Goal: Obtain resource: Download file/media

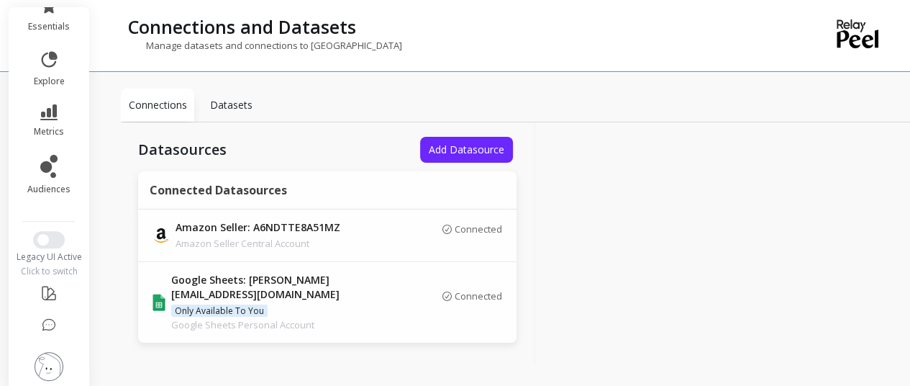
scroll to position [13, 0]
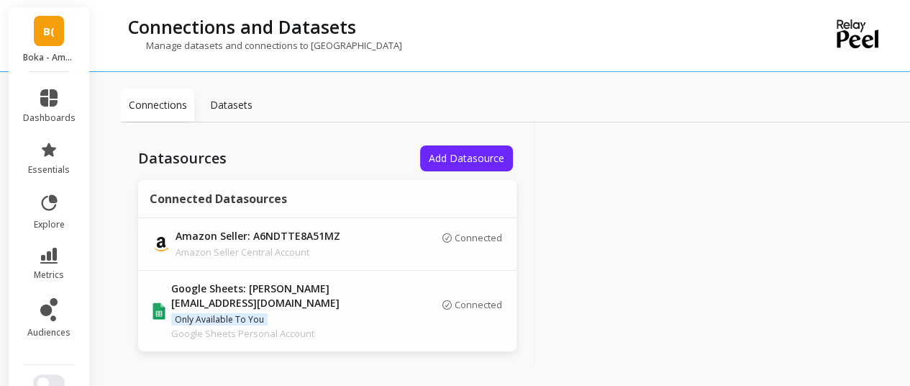
click at [55, 43] on link "B(" at bounding box center [49, 31] width 30 height 30
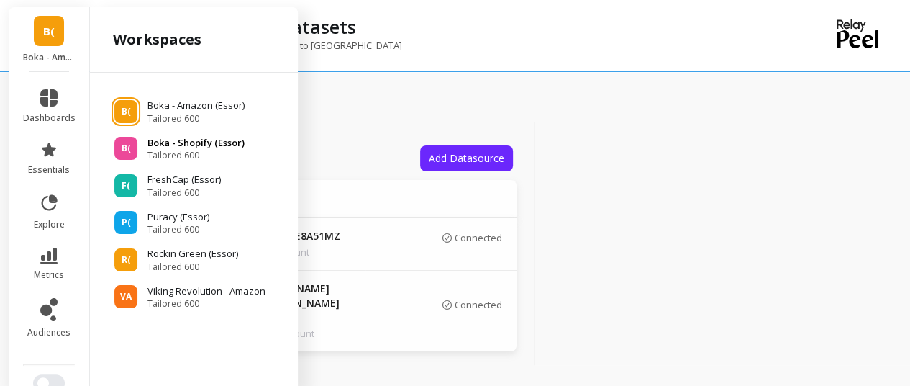
click at [176, 145] on p "Boka - Shopify (Essor)" at bounding box center [196, 143] width 97 height 14
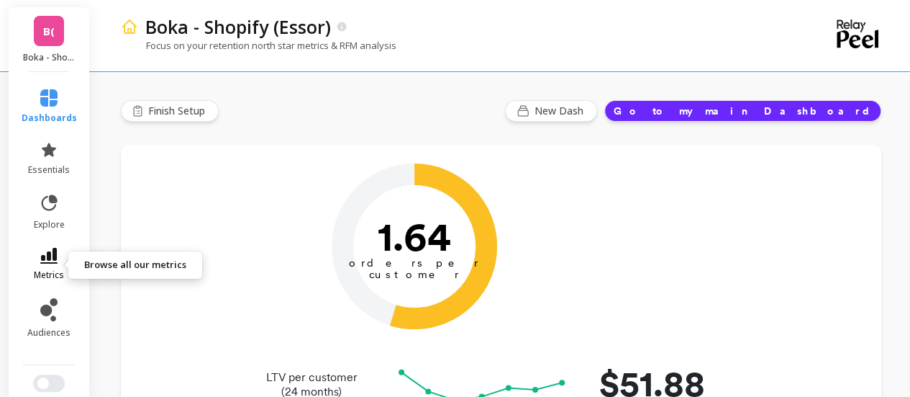
click at [41, 251] on icon at bounding box center [48, 256] width 17 height 16
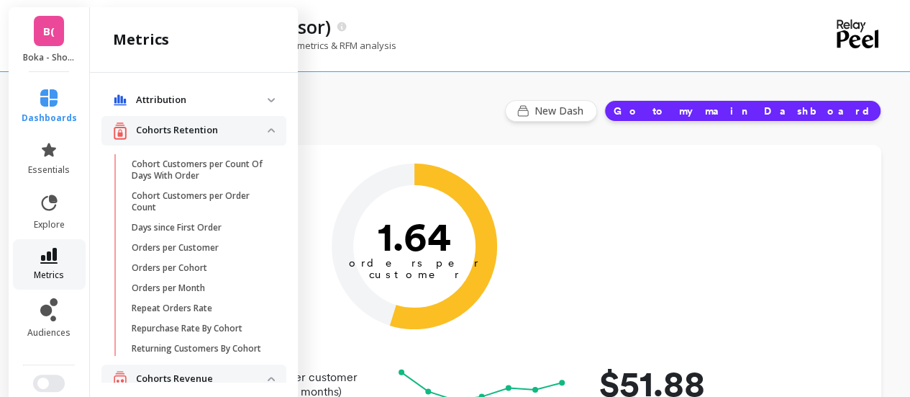
scroll to position [576, 0]
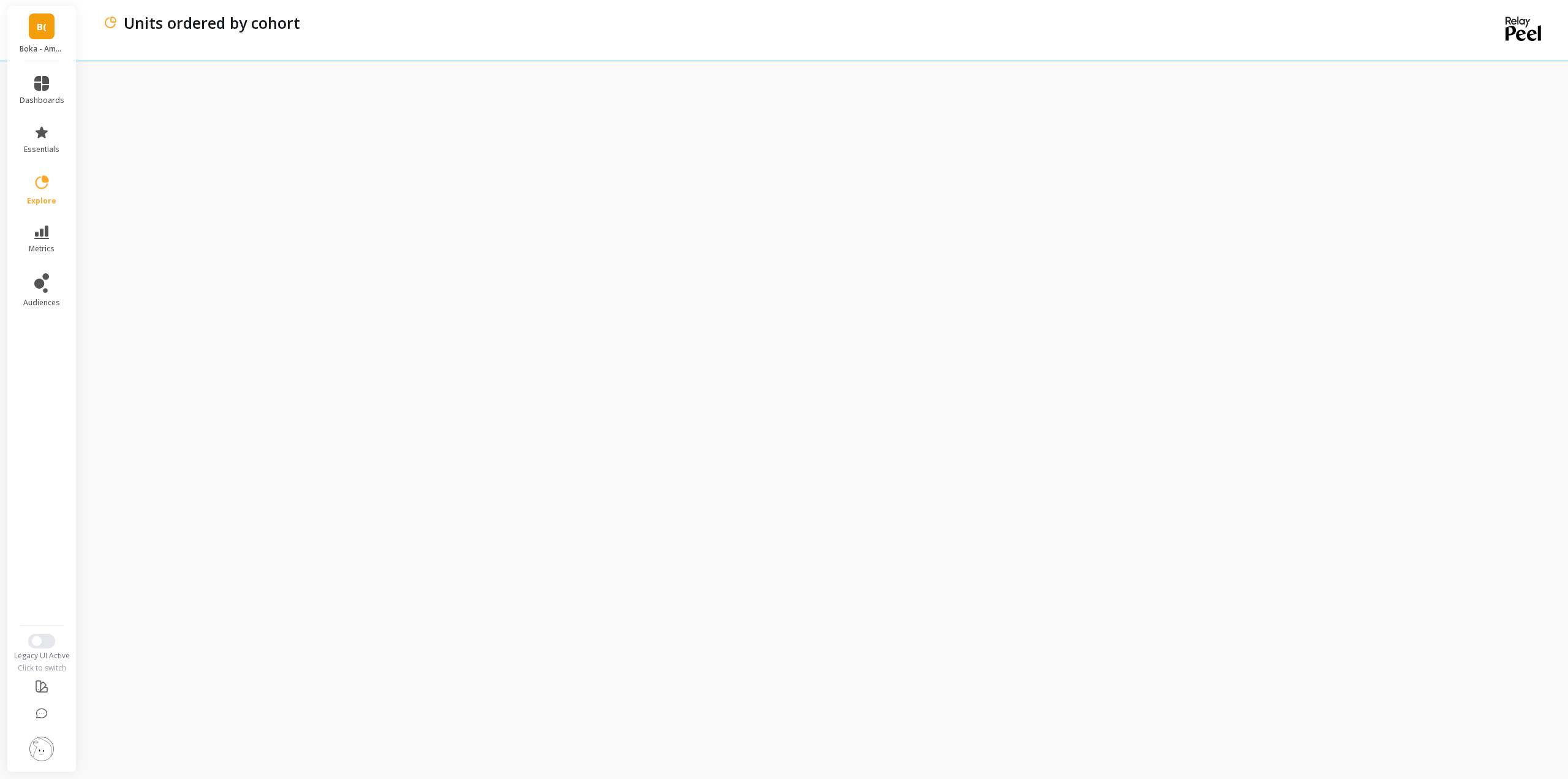
click at [51, 27] on link "B(" at bounding box center [42, 26] width 26 height 26
click at [32, 27] on link "B(" at bounding box center [42, 26] width 26 height 26
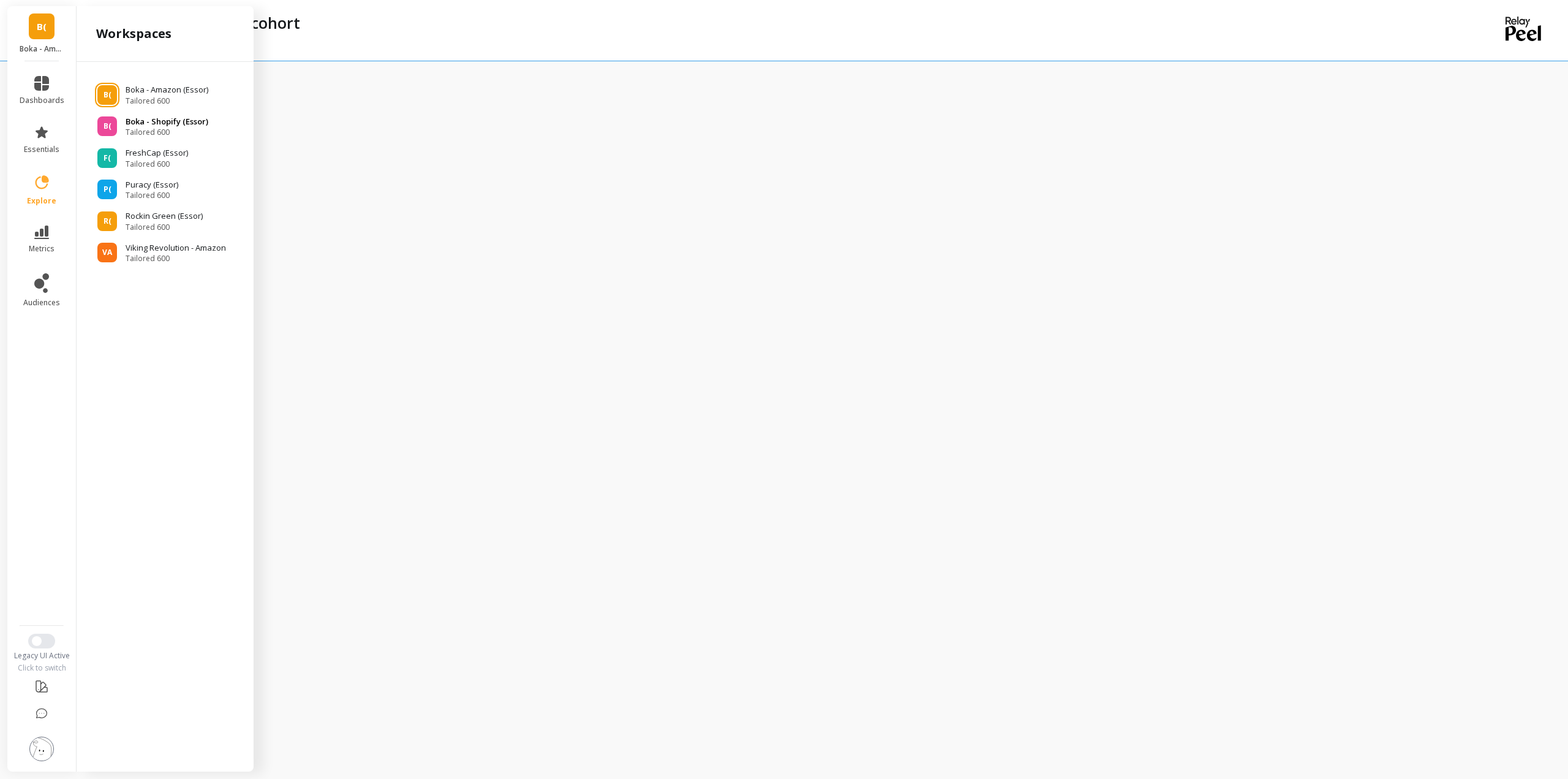
click at [166, 124] on p "Boka - Shopify (Essor)" at bounding box center [167, 122] width 83 height 12
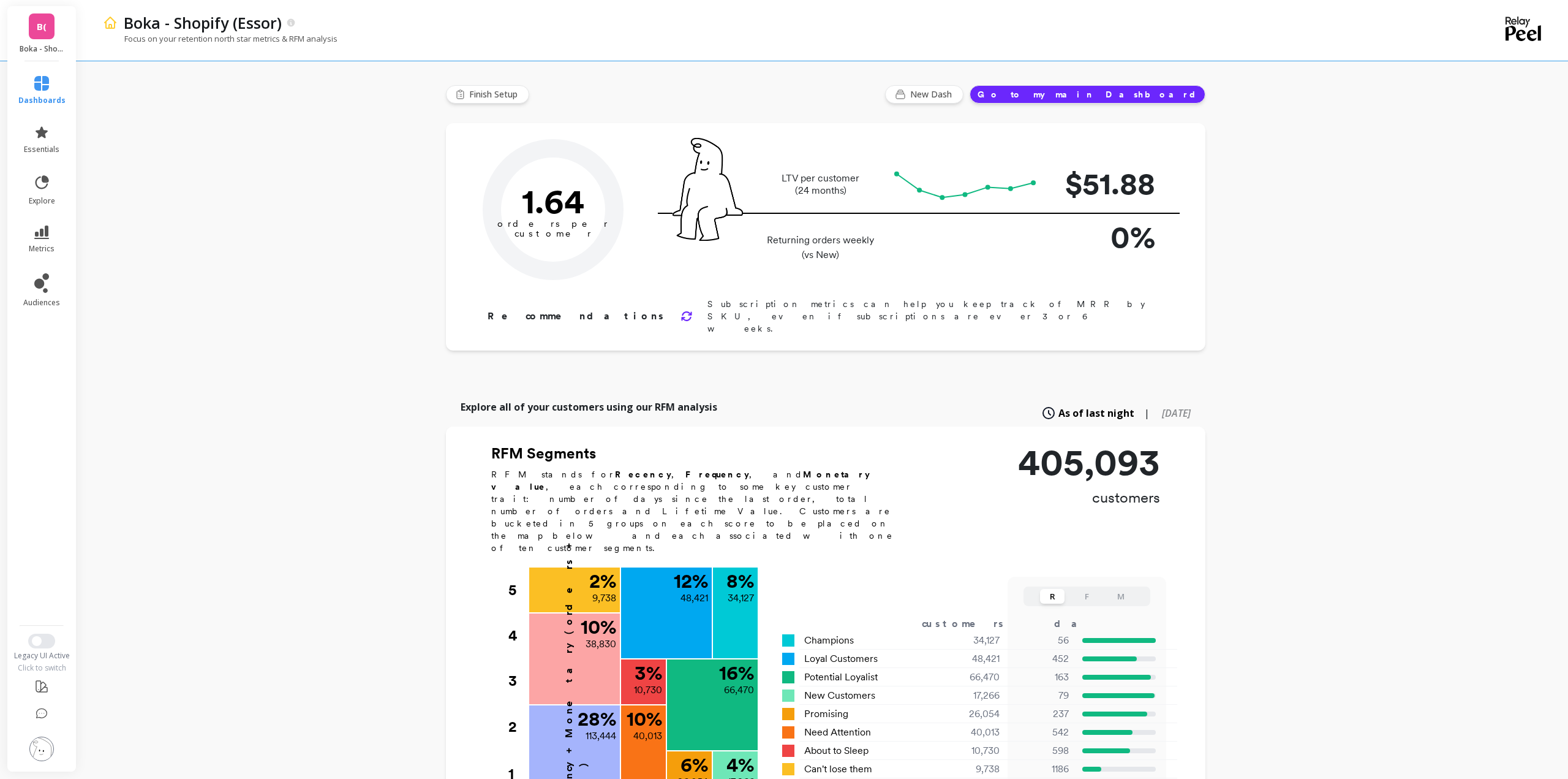
type input "Champions"
type input "34127"
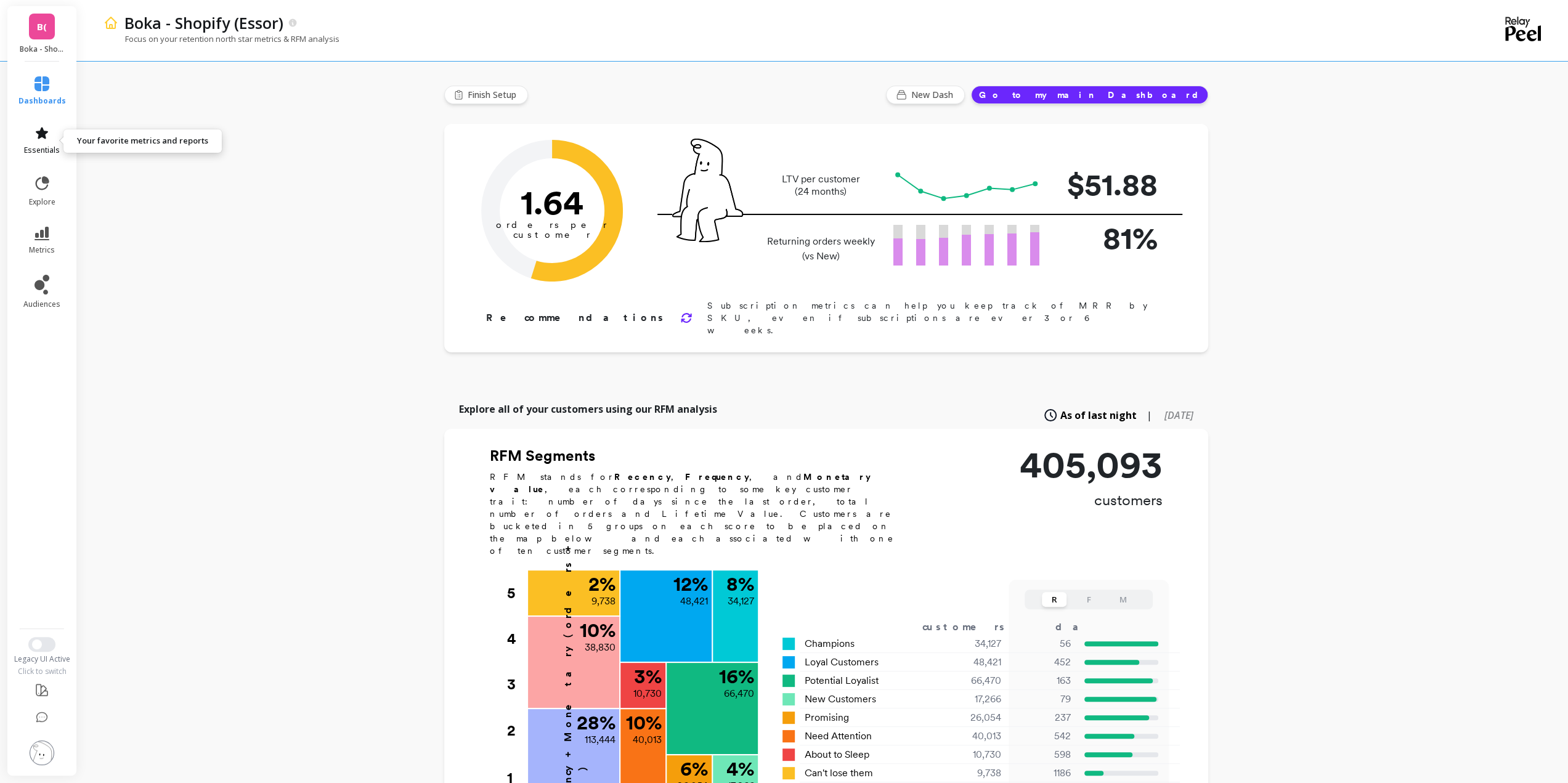
click at [34, 136] on icon at bounding box center [41, 133] width 15 height 15
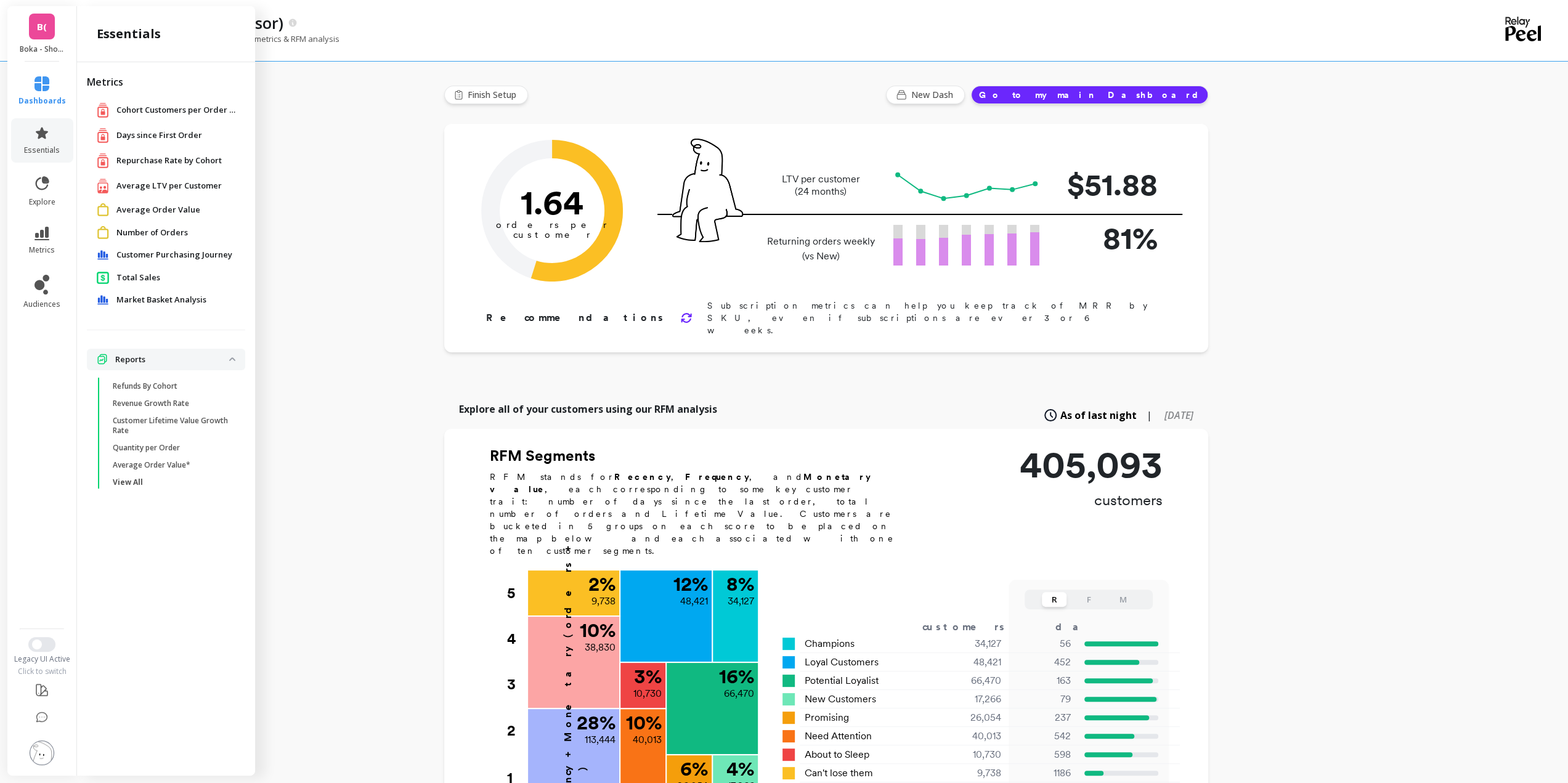
click at [175, 187] on span "Average LTV per Customer" at bounding box center [169, 186] width 105 height 12
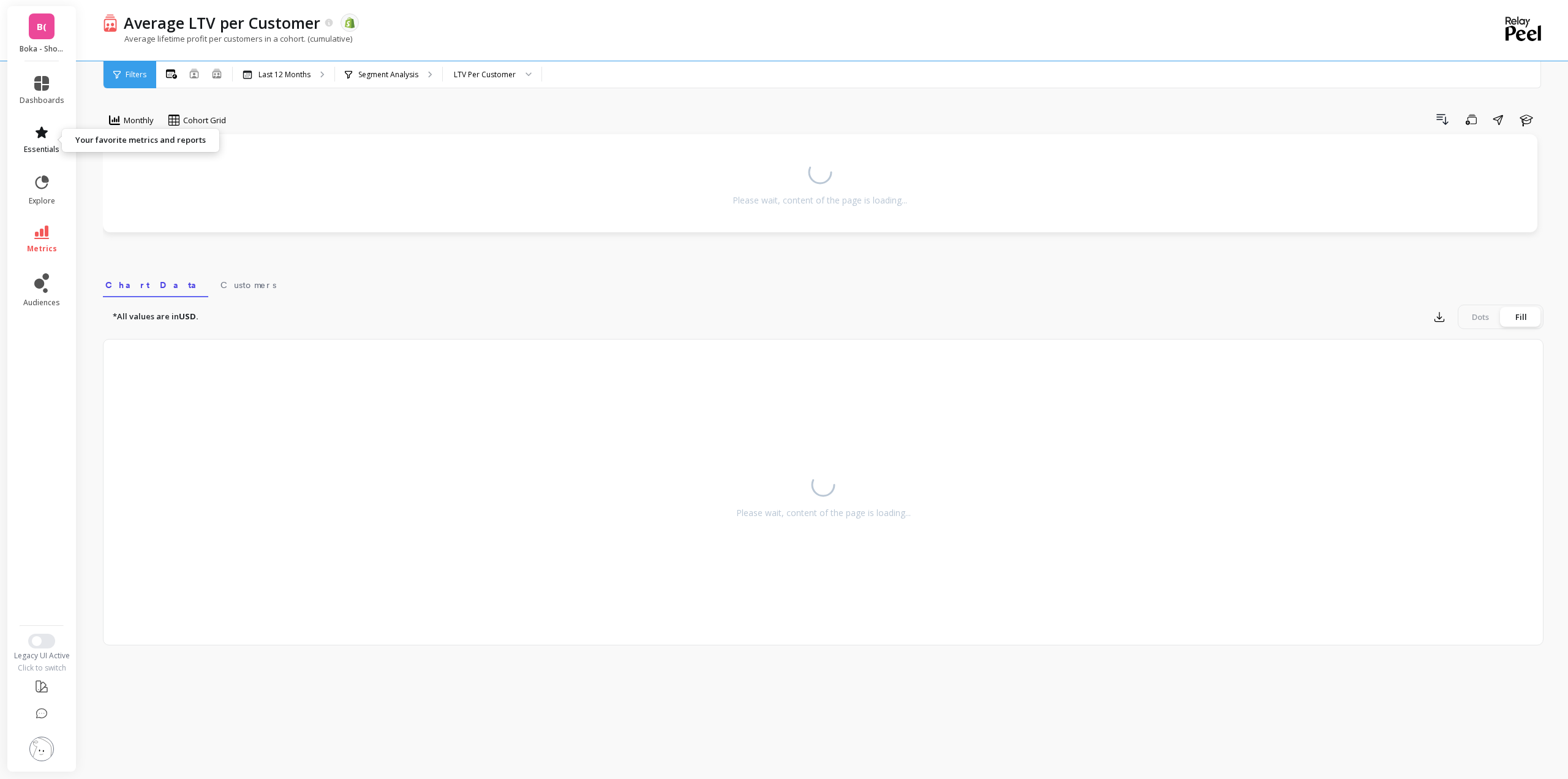
click at [54, 138] on link "essentials" at bounding box center [42, 140] width 45 height 30
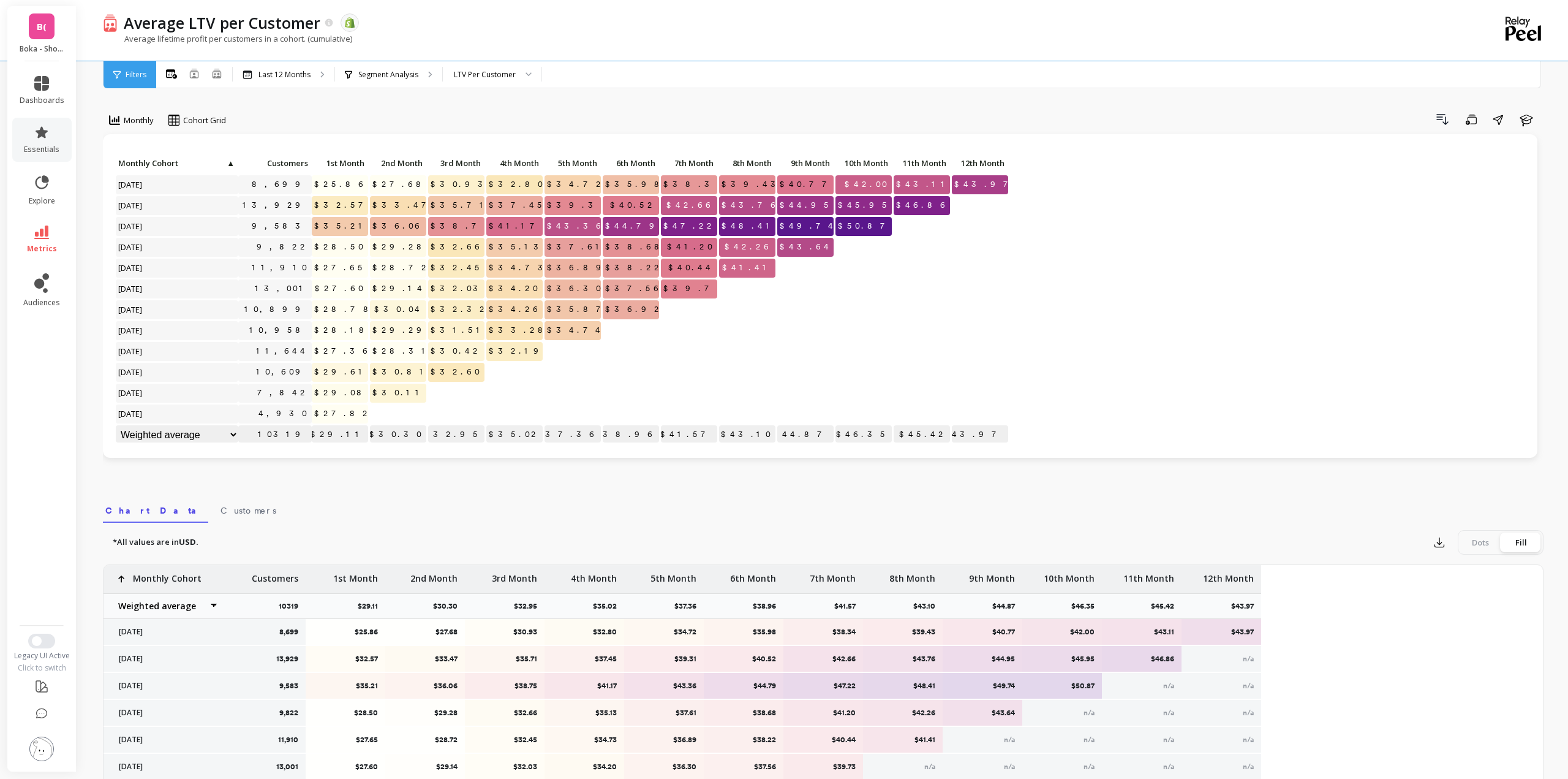
click at [42, 137] on icon at bounding box center [41, 132] width 14 height 14
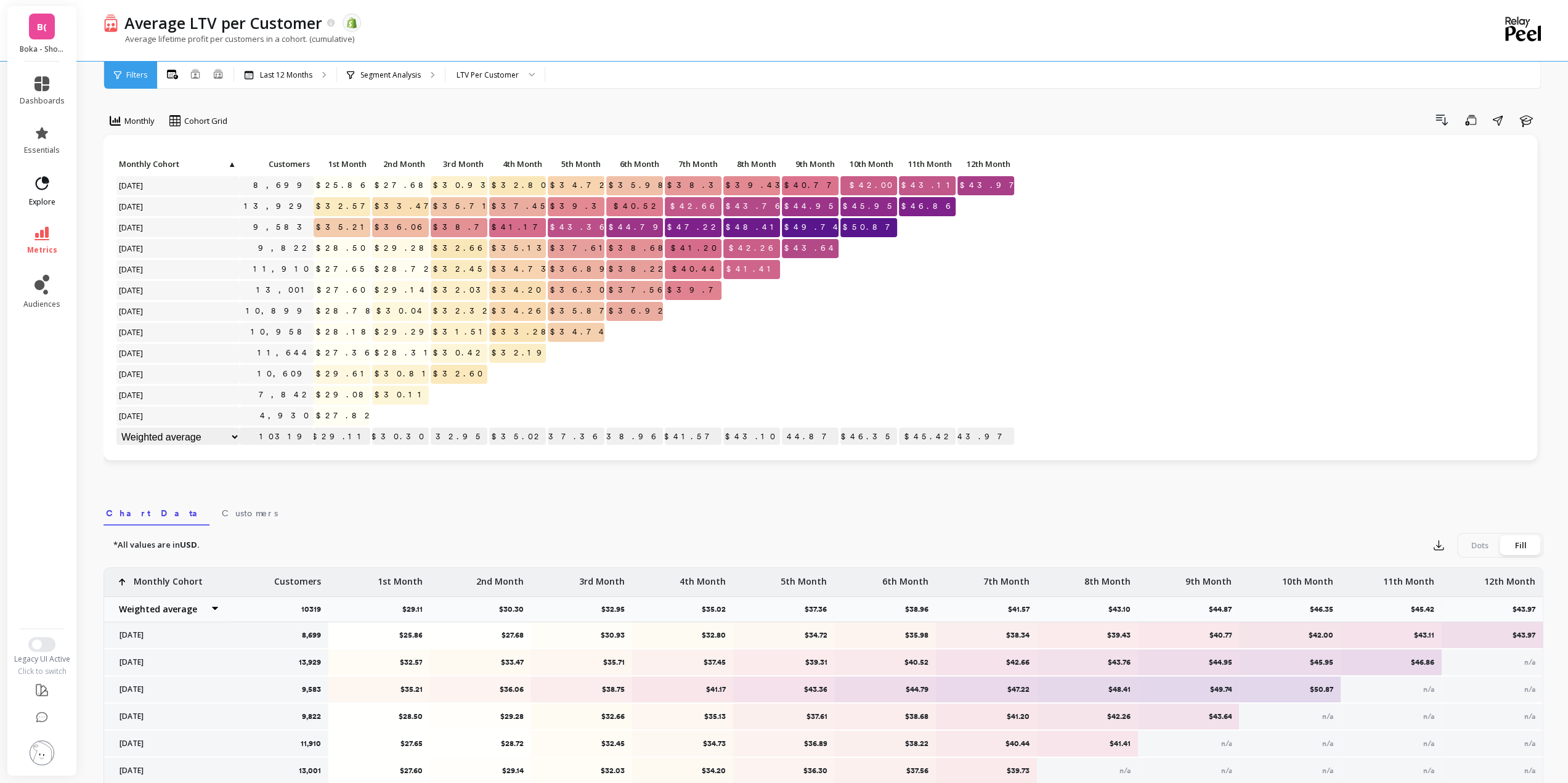
click at [39, 184] on icon at bounding box center [42, 183] width 17 height 17
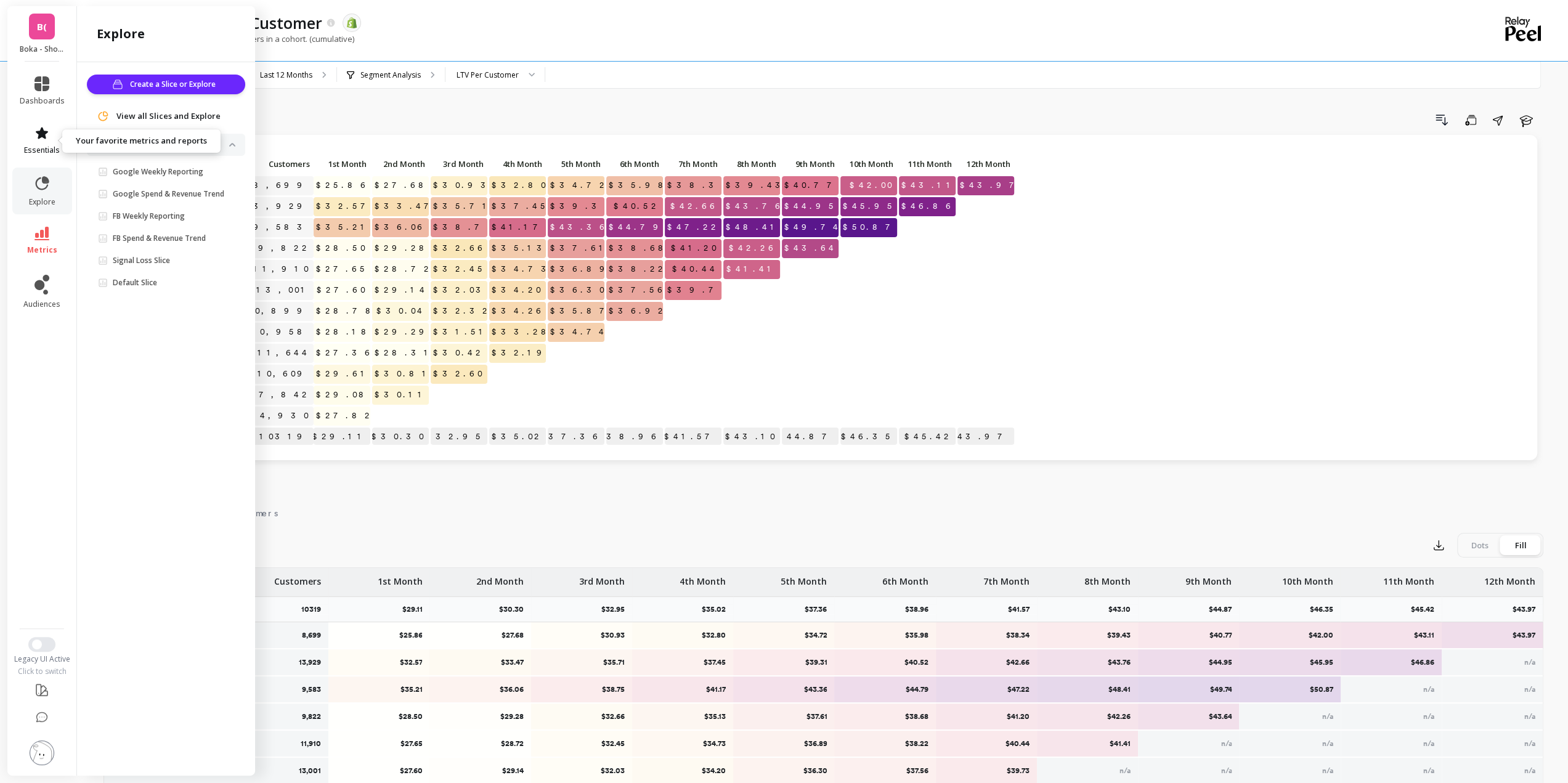
click at [39, 142] on link "essentials" at bounding box center [42, 140] width 45 height 30
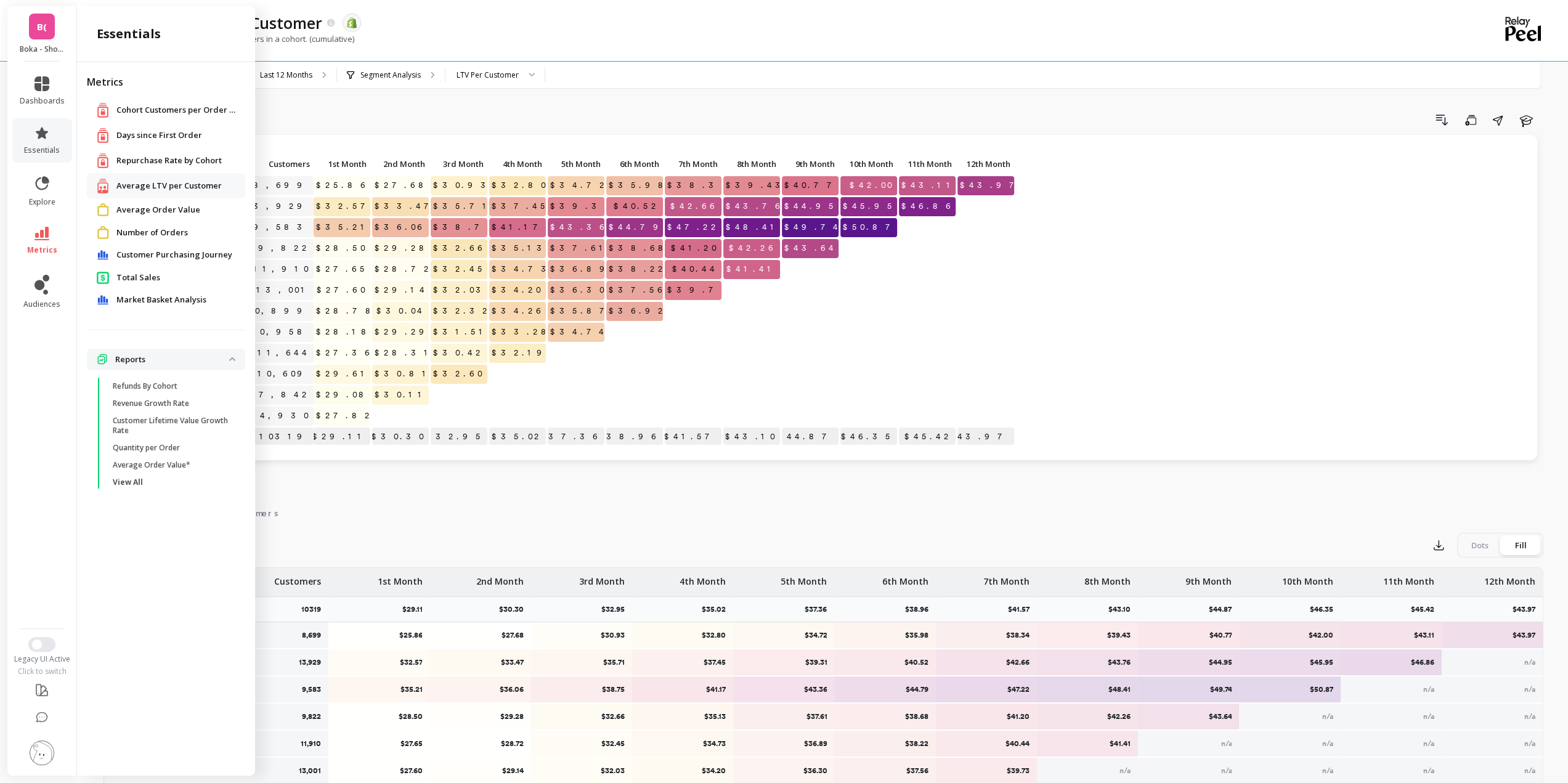
click at [42, 242] on link "metrics" at bounding box center [42, 240] width 45 height 28
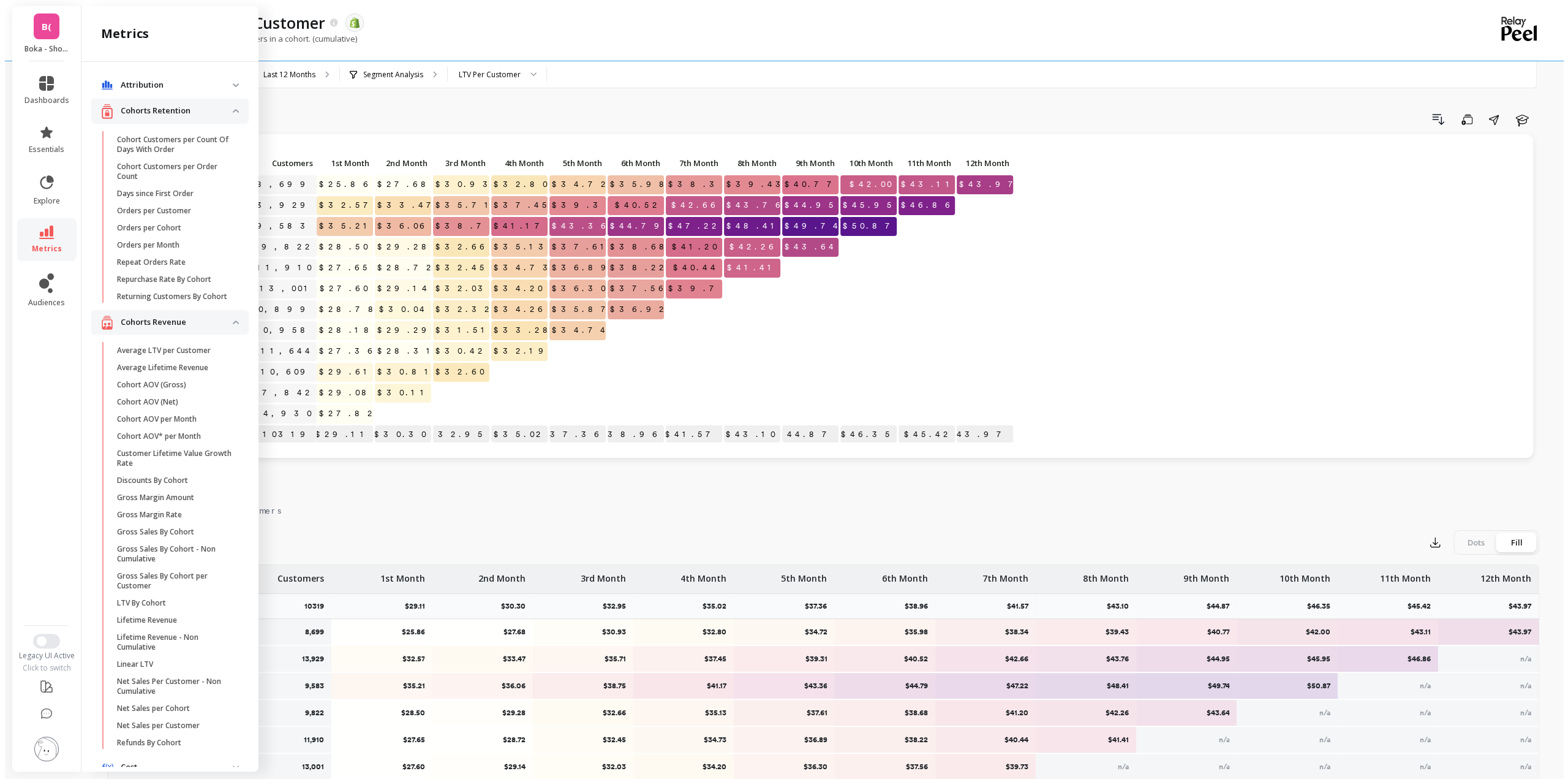
scroll to position [209, 0]
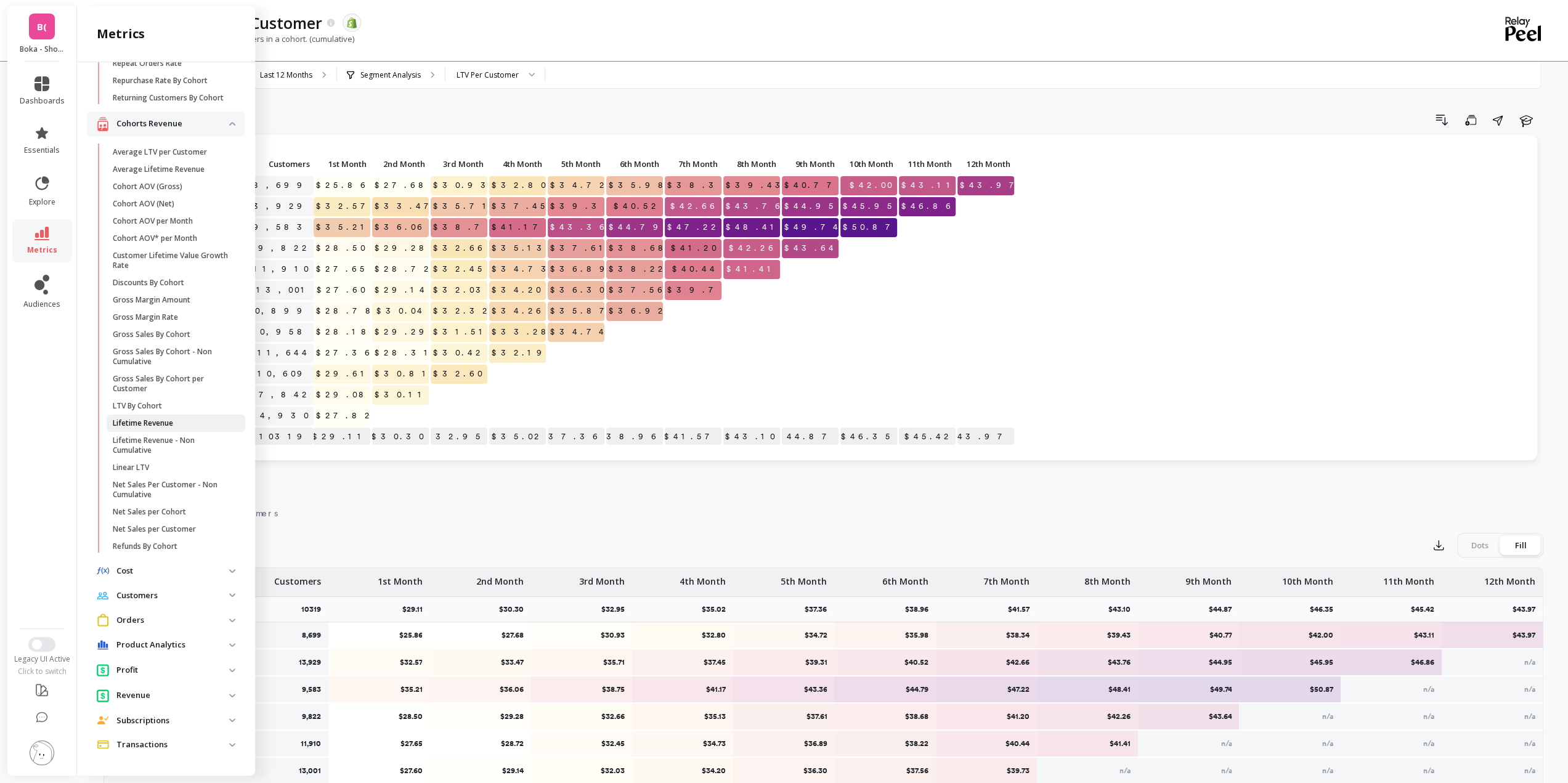
click at [168, 421] on p "Lifetime Revenue" at bounding box center [143, 424] width 61 height 10
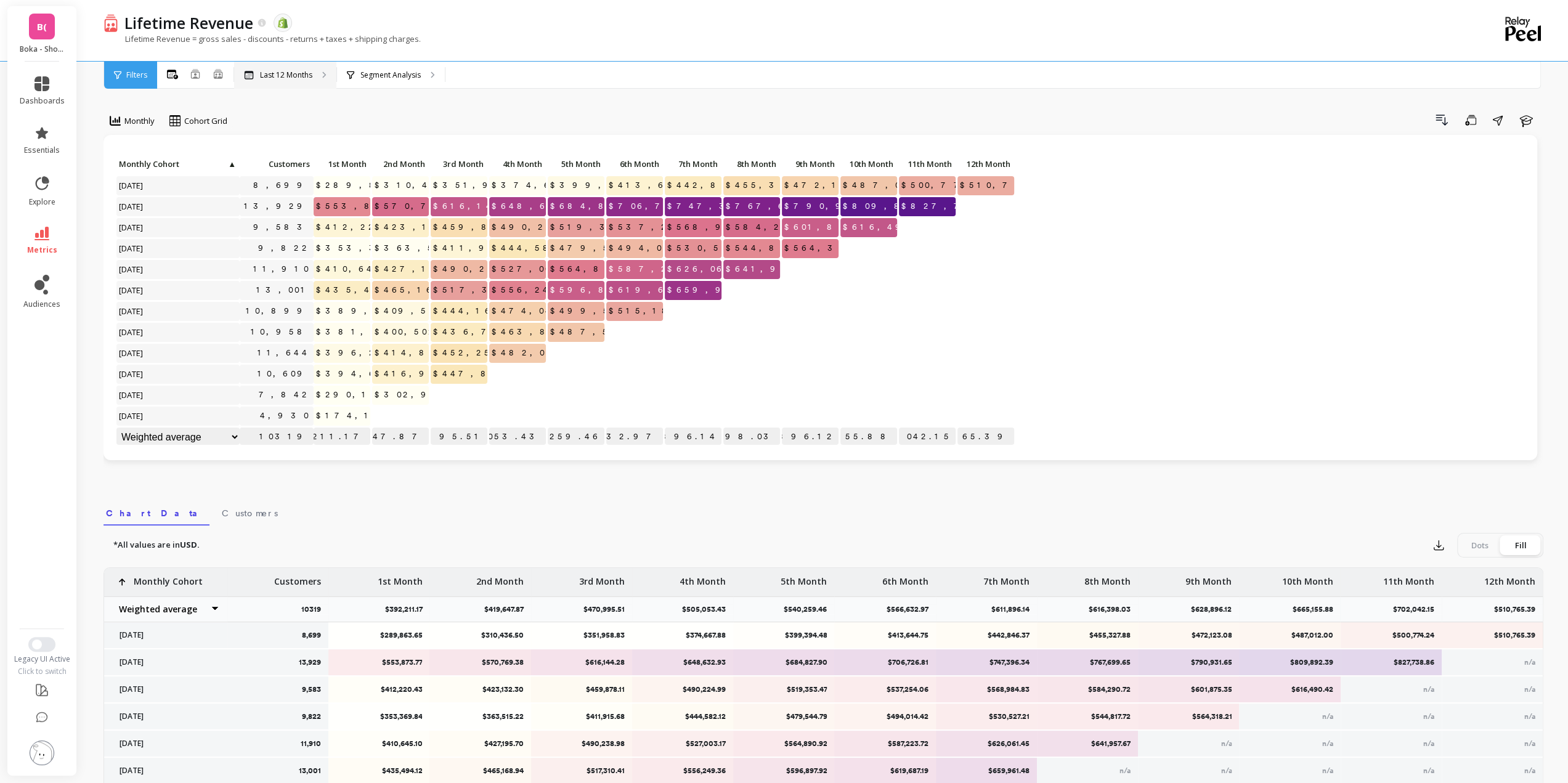
click at [276, 82] on div "Last 12 Months" at bounding box center [284, 75] width 102 height 27
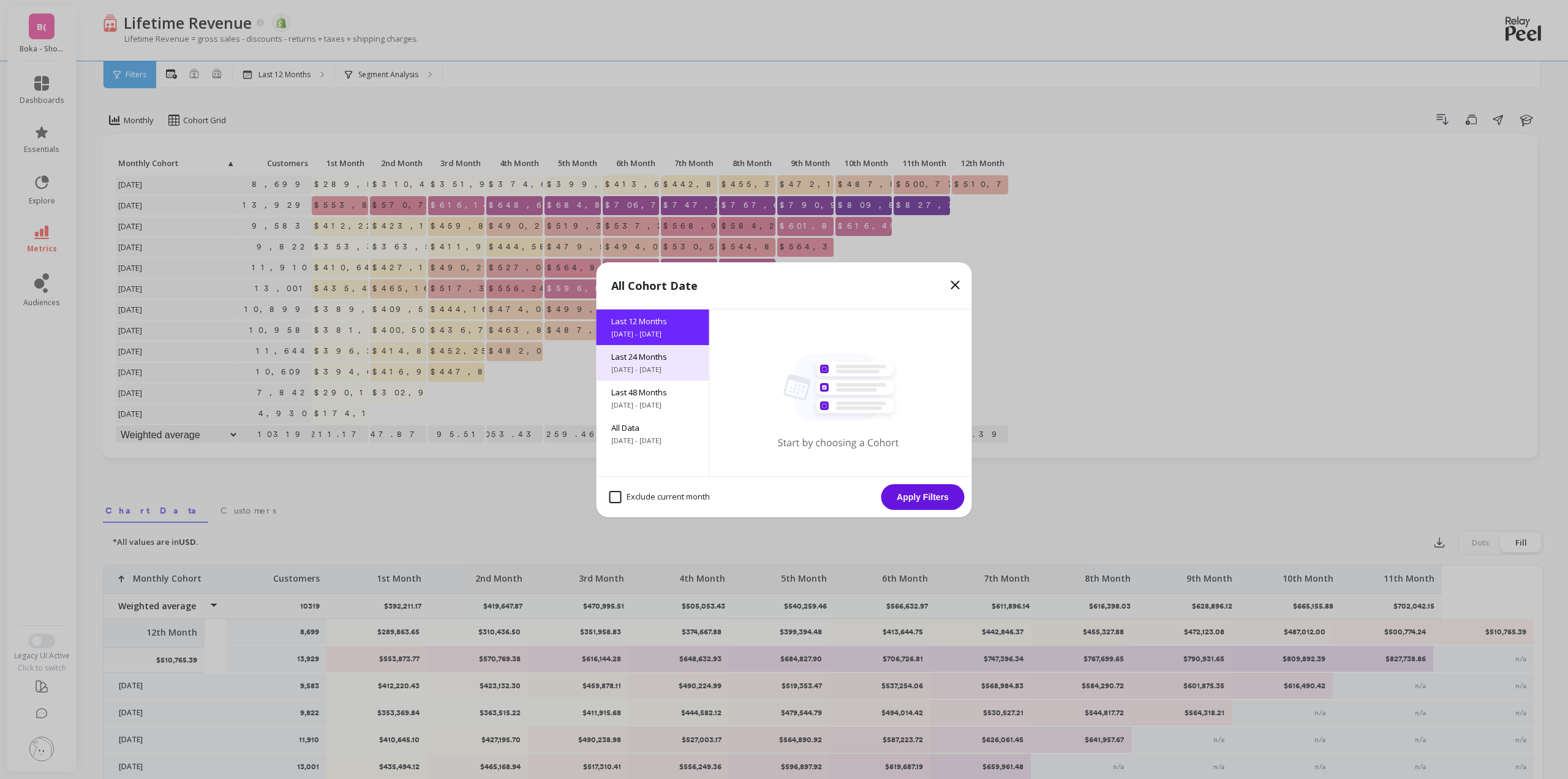
click at [655, 369] on span "10/1/2023 - 10/1/2025" at bounding box center [653, 369] width 83 height 10
drag, startPoint x: 924, startPoint y: 497, endPoint x: 408, endPoint y: 63, distance: 674.2
click at [924, 497] on button "Apply Filters" at bounding box center [924, 497] width 83 height 26
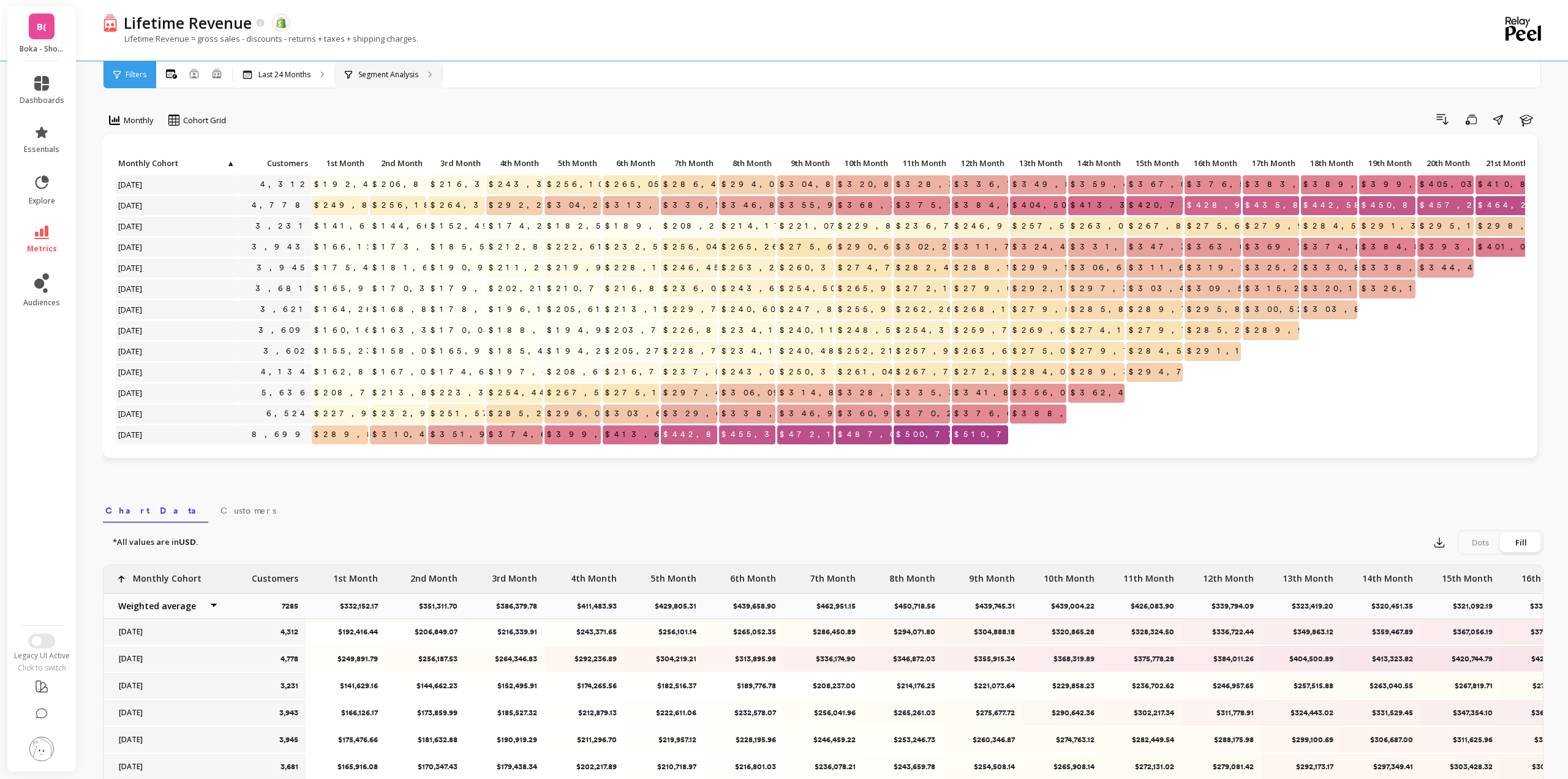
click at [401, 79] on div "Segment Analysis" at bounding box center [389, 75] width 107 height 27
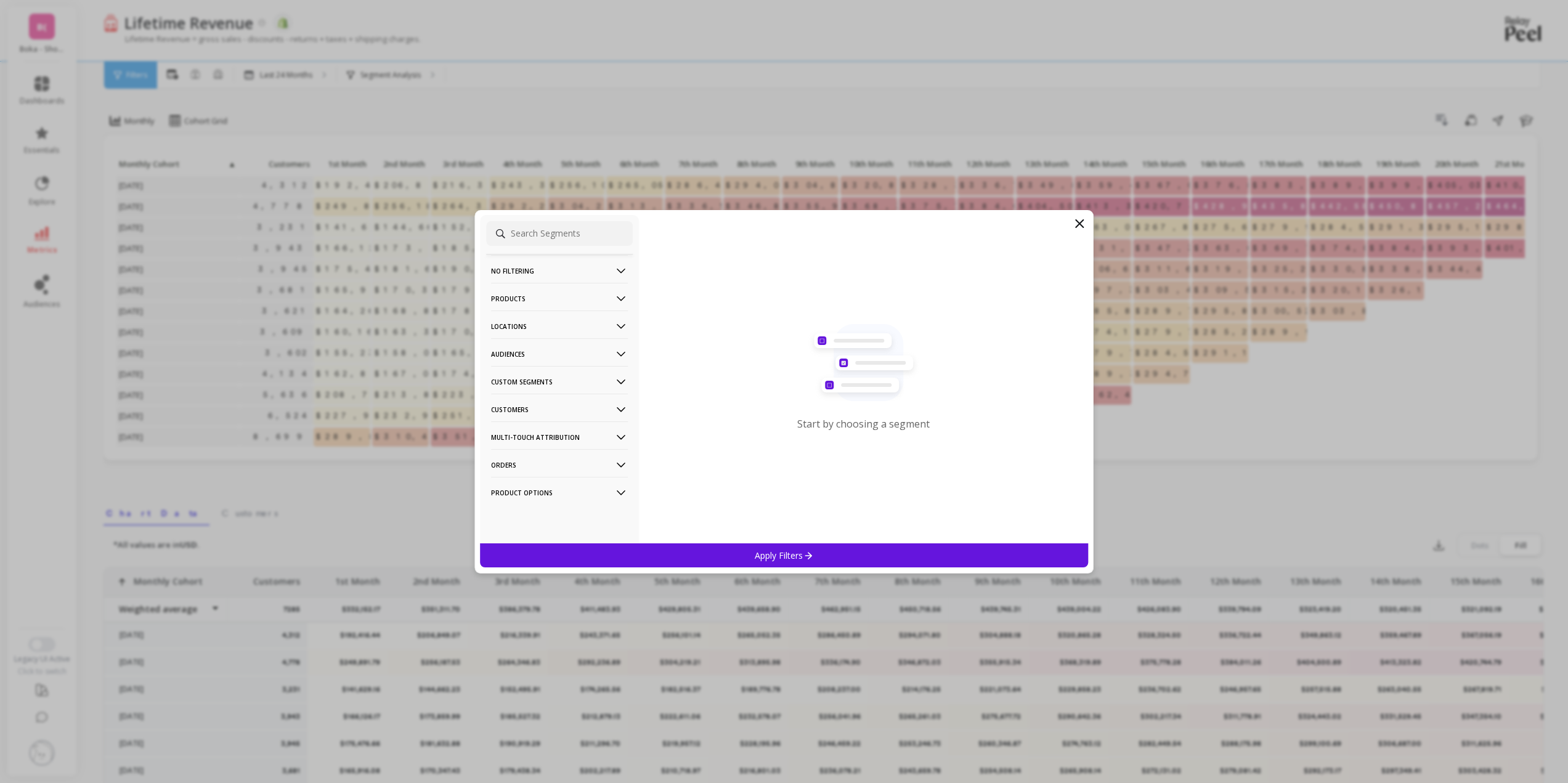
click at [555, 326] on p "Locations" at bounding box center [560, 326] width 137 height 32
drag, startPoint x: 519, startPoint y: 377, endPoint x: 860, endPoint y: 296, distance: 350.5
click at [519, 377] on div "Countries" at bounding box center [559, 371] width 146 height 20
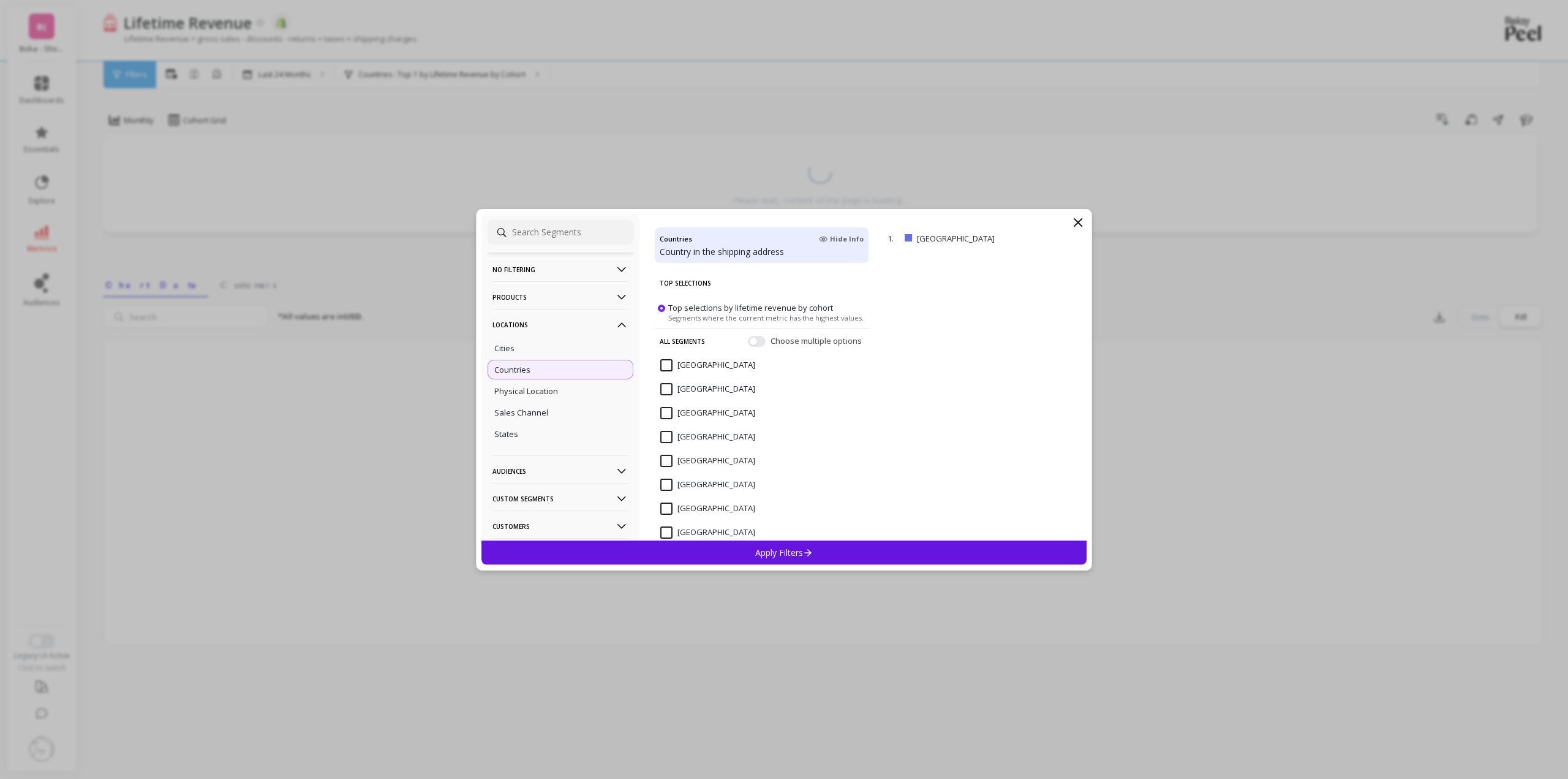
click at [781, 552] on p "Apply Filters" at bounding box center [784, 553] width 58 height 12
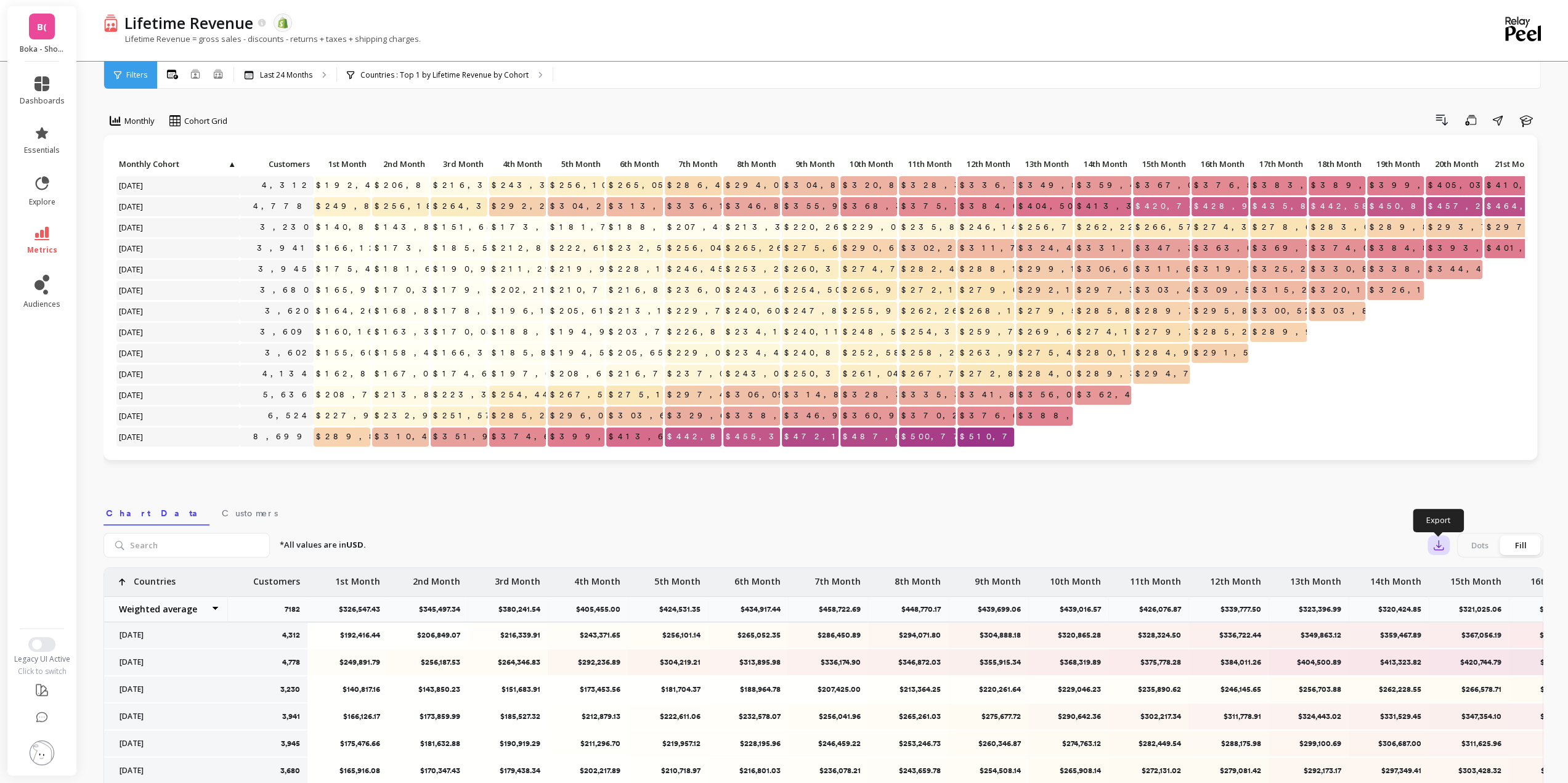
click at [1440, 545] on icon "button" at bounding box center [1438, 545] width 12 height 12
click at [1465, 629] on span "Google Sheets" at bounding box center [1481, 624] width 57 height 12
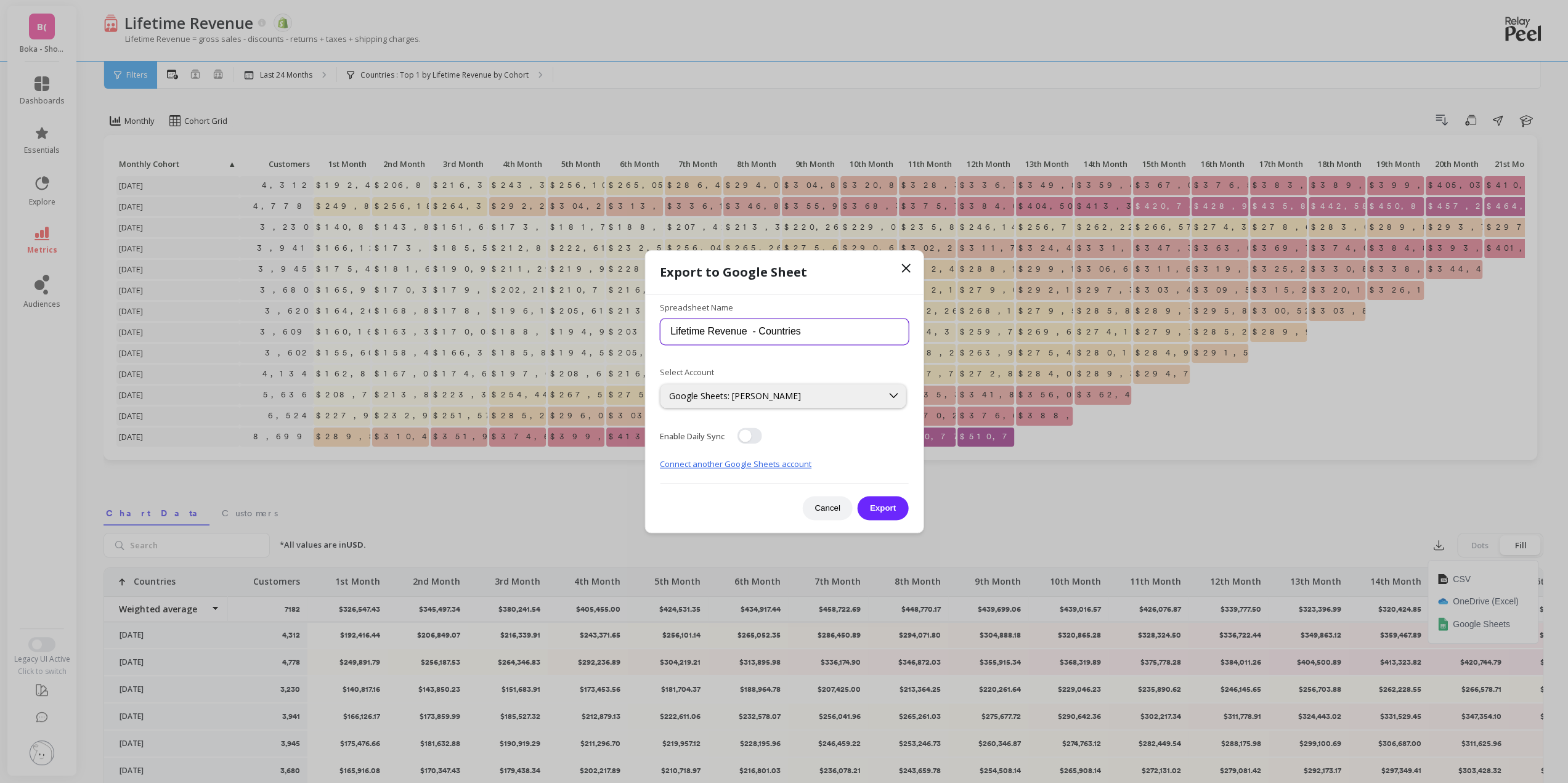
click at [770, 335] on input "Lifetime Revenue - Countries" at bounding box center [784, 332] width 248 height 26
type input "DTC 24 Mo - Lifetime Revenue - US Only"
click at [751, 434] on button "button" at bounding box center [749, 435] width 25 height 16
click at [884, 503] on button "Export" at bounding box center [882, 507] width 50 height 24
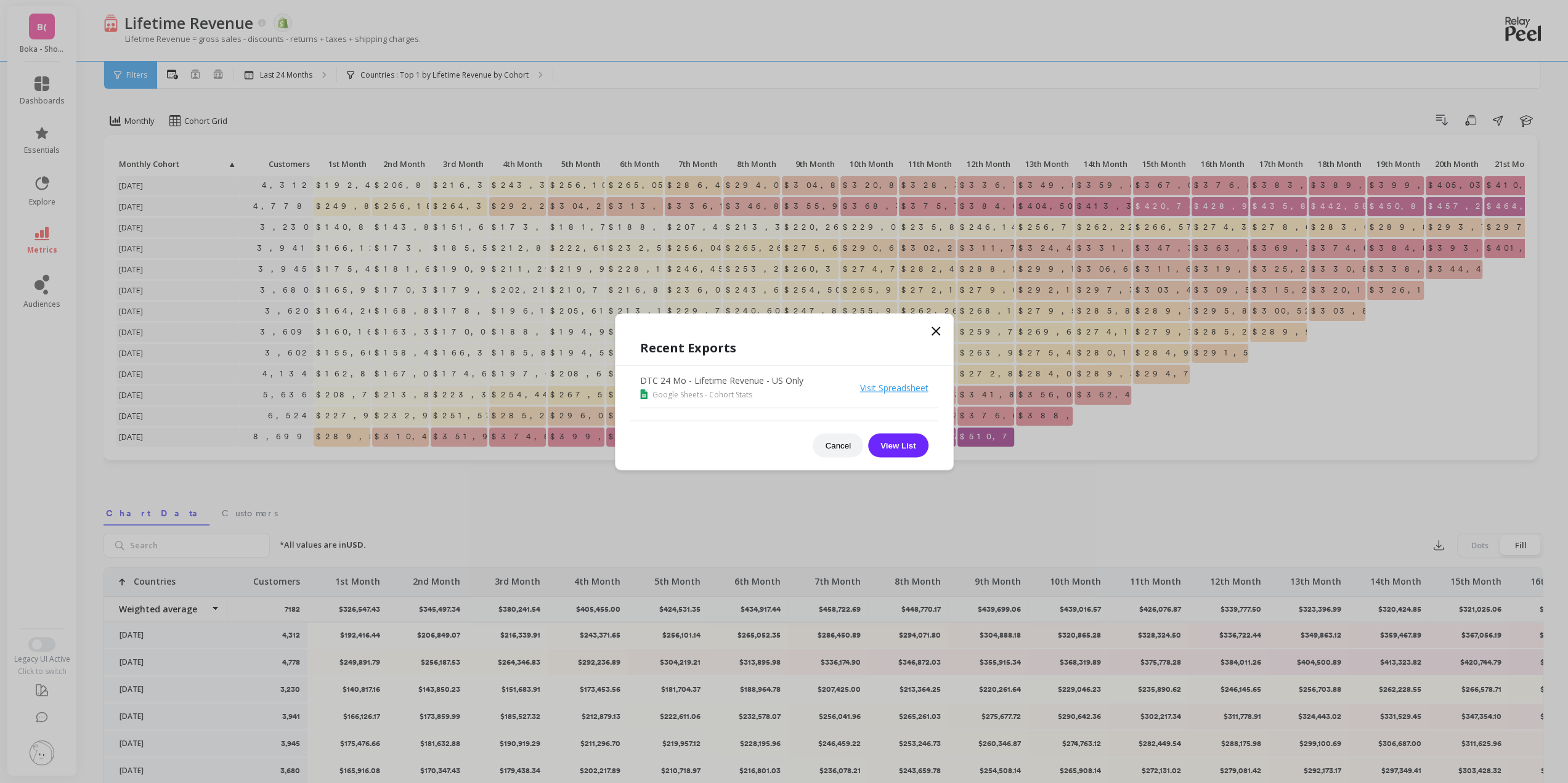
click at [932, 335] on icon at bounding box center [935, 330] width 15 height 15
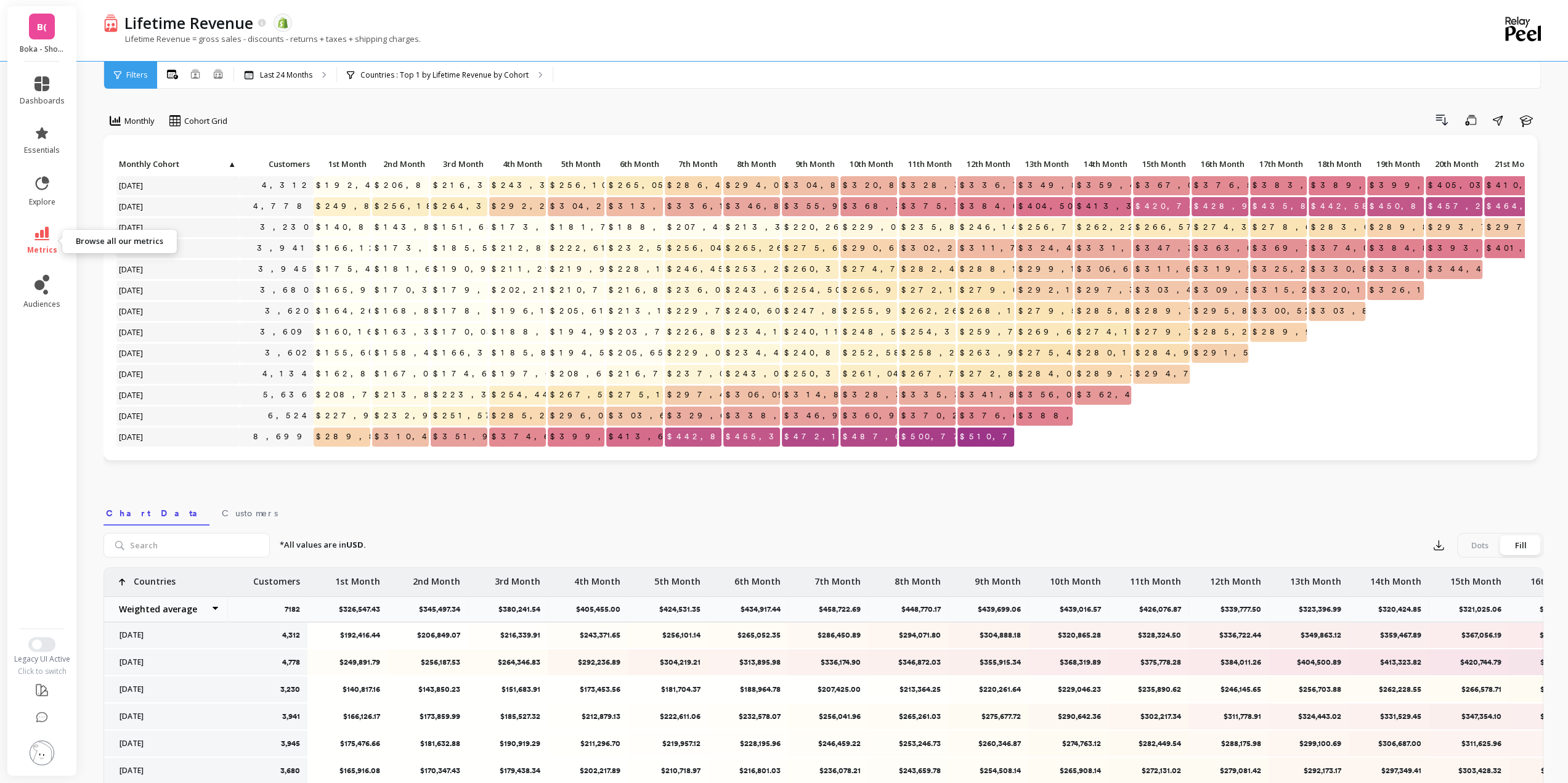
click at [50, 236] on link "metrics" at bounding box center [42, 240] width 45 height 28
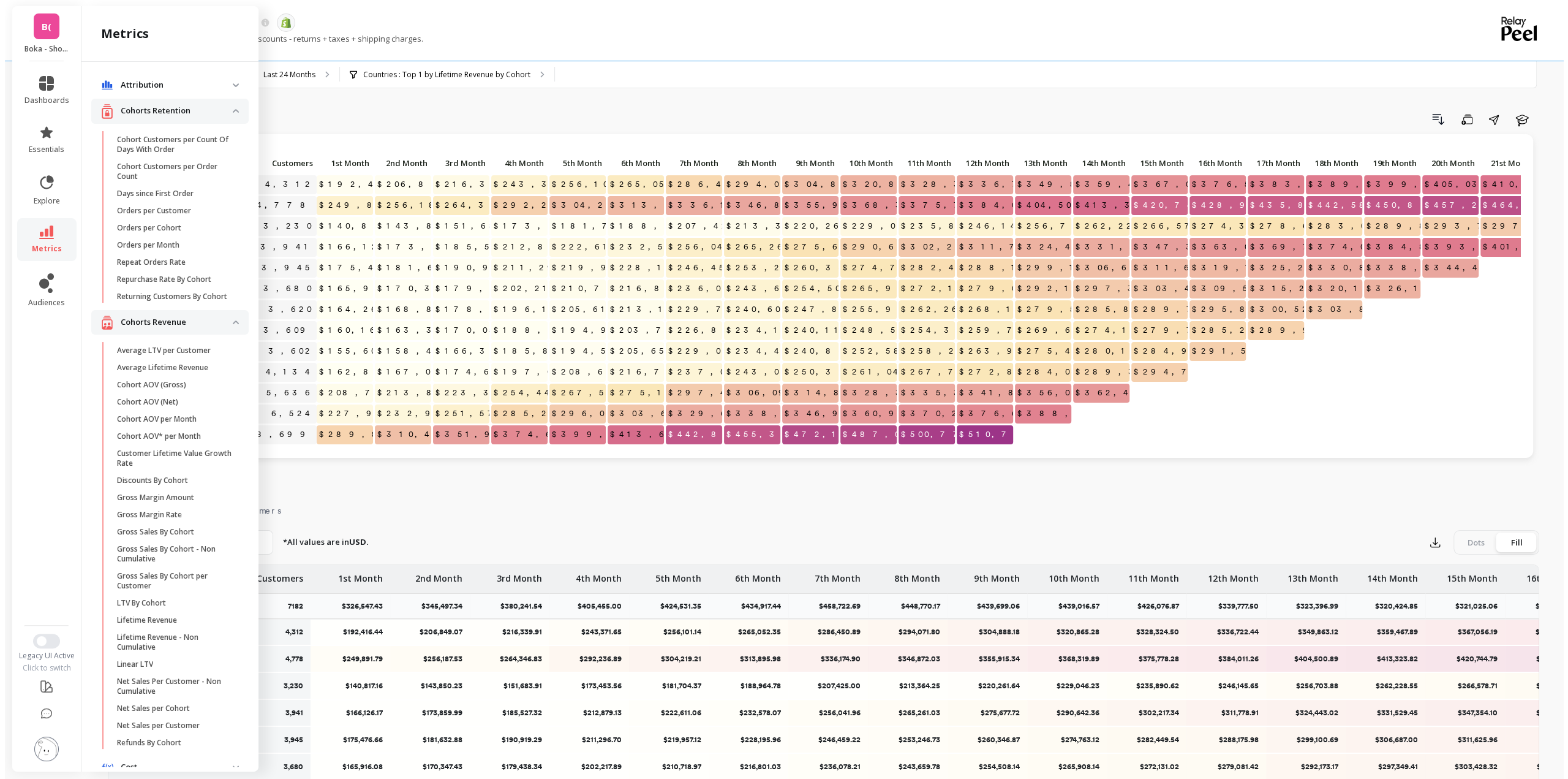
scroll to position [209, 0]
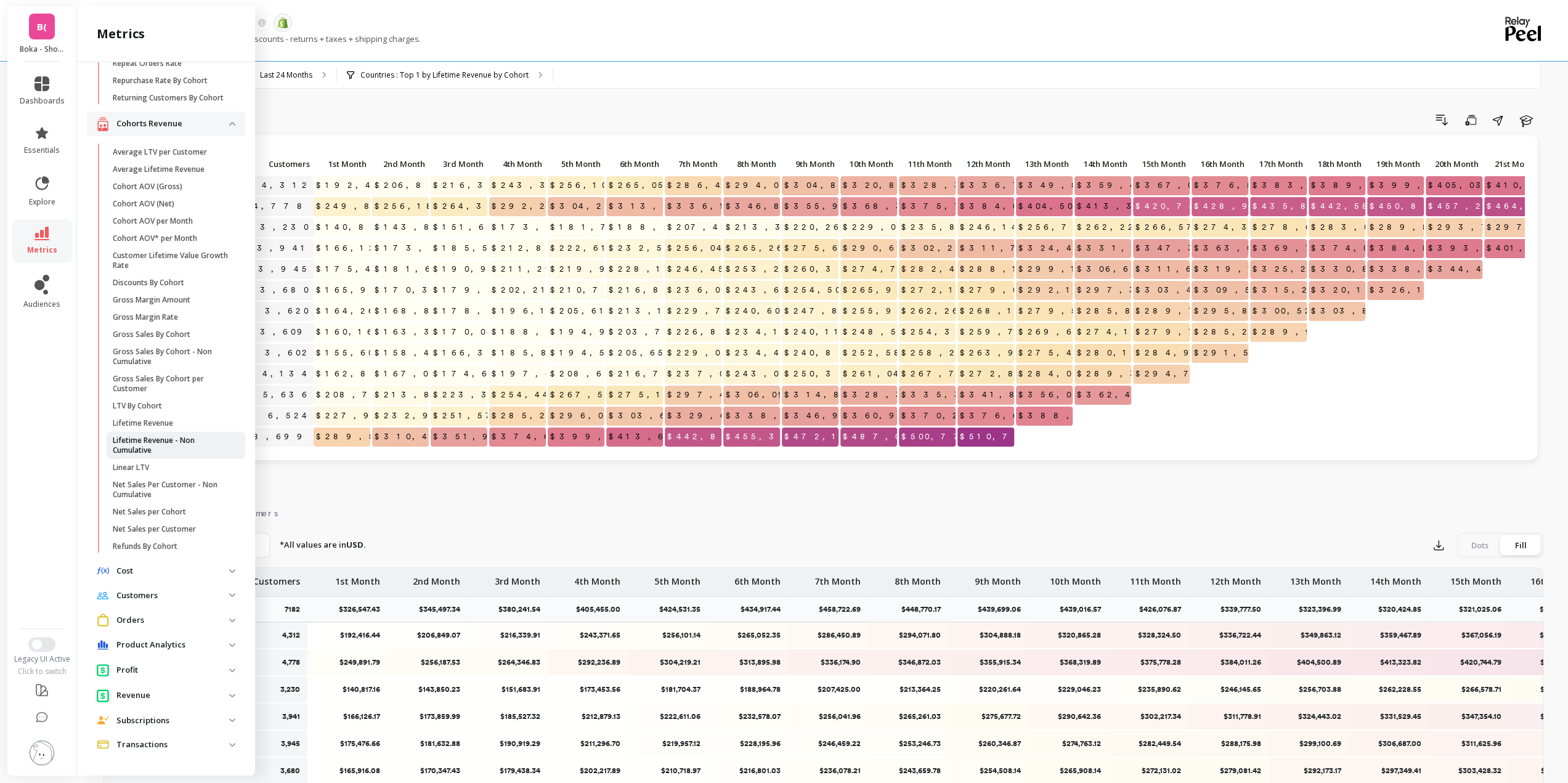
click at [179, 445] on p "Lifetime Revenue - Non Cumulative" at bounding box center [171, 445] width 117 height 20
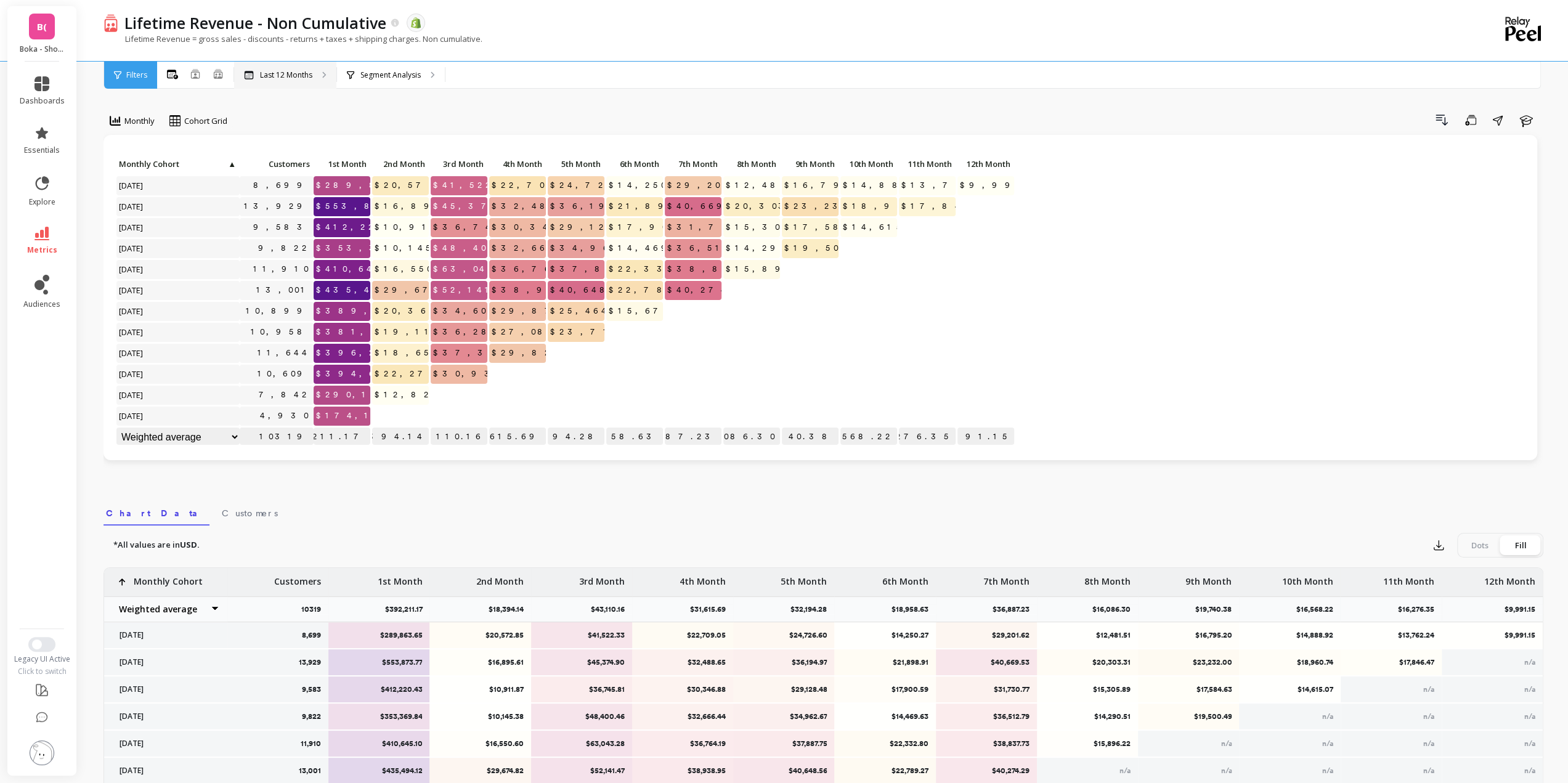
click at [287, 80] on div "Last 12 Months" at bounding box center [284, 75] width 102 height 27
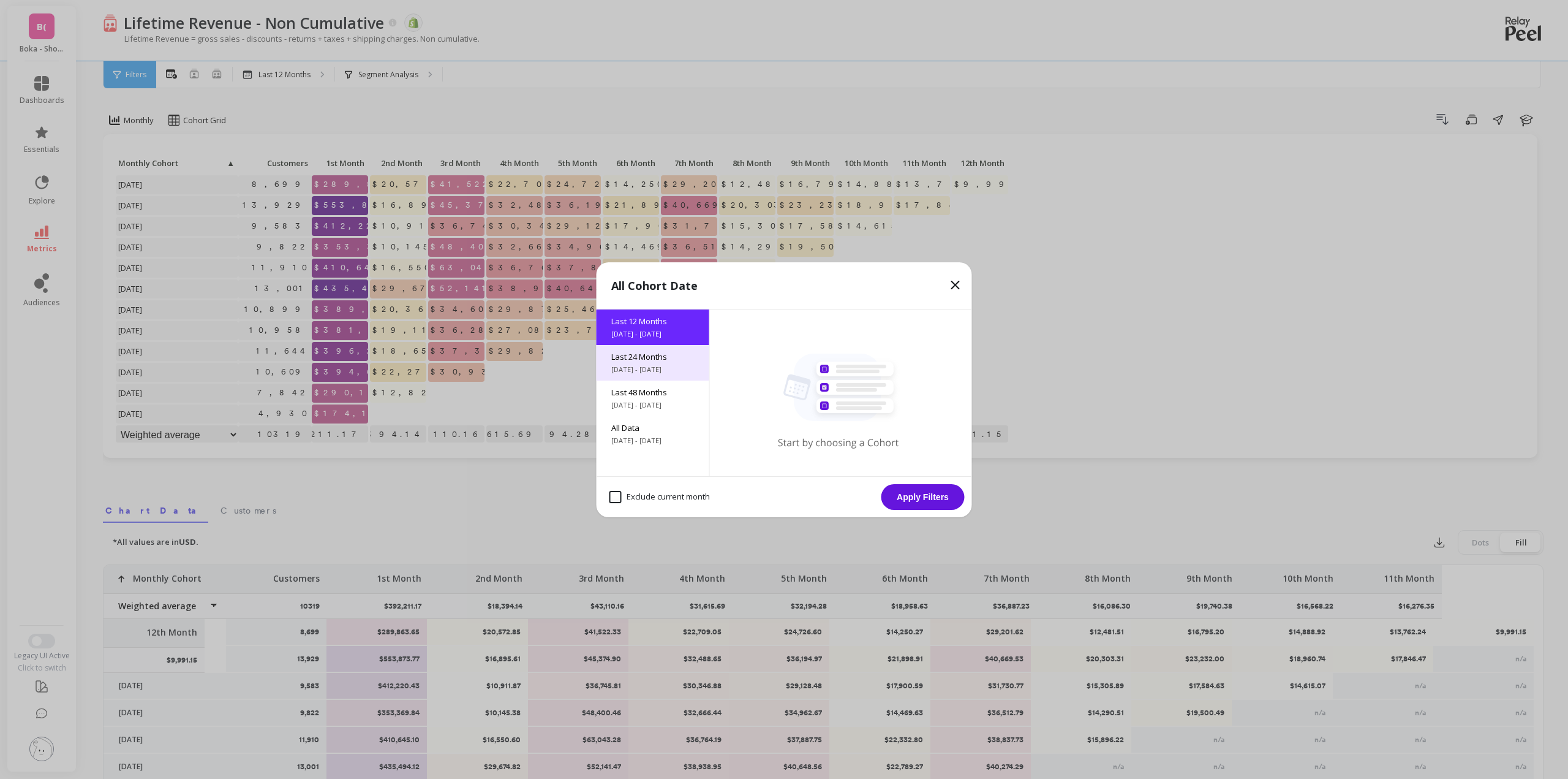
click at [660, 364] on span "10/1/2023 - 10/1/2025" at bounding box center [653, 369] width 83 height 10
click at [930, 501] on button "Apply Filters" at bounding box center [924, 497] width 83 height 26
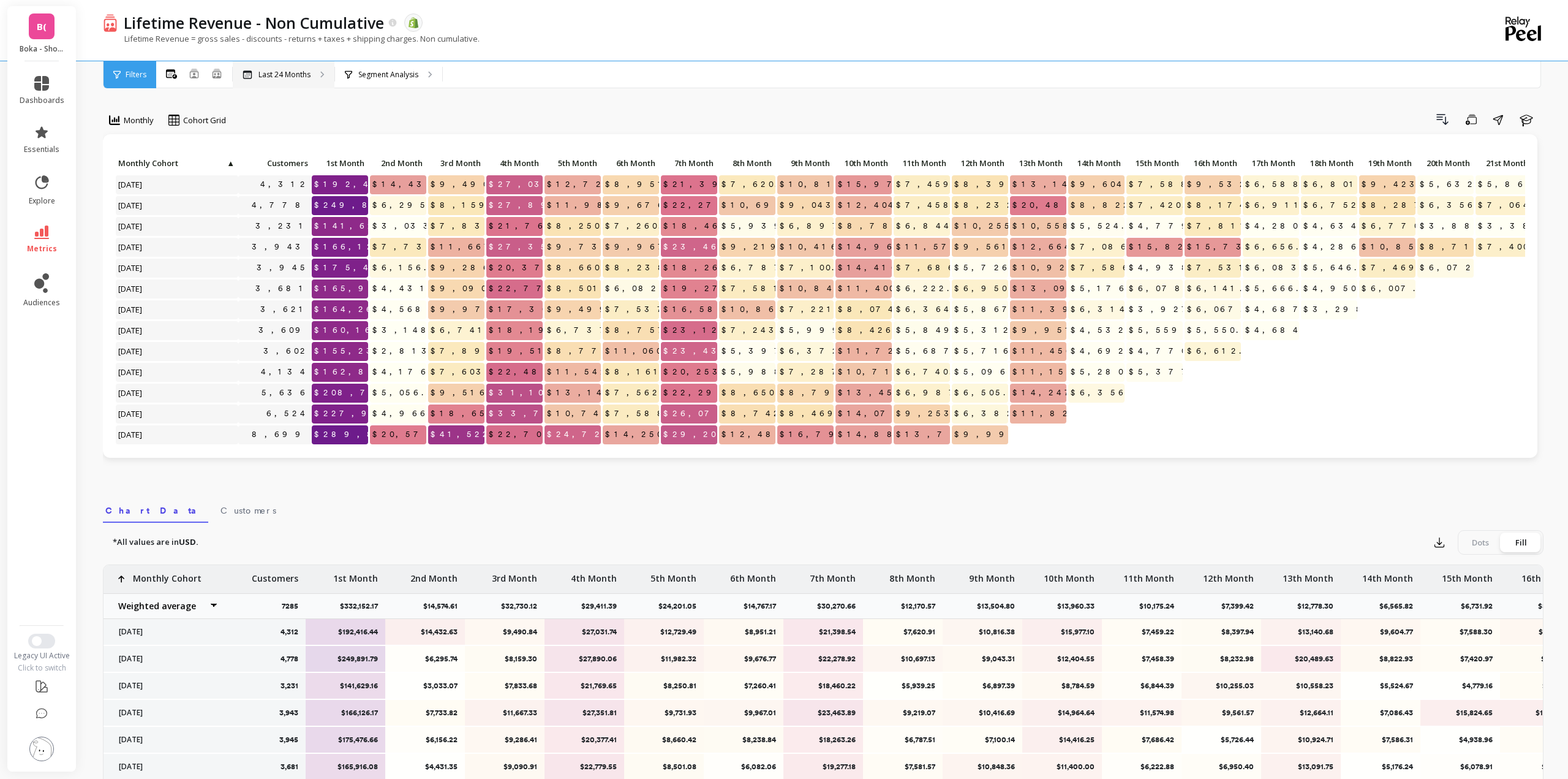
click at [295, 74] on p "Last 24 Months" at bounding box center [284, 75] width 52 height 10
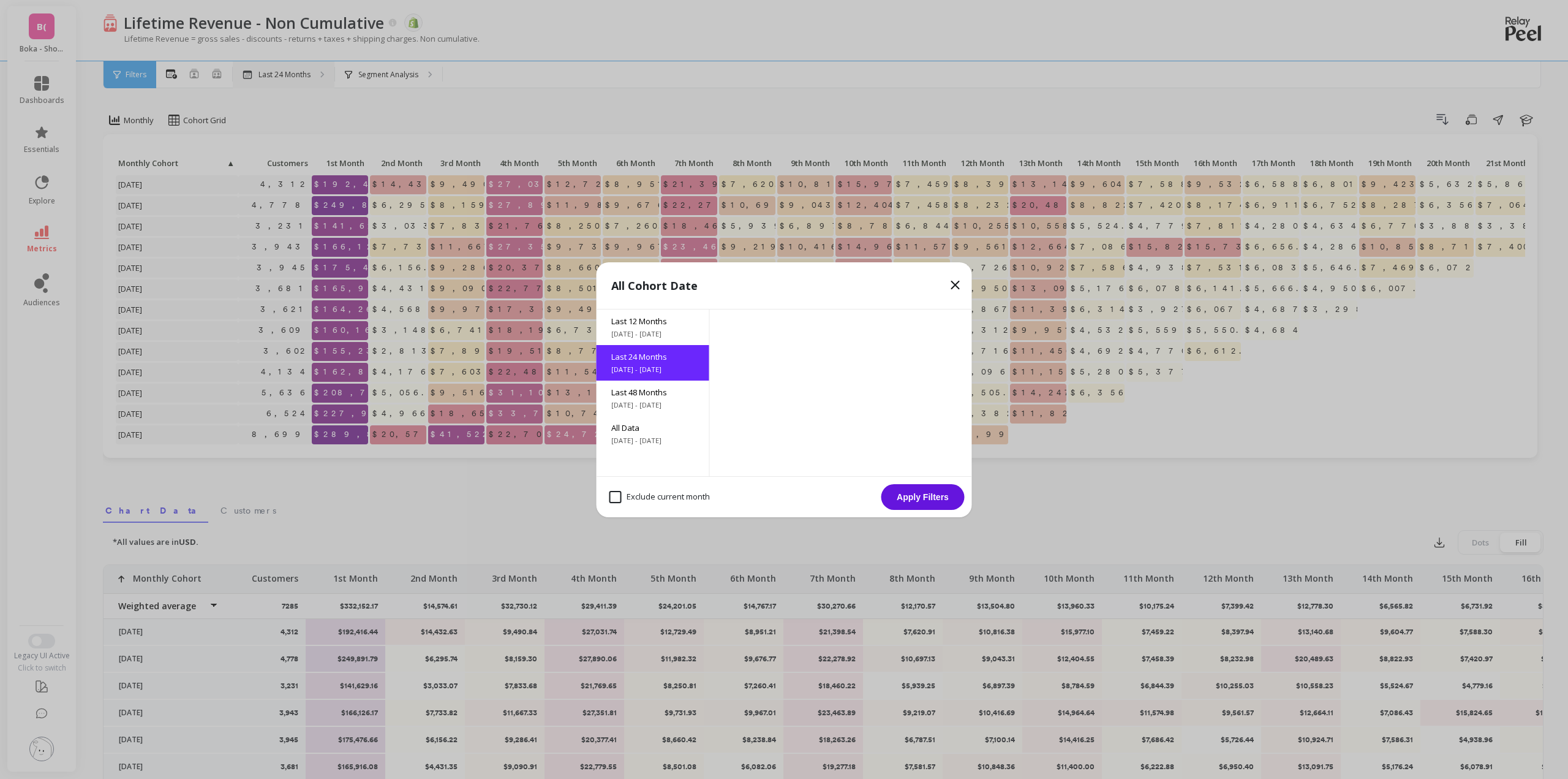
click at [959, 289] on icon at bounding box center [955, 284] width 14 height 14
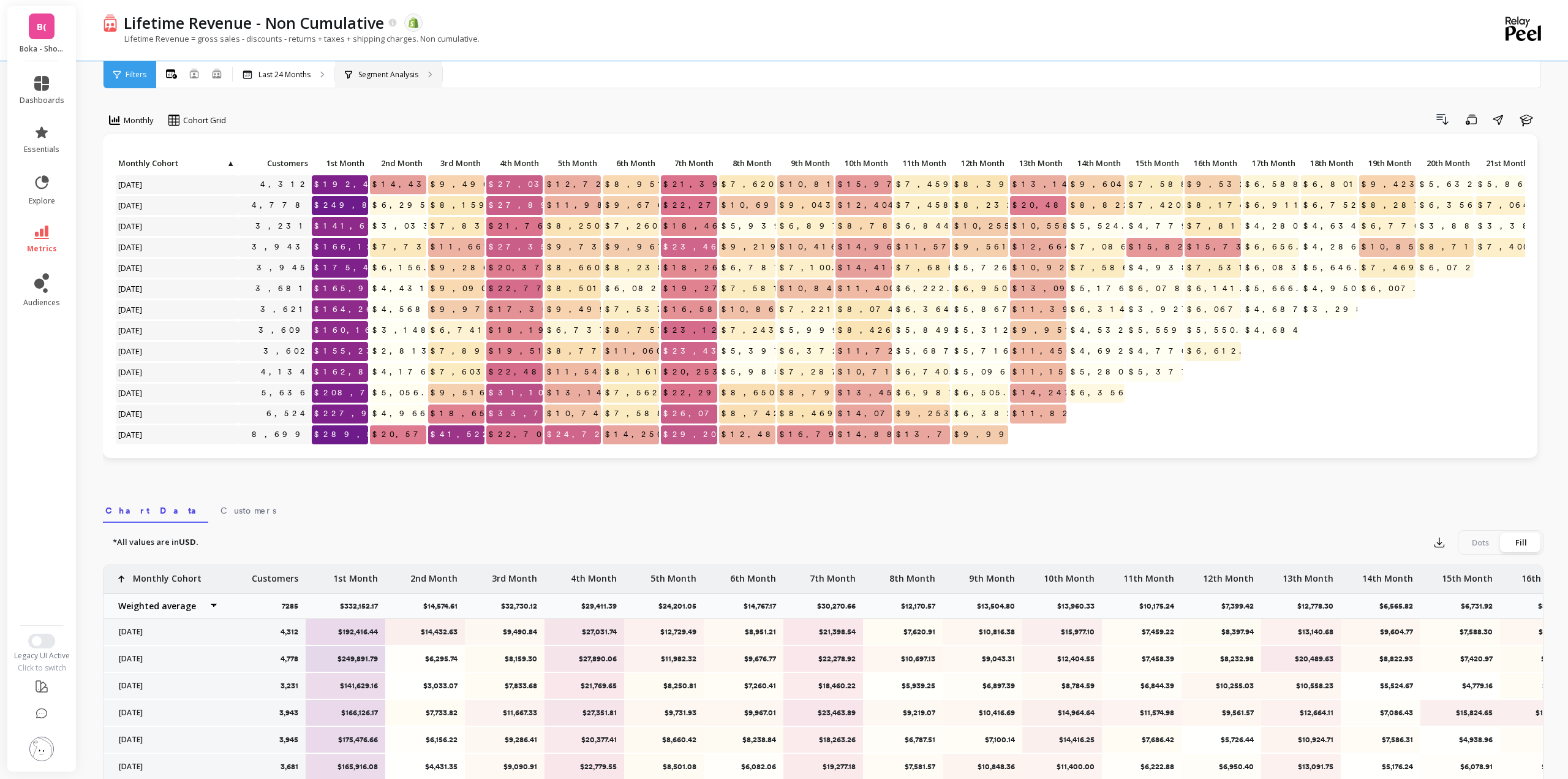
click at [413, 70] on p "Segment Analysis" at bounding box center [388, 75] width 60 height 10
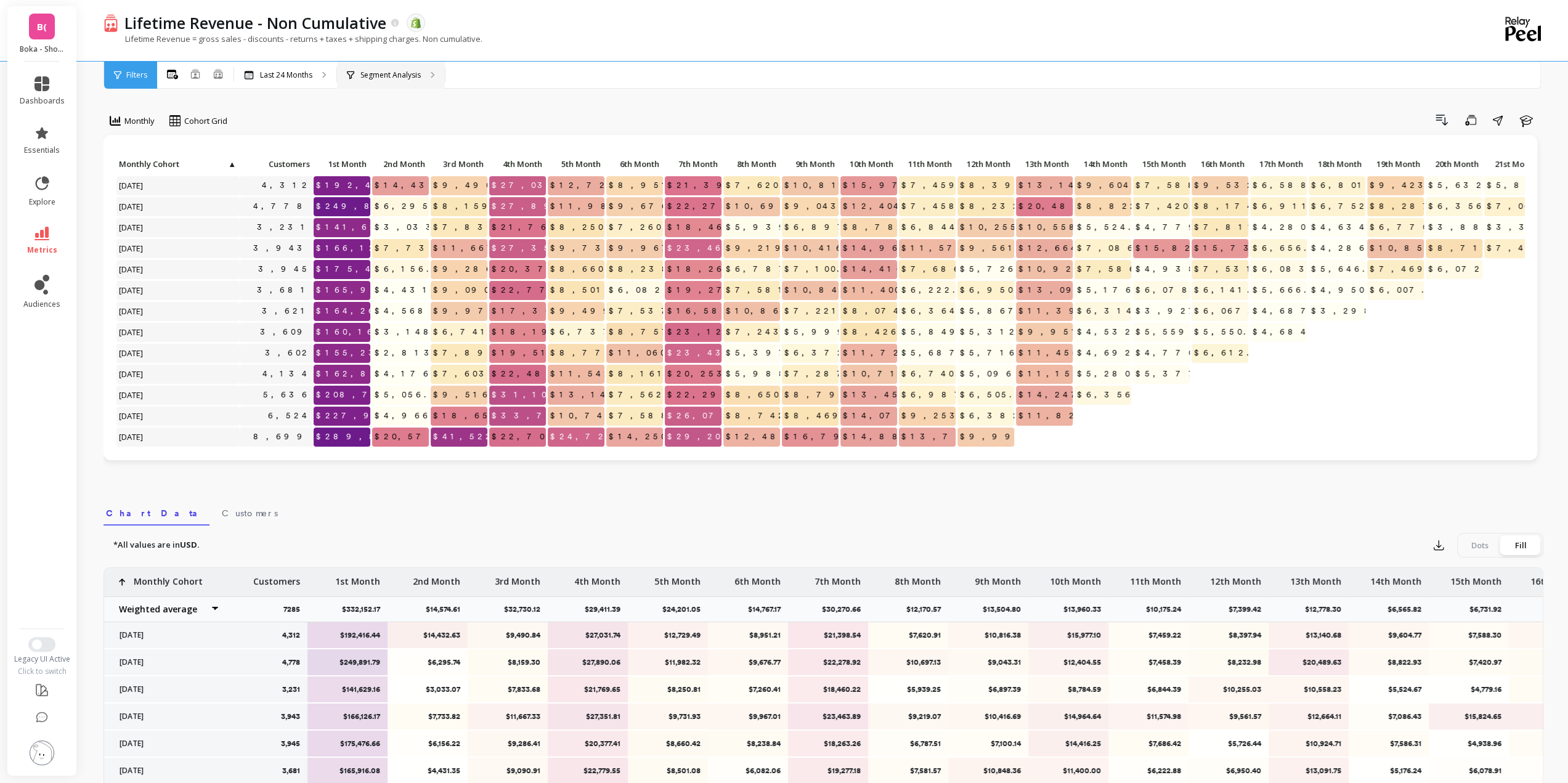
click at [373, 70] on p "Segment Analysis" at bounding box center [390, 75] width 61 height 10
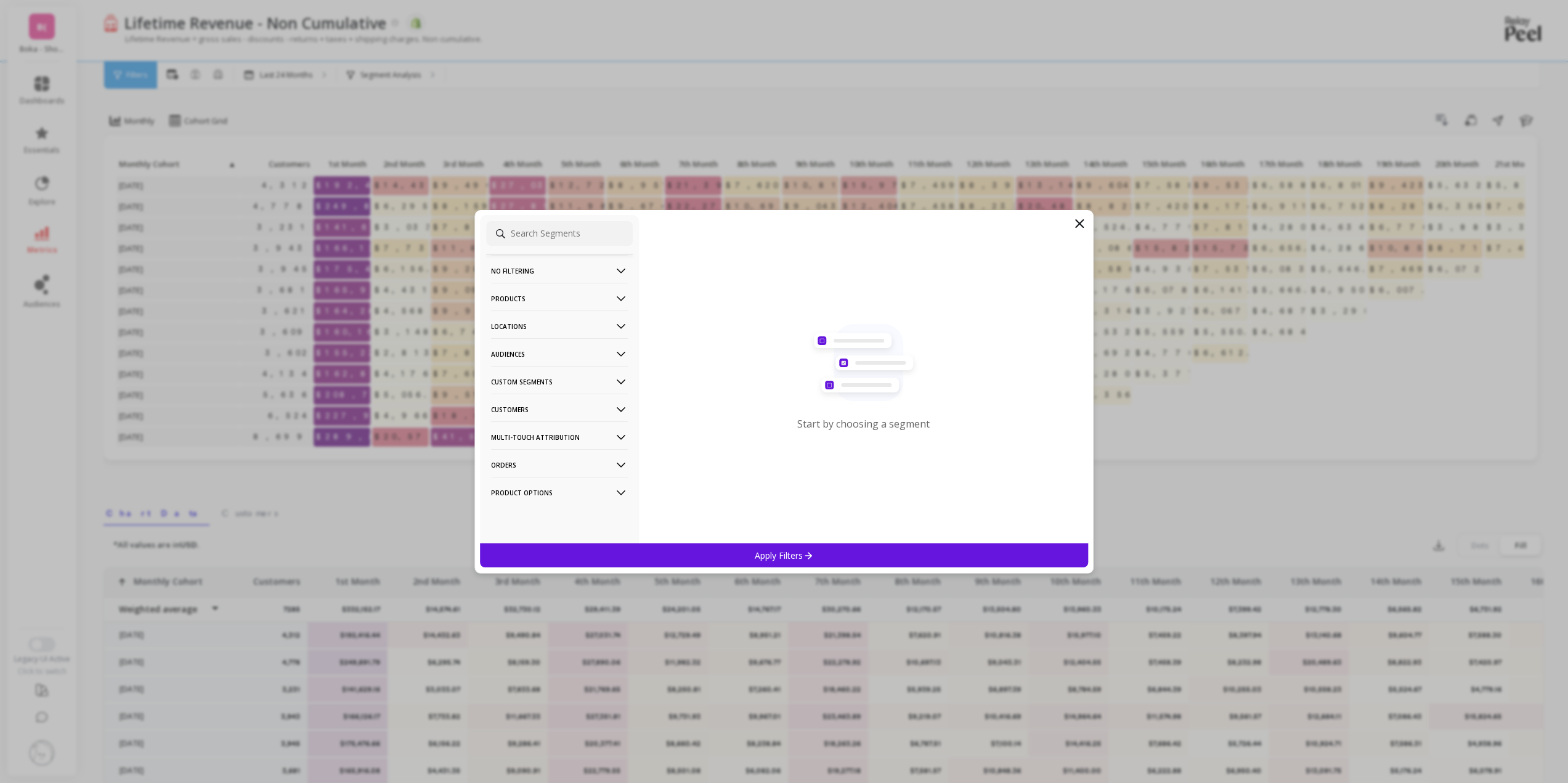
click at [536, 412] on p "Customers" at bounding box center [560, 409] width 137 height 32
click at [543, 410] on p "Customers" at bounding box center [560, 409] width 137 height 32
click at [535, 322] on p "Locations" at bounding box center [560, 326] width 137 height 32
click at [514, 369] on p "Countries" at bounding box center [511, 371] width 36 height 11
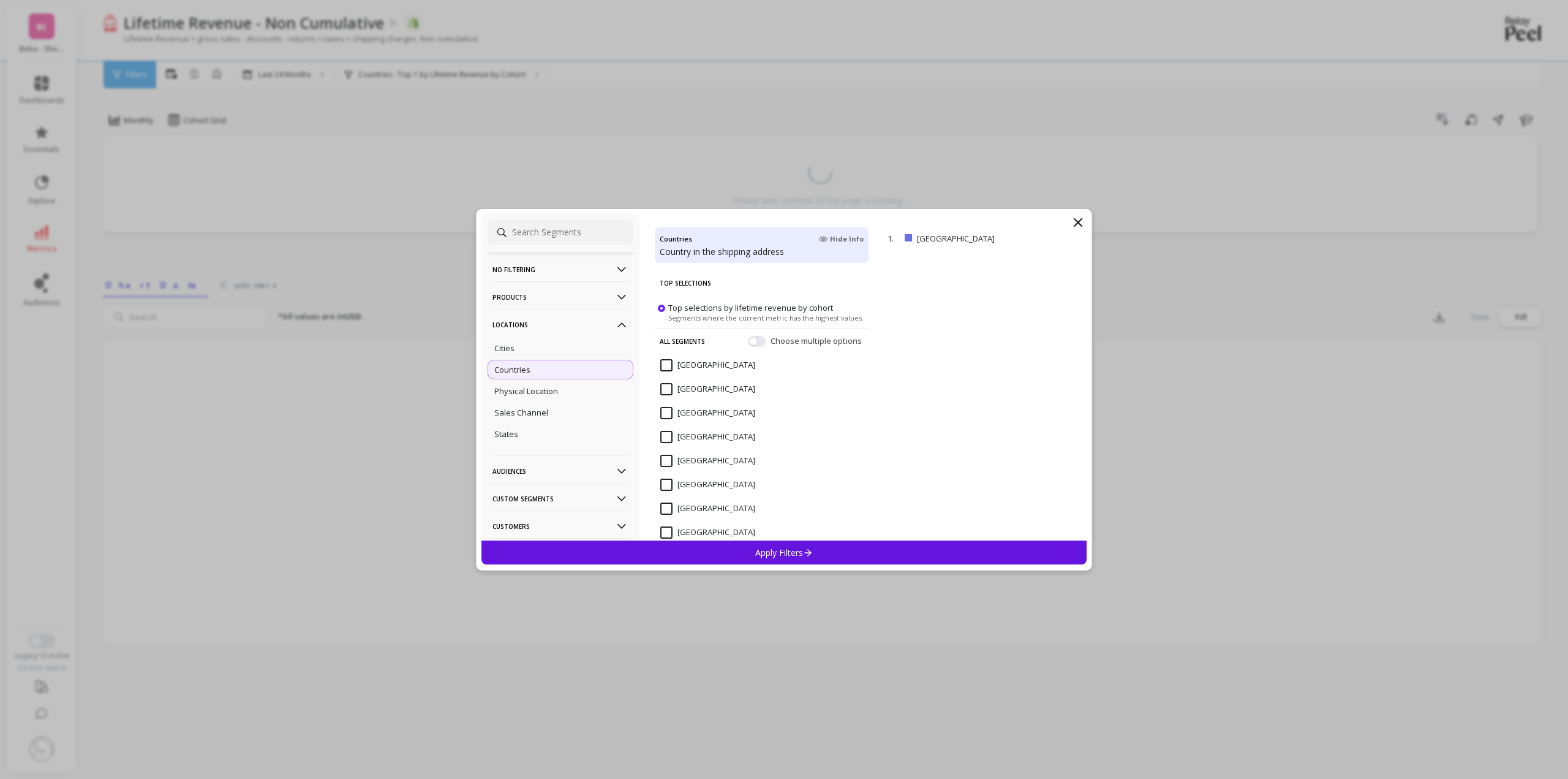
click at [752, 551] on div "Apply Filters" at bounding box center [784, 553] width 605 height 24
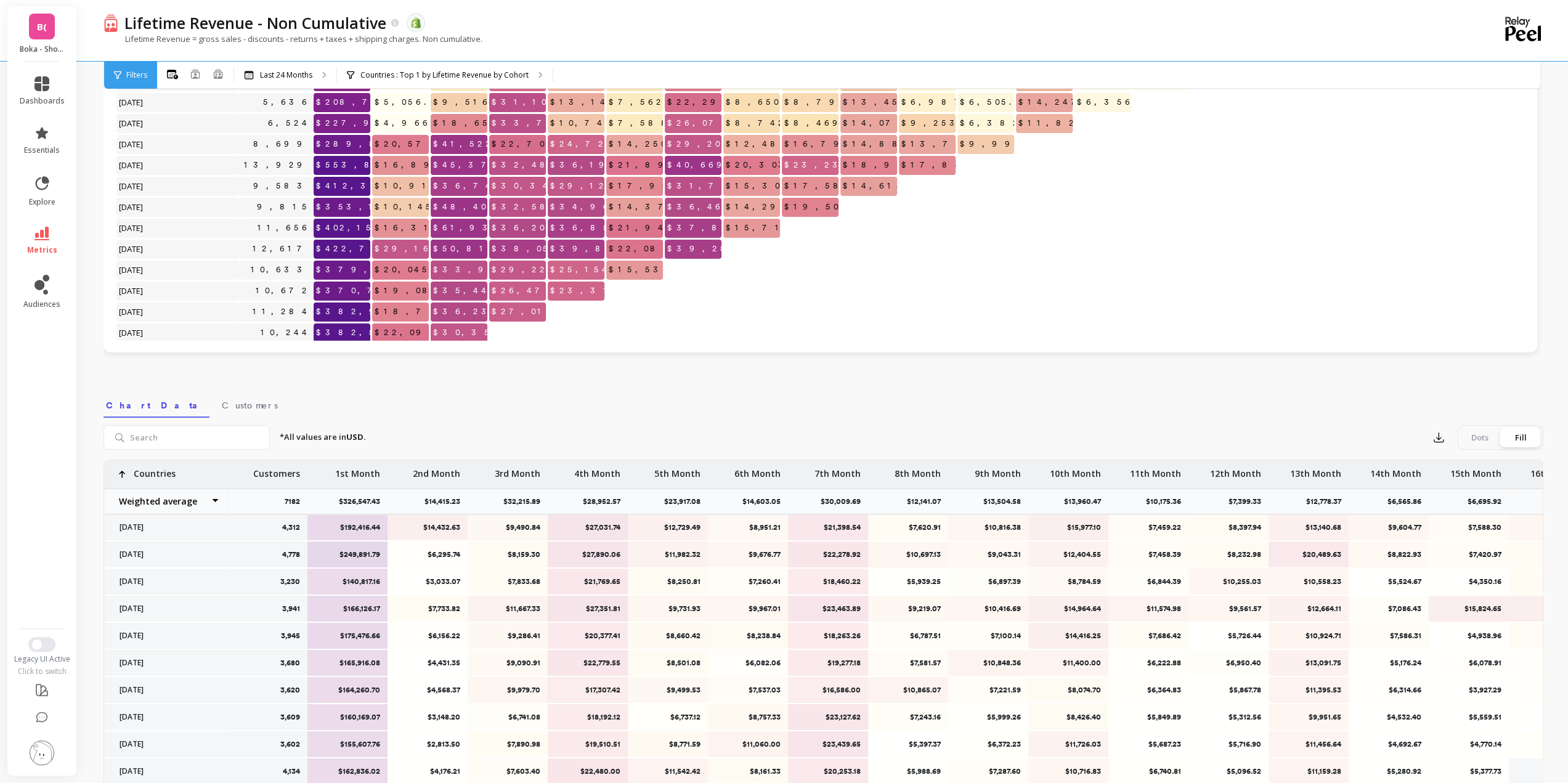
scroll to position [185, 0]
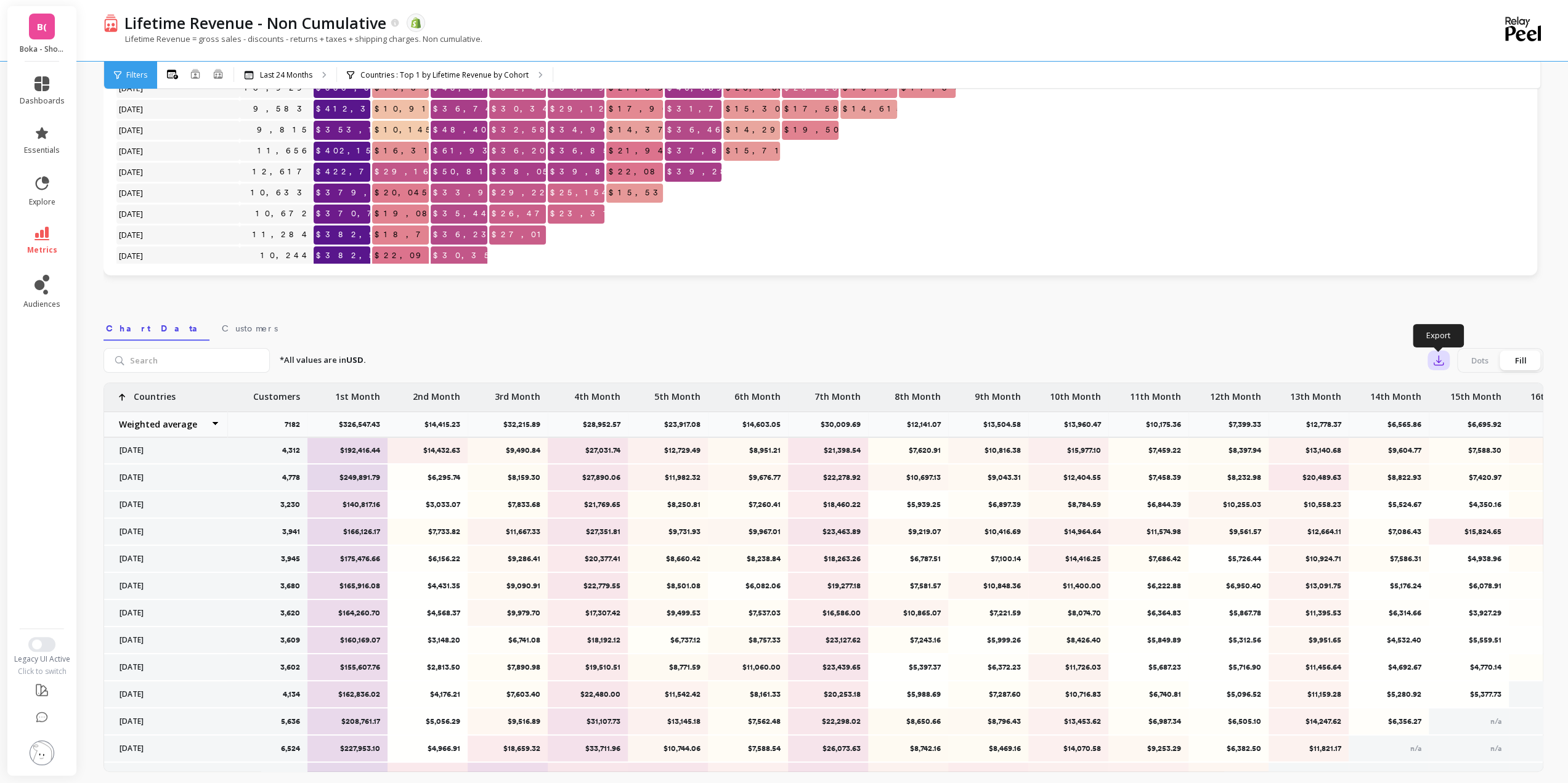
click at [1438, 368] on button "button" at bounding box center [1438, 359] width 22 height 20
click at [1484, 441] on span "Google Sheets" at bounding box center [1481, 439] width 57 height 12
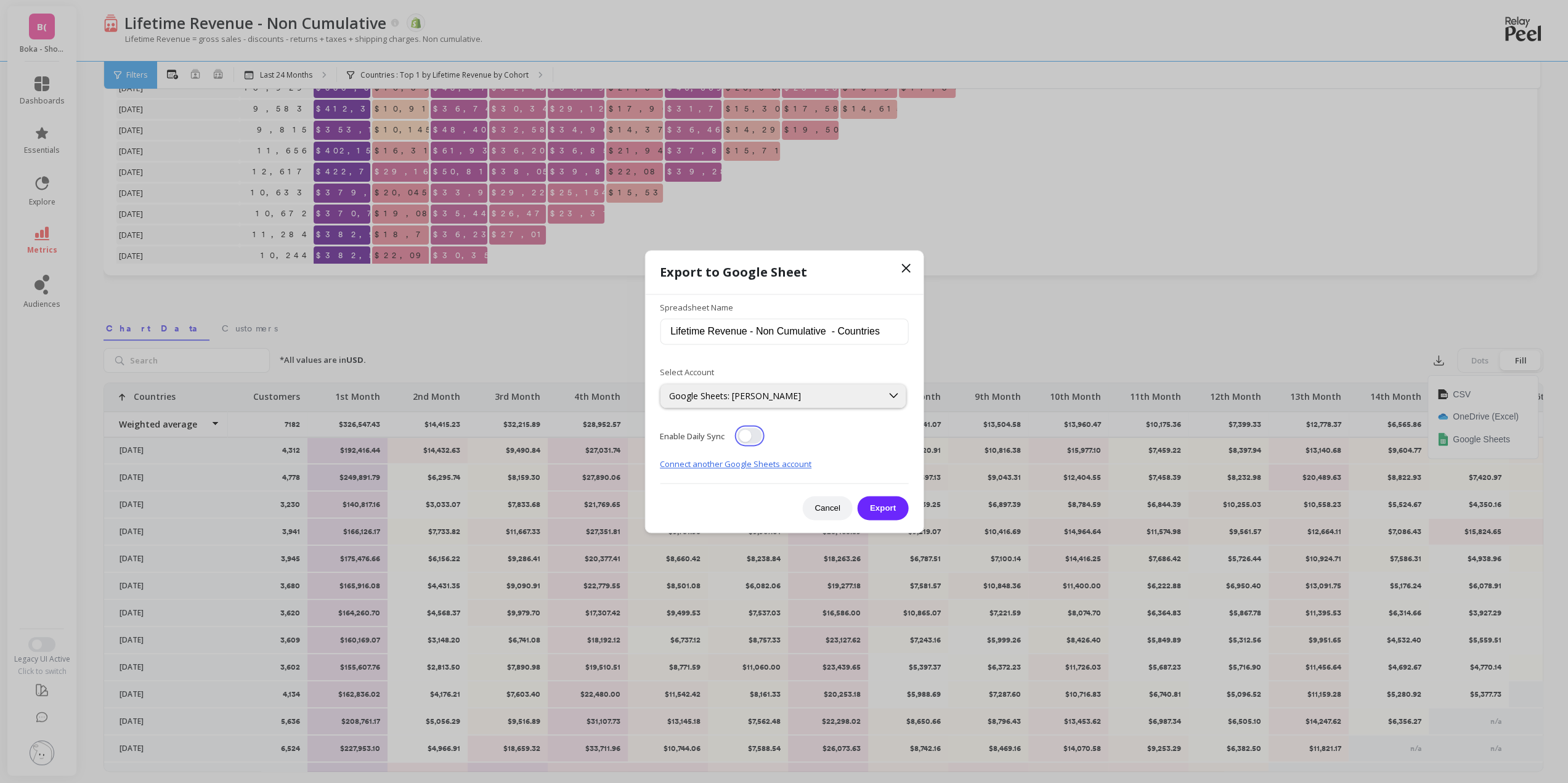
click at [745, 437] on button "button" at bounding box center [749, 435] width 25 height 16
click at [678, 333] on input "Lifetime Revenue - Non Cumulative - Countries" at bounding box center [784, 332] width 248 height 26
type input "DTC 24 Mo - Lifetime Revenue - Non Cumulative - US Only"
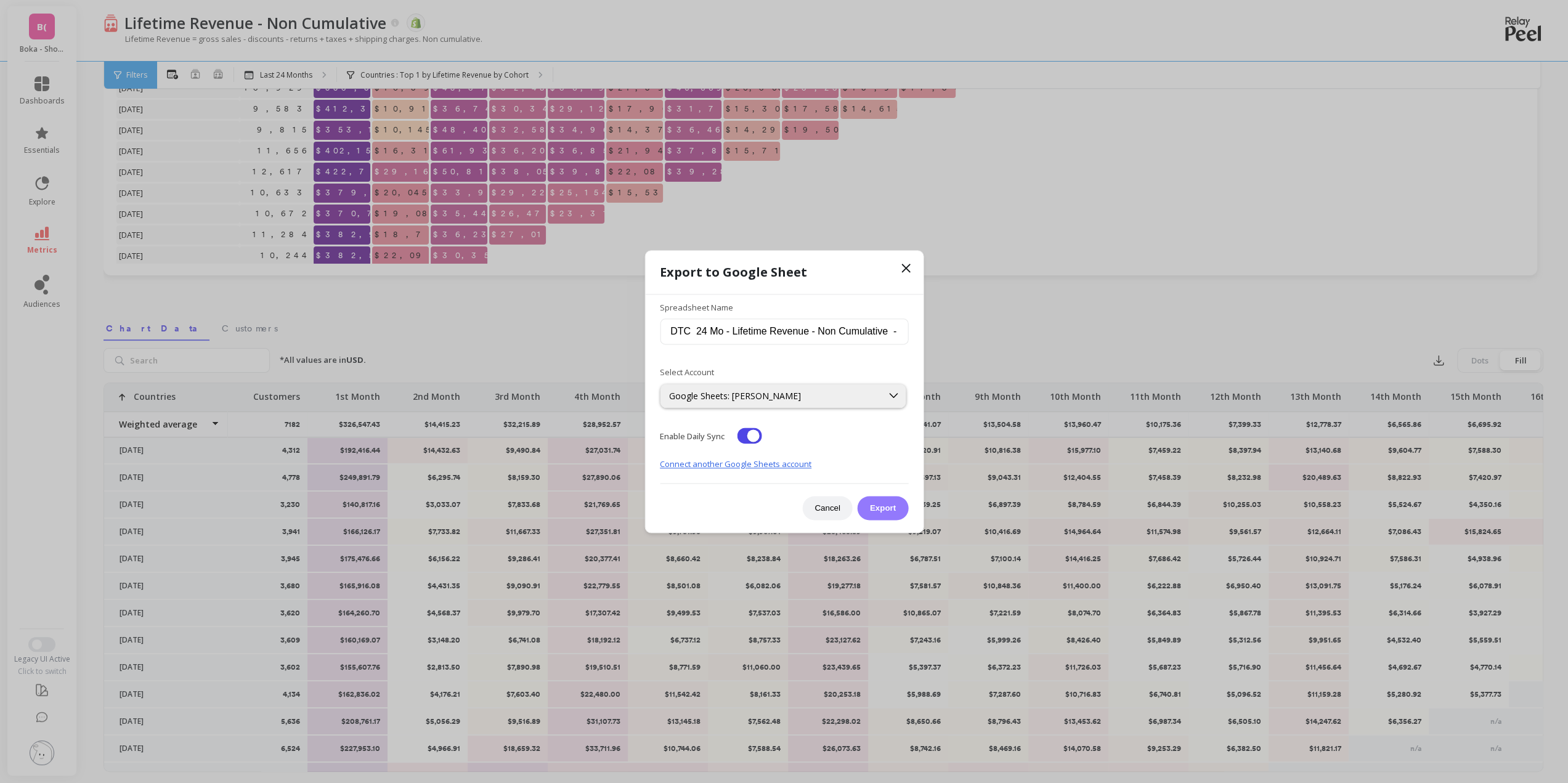
click at [887, 507] on button "Export" at bounding box center [882, 507] width 50 height 24
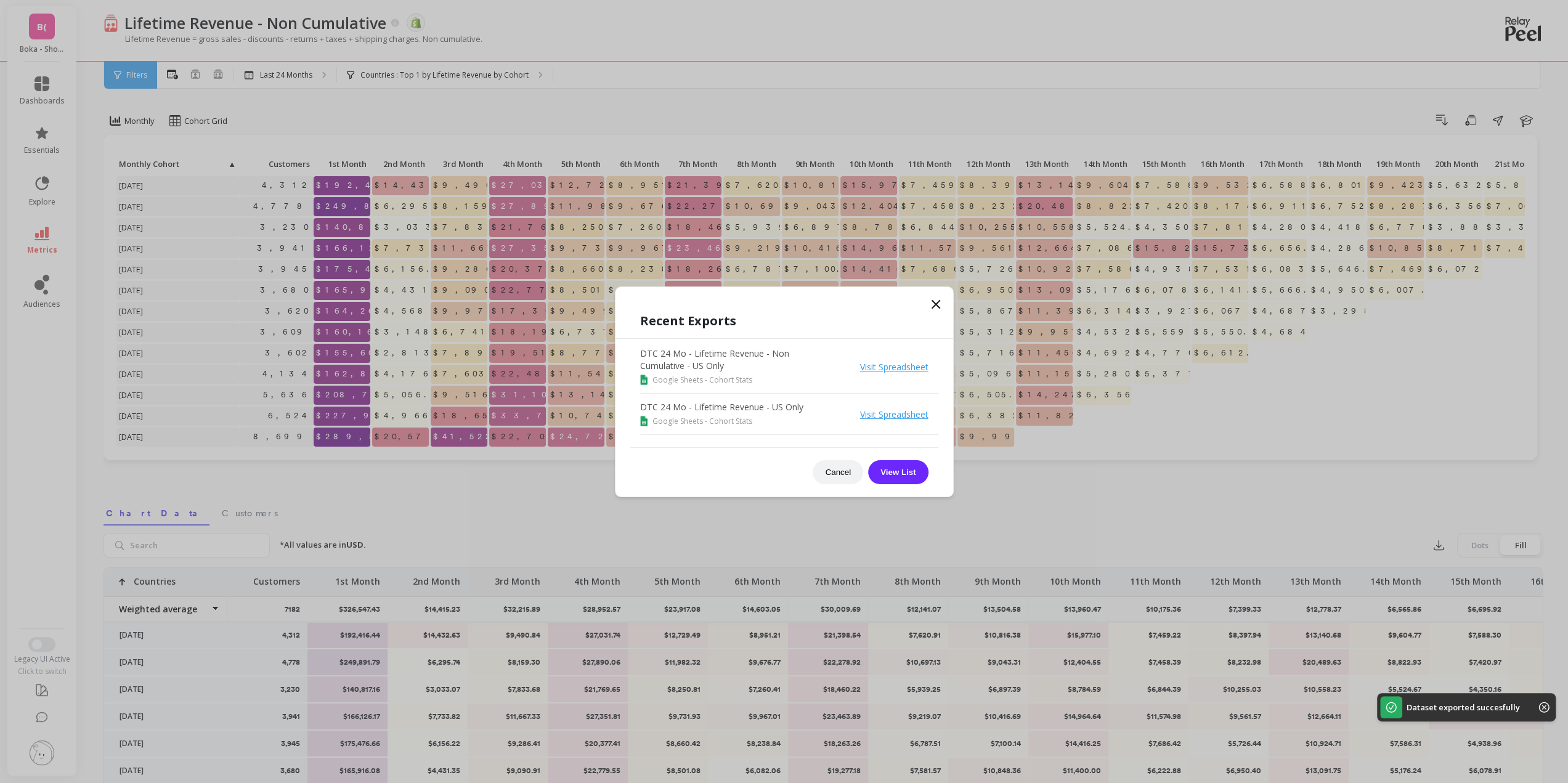
click at [936, 306] on icon at bounding box center [935, 304] width 15 height 15
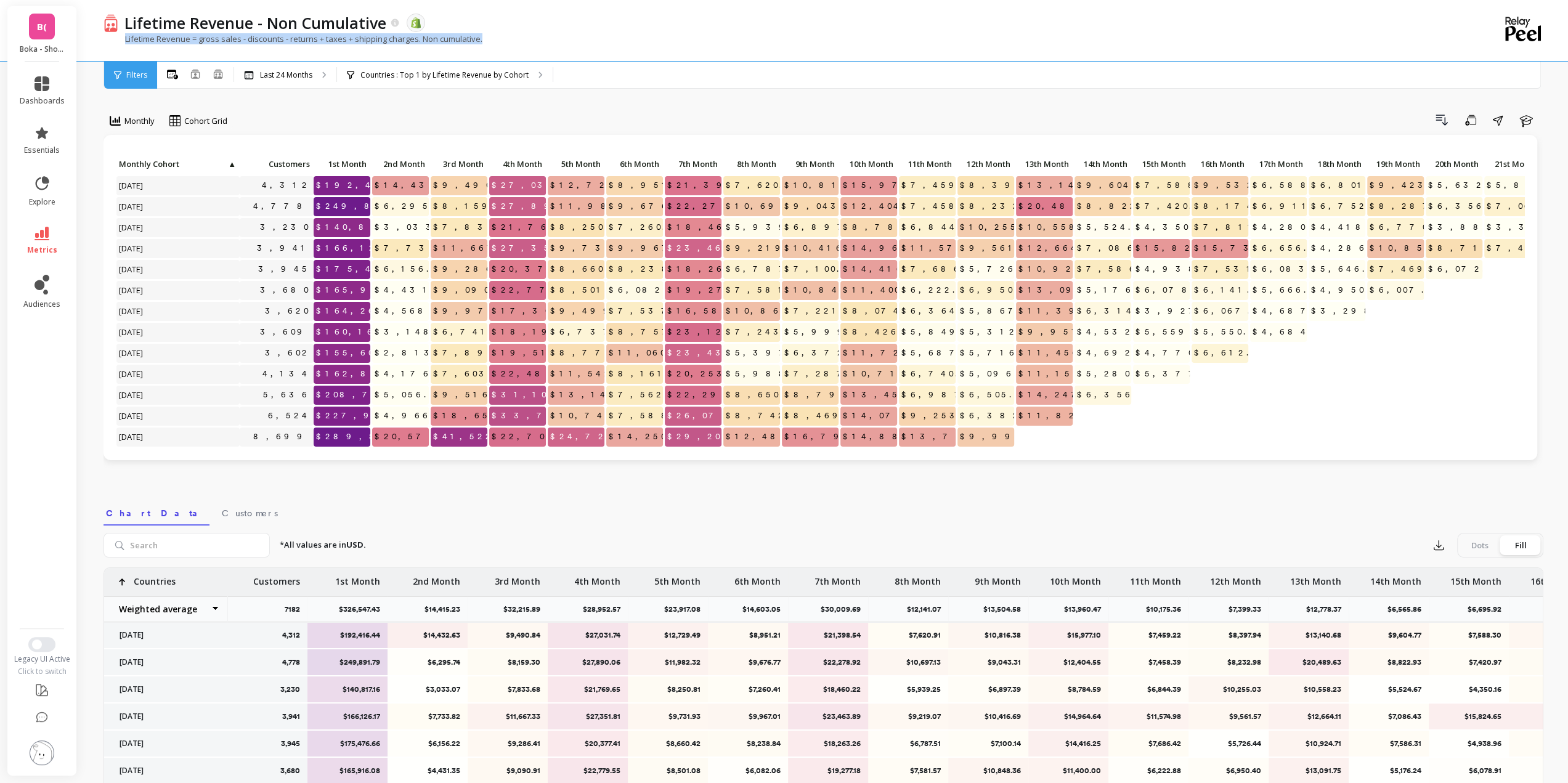
drag, startPoint x: 121, startPoint y: 42, endPoint x: 487, endPoint y: 40, distance: 366.0
click at [487, 40] on div "Lifetime Revenue = gross sales - discounts - returns + taxes + shipping charges…" at bounding box center [773, 44] width 1339 height 23
copy p "Lifetime Revenue = gross sales - discounts - returns + taxes + shipping charges…"
click at [47, 133] on icon at bounding box center [41, 133] width 15 height 15
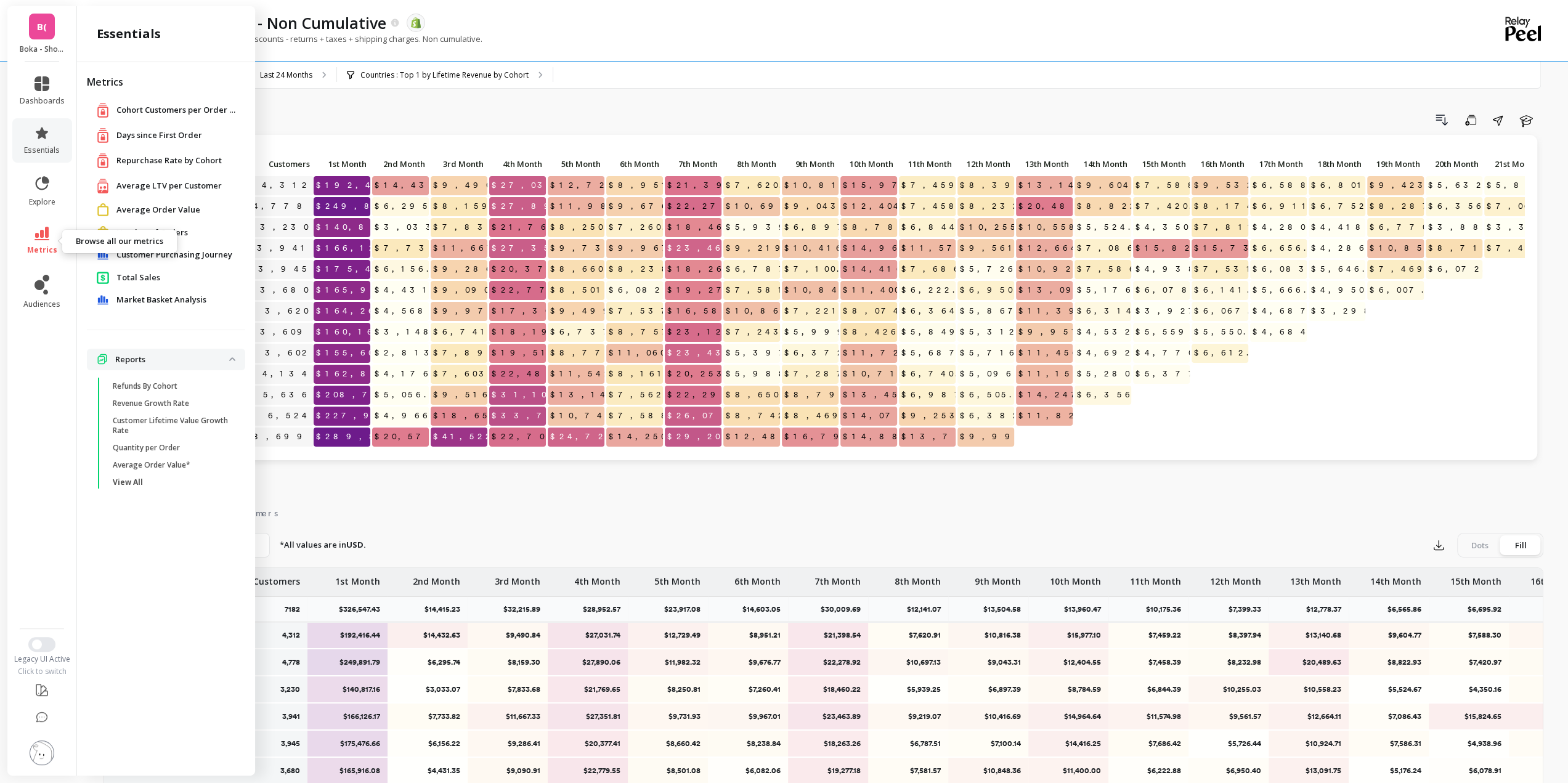
click at [36, 230] on icon at bounding box center [41, 234] width 15 height 14
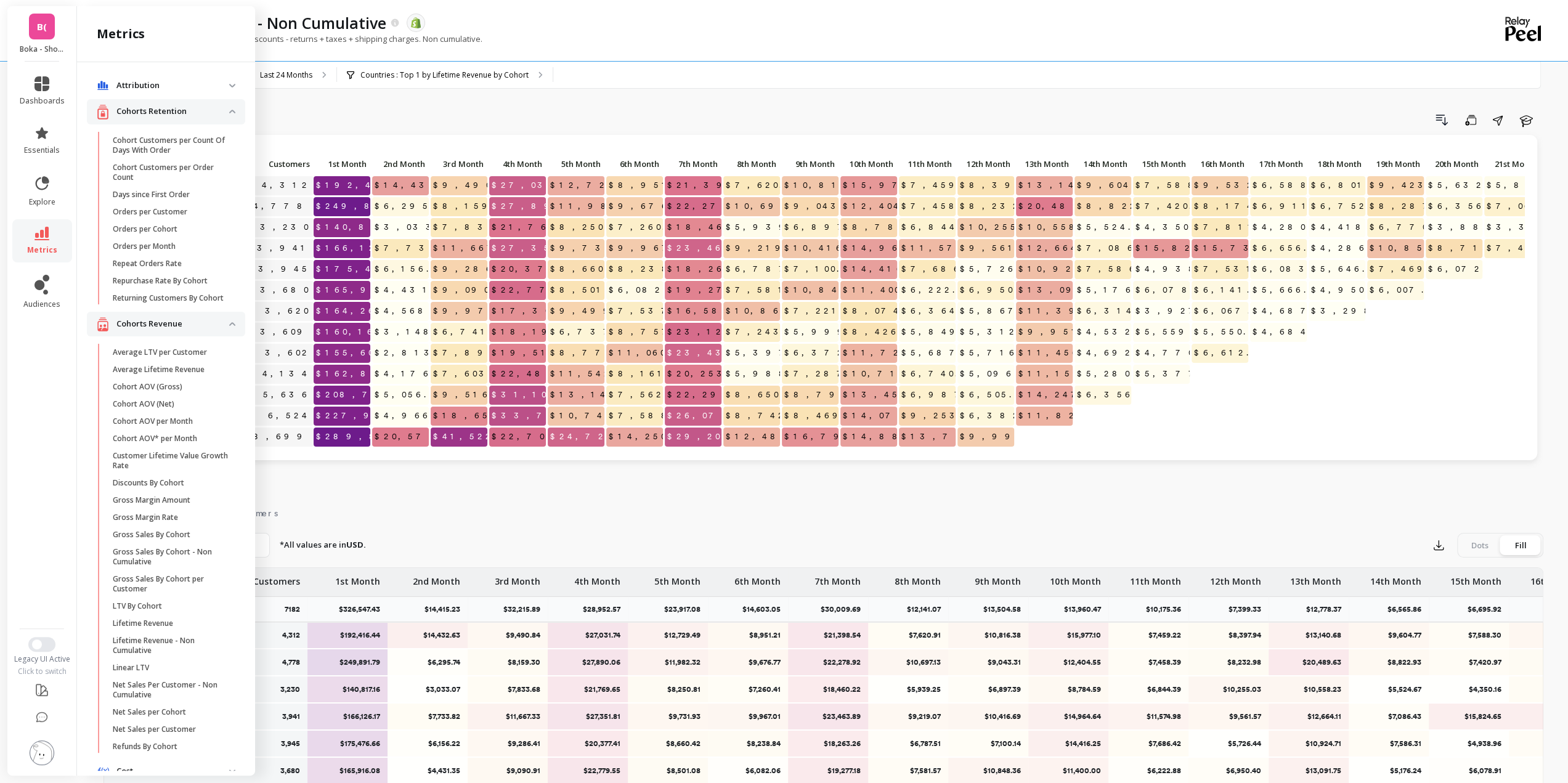
click at [180, 330] on p "Cohorts Revenue" at bounding box center [173, 323] width 113 height 12
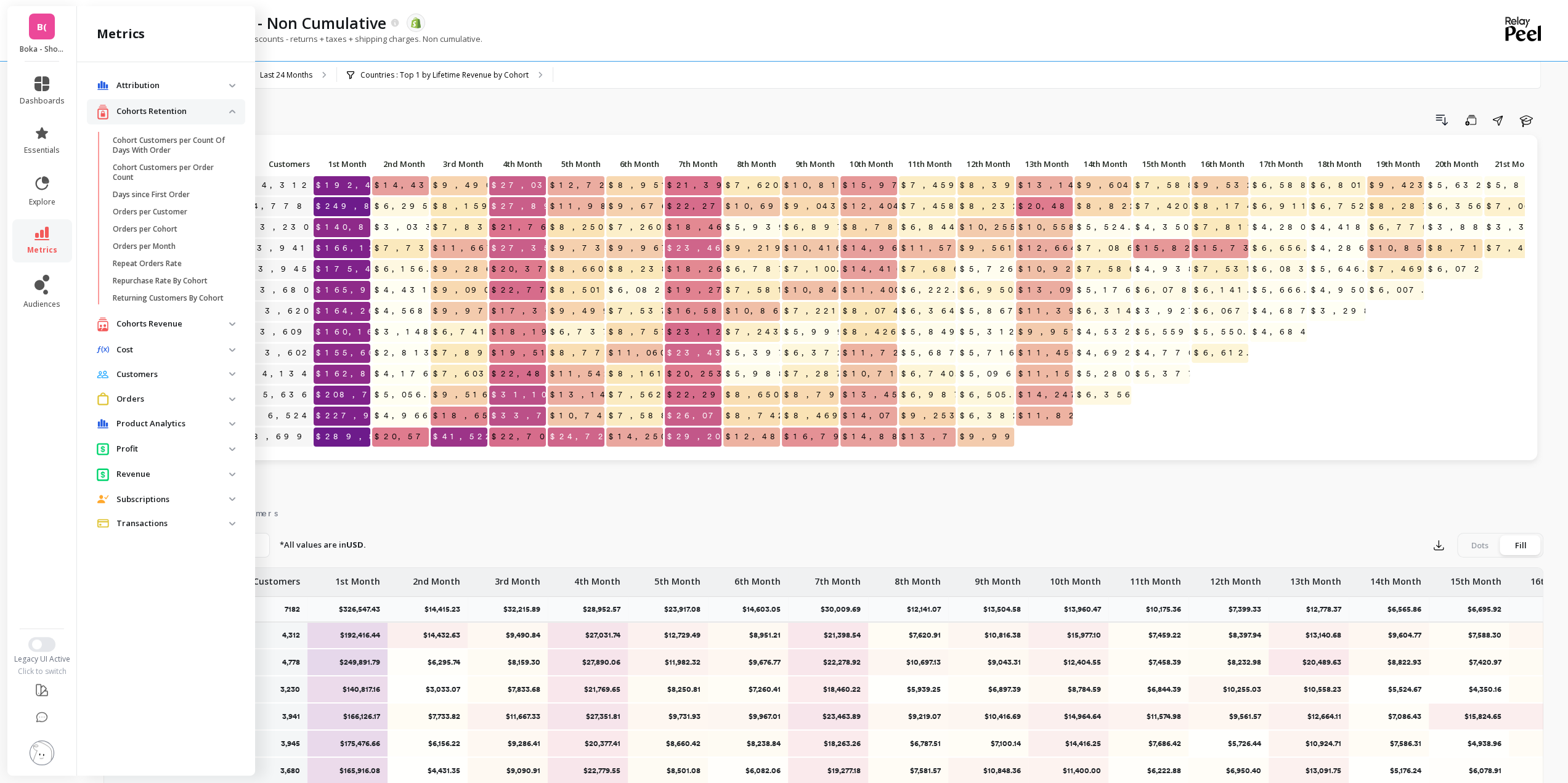
click at [193, 108] on p "Cohorts Retention" at bounding box center [173, 111] width 113 height 12
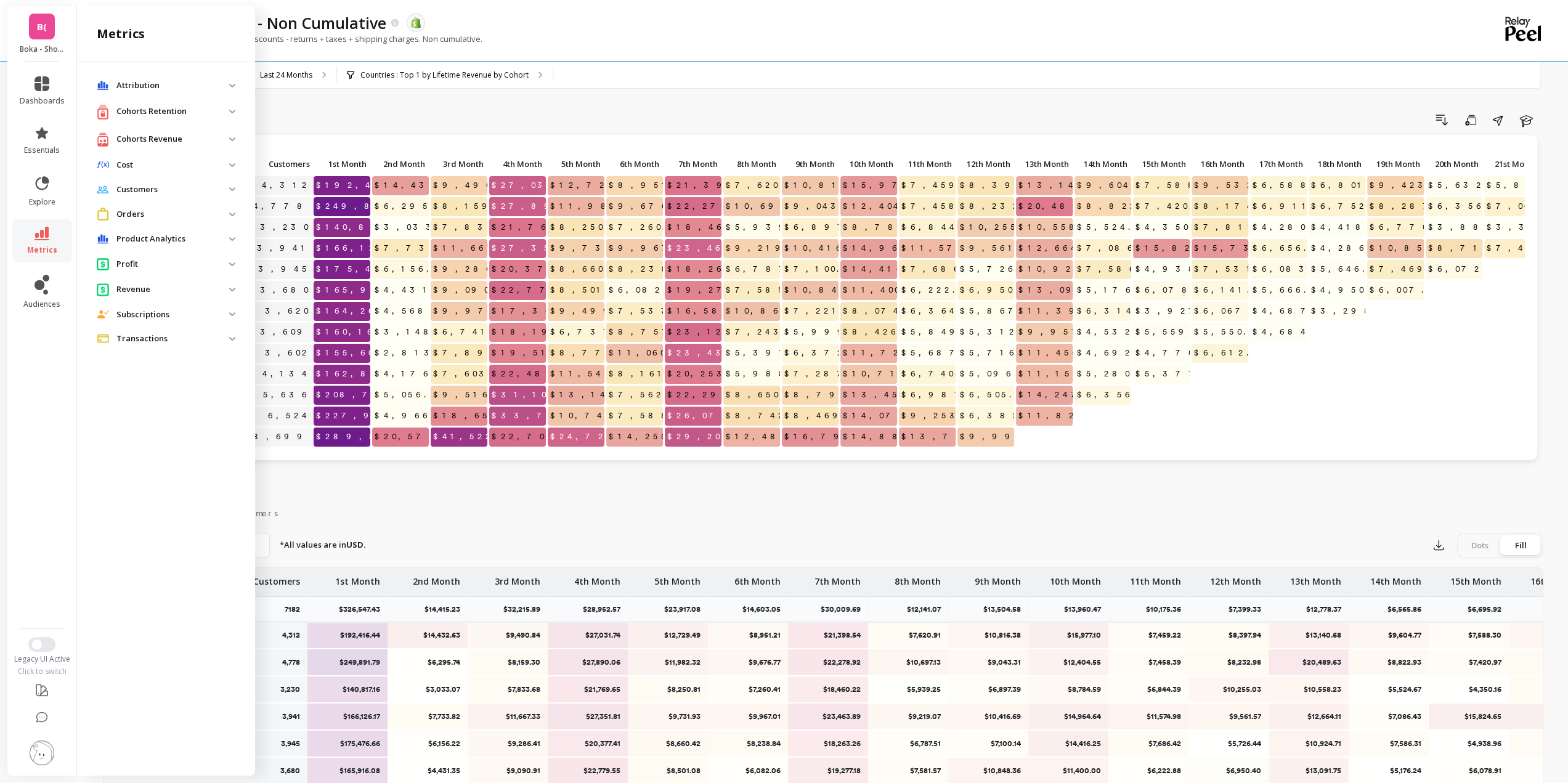
click at [146, 213] on p "Orders" at bounding box center [173, 214] width 113 height 12
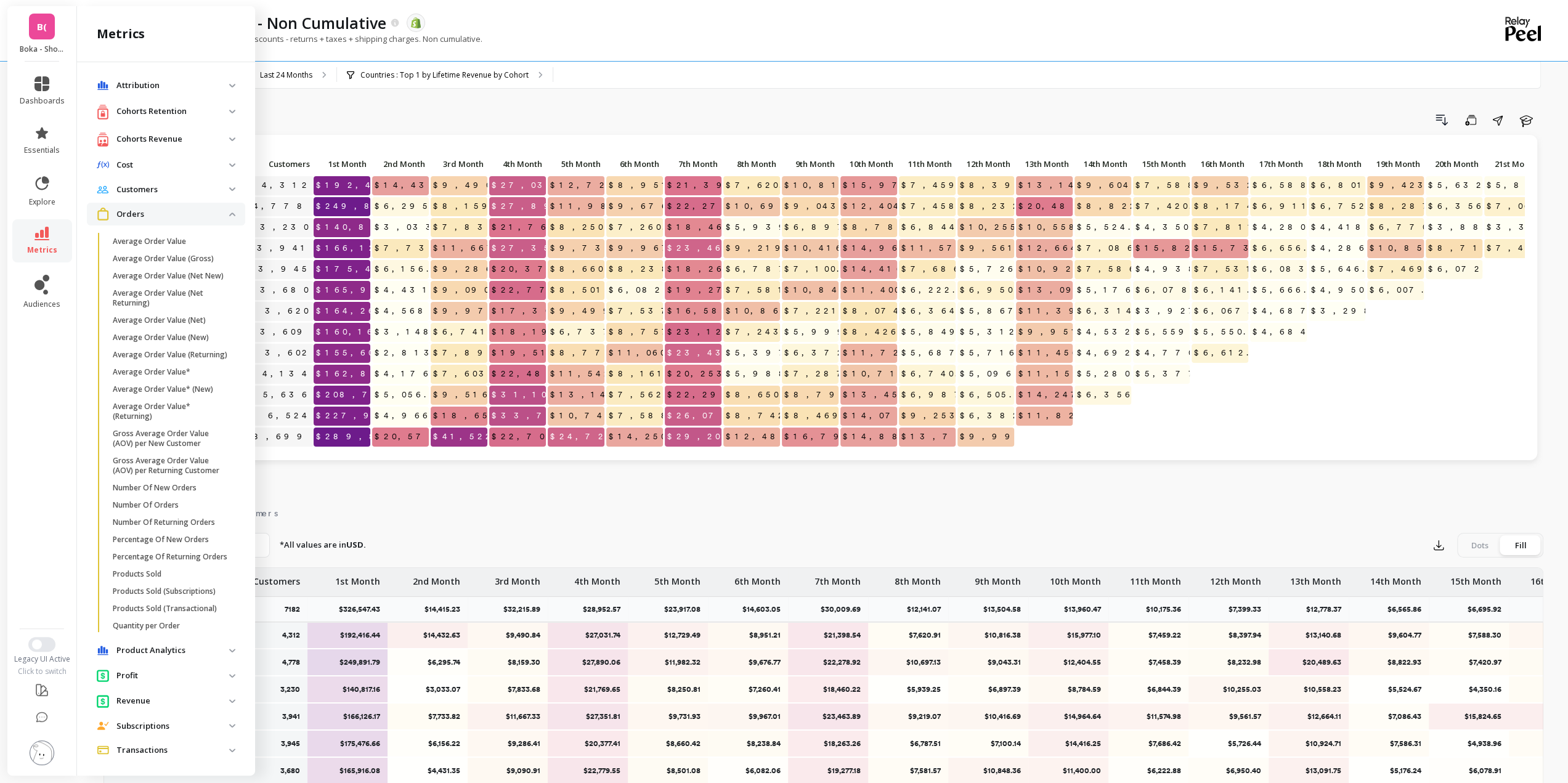
click at [163, 214] on p "Orders" at bounding box center [173, 214] width 113 height 12
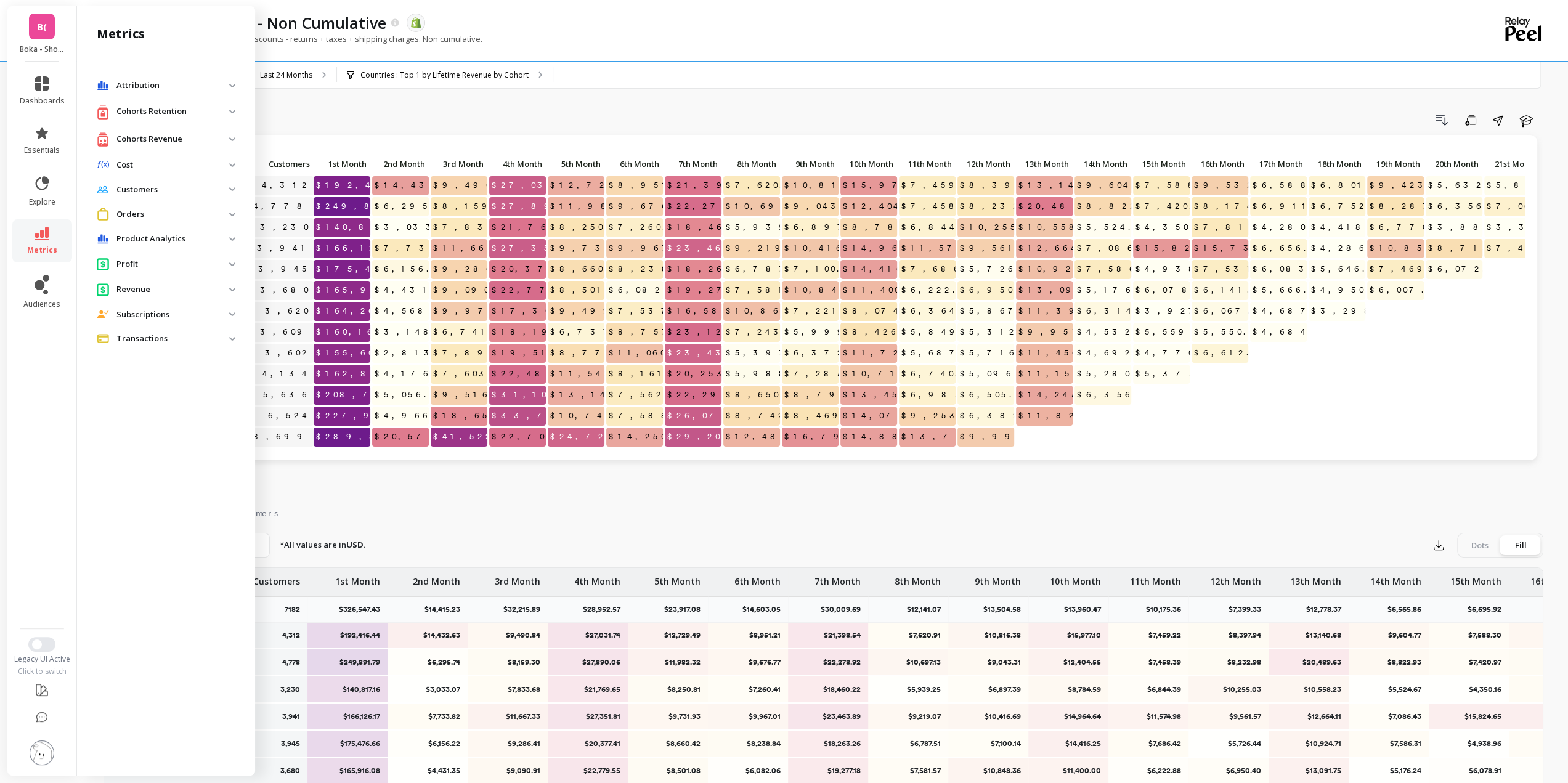
click at [142, 138] on p "Cohorts Revenue" at bounding box center [173, 139] width 113 height 12
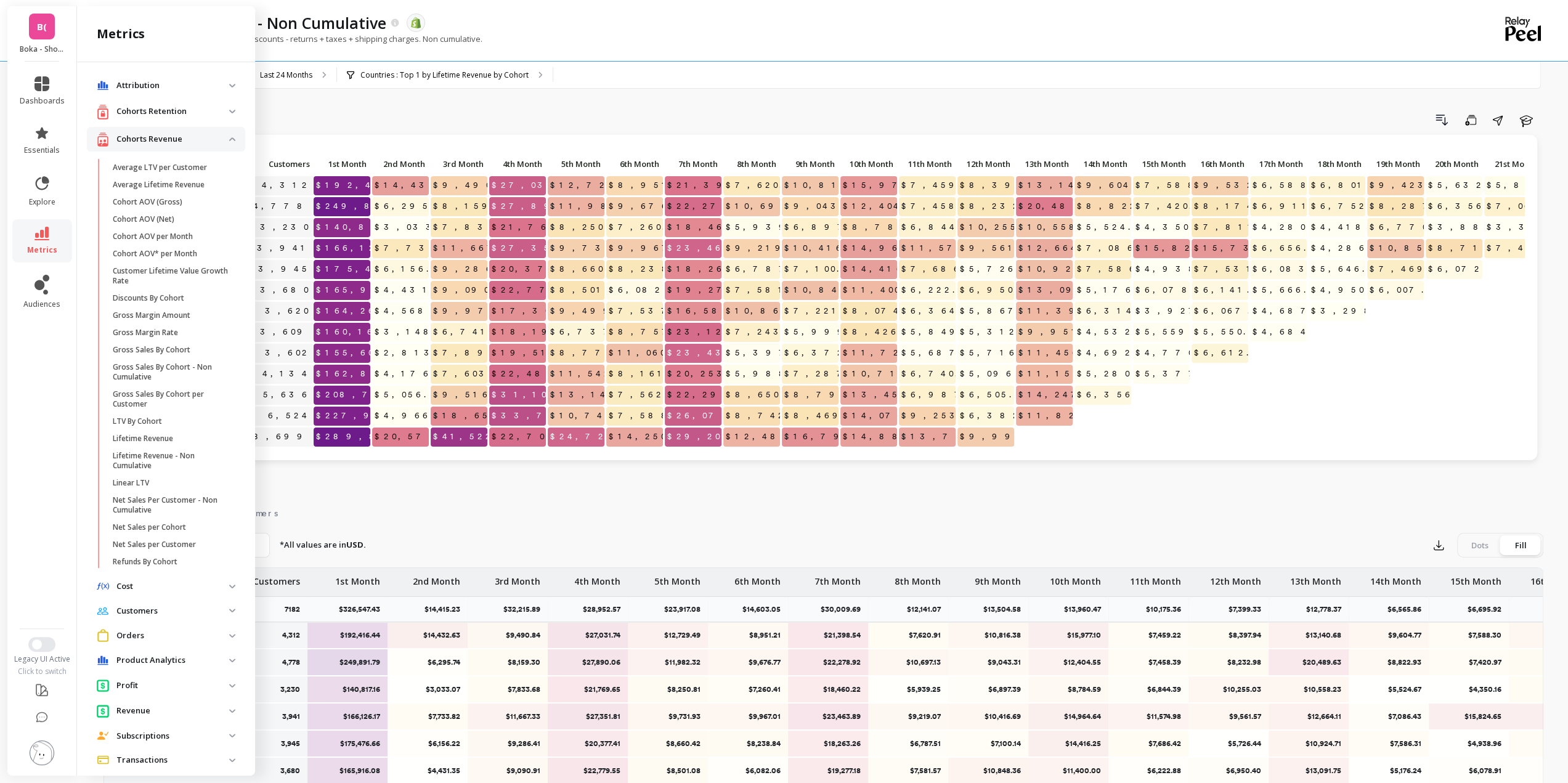
click at [137, 135] on p "Cohorts Revenue" at bounding box center [173, 139] width 113 height 12
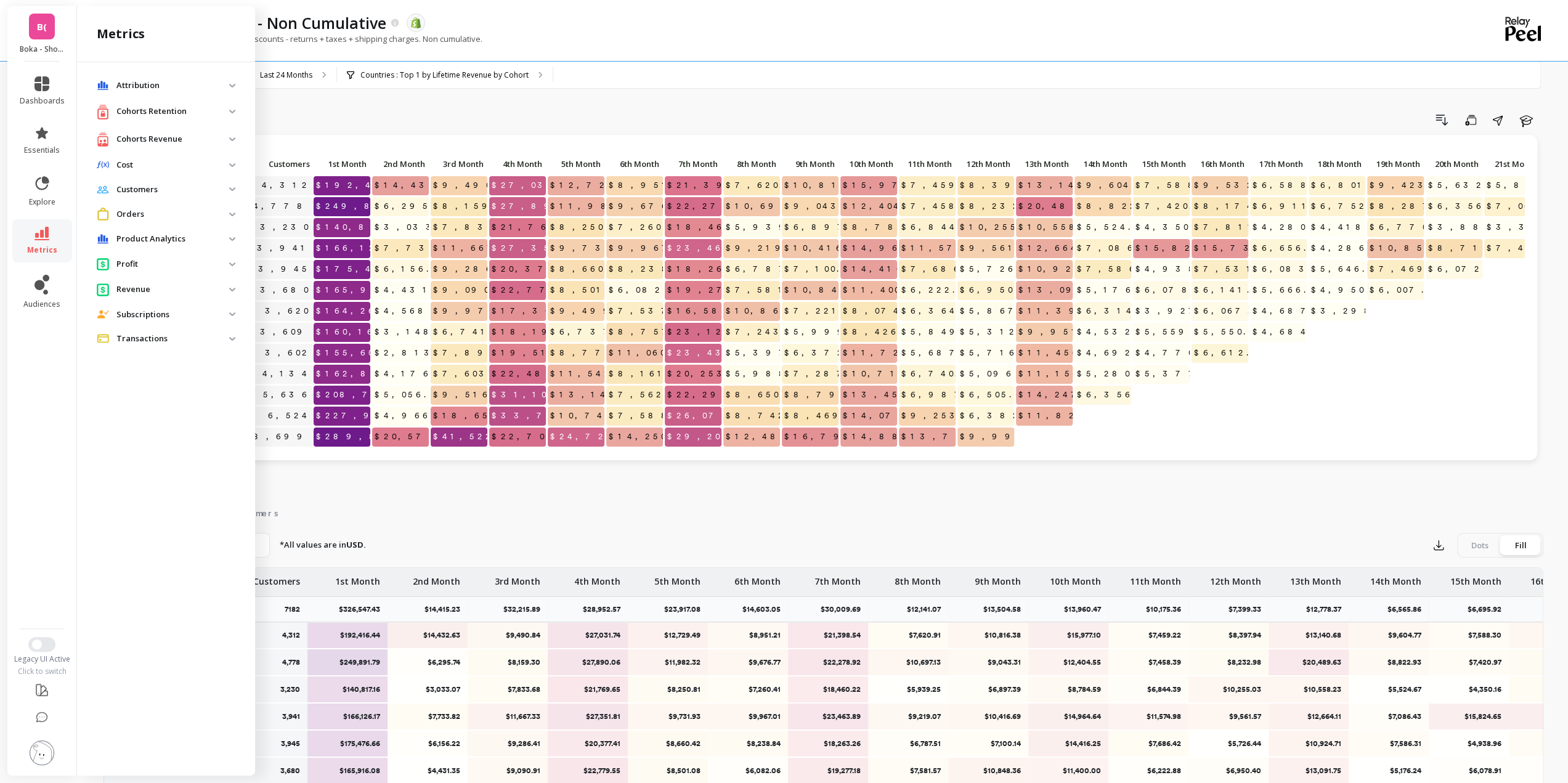
click at [140, 111] on p "Cohorts Retention" at bounding box center [173, 111] width 113 height 12
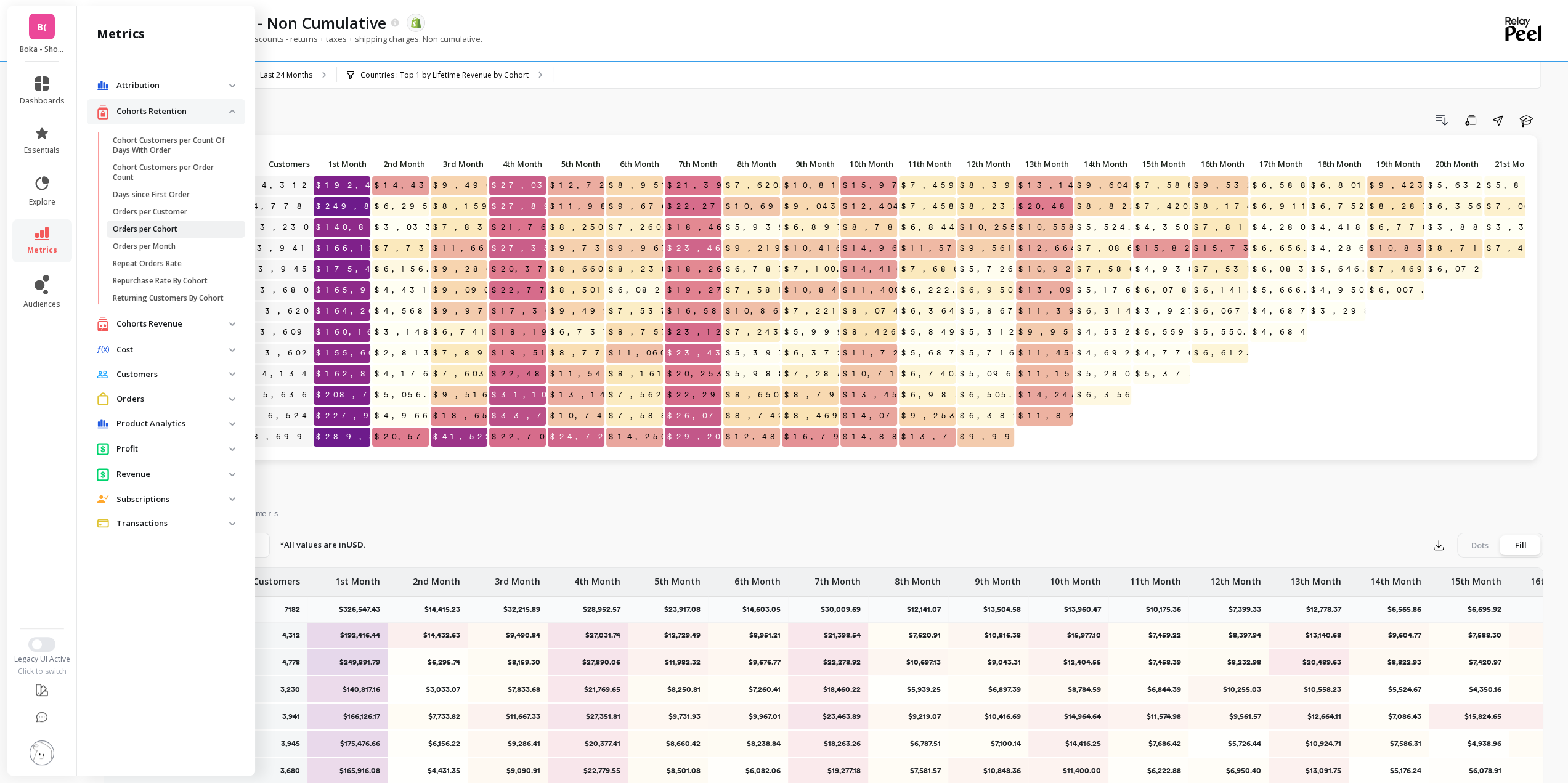
click at [180, 231] on span "Orders per Cohort" at bounding box center [171, 229] width 117 height 10
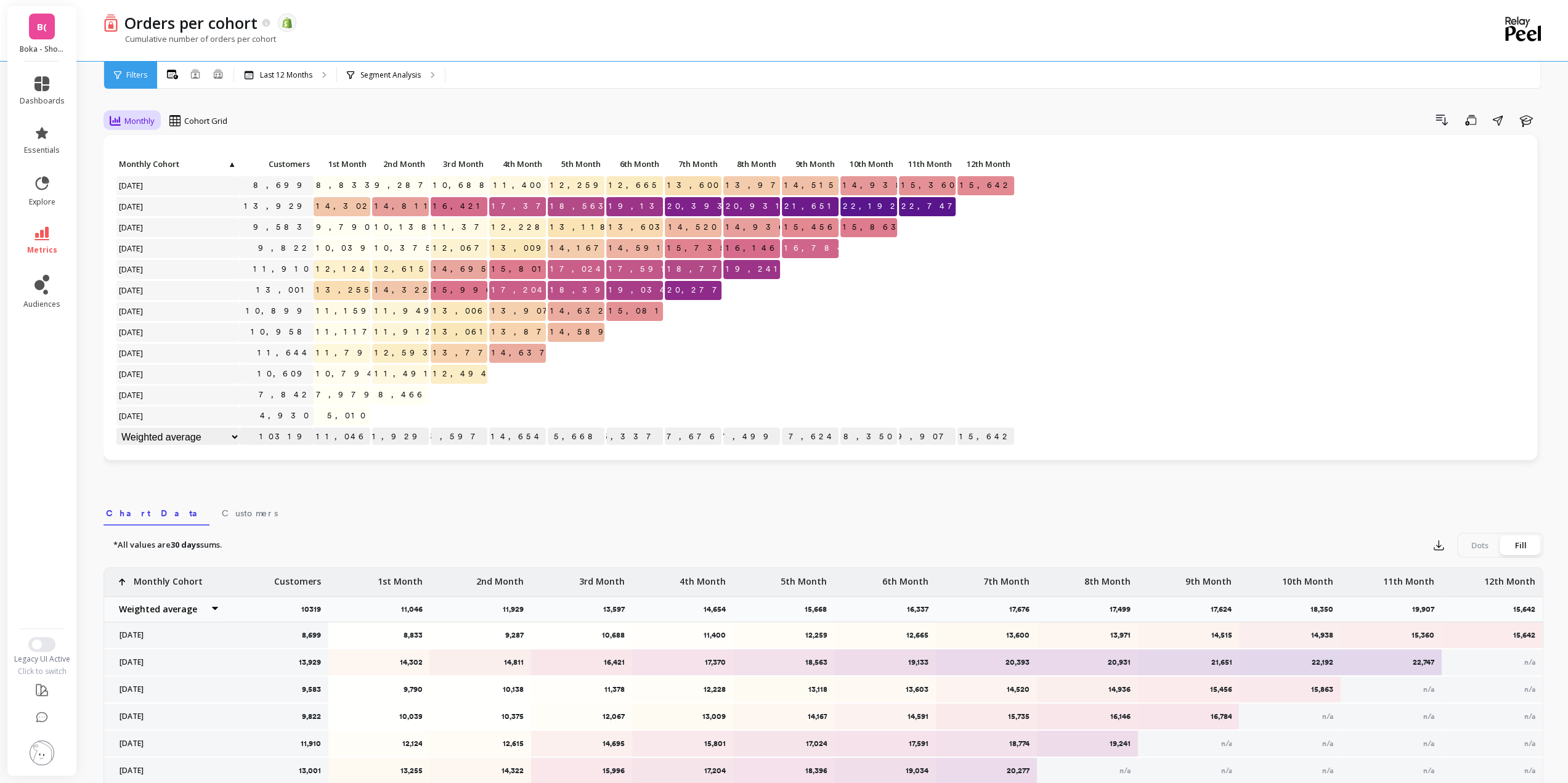
click at [137, 116] on span "Monthly" at bounding box center [139, 122] width 30 height 12
click at [137, 120] on span "Monthly" at bounding box center [139, 122] width 30 height 12
click at [196, 116] on span "Cohort Grid" at bounding box center [205, 122] width 43 height 12
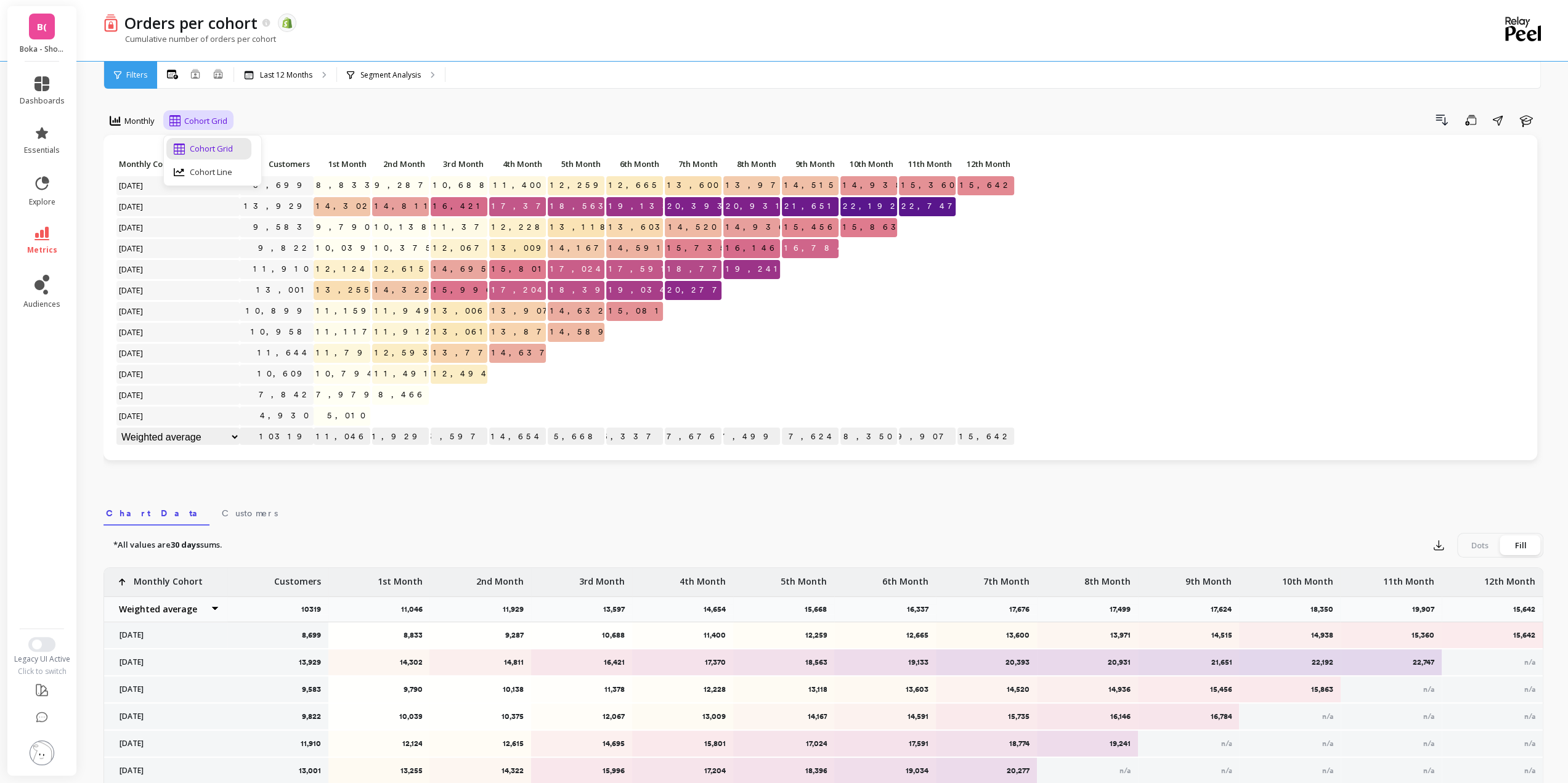
click at [196, 116] on span "Cohort Grid" at bounding box center [205, 122] width 43 height 12
click at [315, 74] on div "Last 12 Months" at bounding box center [284, 75] width 102 height 27
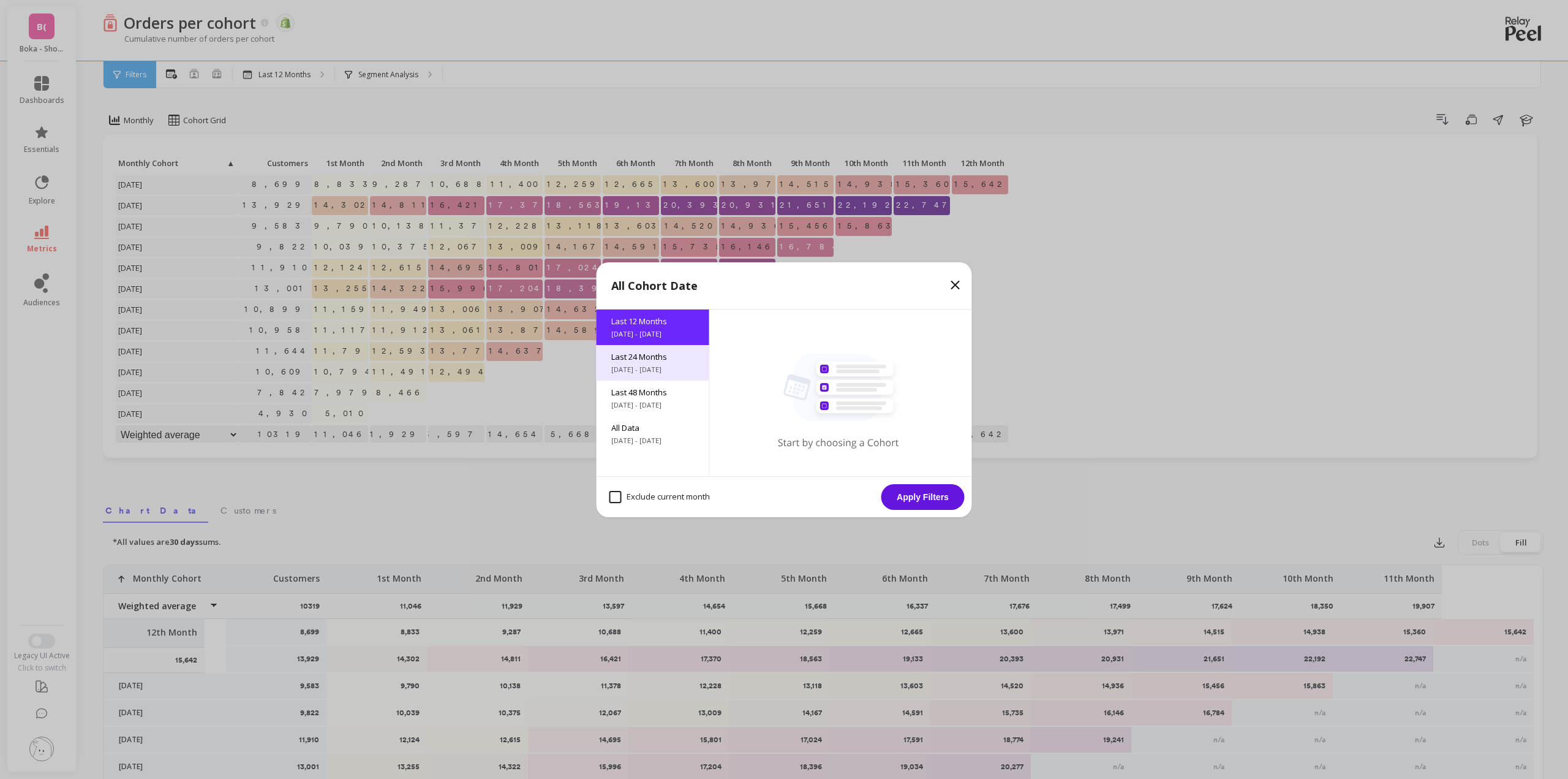
click at [639, 369] on span "10/1/2023 - 10/1/2025" at bounding box center [653, 369] width 83 height 10
click at [921, 490] on button "Apply Filters" at bounding box center [924, 497] width 83 height 26
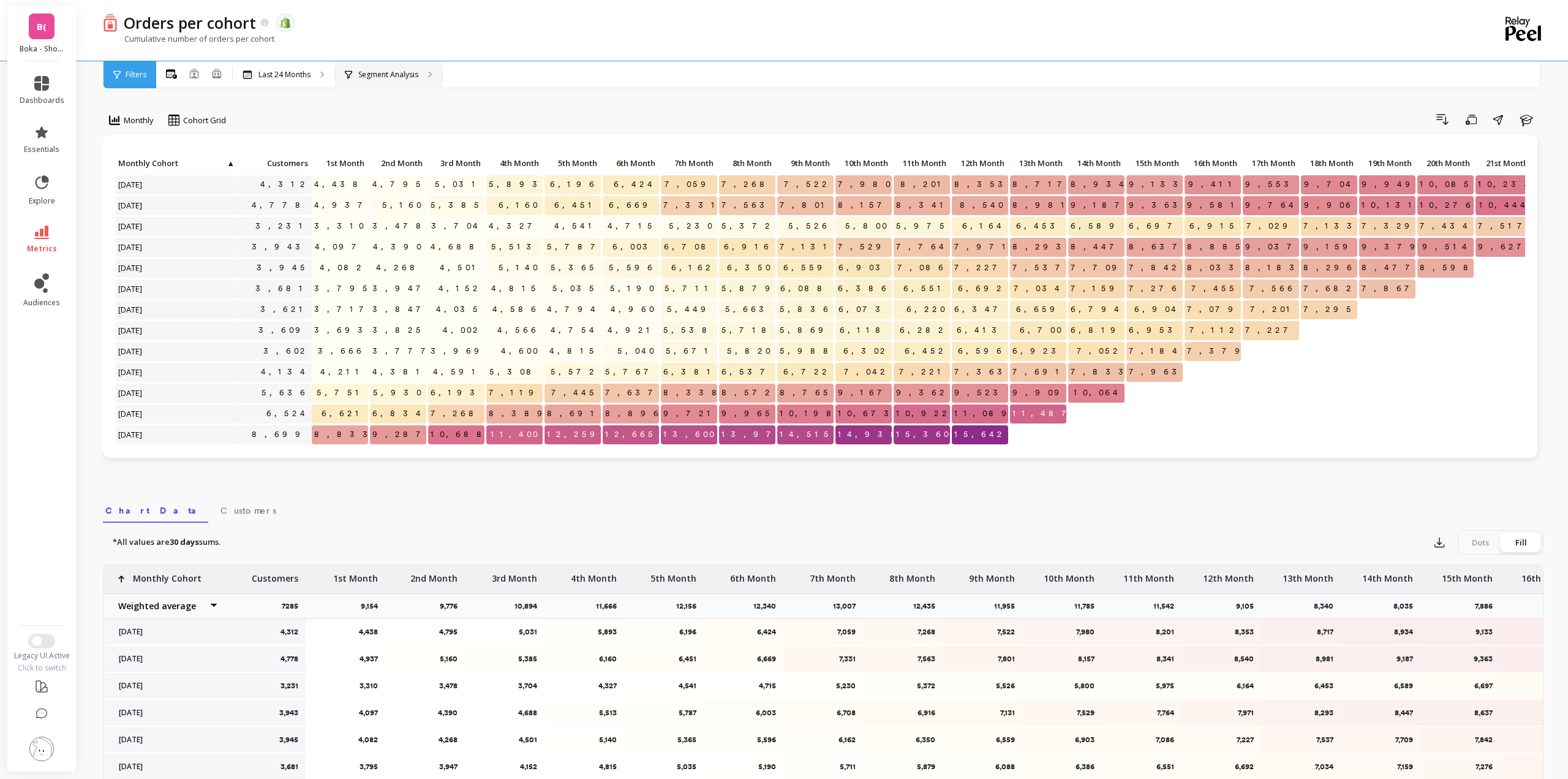
click at [372, 80] on div "Segment Analysis" at bounding box center [389, 75] width 107 height 27
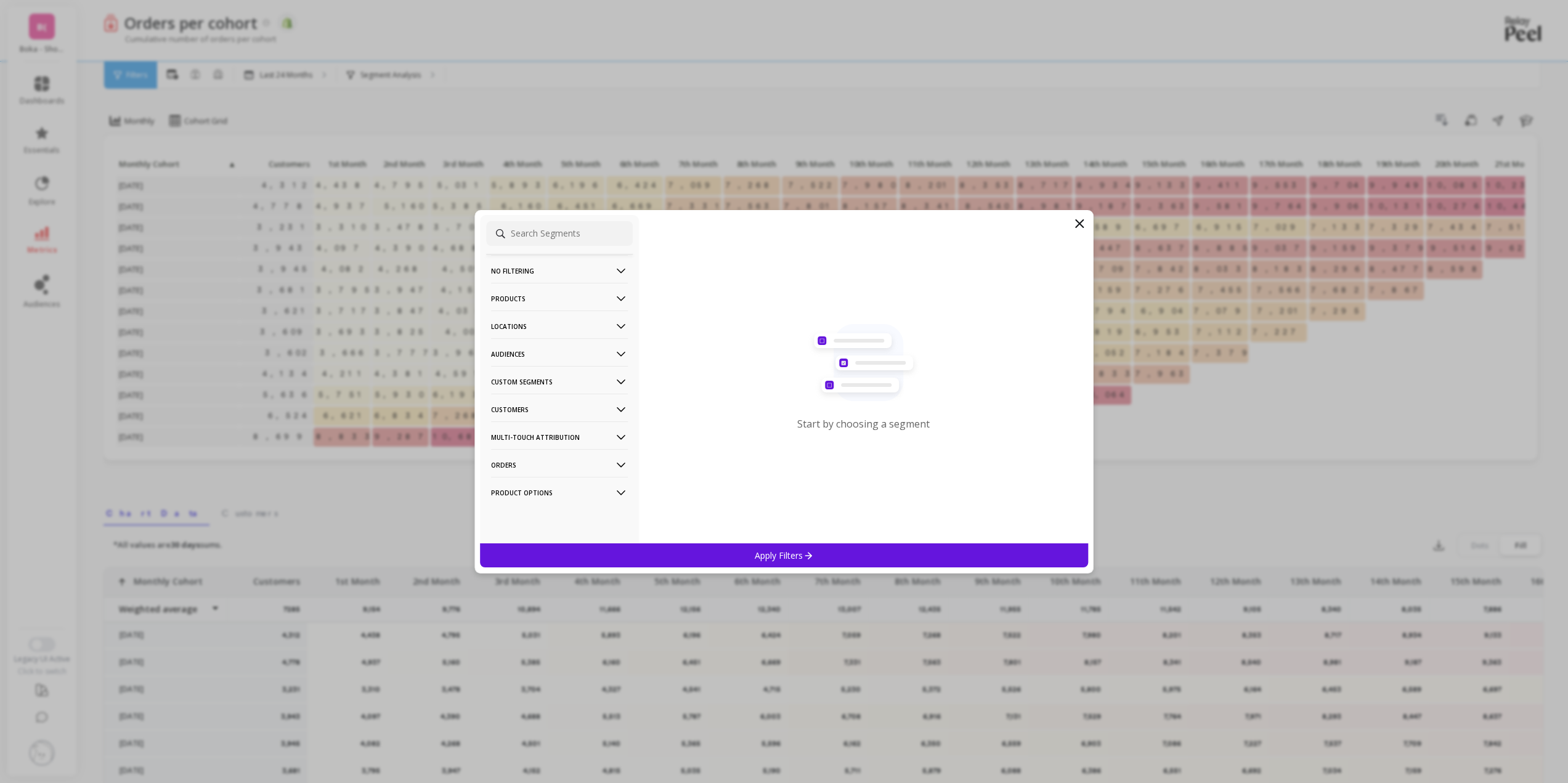
click at [547, 355] on p "Audiences" at bounding box center [560, 353] width 137 height 32
click at [546, 349] on p "Audiences" at bounding box center [560, 353] width 137 height 32
click at [543, 324] on p "Locations" at bounding box center [560, 326] width 137 height 32
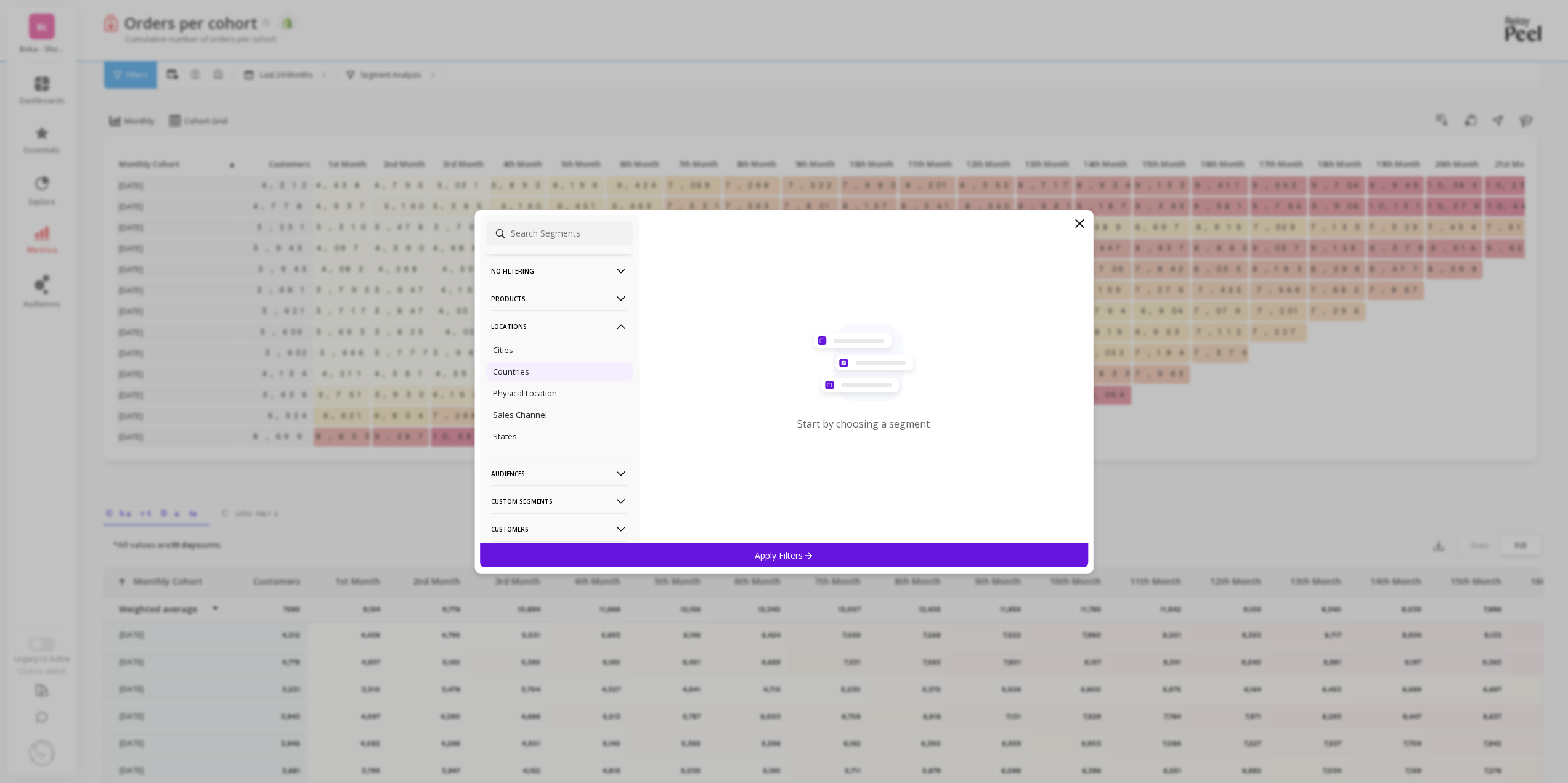
click at [525, 377] on div "Countries" at bounding box center [559, 371] width 146 height 20
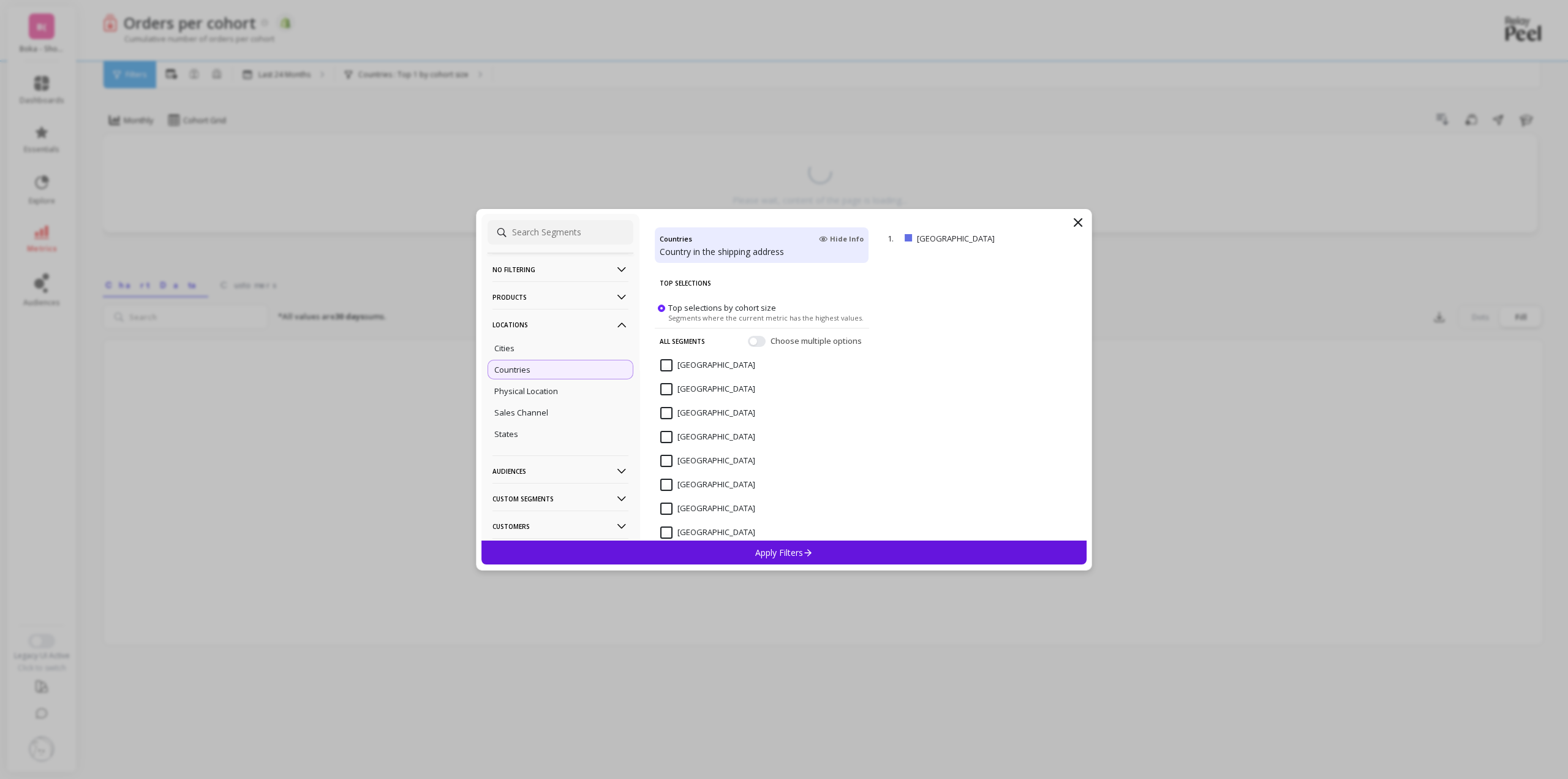
click at [810, 549] on icon at bounding box center [808, 553] width 10 height 10
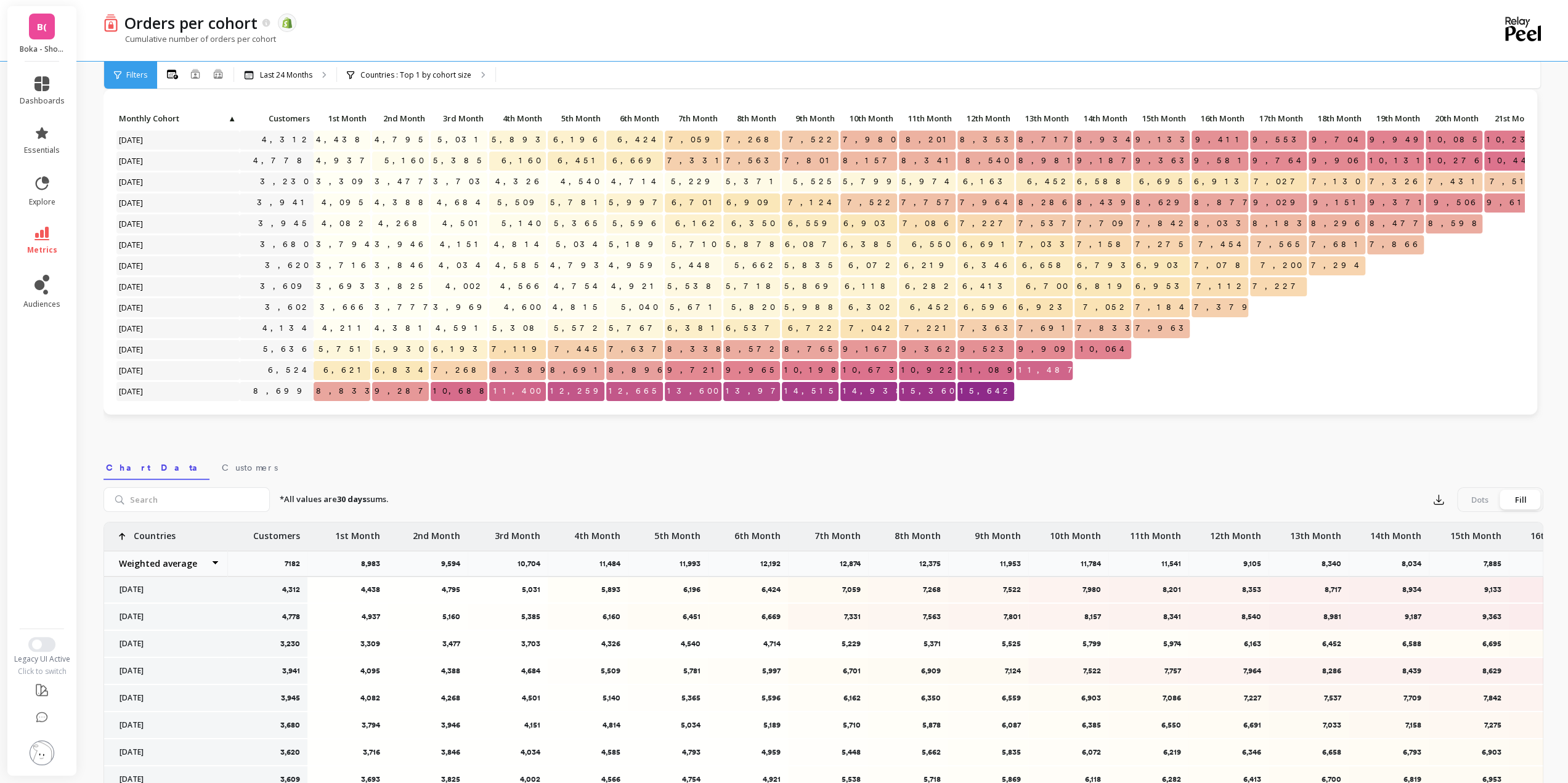
scroll to position [62, 0]
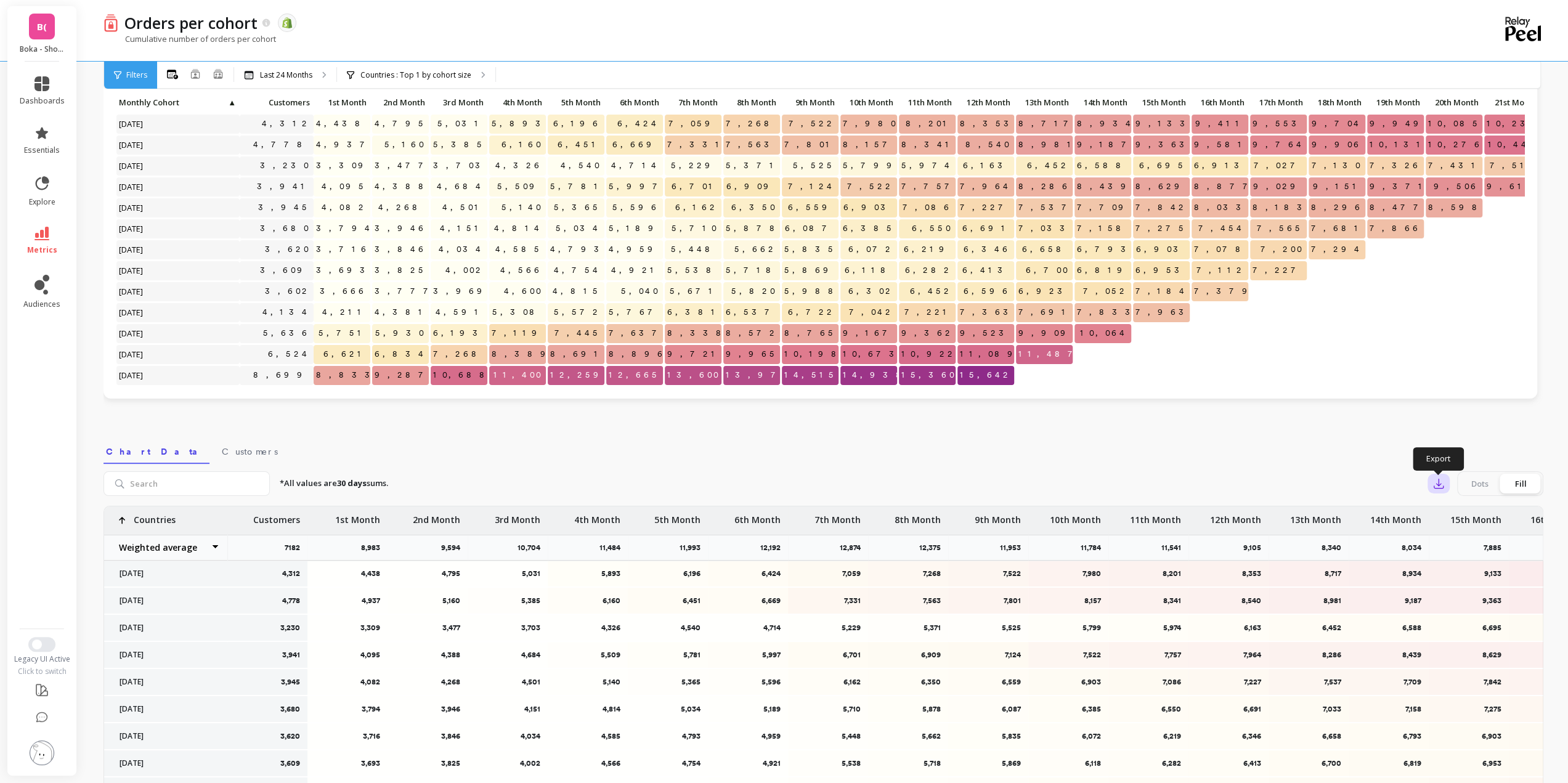
click at [1443, 487] on icon "button" at bounding box center [1438, 483] width 12 height 12
click at [1472, 564] on span "Google Sheets" at bounding box center [1481, 562] width 57 height 12
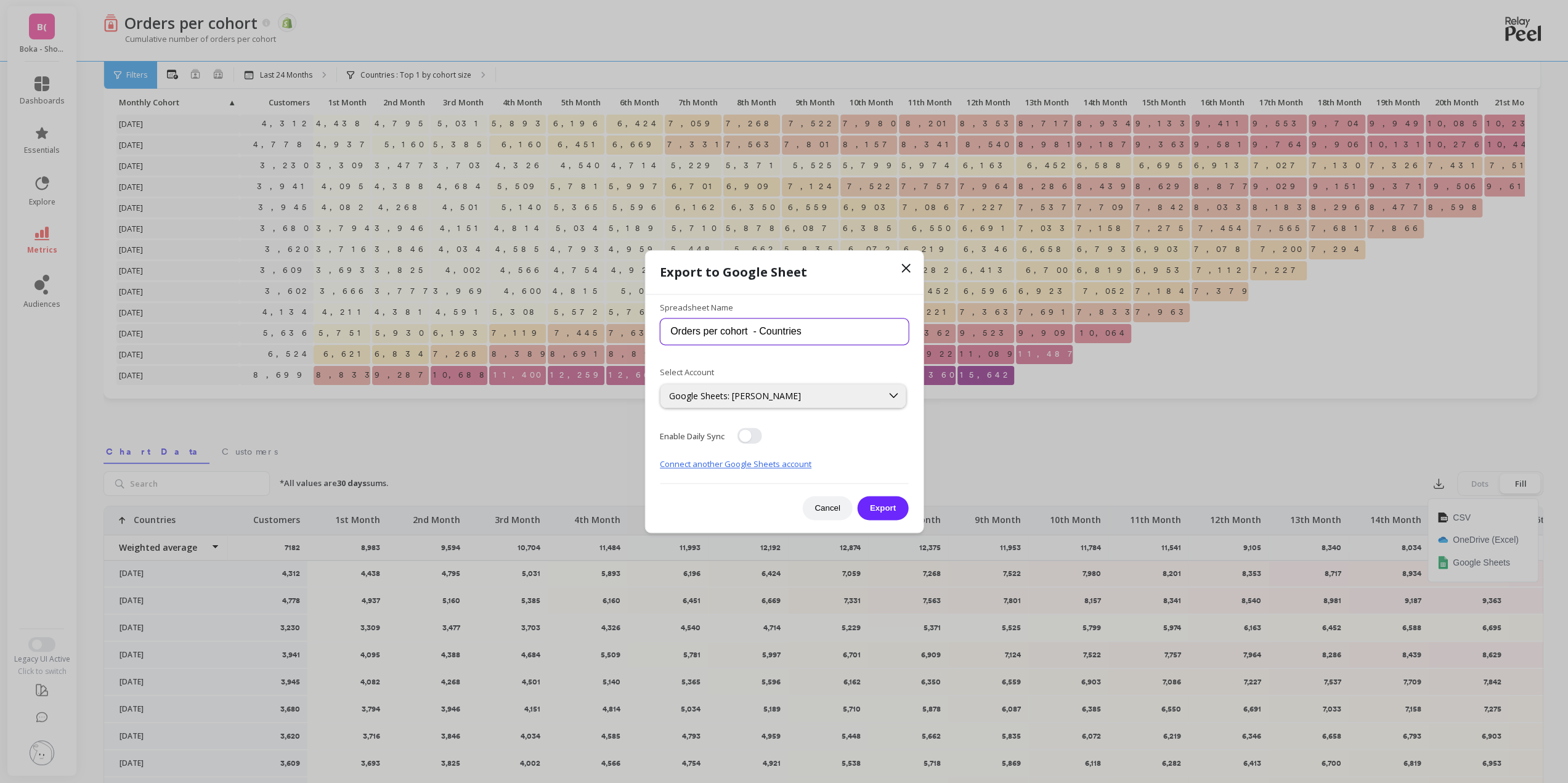
click at [693, 328] on input "Orders per cohort - Countries" at bounding box center [784, 332] width 248 height 26
type input "DTC 24 Mo - Orders per cohort - Cumulative - US Only"
click at [751, 431] on button "button" at bounding box center [749, 435] width 25 height 16
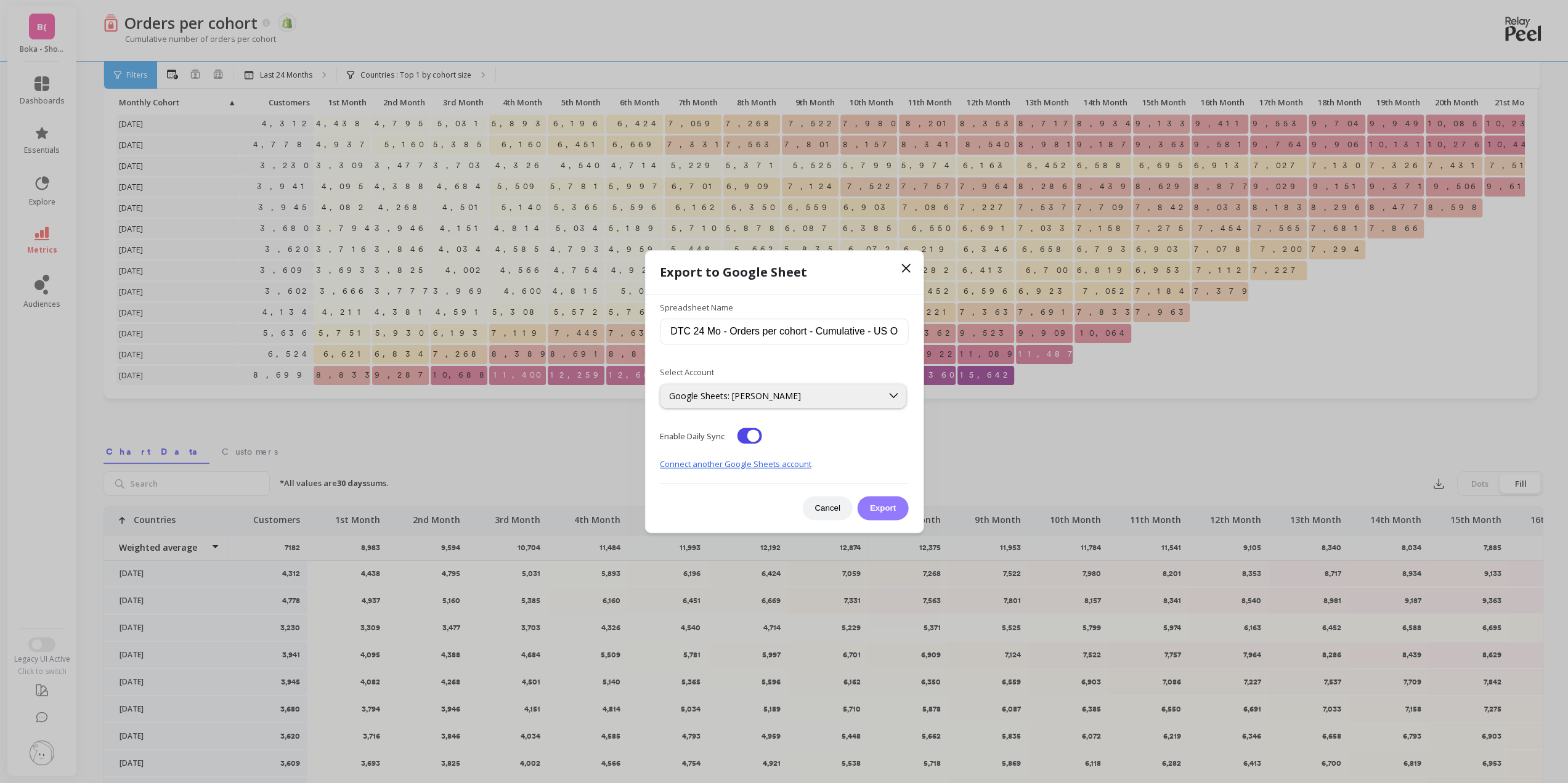
click at [878, 507] on button "Export" at bounding box center [882, 507] width 50 height 24
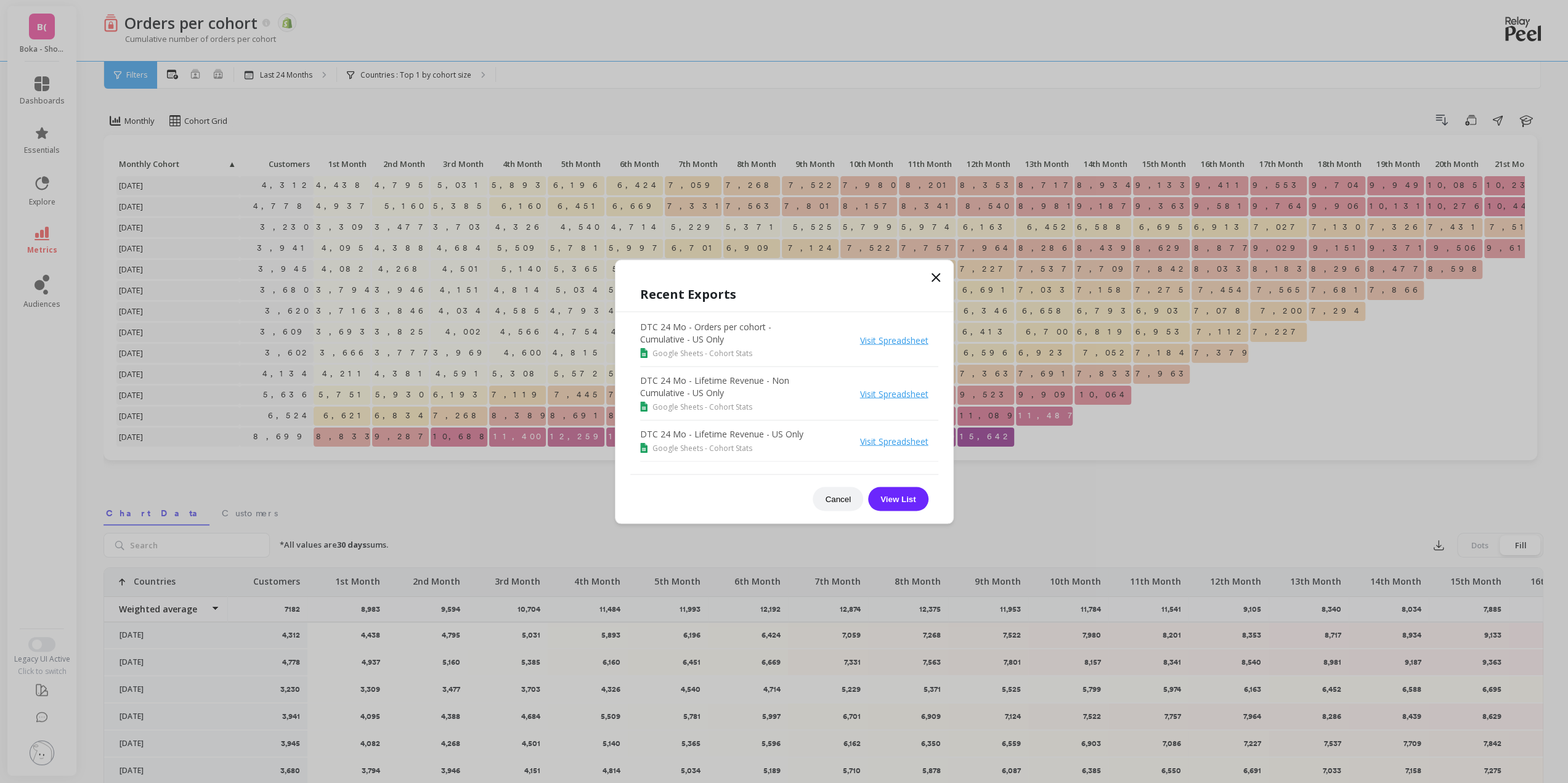
click at [929, 278] on icon at bounding box center [935, 276] width 15 height 15
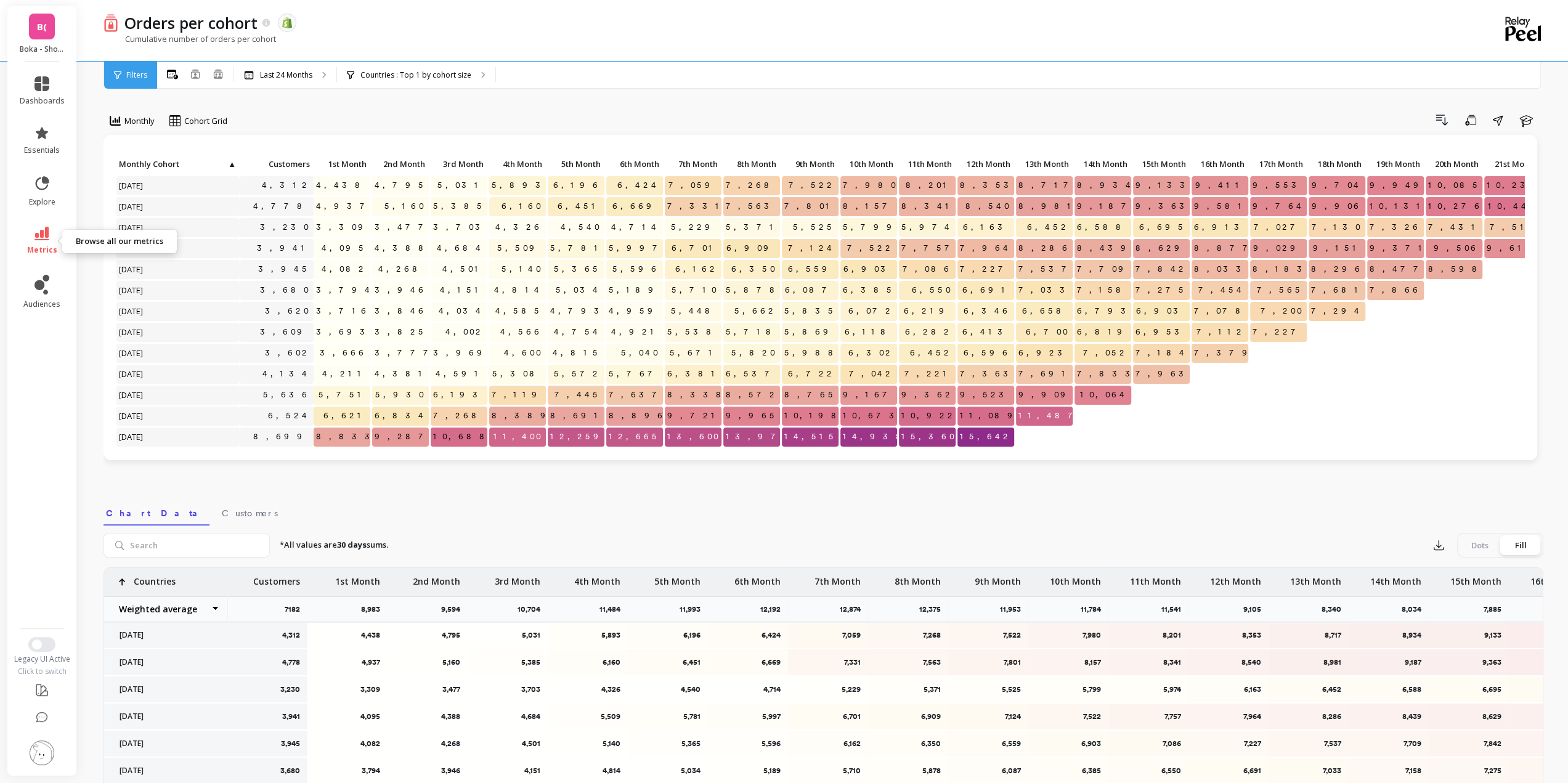
click at [38, 236] on icon at bounding box center [41, 234] width 15 height 14
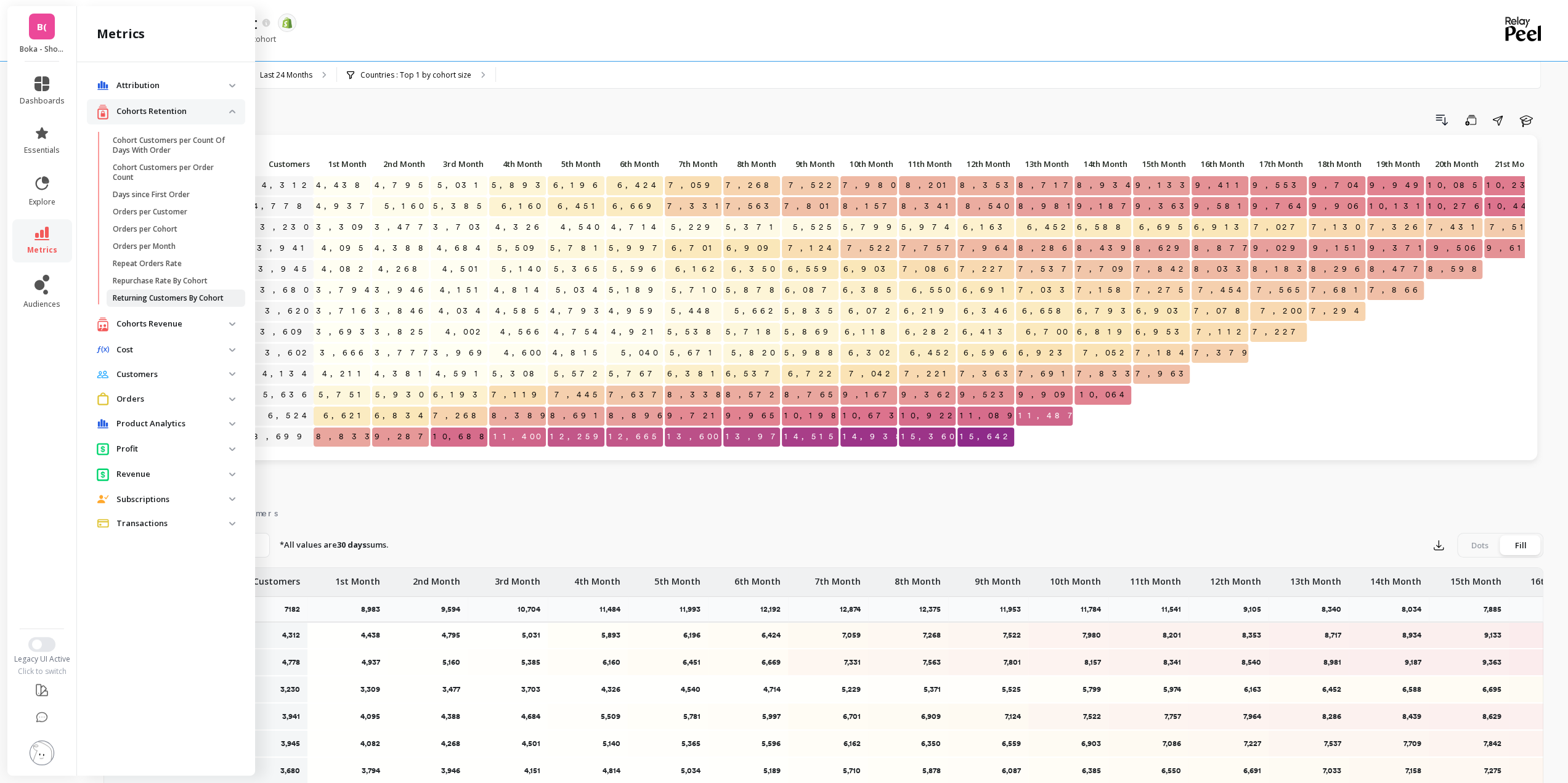
click at [176, 300] on p "Returning Customers By Cohort" at bounding box center [169, 299] width 111 height 10
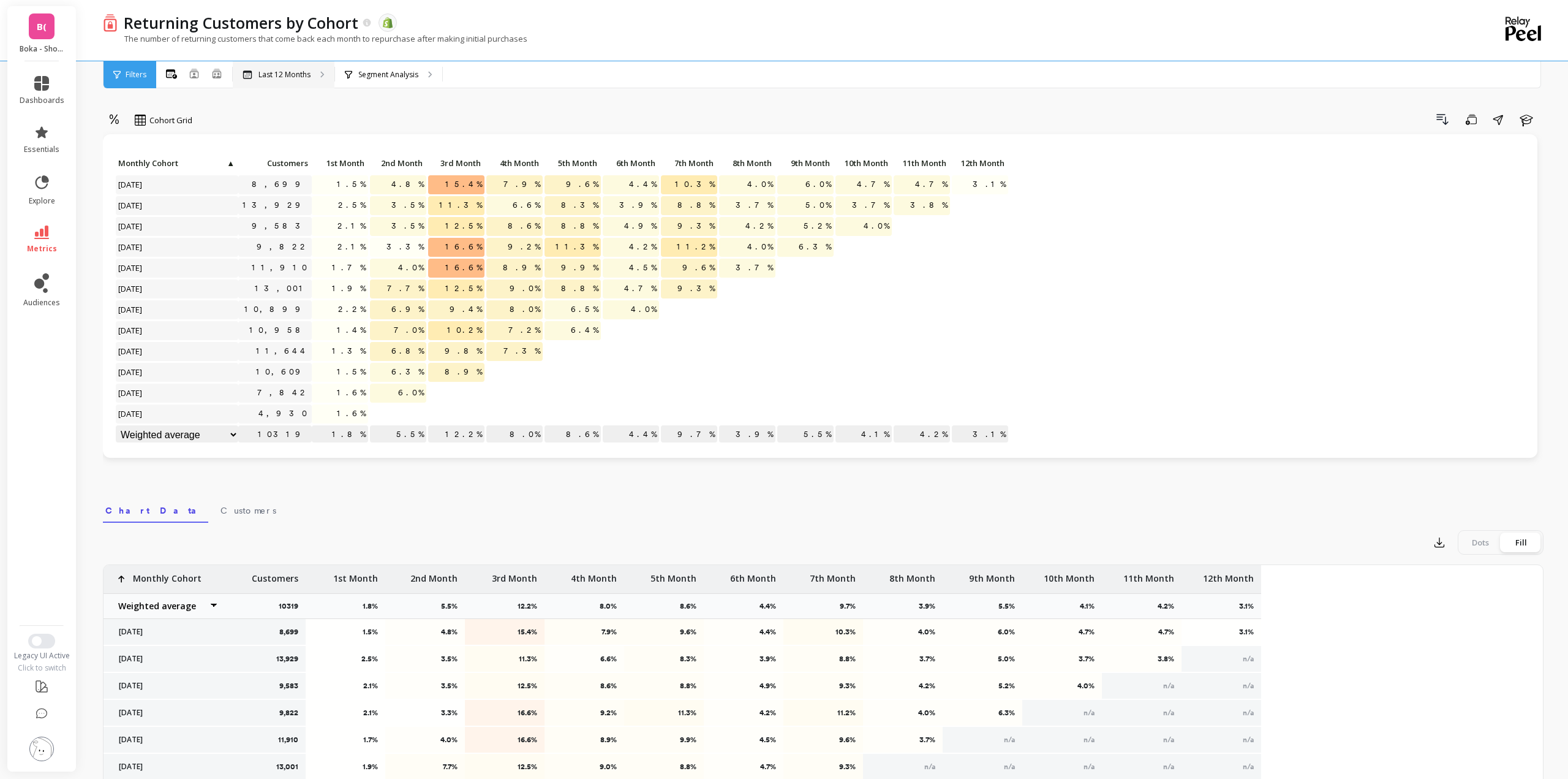
click at [277, 72] on p "Last 12 Months" at bounding box center [284, 75] width 52 height 10
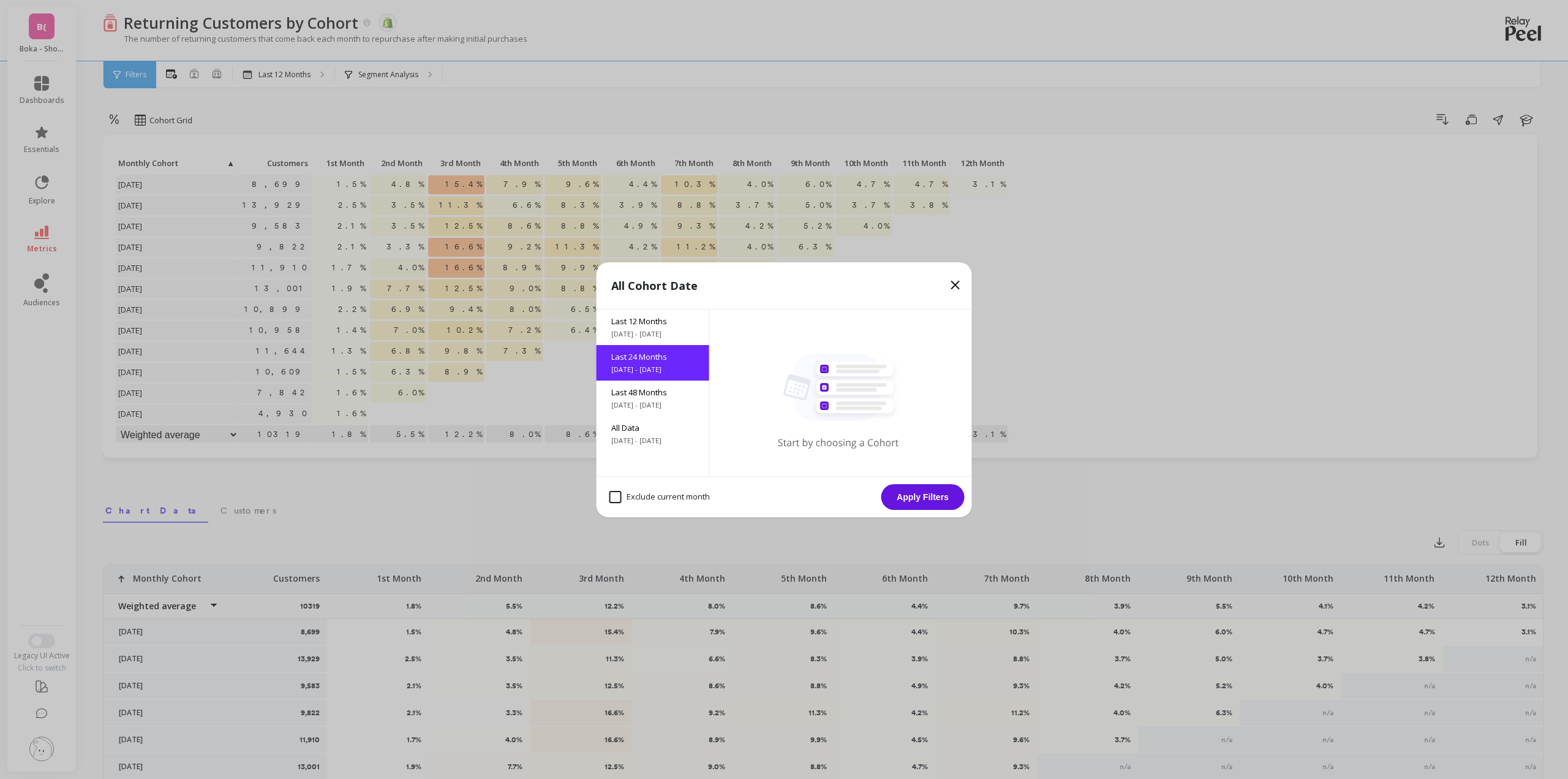
drag, startPoint x: 919, startPoint y: 497, endPoint x: 351, endPoint y: 101, distance: 692.4
click at [919, 497] on button "Apply Filters" at bounding box center [924, 497] width 83 height 26
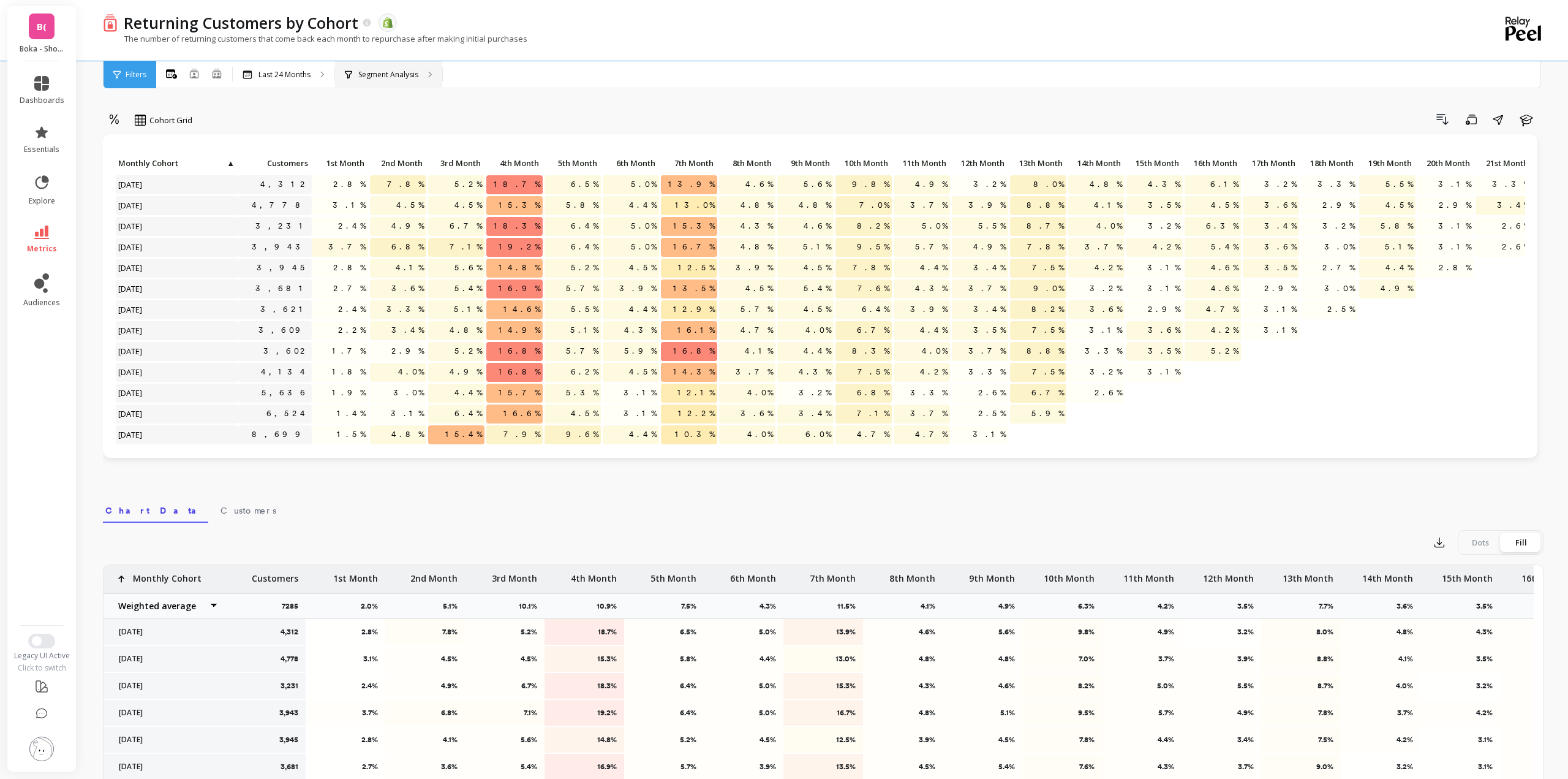
click at [387, 73] on p "Segment Analysis" at bounding box center [388, 75] width 60 height 10
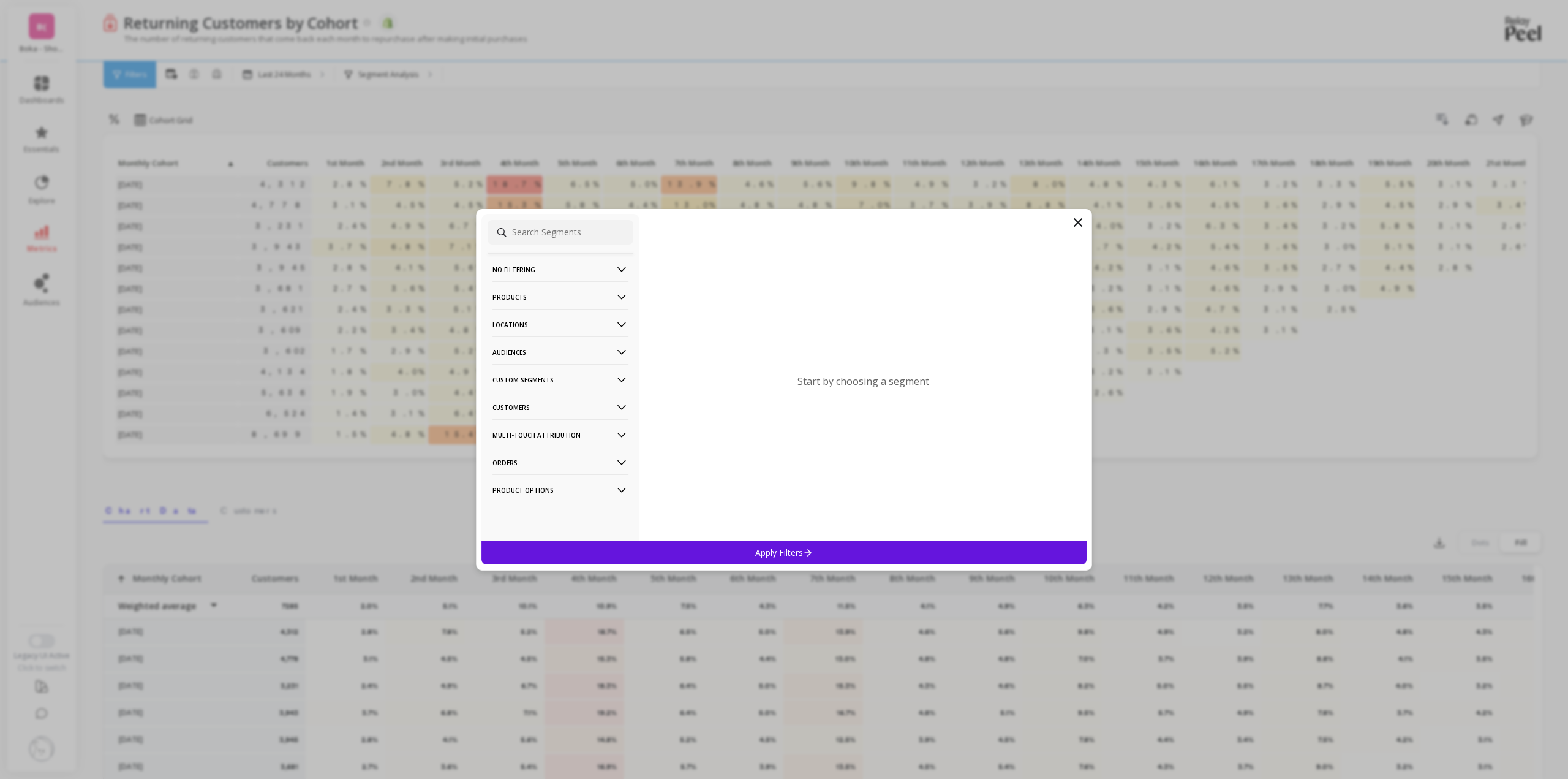
click at [539, 325] on p "Locations" at bounding box center [561, 324] width 136 height 32
click at [521, 373] on p "Countries" at bounding box center [508, 369] width 36 height 11
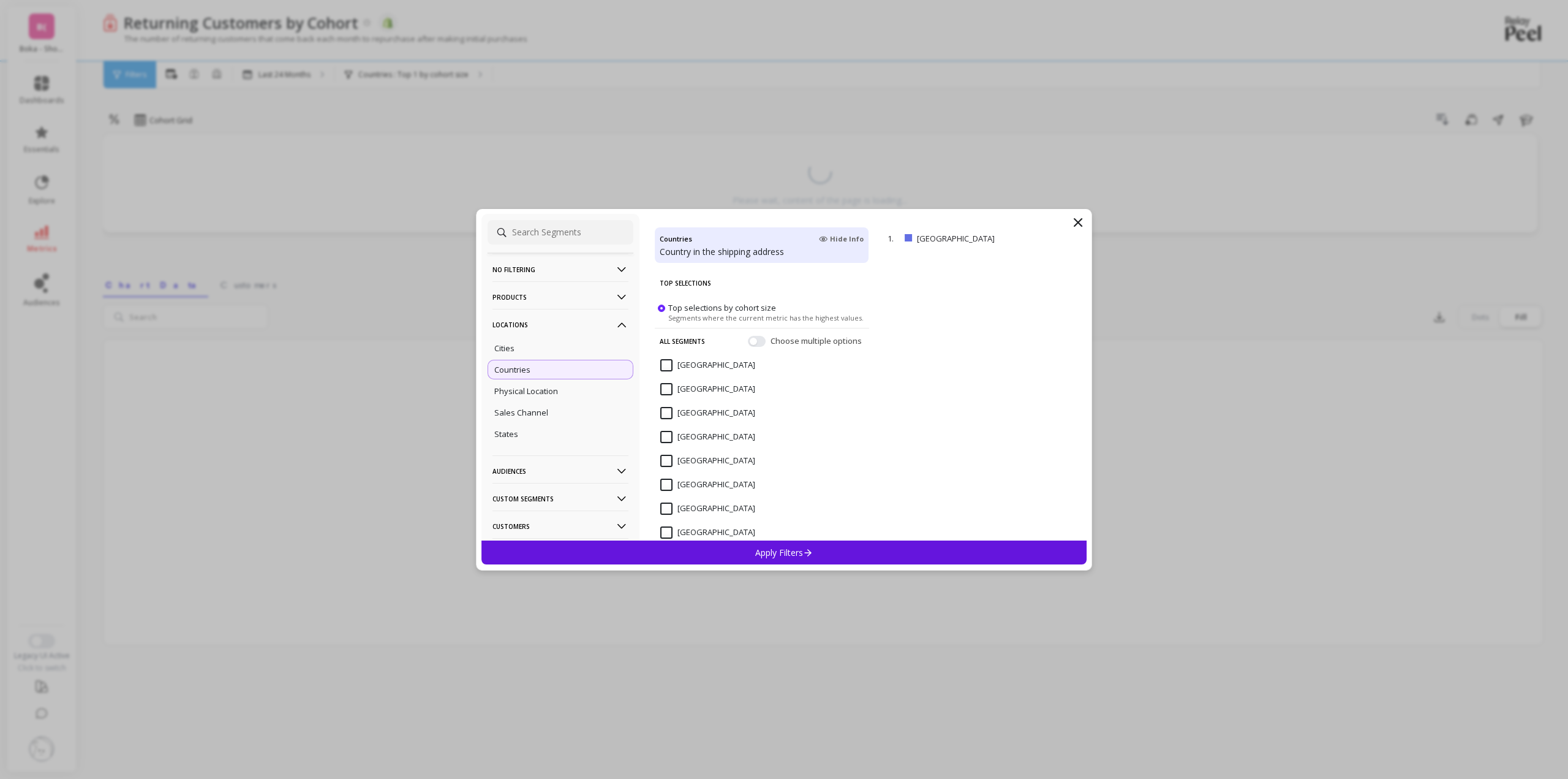
click at [851, 549] on div "Apply Filters" at bounding box center [784, 553] width 605 height 24
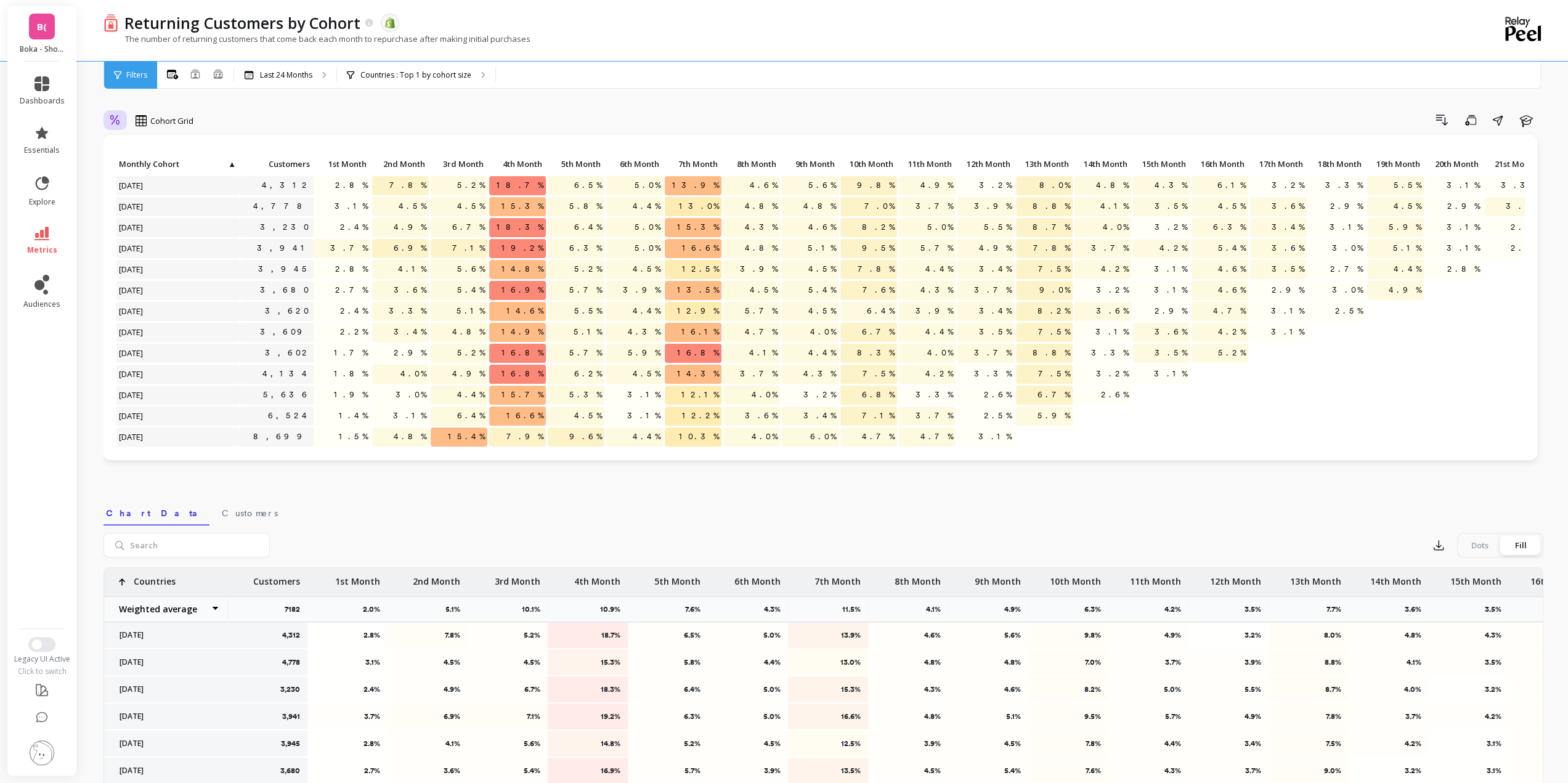
drag, startPoint x: 104, startPoint y: 116, endPoint x: 112, endPoint y: 120, distance: 8.9
click at [112, 120] on div at bounding box center [115, 121] width 23 height 21
click at [146, 163] on div "Absolute" at bounding box center [149, 172] width 85 height 21
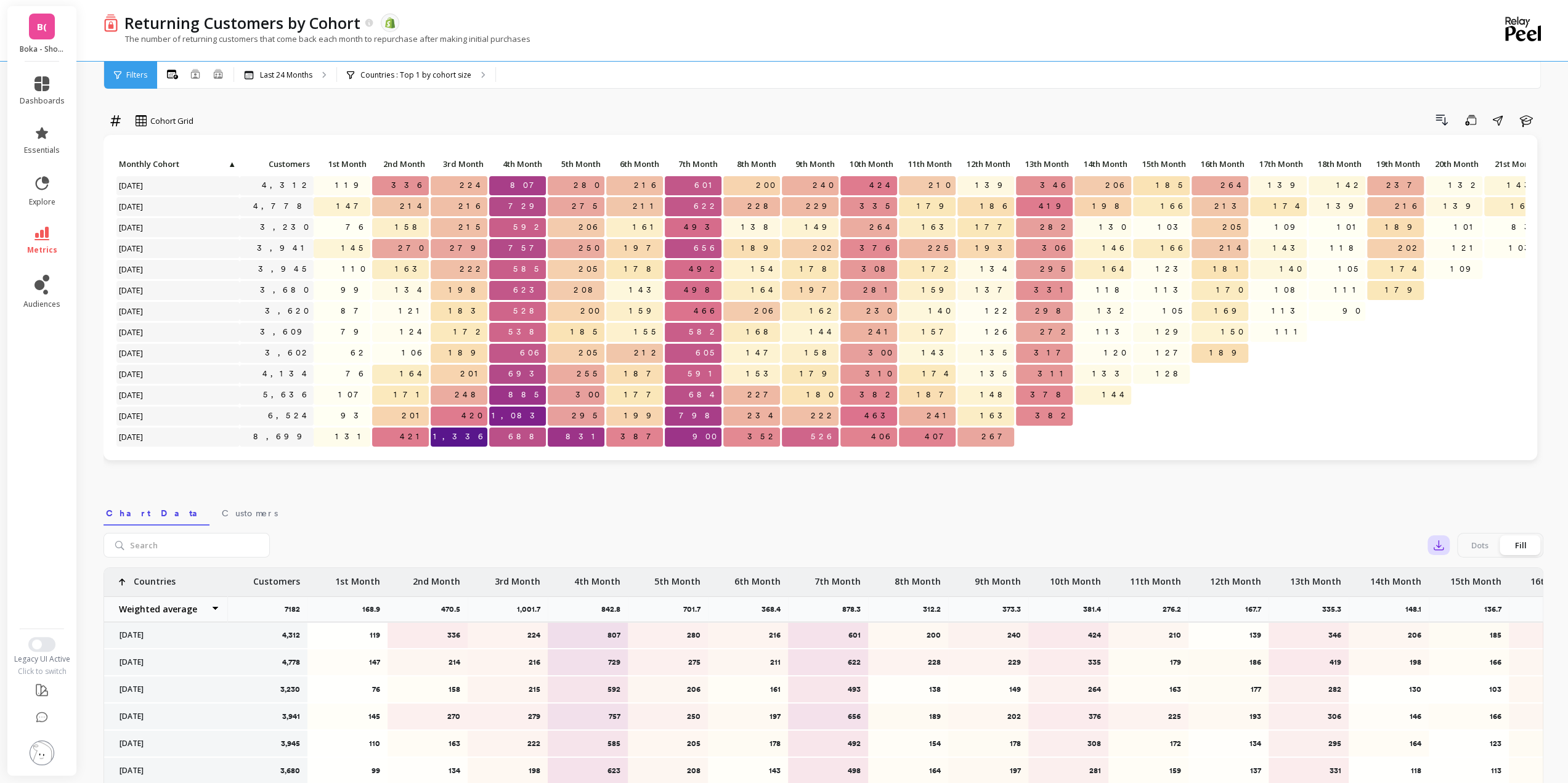
click at [1439, 544] on icon "button" at bounding box center [1438, 545] width 12 height 12
click at [1488, 626] on span "Google Sheets" at bounding box center [1481, 624] width 57 height 12
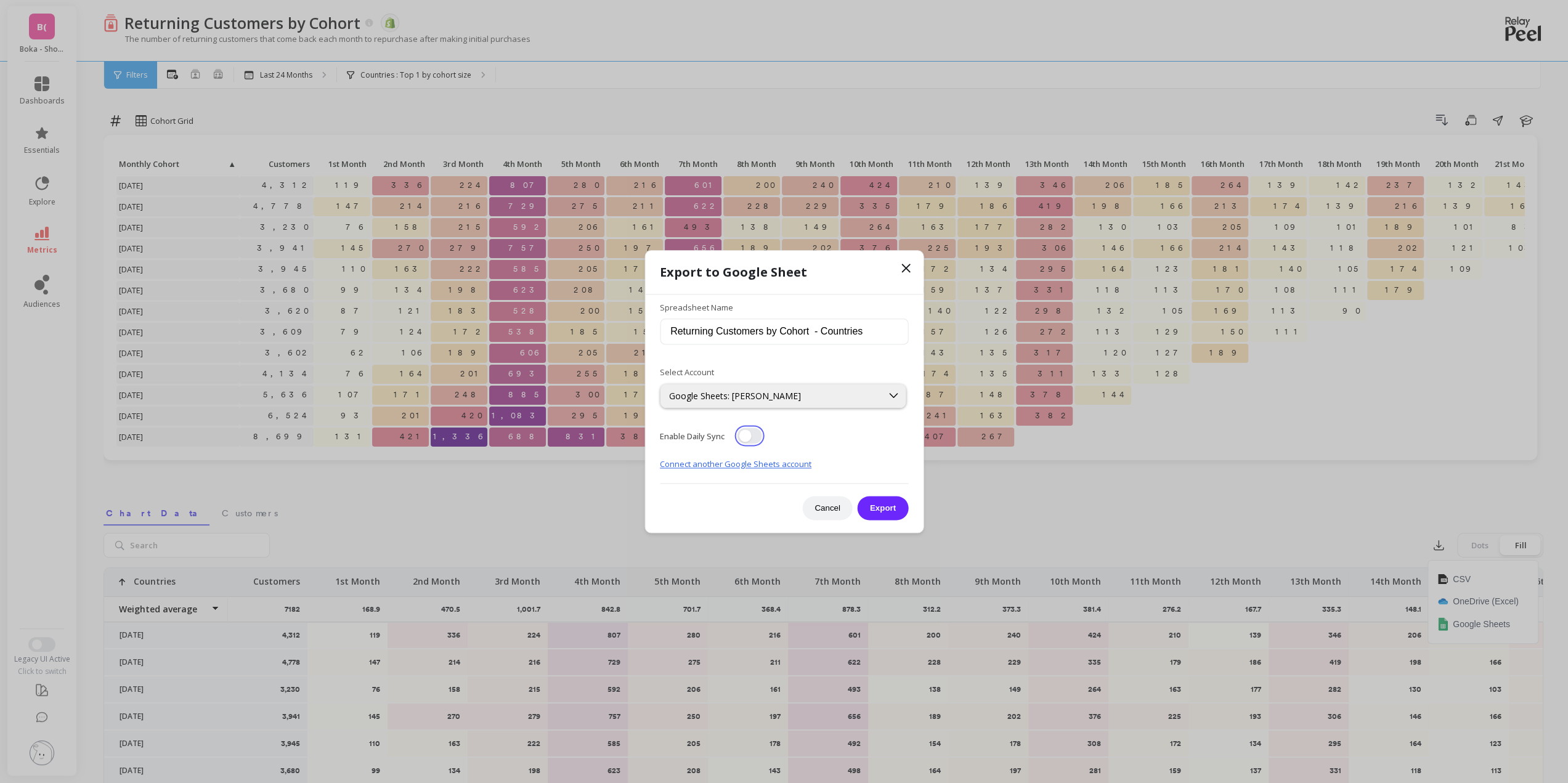
click at [744, 436] on button "button" at bounding box center [749, 435] width 25 height 16
click at [691, 332] on input "Returning Customers by Cohort - Countries" at bounding box center [784, 332] width 248 height 26
type input "DTC 24 Mo - Returning Customers by Cohort - Non Cumulative - US Only"
click at [858, 495] on button "Export" at bounding box center [882, 507] width 50 height 24
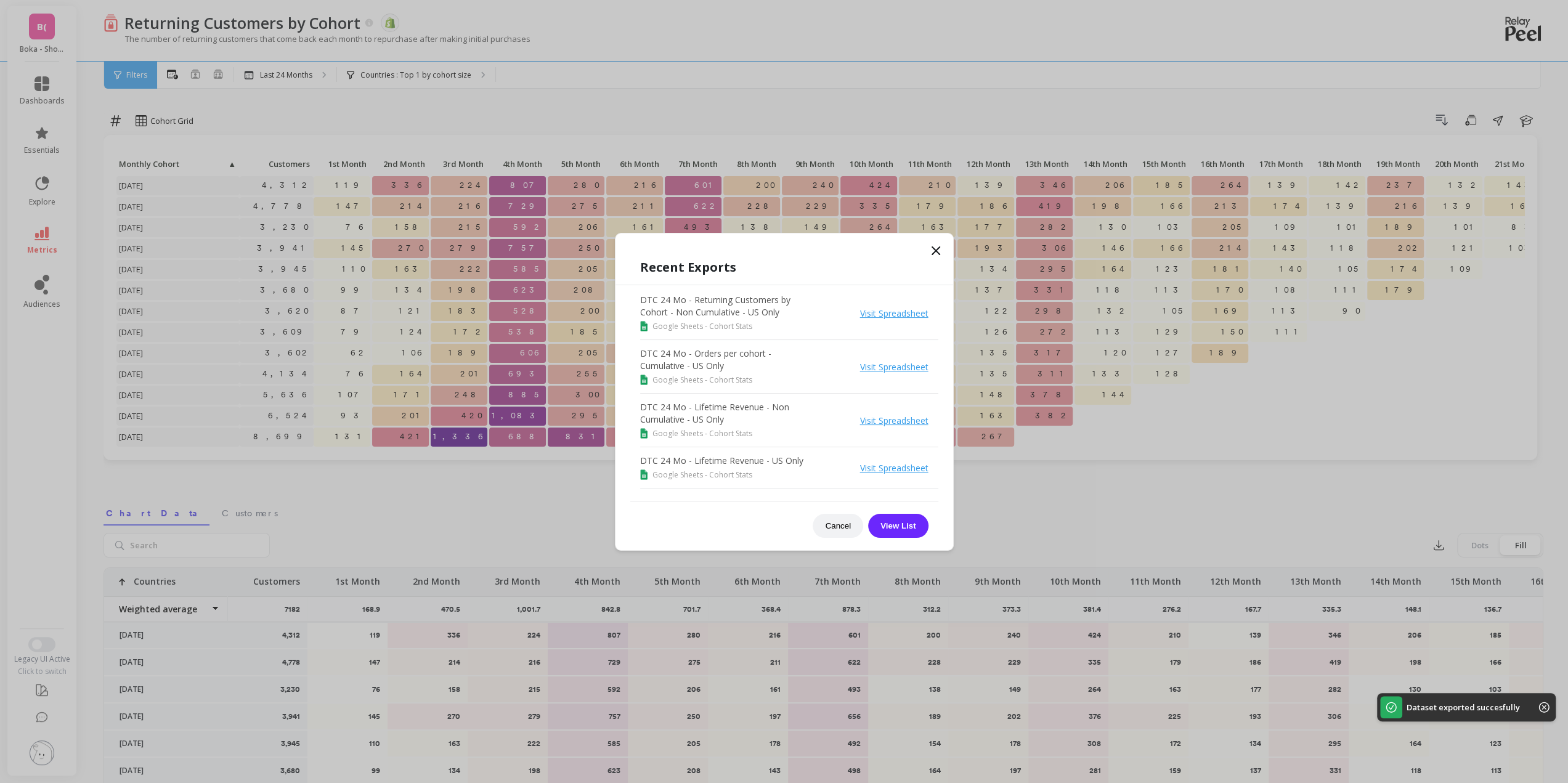
click at [936, 248] on icon at bounding box center [935, 250] width 15 height 15
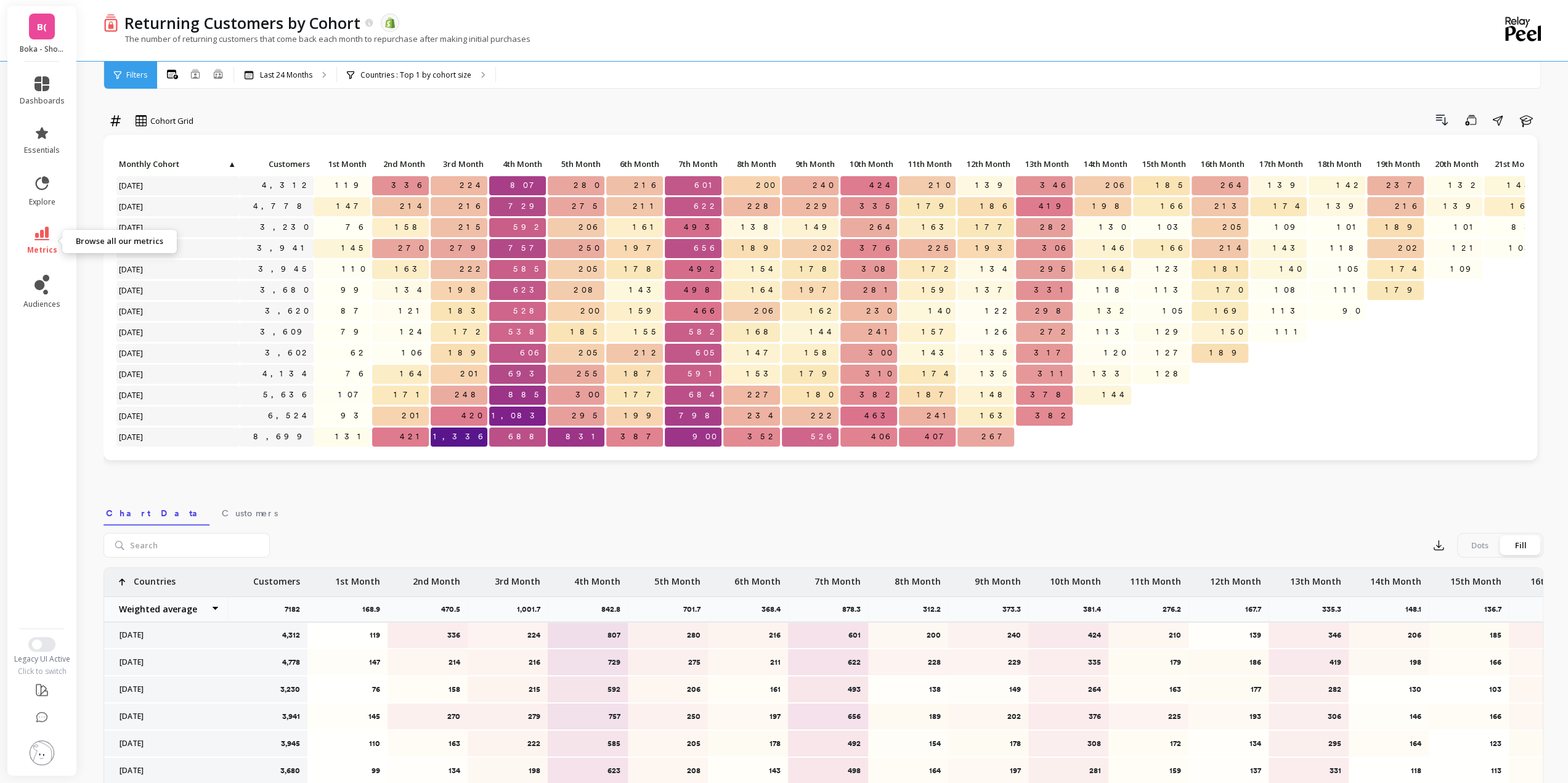
click at [46, 234] on icon at bounding box center [41, 234] width 15 height 14
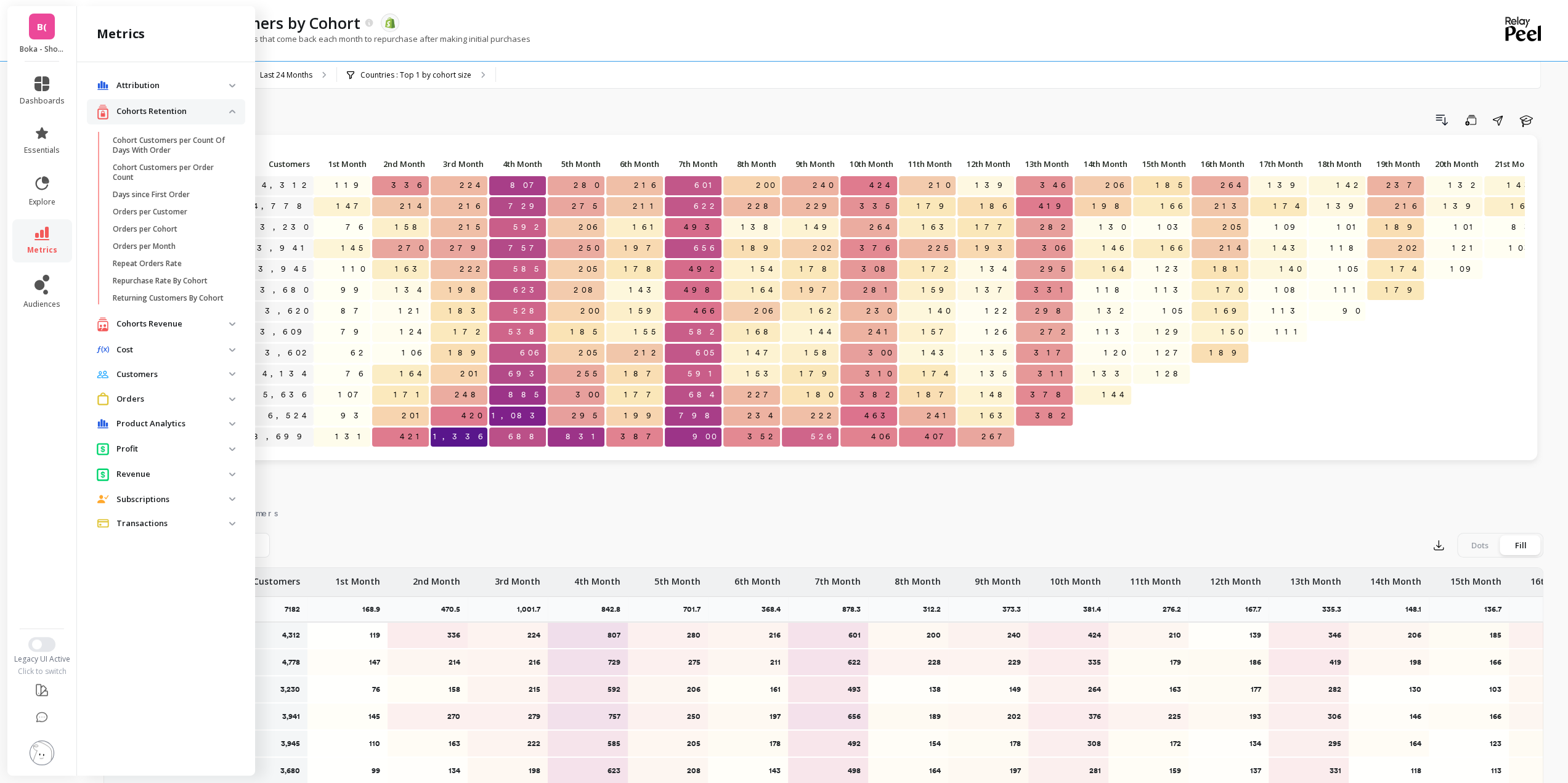
click at [33, 236] on link "metrics" at bounding box center [42, 240] width 45 height 28
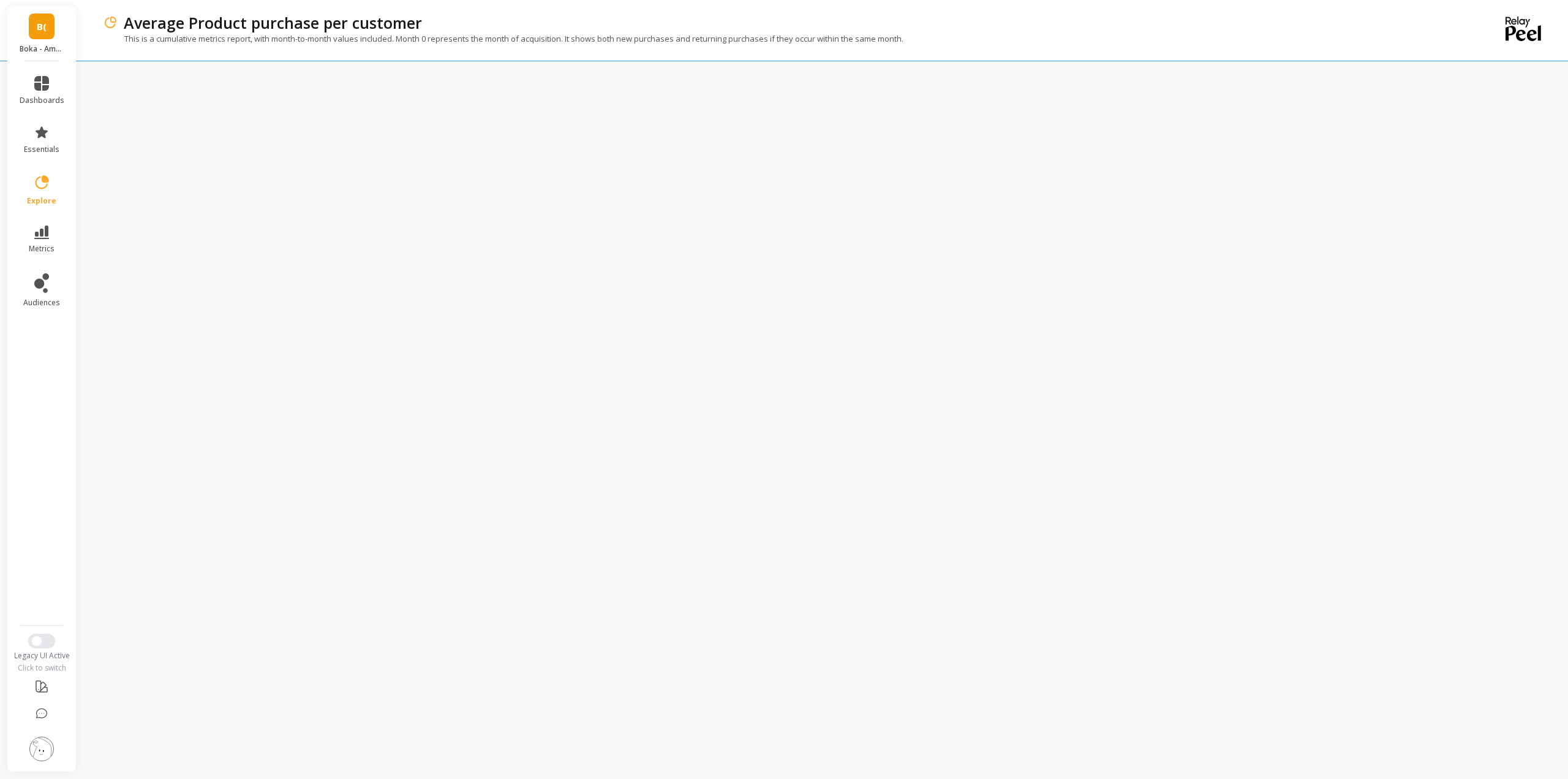
click at [27, 30] on div "B( Boka - Amazon (Essor)" at bounding box center [42, 33] width 69 height 55
click at [124, 123] on div "B( Boka - Shopify (Essor) Tailored 600" at bounding box center [164, 127] width 157 height 22
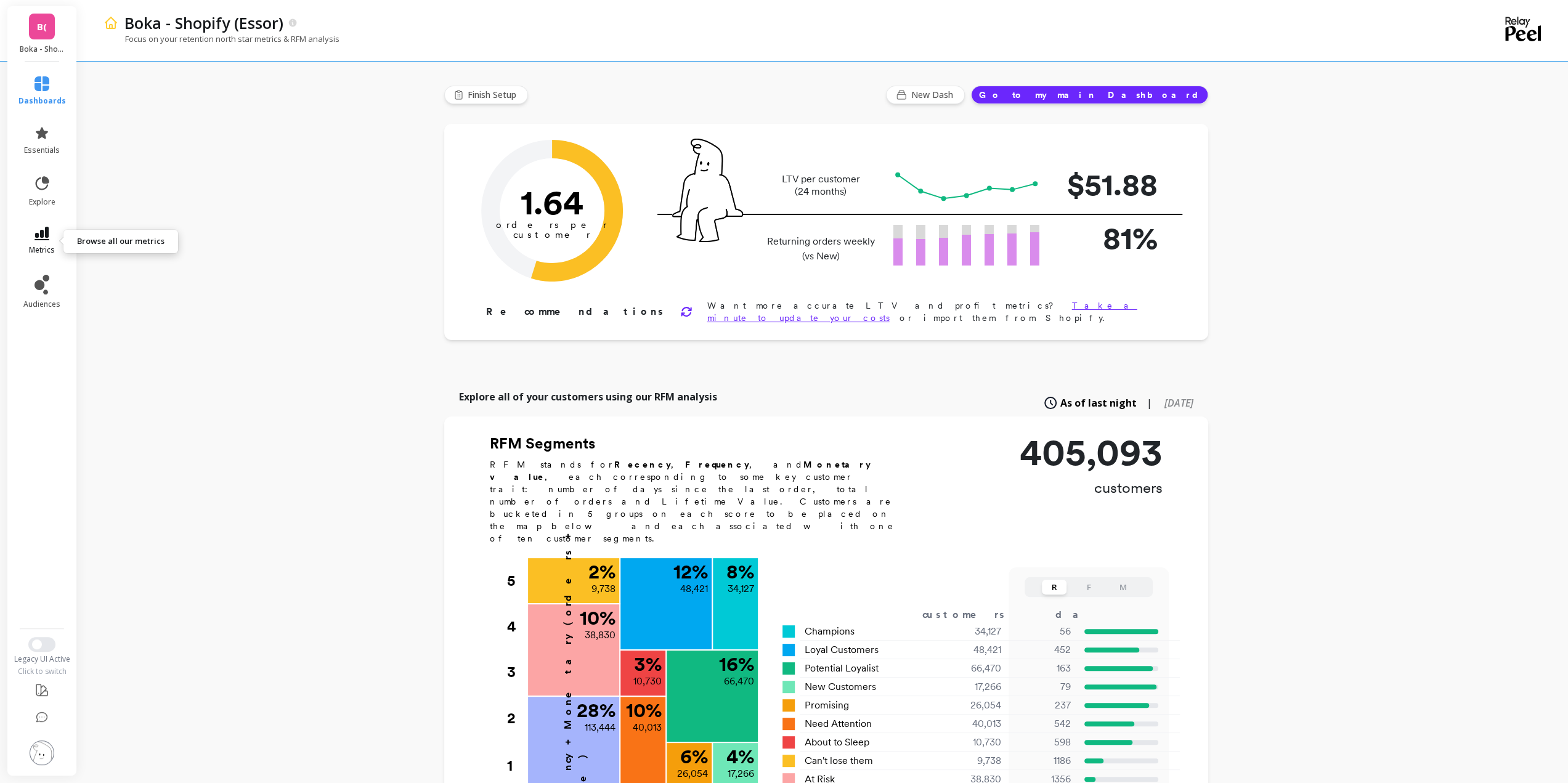
click at [51, 234] on link "metrics" at bounding box center [42, 240] width 47 height 28
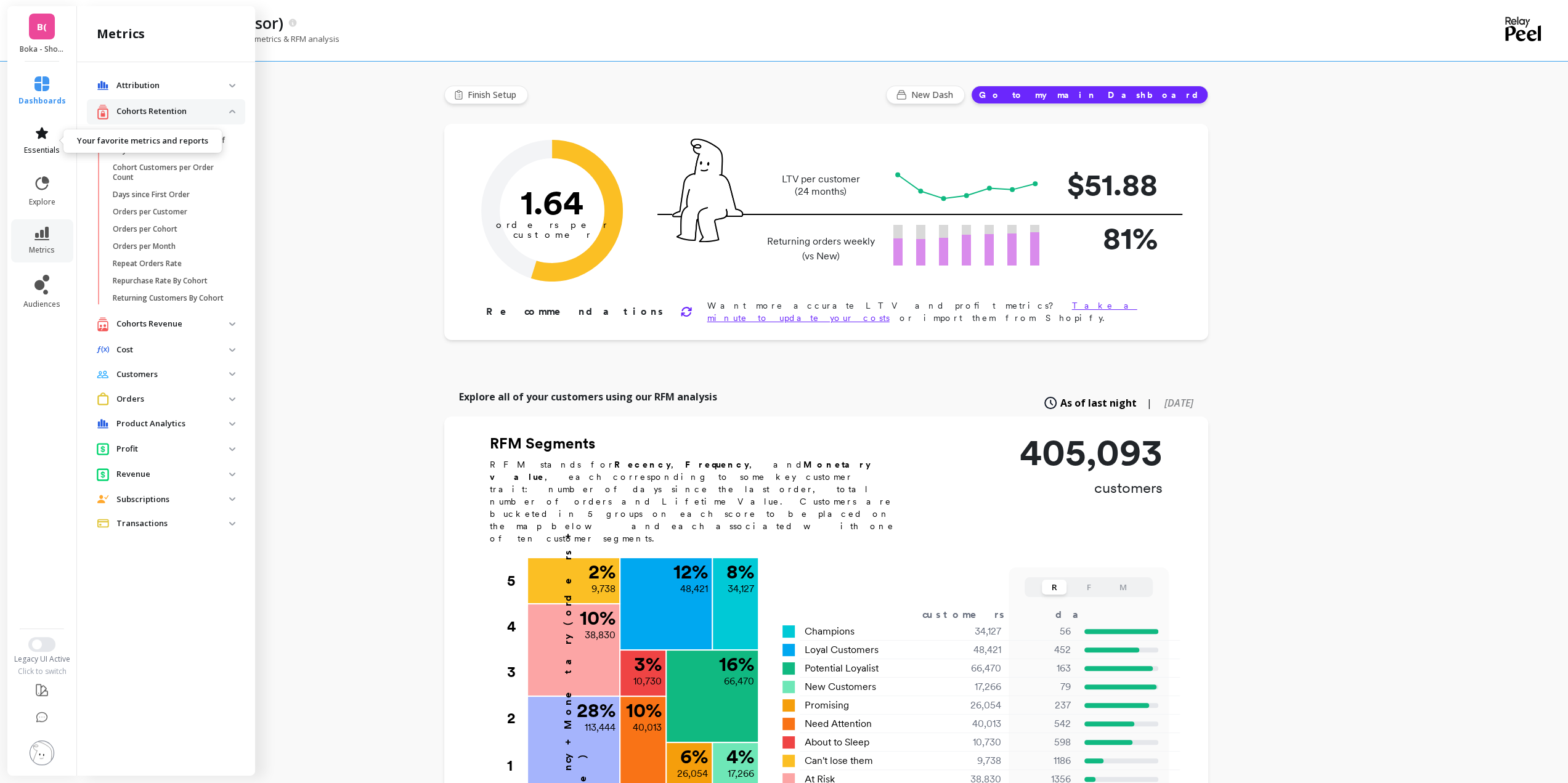
click at [37, 133] on icon at bounding box center [42, 133] width 12 height 12
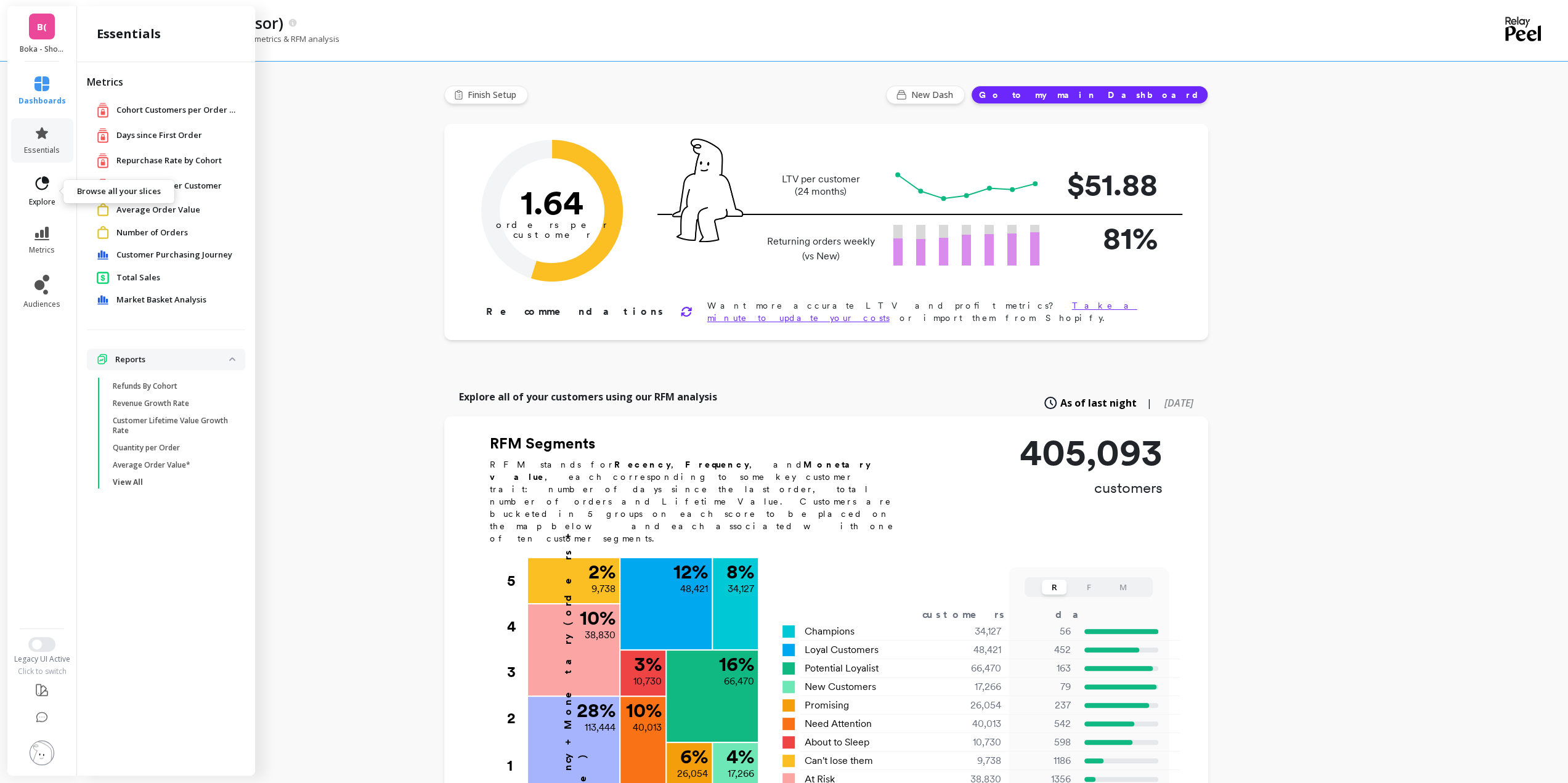
click at [34, 181] on icon at bounding box center [42, 183] width 17 height 17
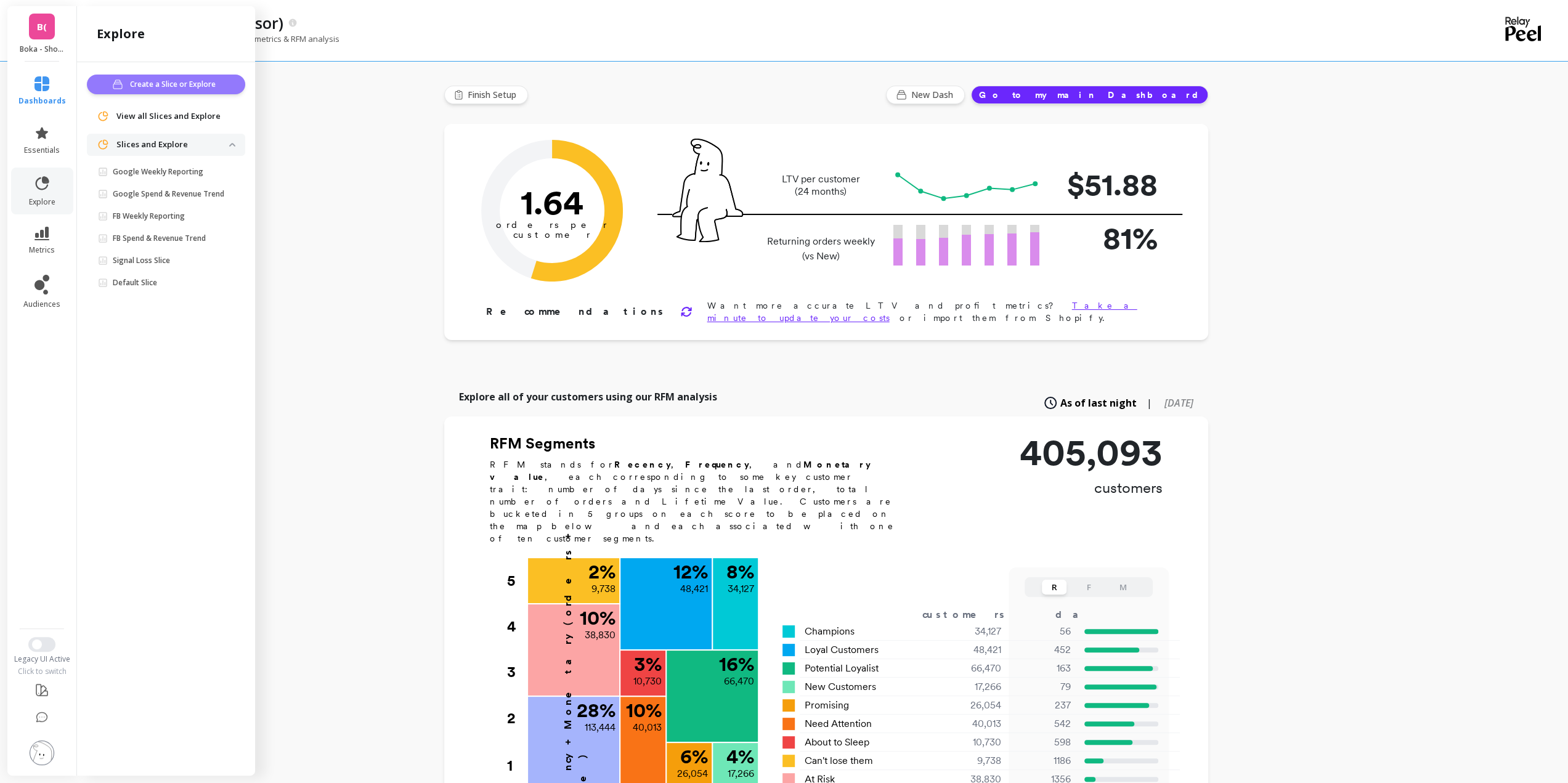
click at [175, 80] on span "Create a Slice or Explore" at bounding box center [175, 84] width 89 height 12
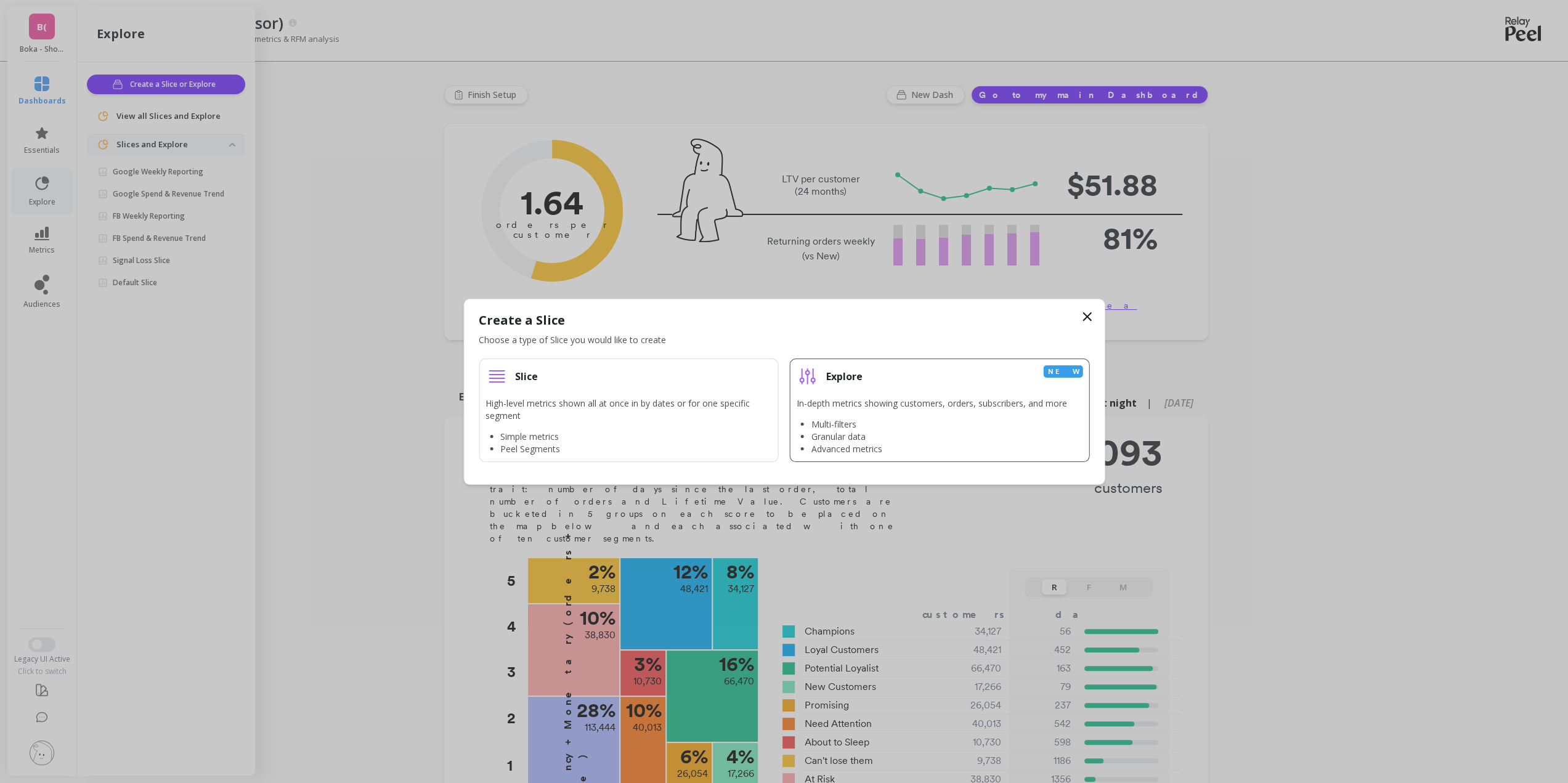
click at [888, 414] on div "In-depth metrics showing customers, orders, subscribers, and more Multi-filters…" at bounding box center [932, 426] width 270 height 58
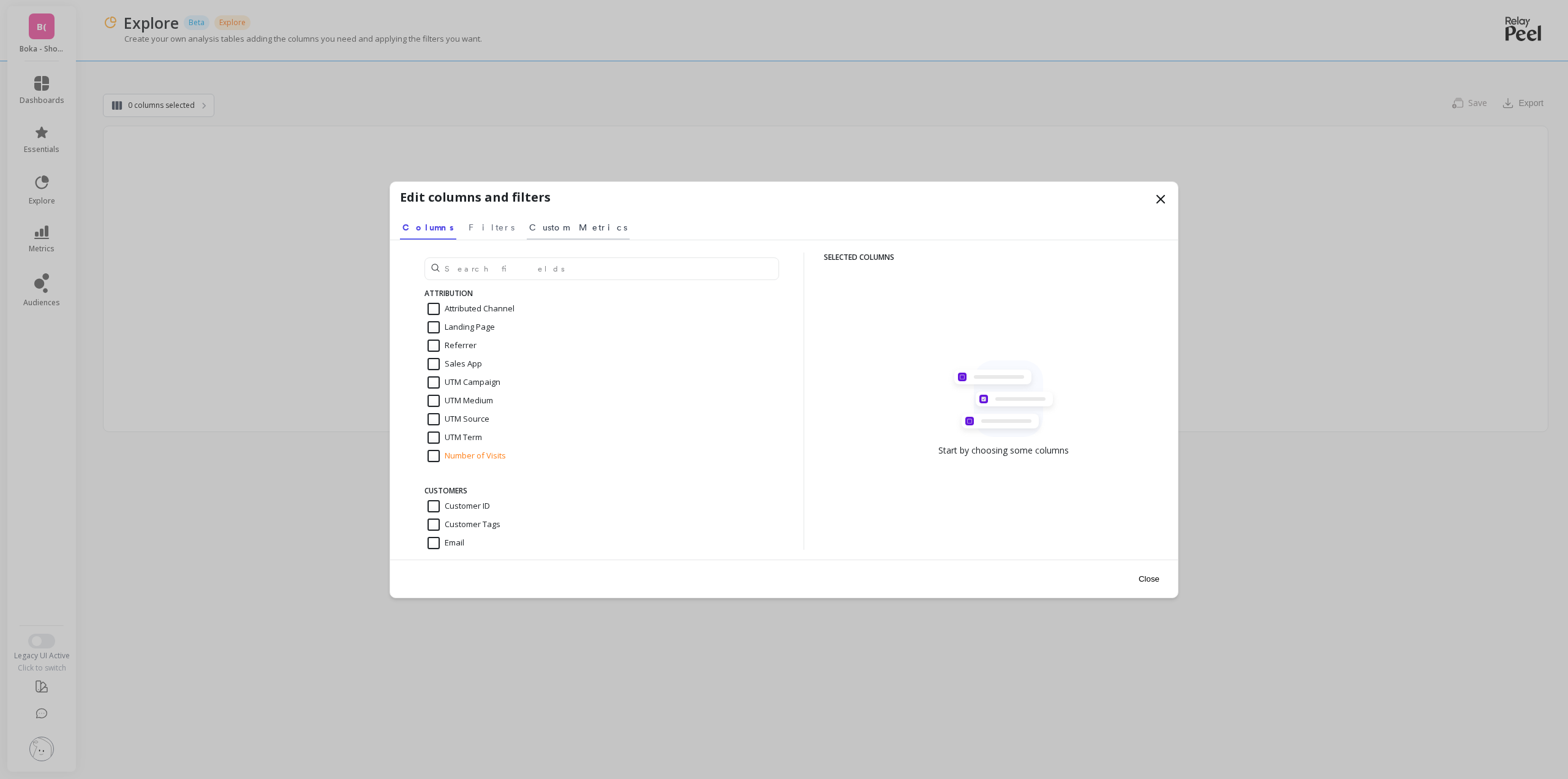
click at [529, 230] on span "Custom Metrics" at bounding box center [578, 227] width 98 height 12
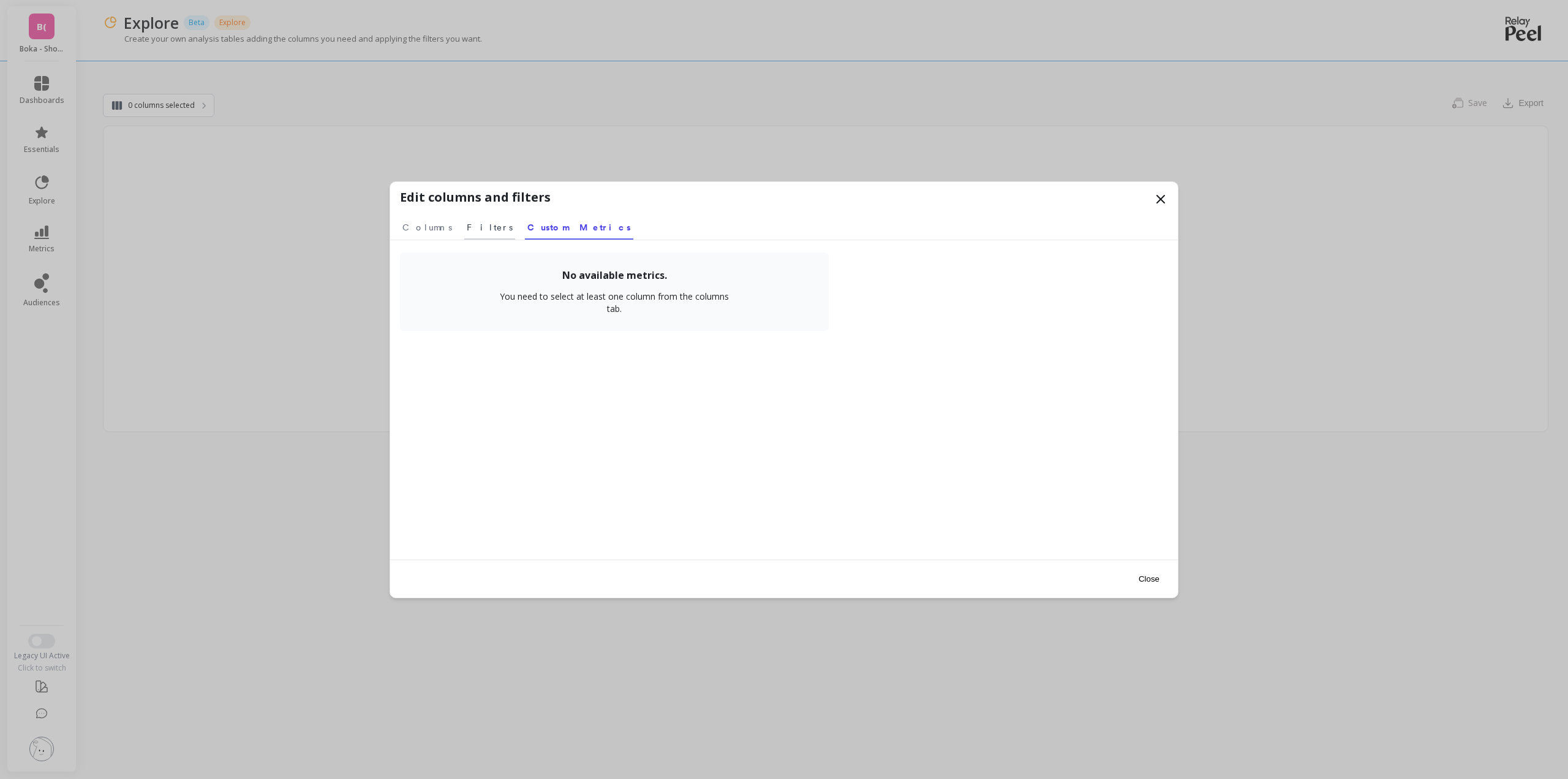
click at [466, 226] on span "Filters" at bounding box center [489, 227] width 46 height 12
click at [429, 226] on span "Columns" at bounding box center [427, 227] width 49 height 12
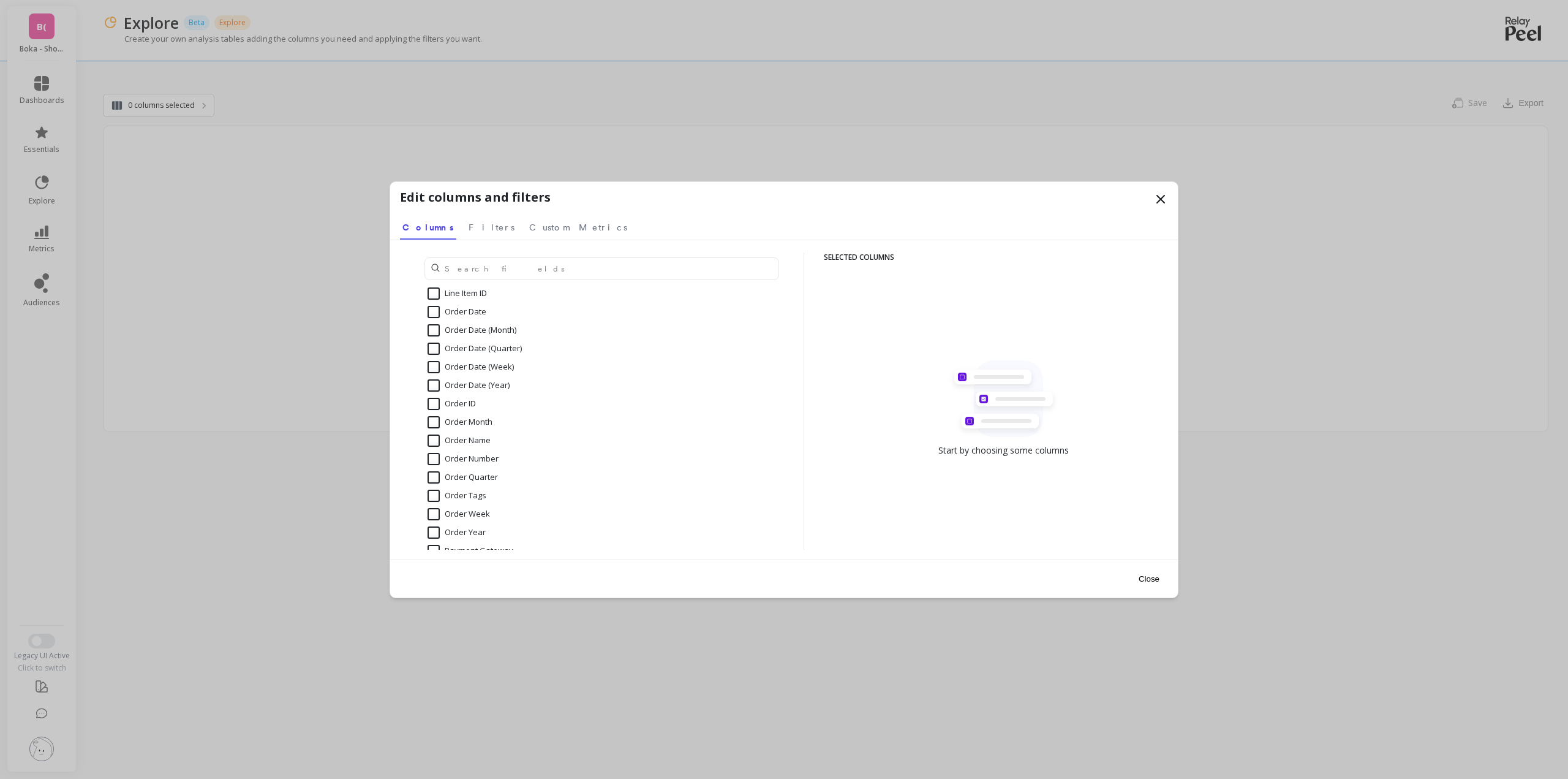
scroll to position [858, 0]
click at [461, 450] on input "Order Year" at bounding box center [456, 452] width 58 height 12
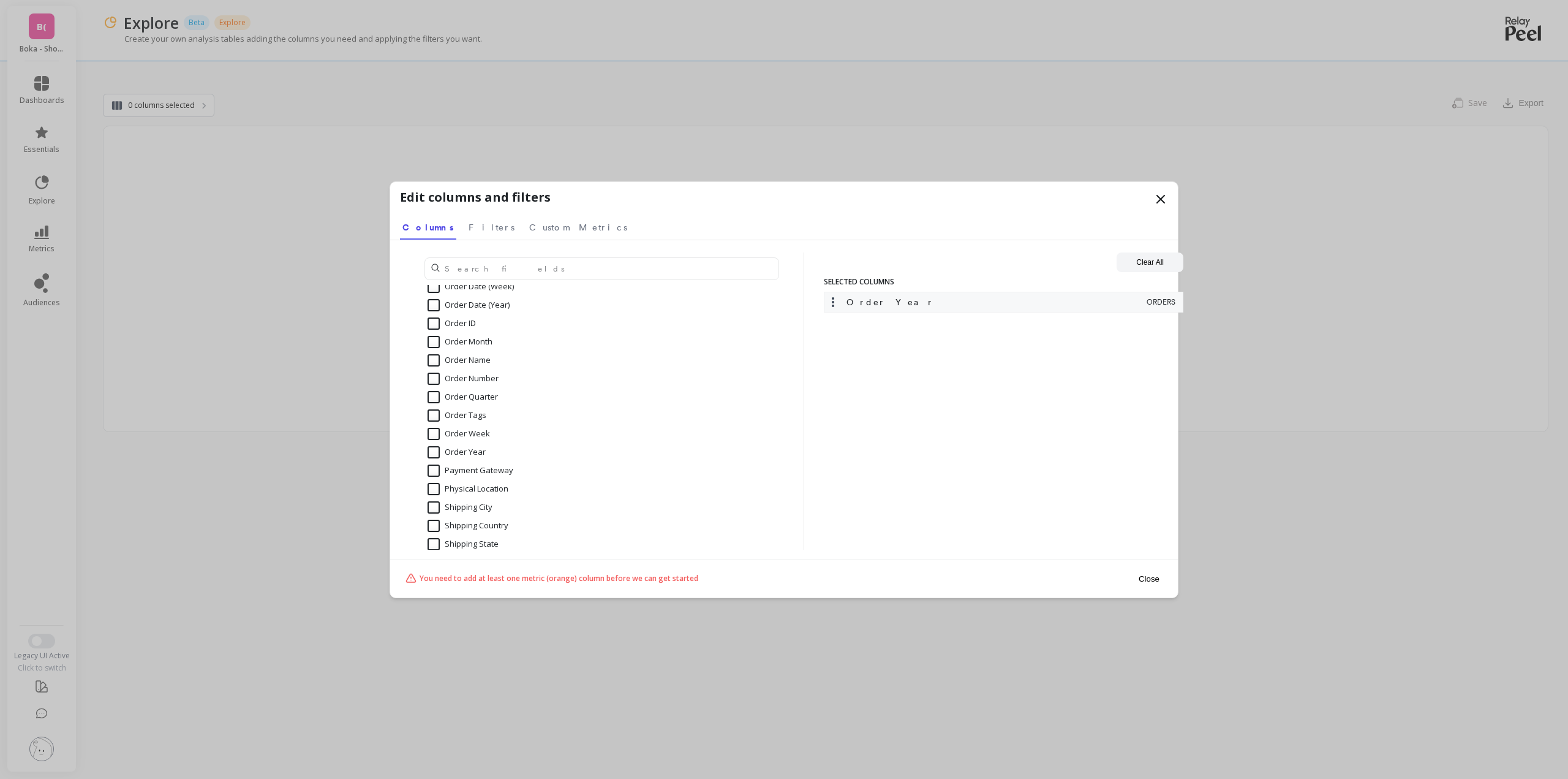
click at [450, 451] on input "Order Year" at bounding box center [456, 452] width 58 height 12
click at [438, 444] on div "Order Year" at bounding box center [602, 452] width 355 height 19
click at [438, 450] on input "Order Year" at bounding box center [456, 452] width 58 height 12
checkbox input "true"
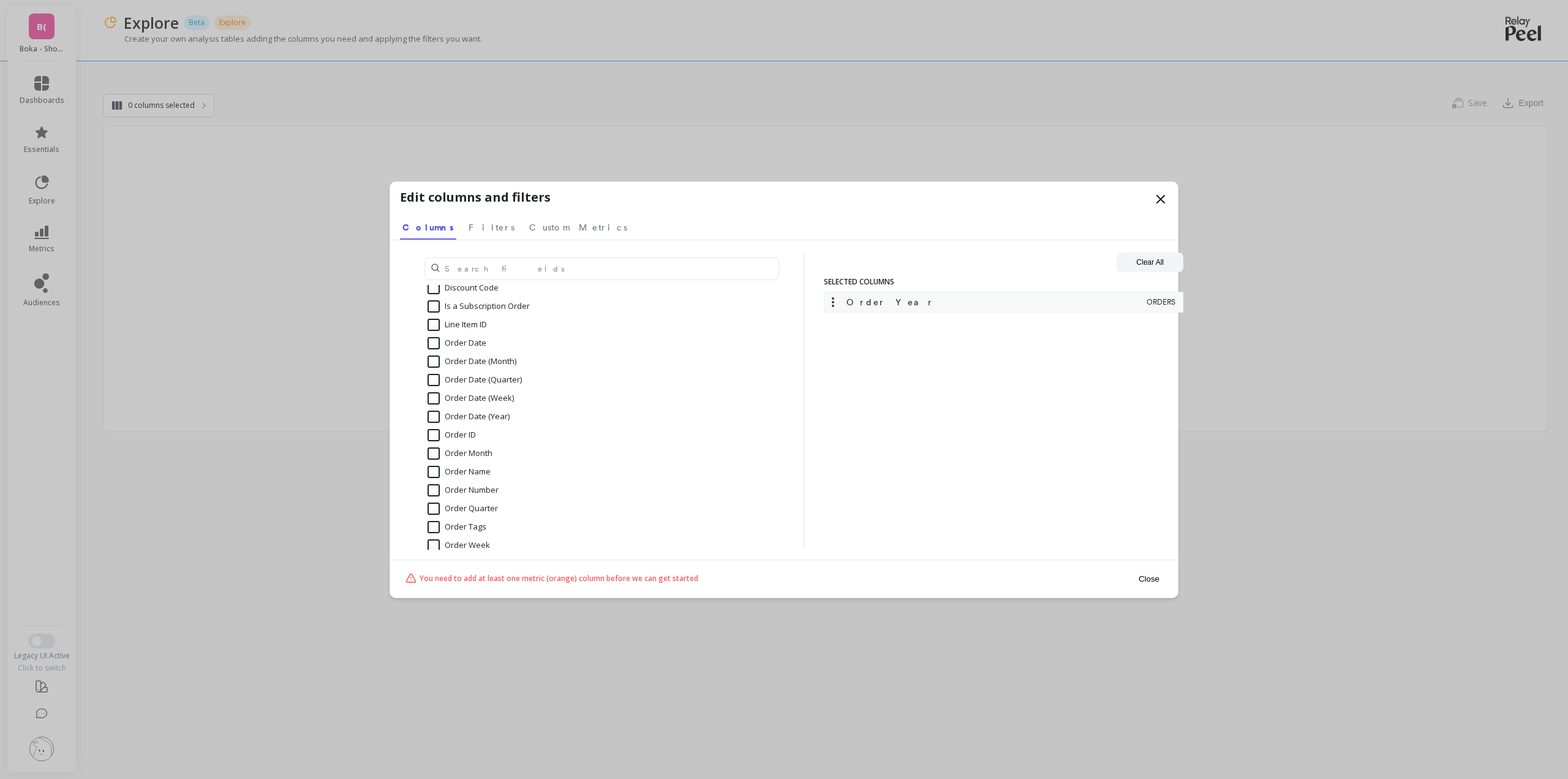
scroll to position [736, 0]
click at [458, 372] on input "Order Date (Month)" at bounding box center [472, 372] width 89 height 12
checkbox input "true"
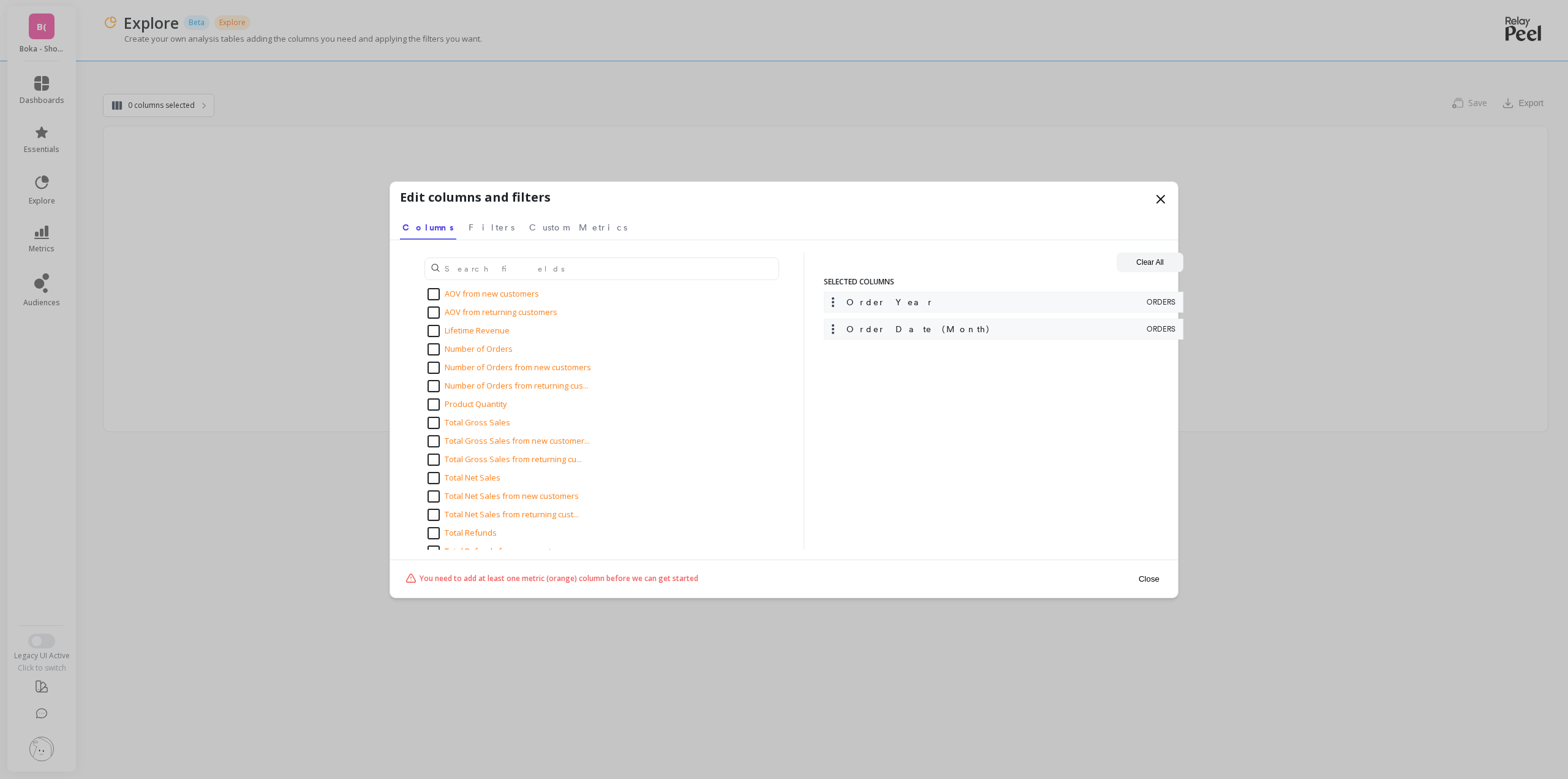
scroll to position [1164, 0]
click at [441, 421] on input "Total Gross Sales from new customer..." at bounding box center [508, 421] width 163 height 12
checkbox input "true"
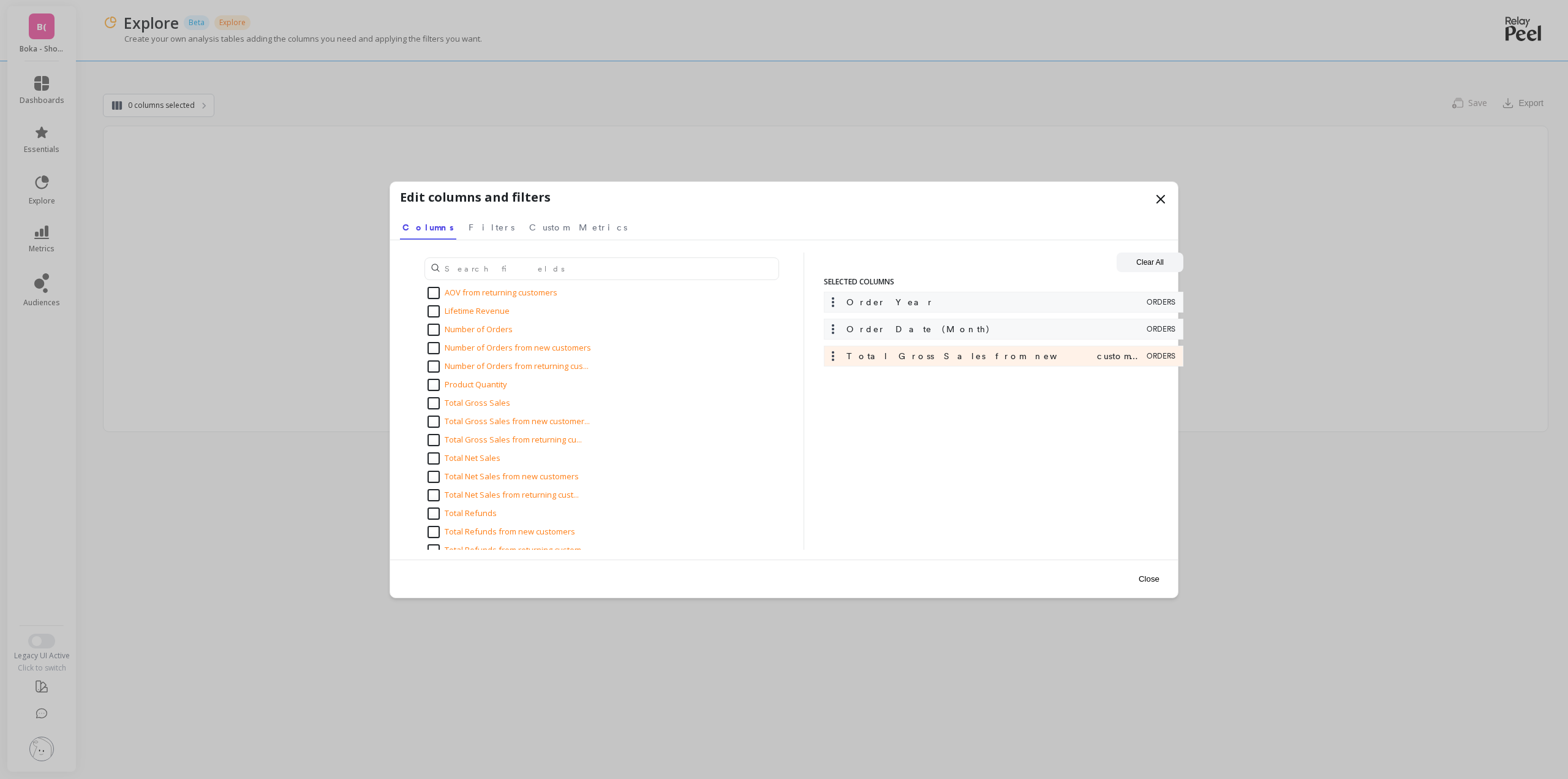
click at [438, 436] on input "Total Gross Sales from returning cu..." at bounding box center [504, 440] width 154 height 12
checkbox input "true"
click at [436, 404] on input "Total Gross Sales" at bounding box center [468, 403] width 83 height 12
checkbox input "true"
click at [459, 458] on input "Total Net Sales" at bounding box center [464, 458] width 73 height 12
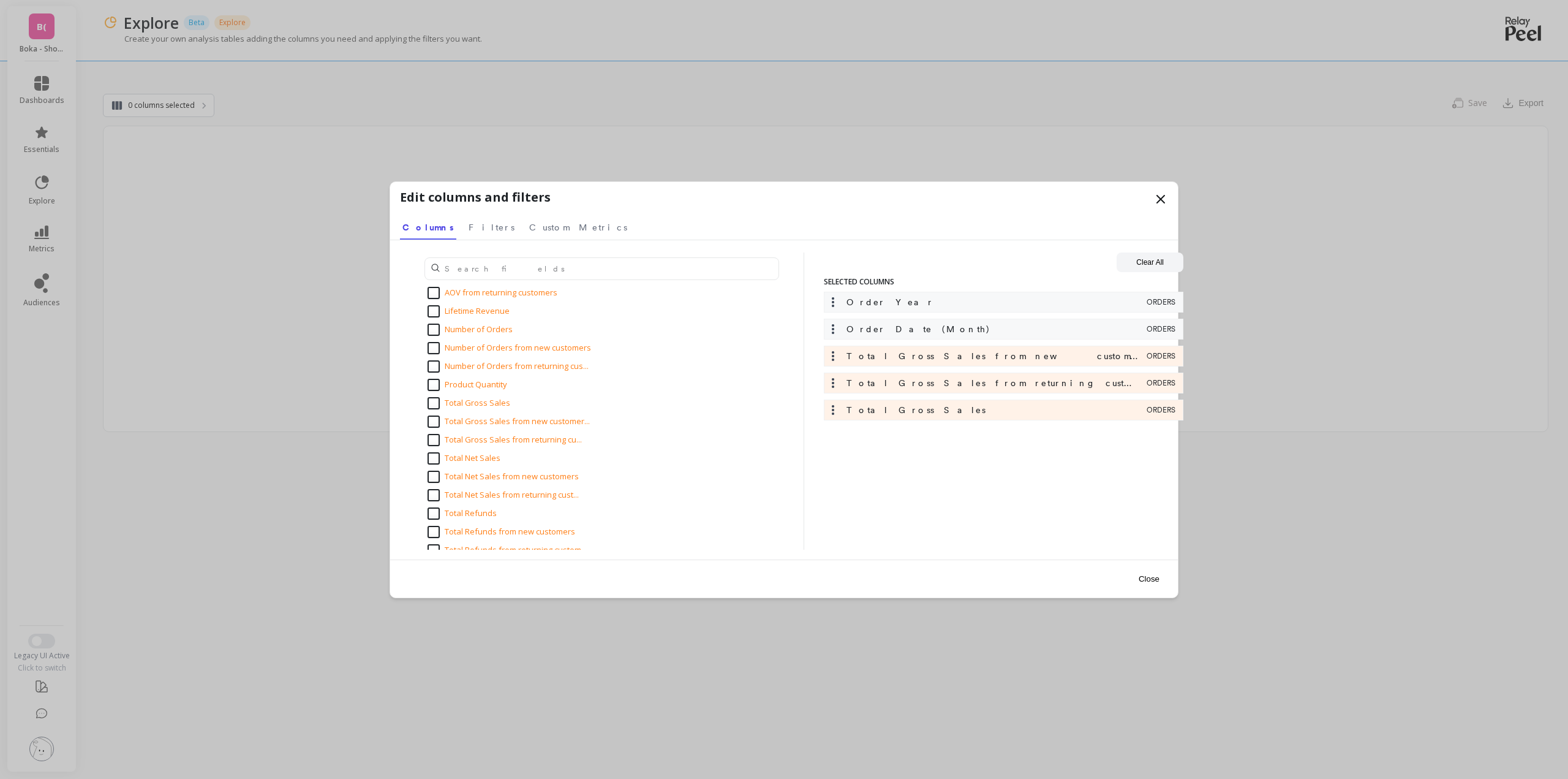
checkbox input "true"
click at [455, 476] on input "Total Net Sales from new customers" at bounding box center [503, 477] width 152 height 12
checkbox input "true"
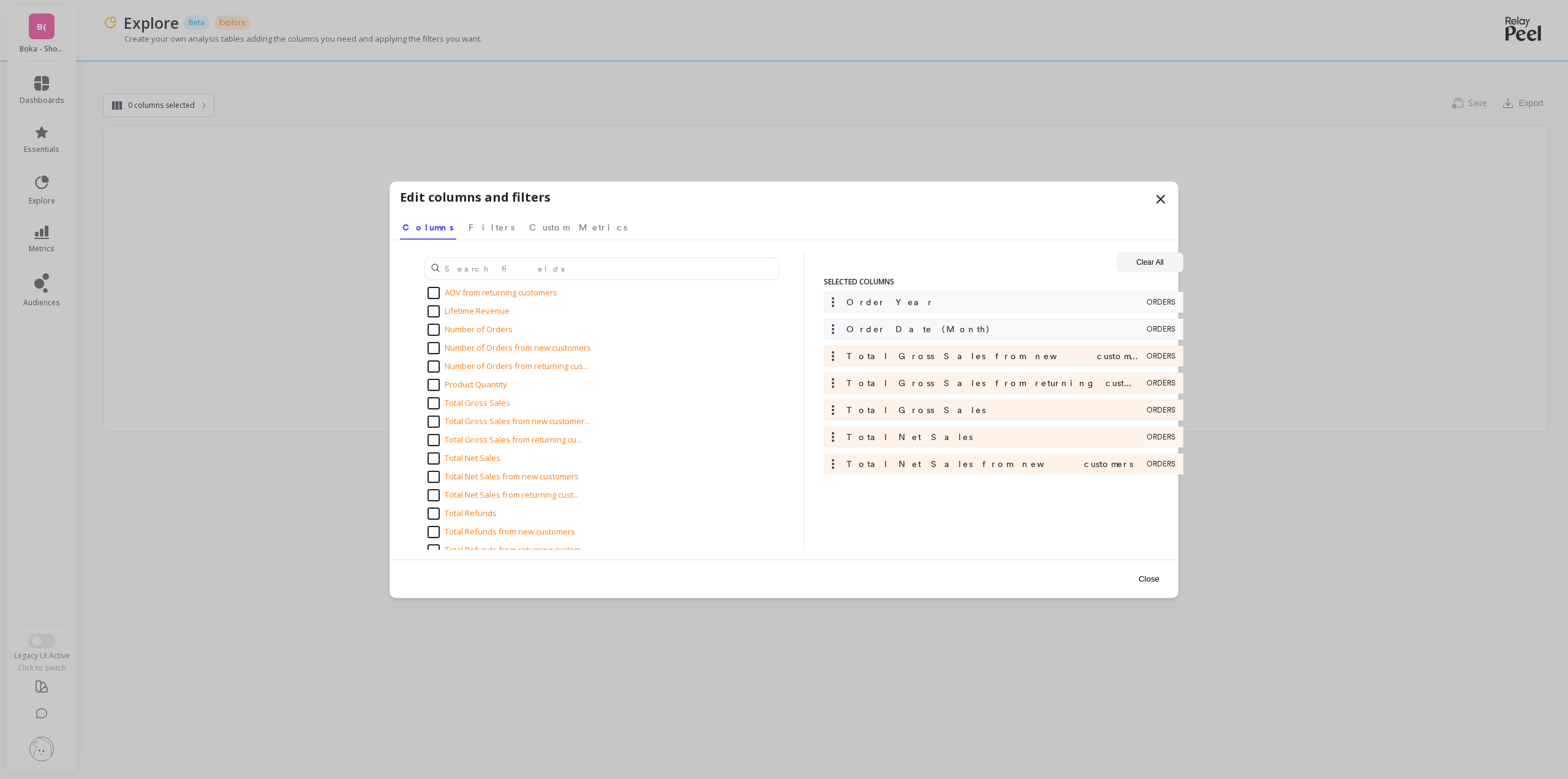
click at [454, 495] on input "Total Net Sales from returning cust..." at bounding box center [503, 495] width 152 height 12
click at [471, 497] on input "Total Net Sales from returning cust..." at bounding box center [503, 495] width 152 height 12
checkbox input "false"
click at [466, 476] on input "Total Net Sales from new customers" at bounding box center [503, 477] width 152 height 12
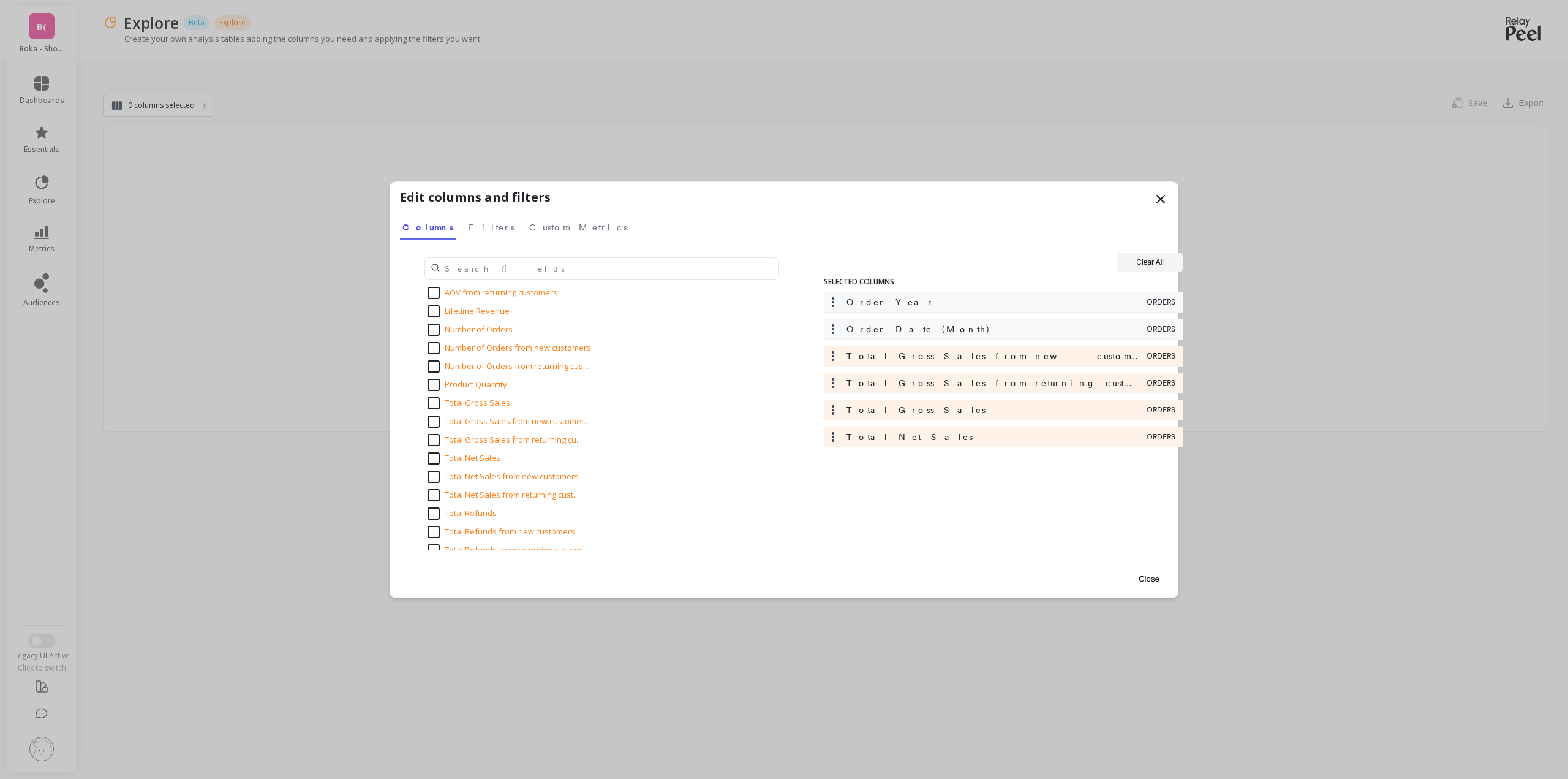
checkbox input "true"
click at [466, 497] on input "Total Net Sales from returning cust..." at bounding box center [503, 495] width 152 height 12
checkbox input "true"
click at [485, 458] on input "Total Net Sales" at bounding box center [464, 458] width 73 height 12
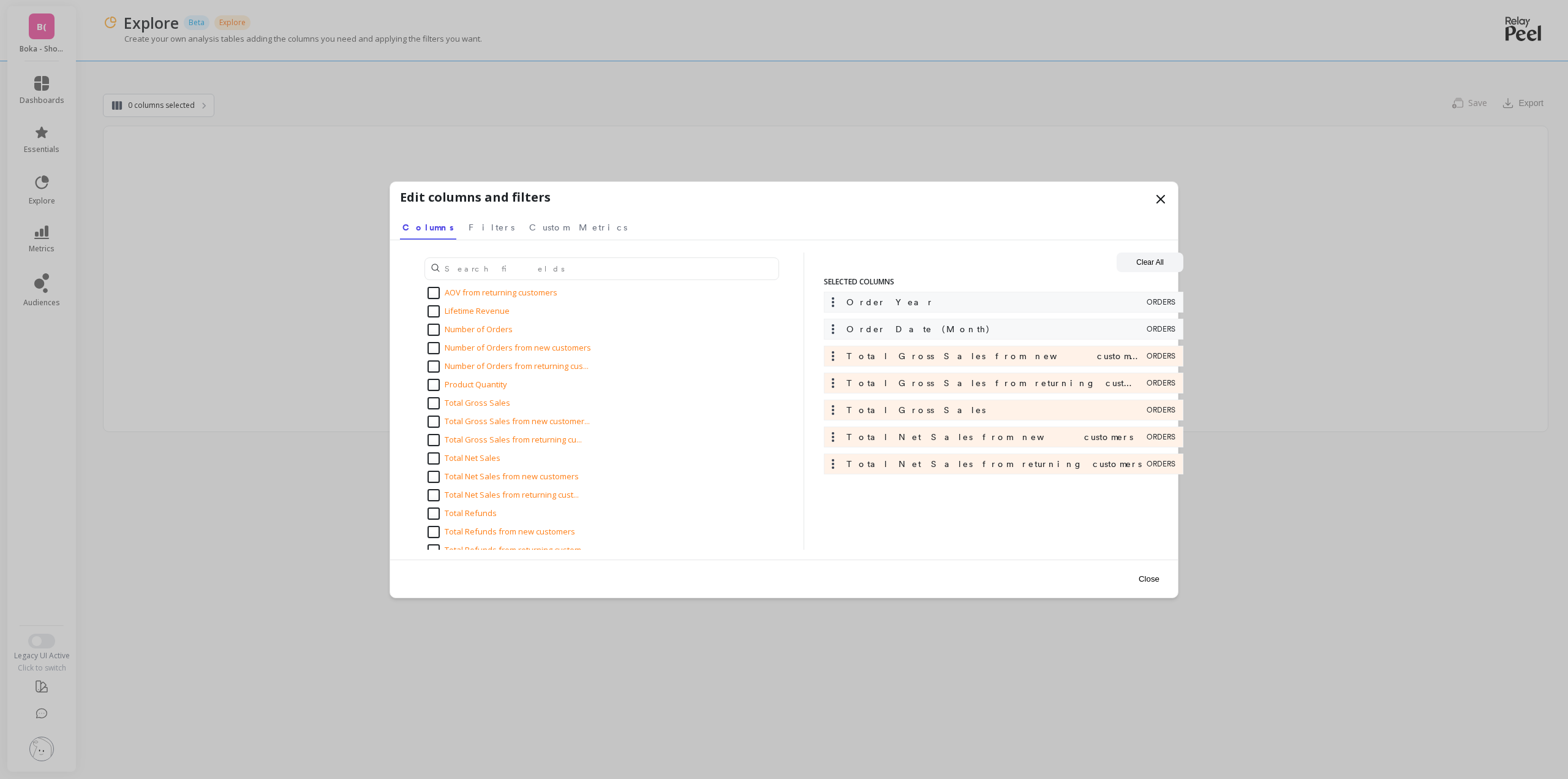
checkbox input "true"
click at [469, 222] on span "Filters" at bounding box center [492, 227] width 46 height 12
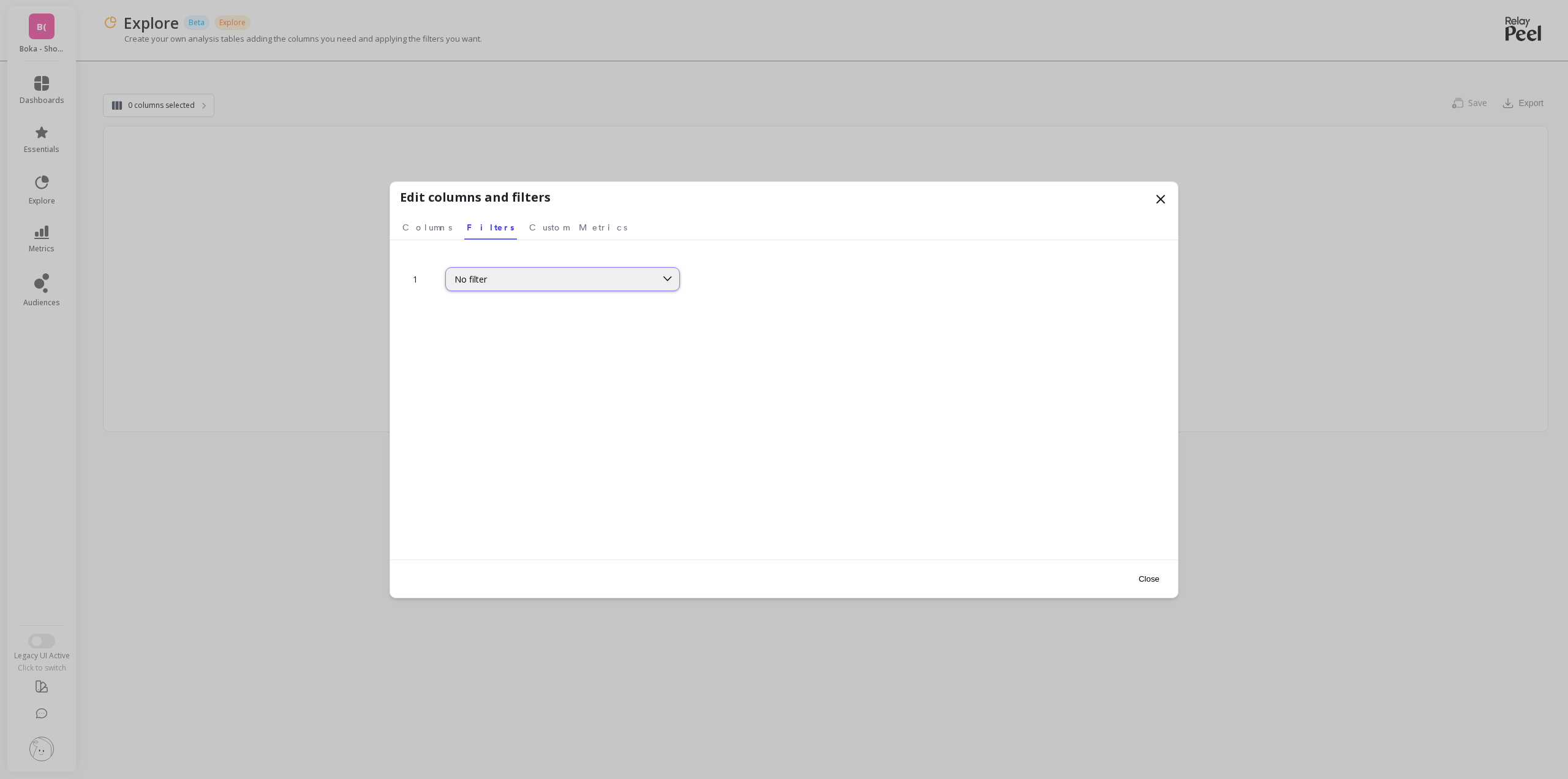
click at [516, 274] on div "No filter" at bounding box center [551, 279] width 193 height 12
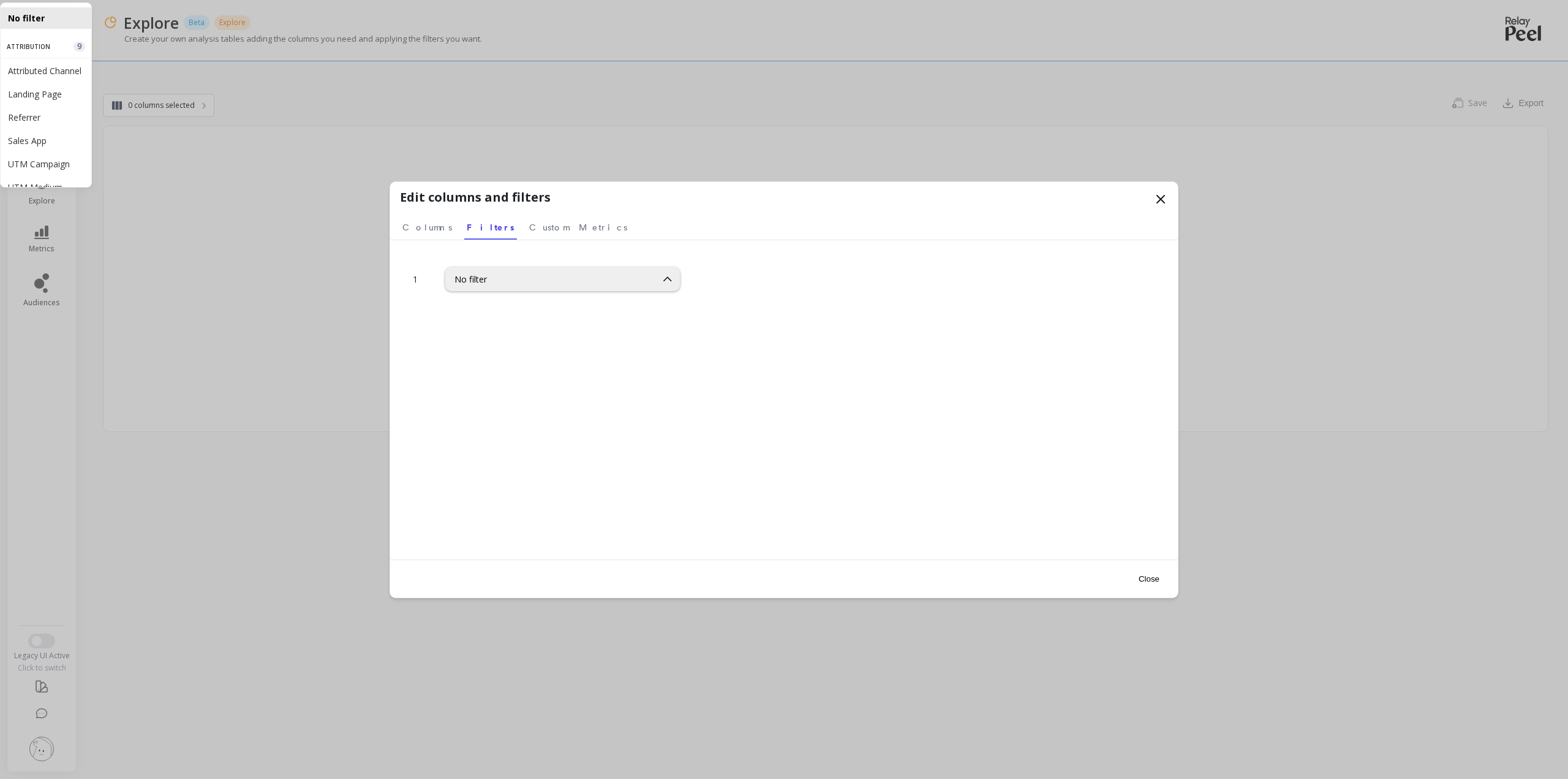
click at [519, 292] on div "1 96 results available. Use Up and Down to choose options, press Enter to selec…" at bounding box center [784, 424] width 768 height 343
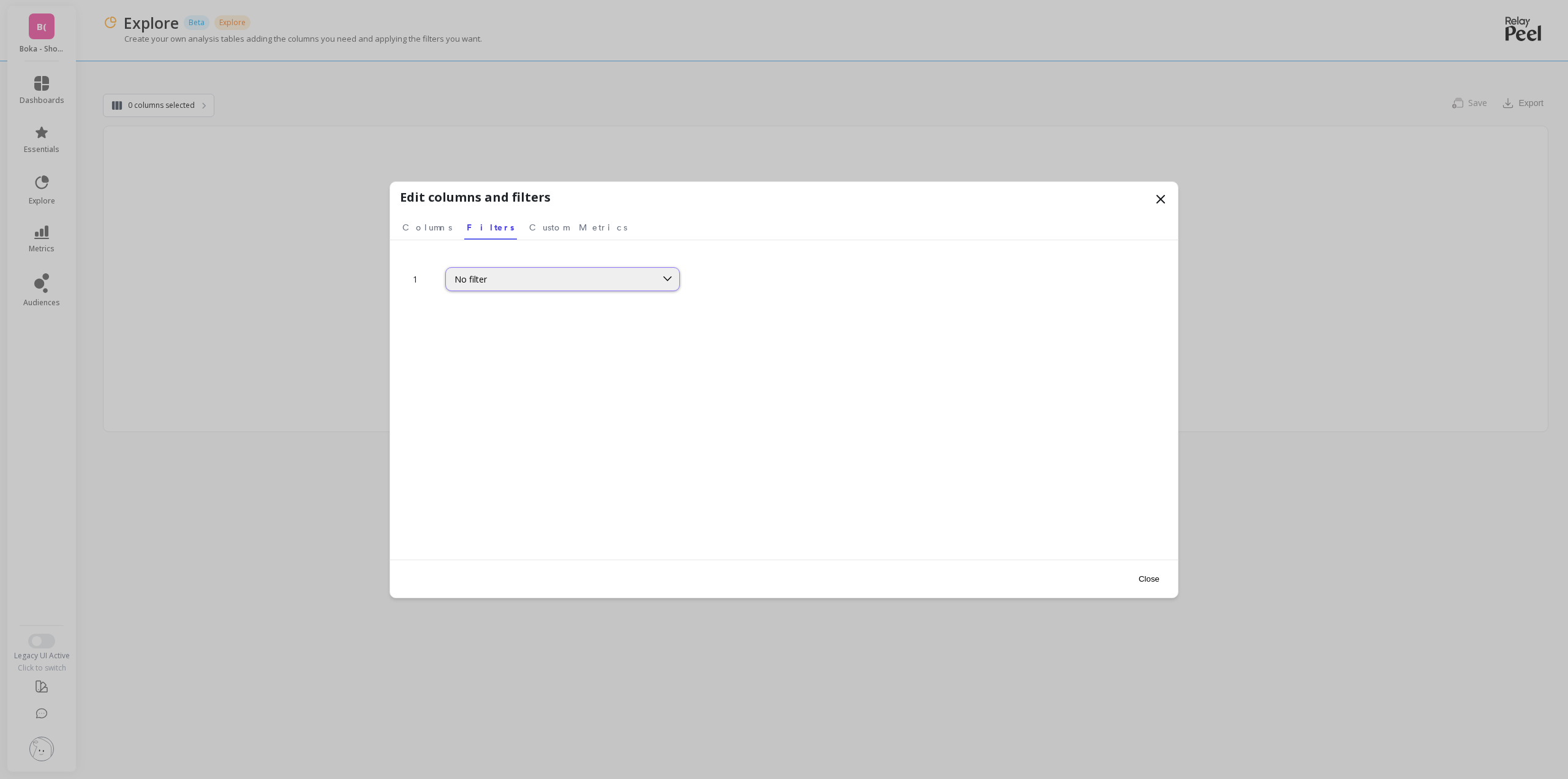
click at [520, 278] on div "No filter" at bounding box center [551, 279] width 193 height 12
click at [507, 371] on div "Order Year" at bounding box center [563, 369] width 219 height 12
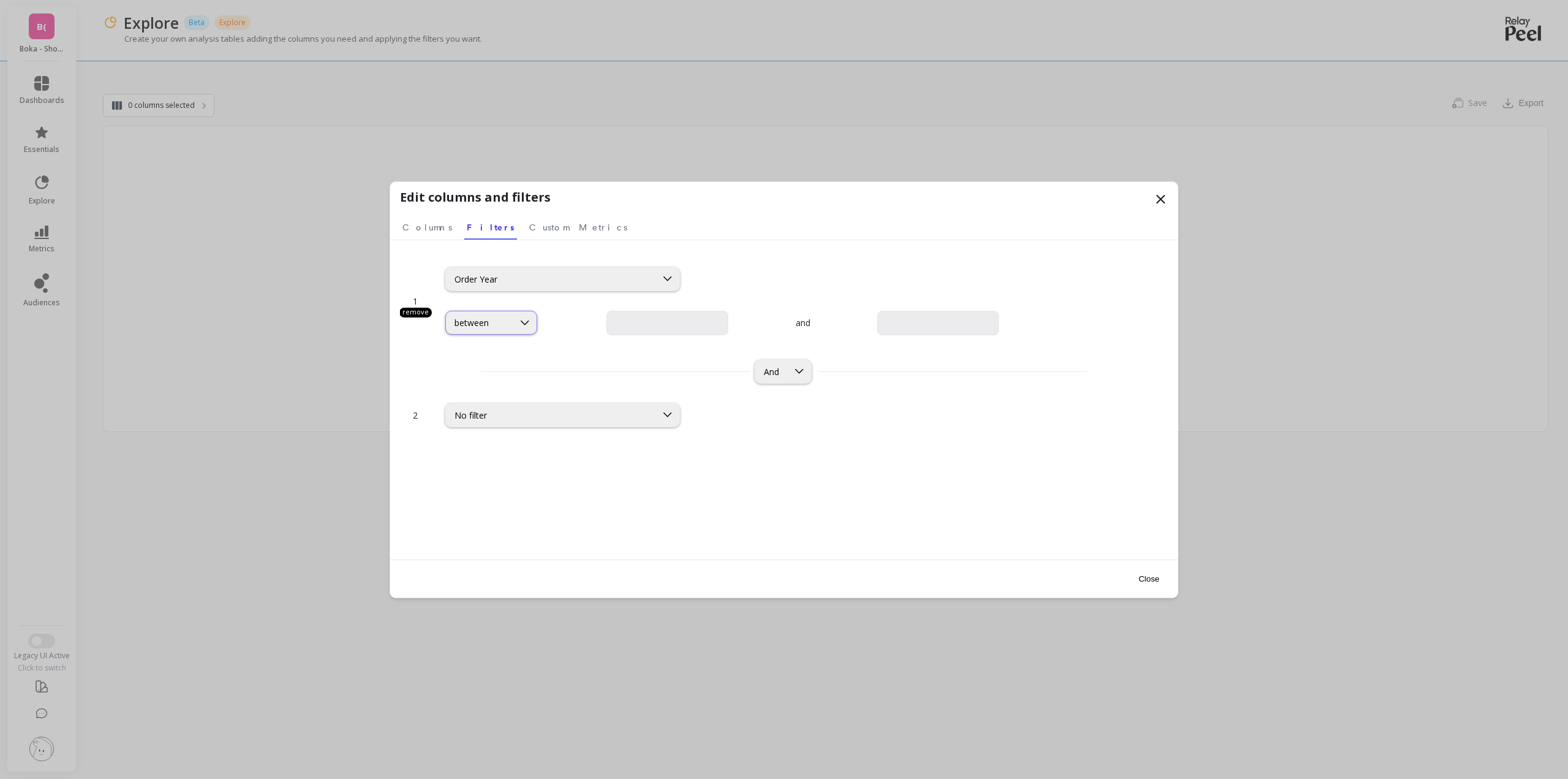
click at [512, 323] on div "between" at bounding box center [479, 323] width 67 height 12
click at [488, 444] on div "exact" at bounding box center [491, 446] width 76 height 12
click at [742, 317] on input "text" at bounding box center [803, 323] width 122 height 25
type input "2025"
click at [814, 507] on div "1 remove option Order Year, selected. Order Year option exact, selected. exact …" at bounding box center [784, 424] width 768 height 343
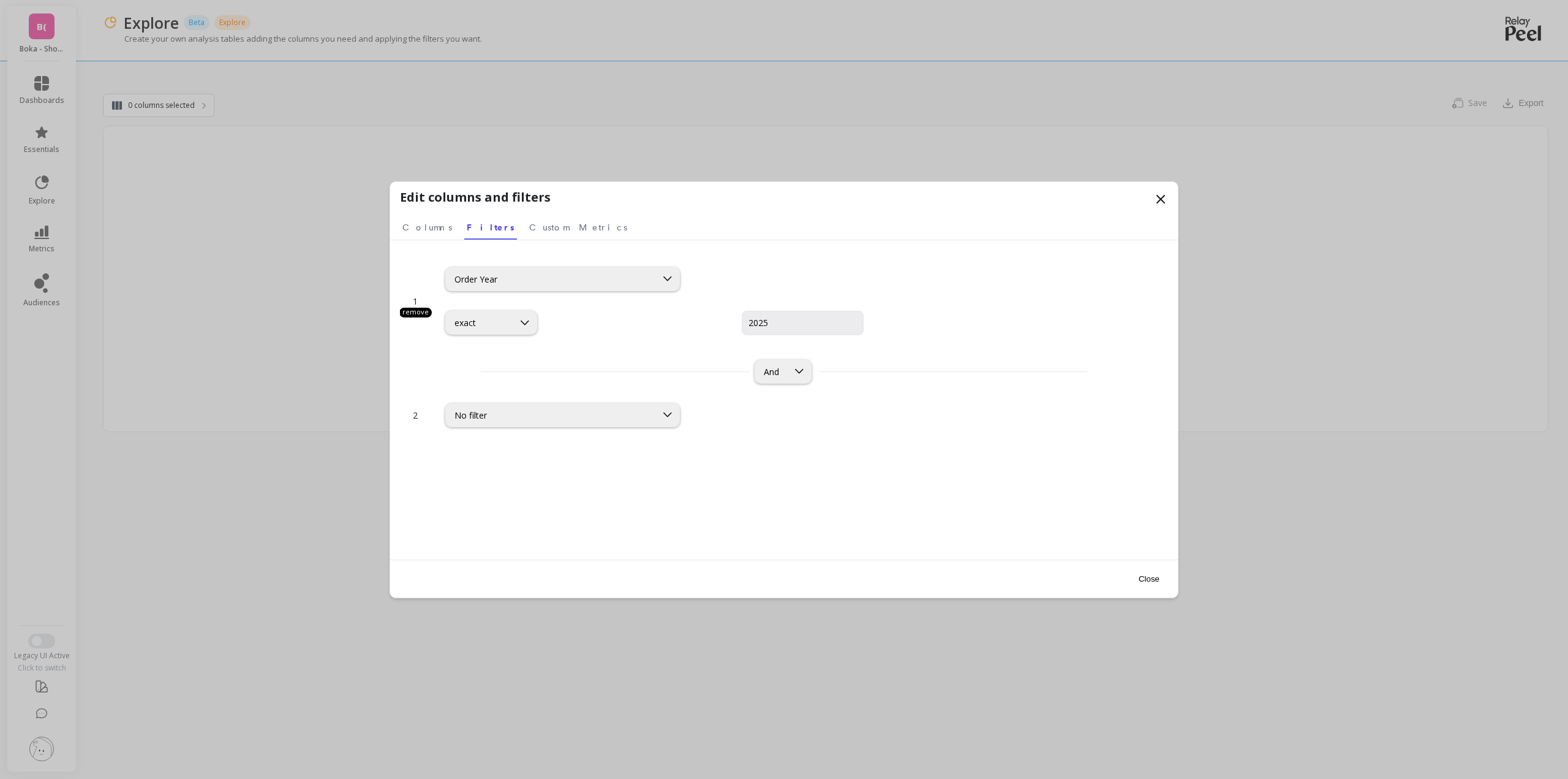
click at [1148, 580] on button "Close" at bounding box center [1149, 579] width 28 height 27
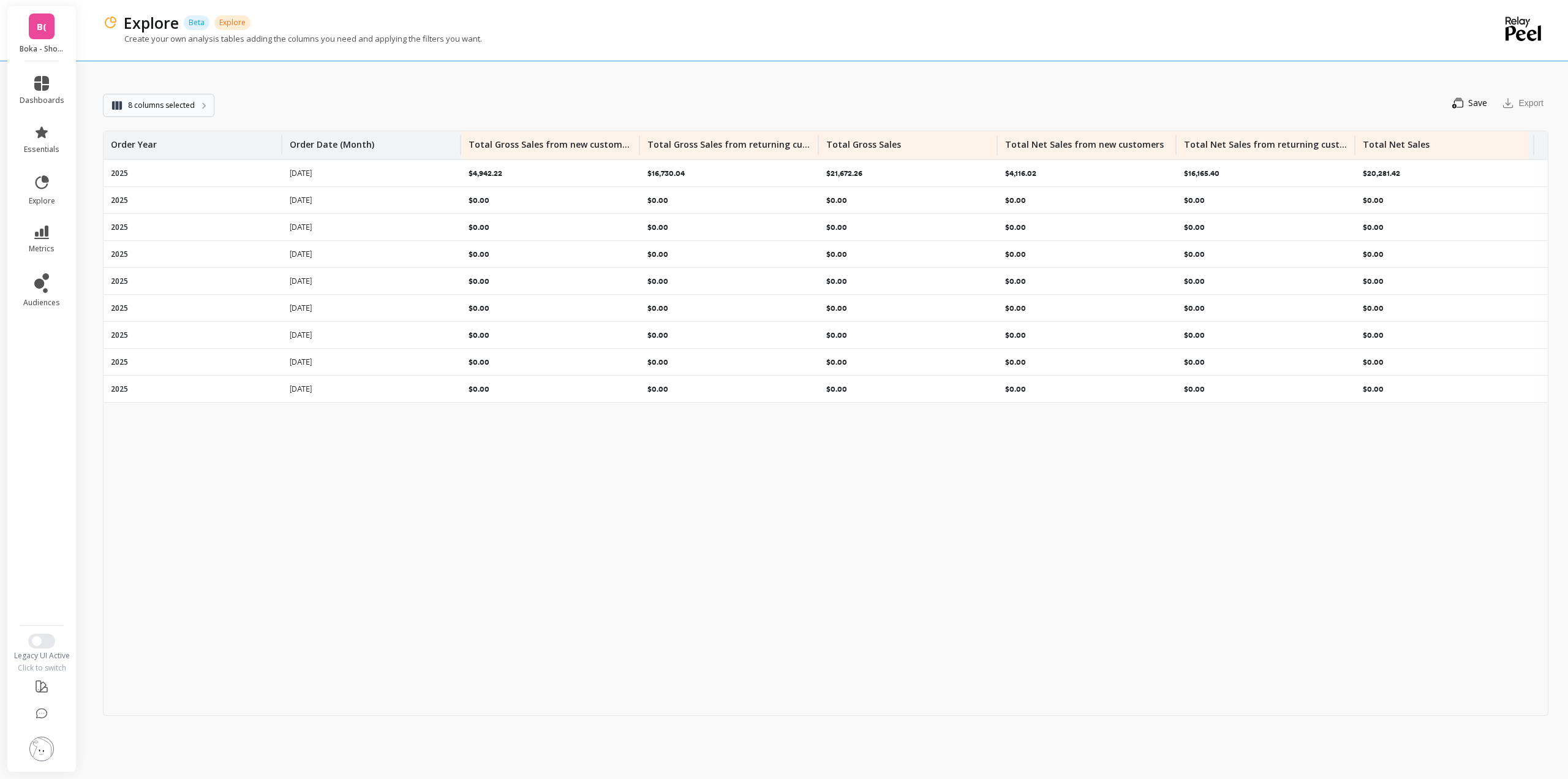
click at [178, 112] on button "8 columns selected" at bounding box center [158, 105] width 112 height 23
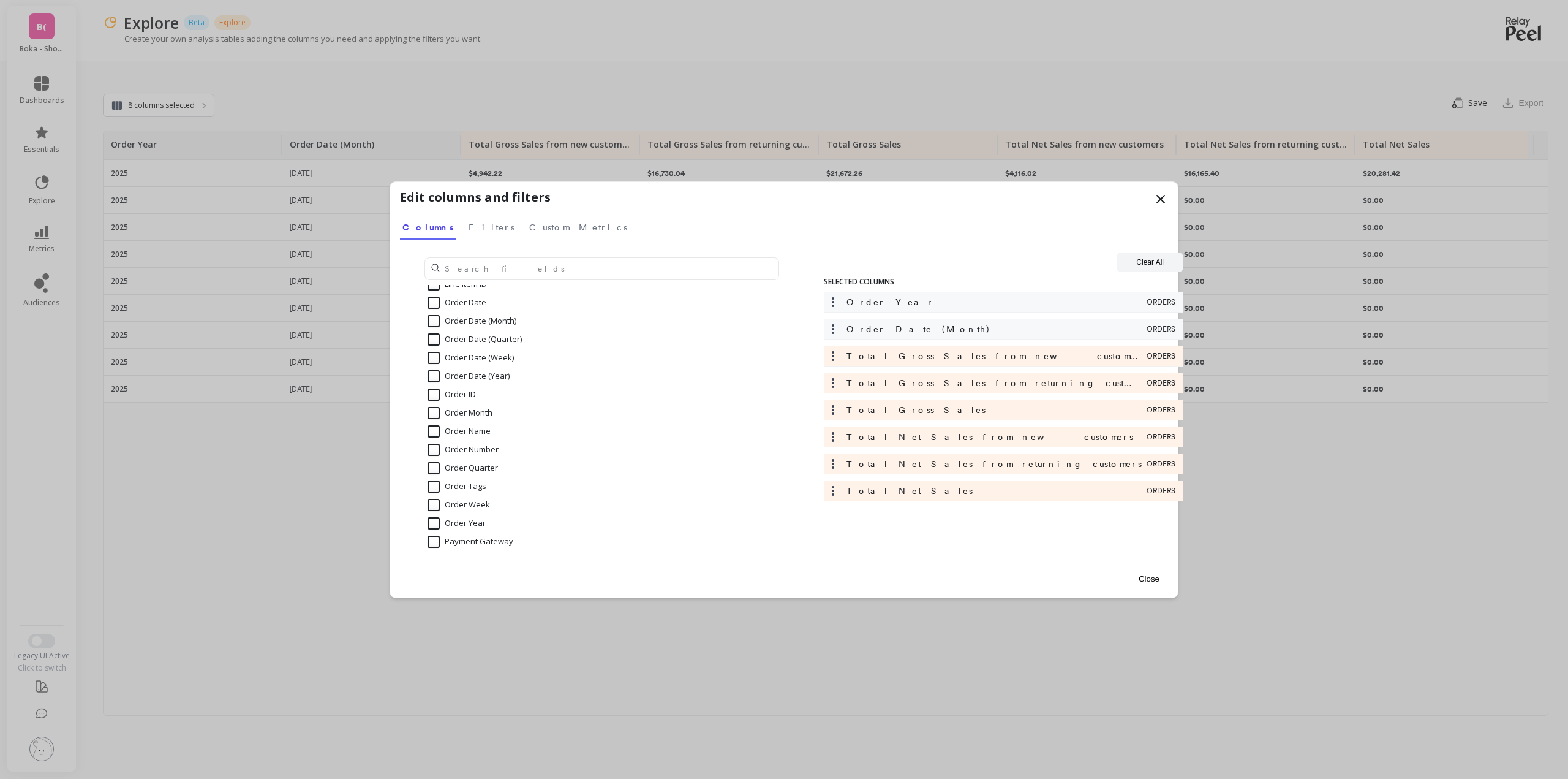
scroll to position [858, 0]
drag, startPoint x: 480, startPoint y: 340, endPoint x: 443, endPoint y: 338, distance: 37.1
click at [476, 347] on input "Order Month" at bounding box center [460, 341] width 65 height 12
checkbox input "true"
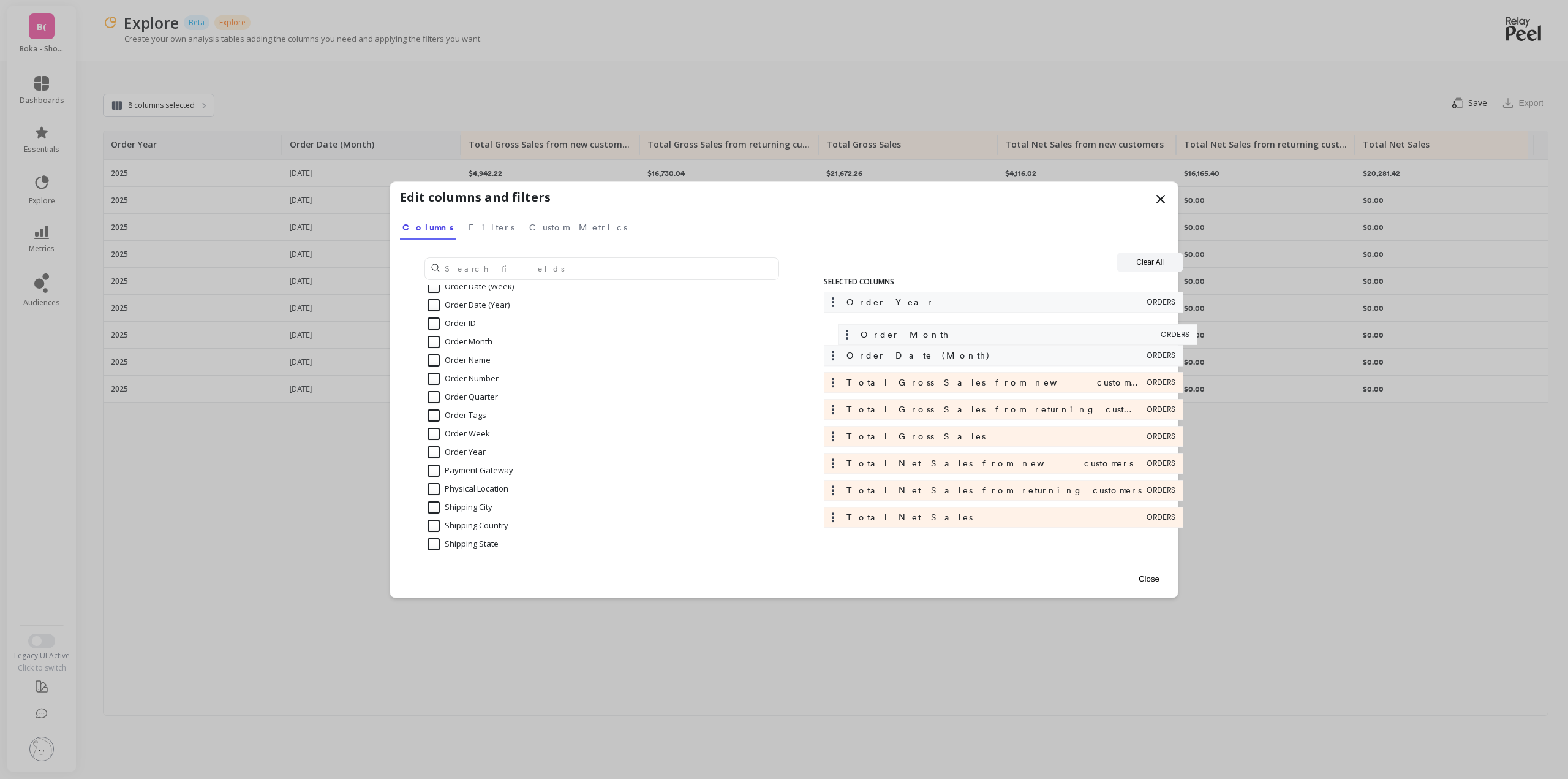
drag, startPoint x: 871, startPoint y: 518, endPoint x: 880, endPoint y: 335, distance: 183.2
click at [880, 335] on div "Order Year ORDERS Order Date (Month) ORDERS Total Gross Sales from new customer…" at bounding box center [1004, 413] width 359 height 242
click at [437, 369] on input "Order Date (Month)" at bounding box center [472, 372] width 89 height 12
checkbox input "false"
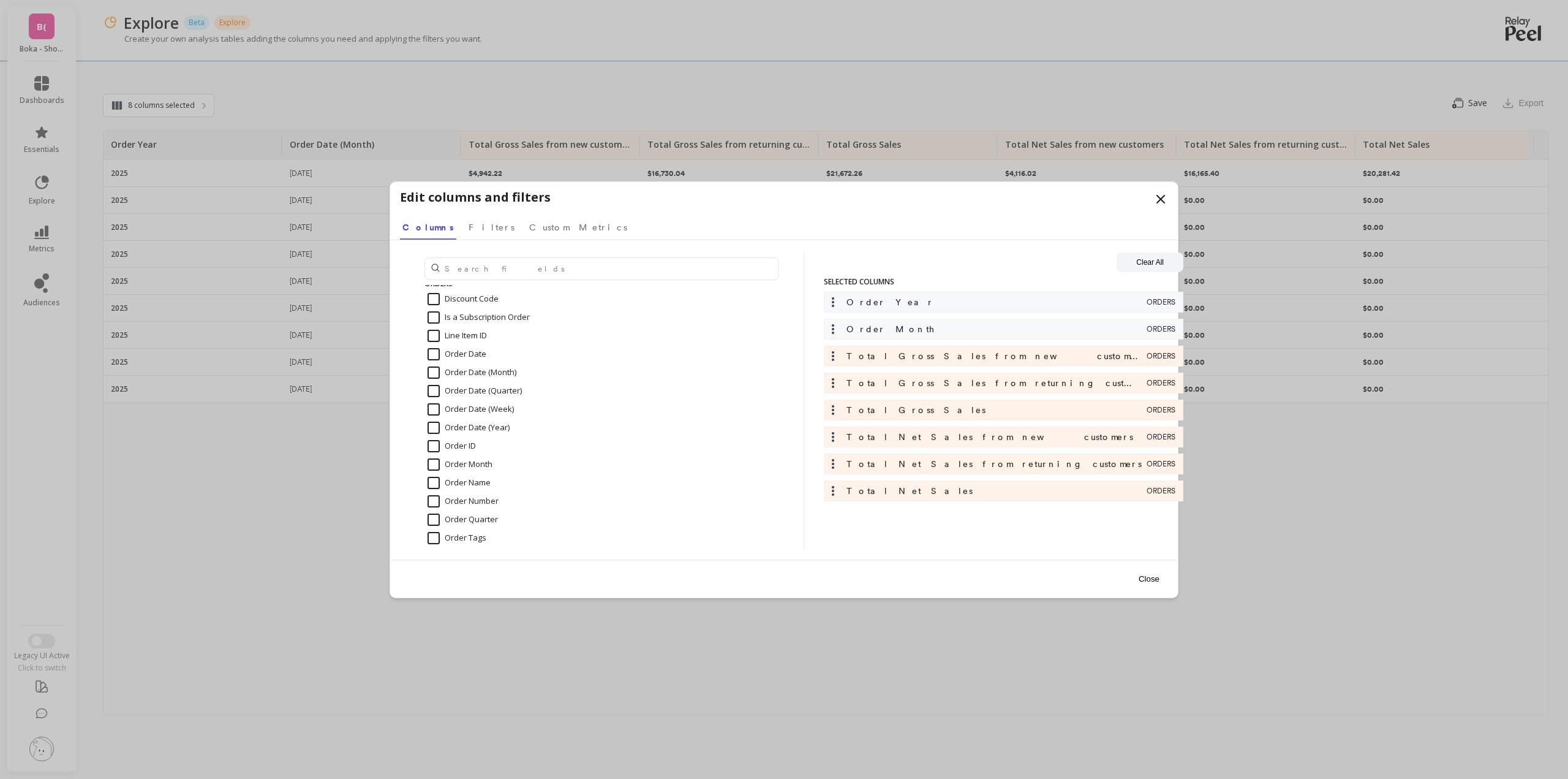
click at [1146, 575] on button "Close" at bounding box center [1149, 579] width 28 height 27
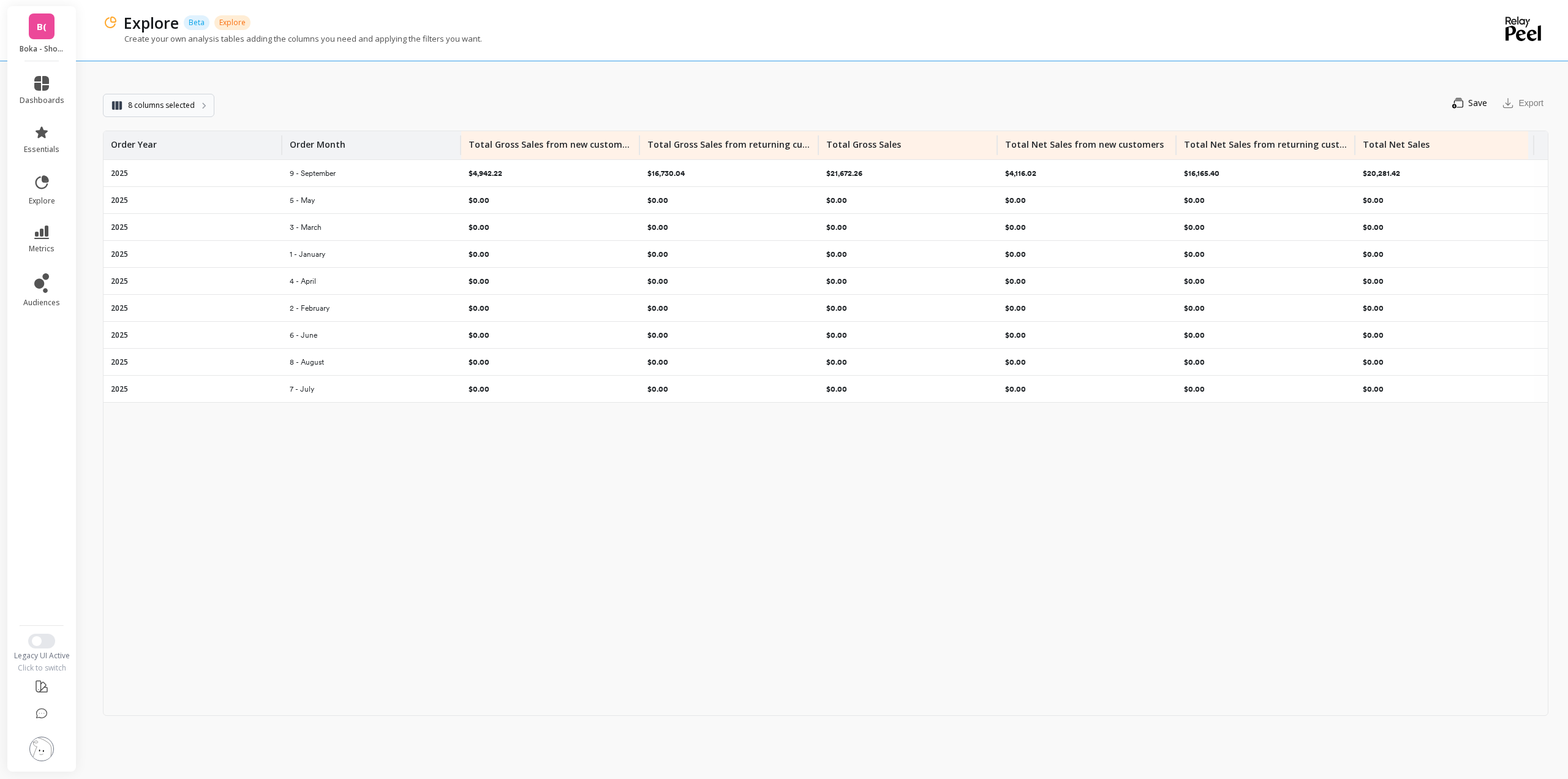
click at [192, 110] on span "8 columns selected" at bounding box center [161, 106] width 66 height 12
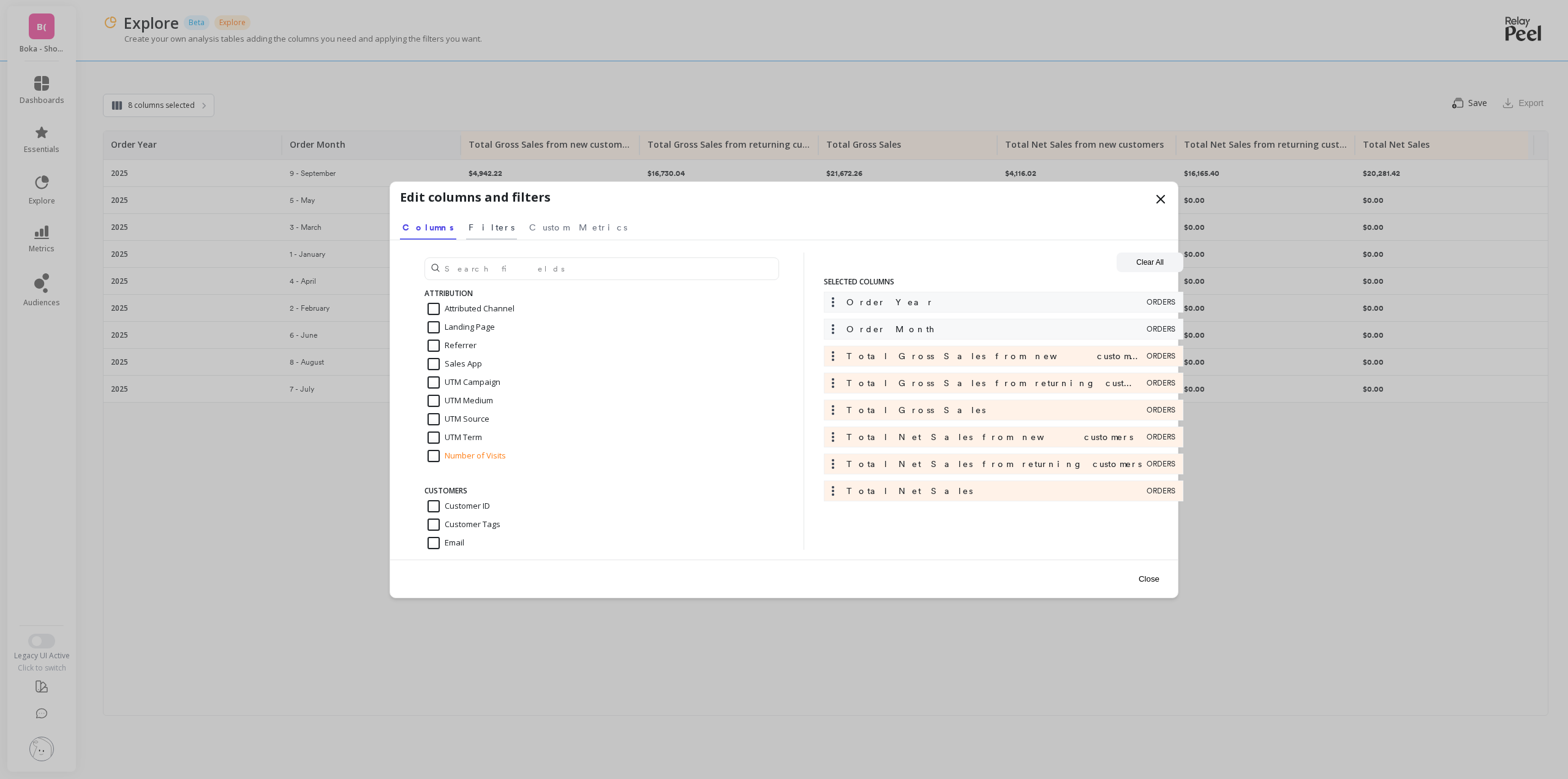
click at [469, 224] on span "Filters" at bounding box center [492, 227] width 46 height 12
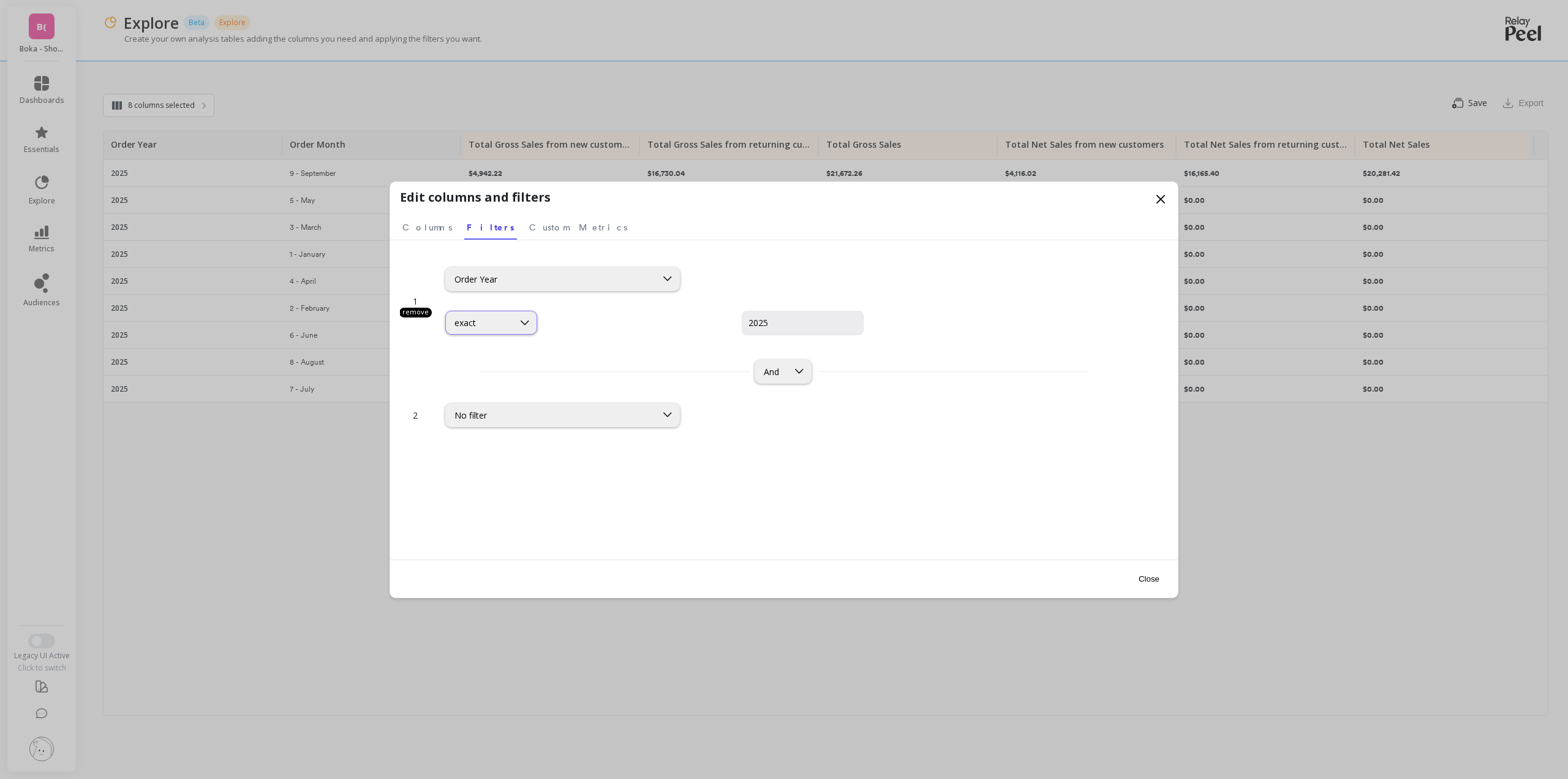
drag, startPoint x: 478, startPoint y: 312, endPoint x: 478, endPoint y: 327, distance: 15.0
click at [478, 327] on div "exact" at bounding box center [479, 323] width 50 height 12
click at [421, 312] on div "remove" at bounding box center [415, 312] width 32 height 10
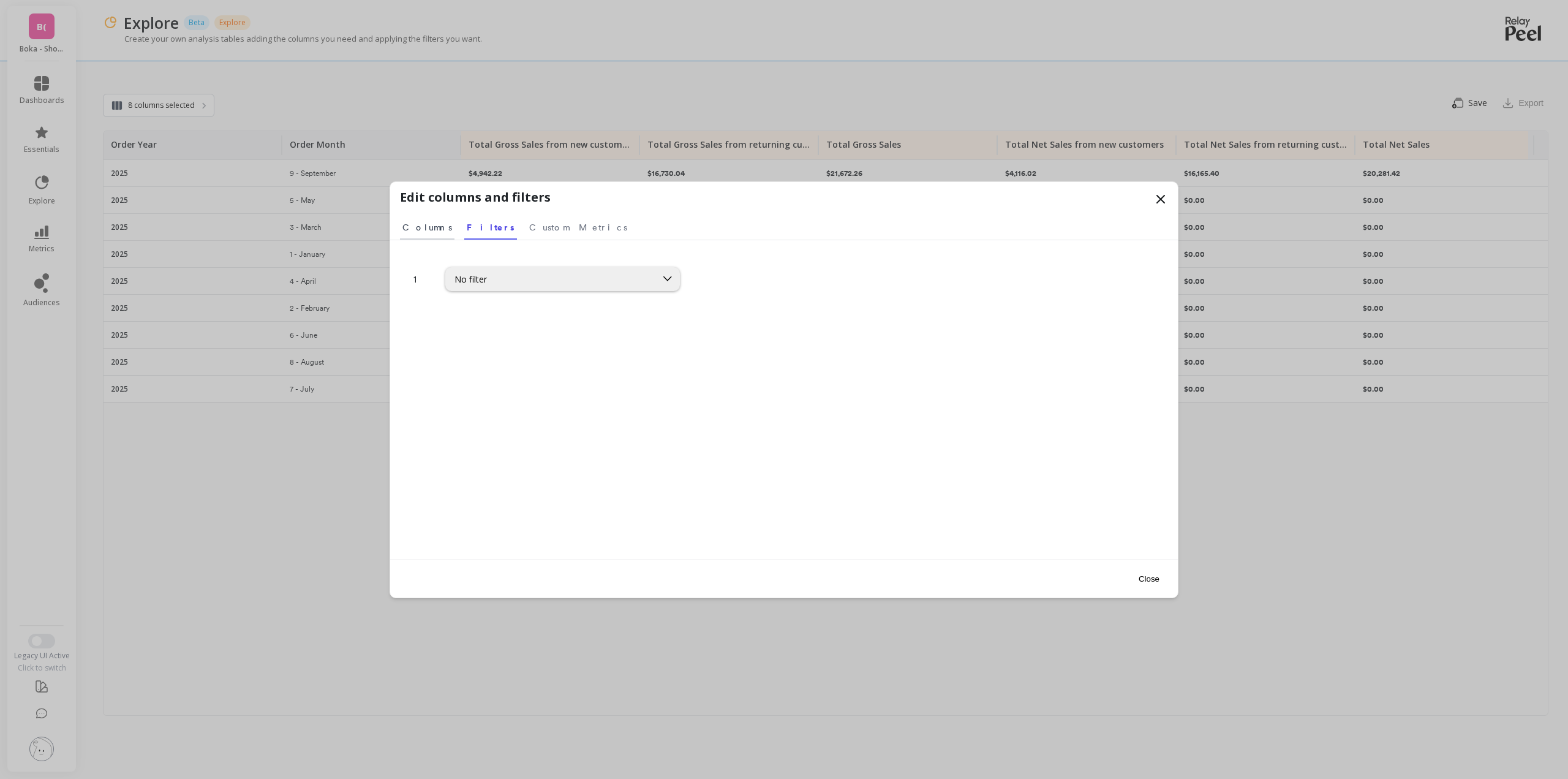
click at [430, 232] on span "Columns" at bounding box center [427, 227] width 49 height 12
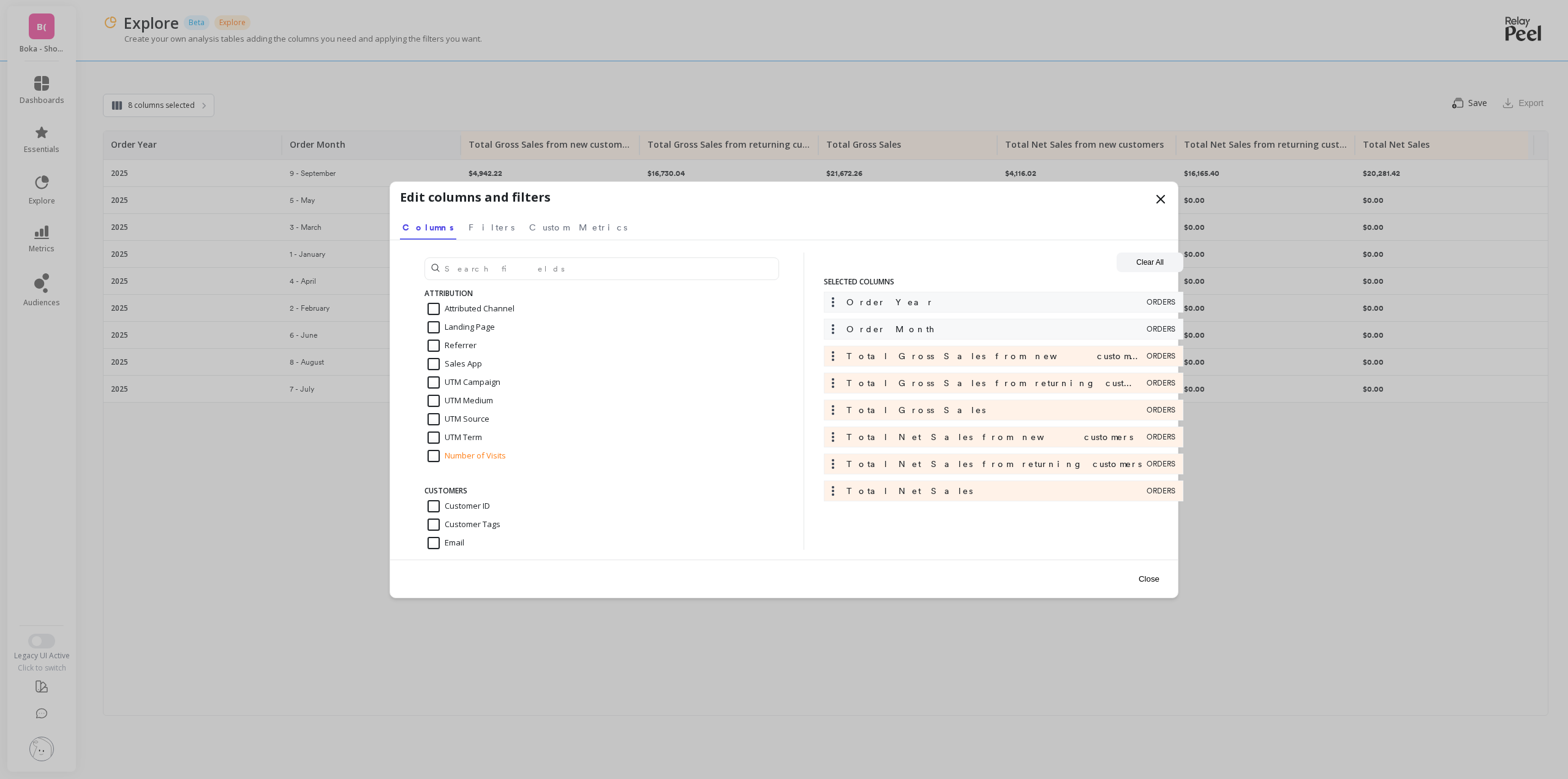
click at [1153, 570] on button "Close" at bounding box center [1149, 579] width 28 height 27
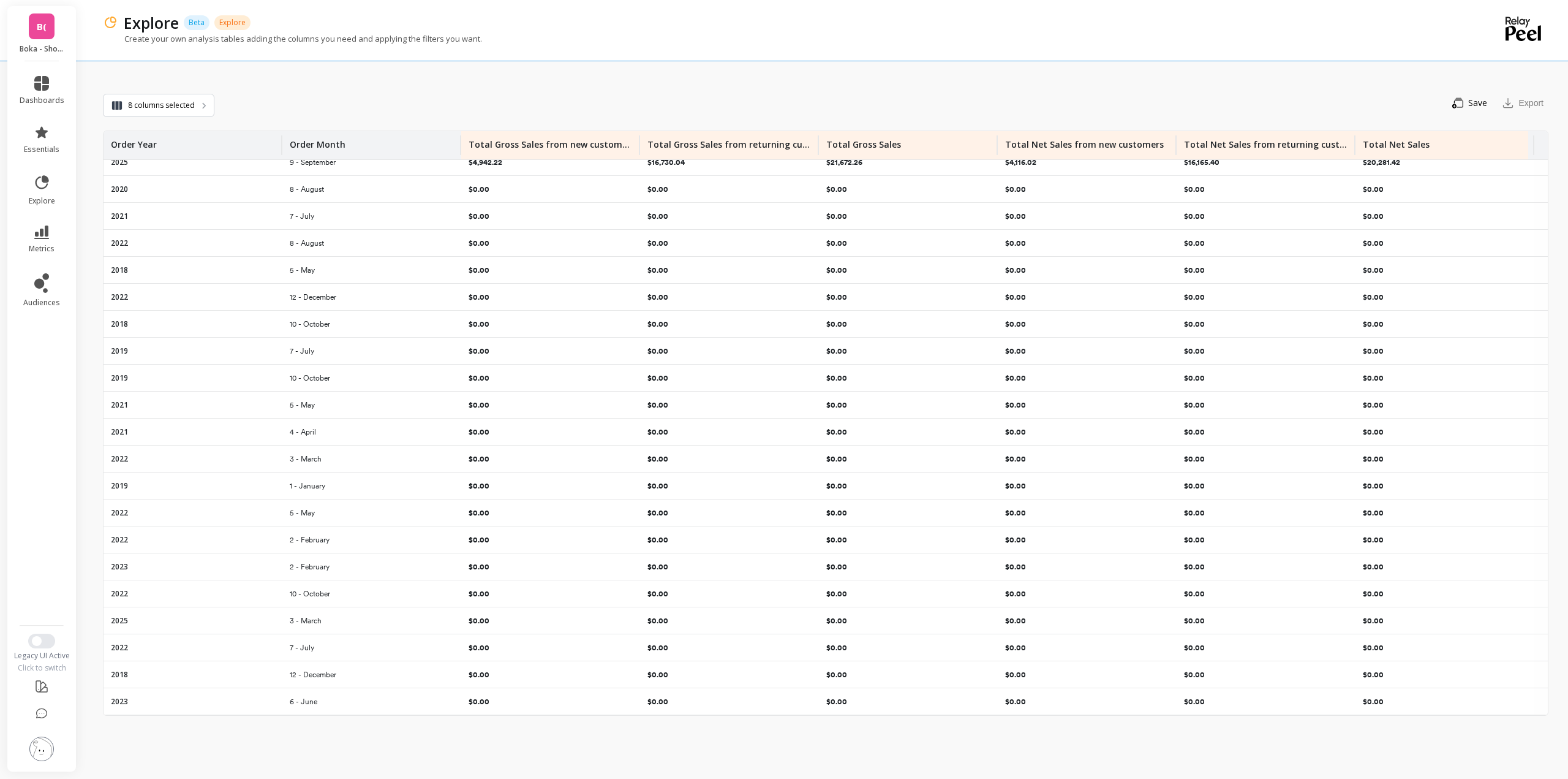
scroll to position [0, 0]
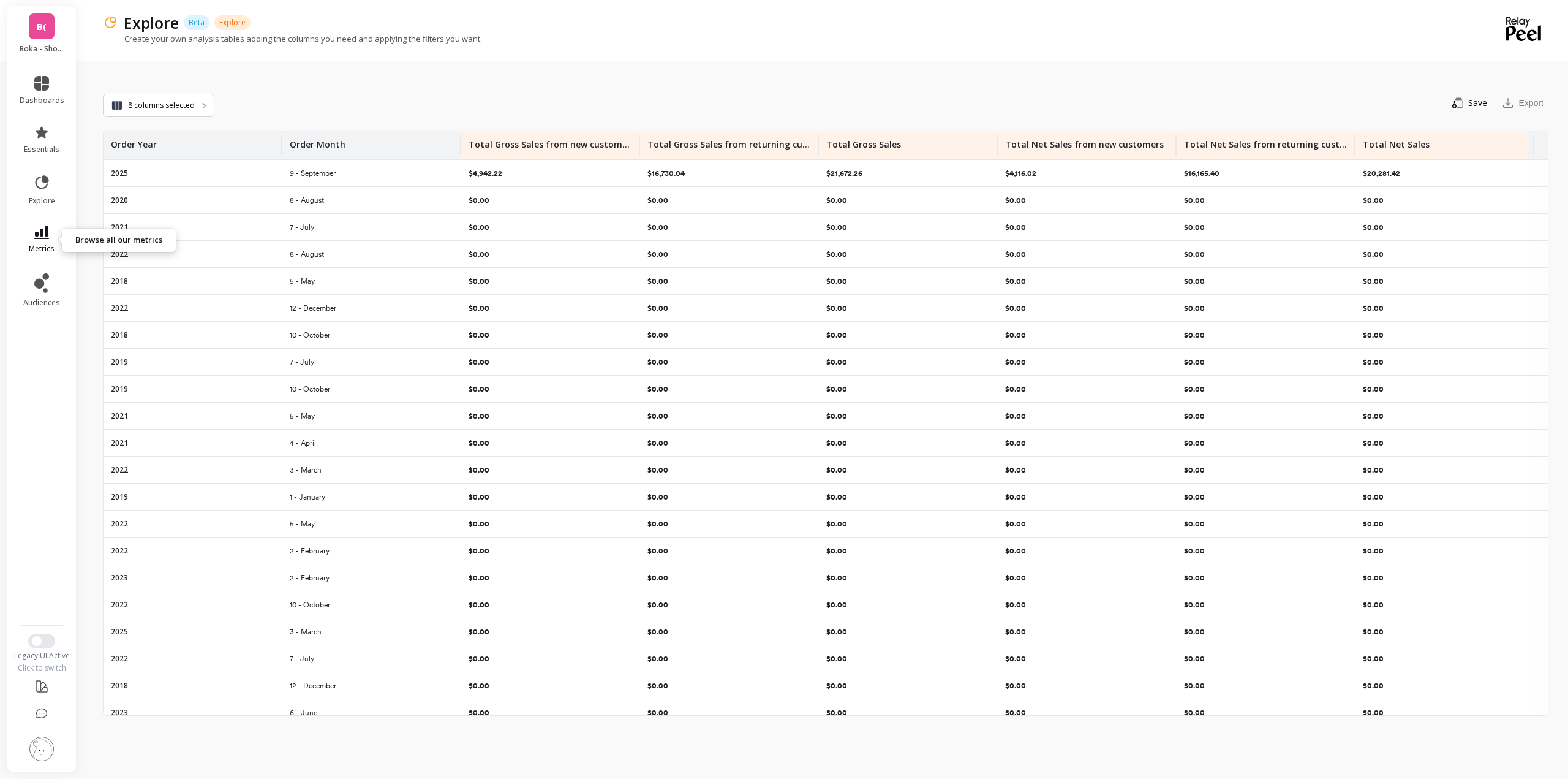
click at [40, 235] on icon at bounding box center [41, 232] width 14 height 14
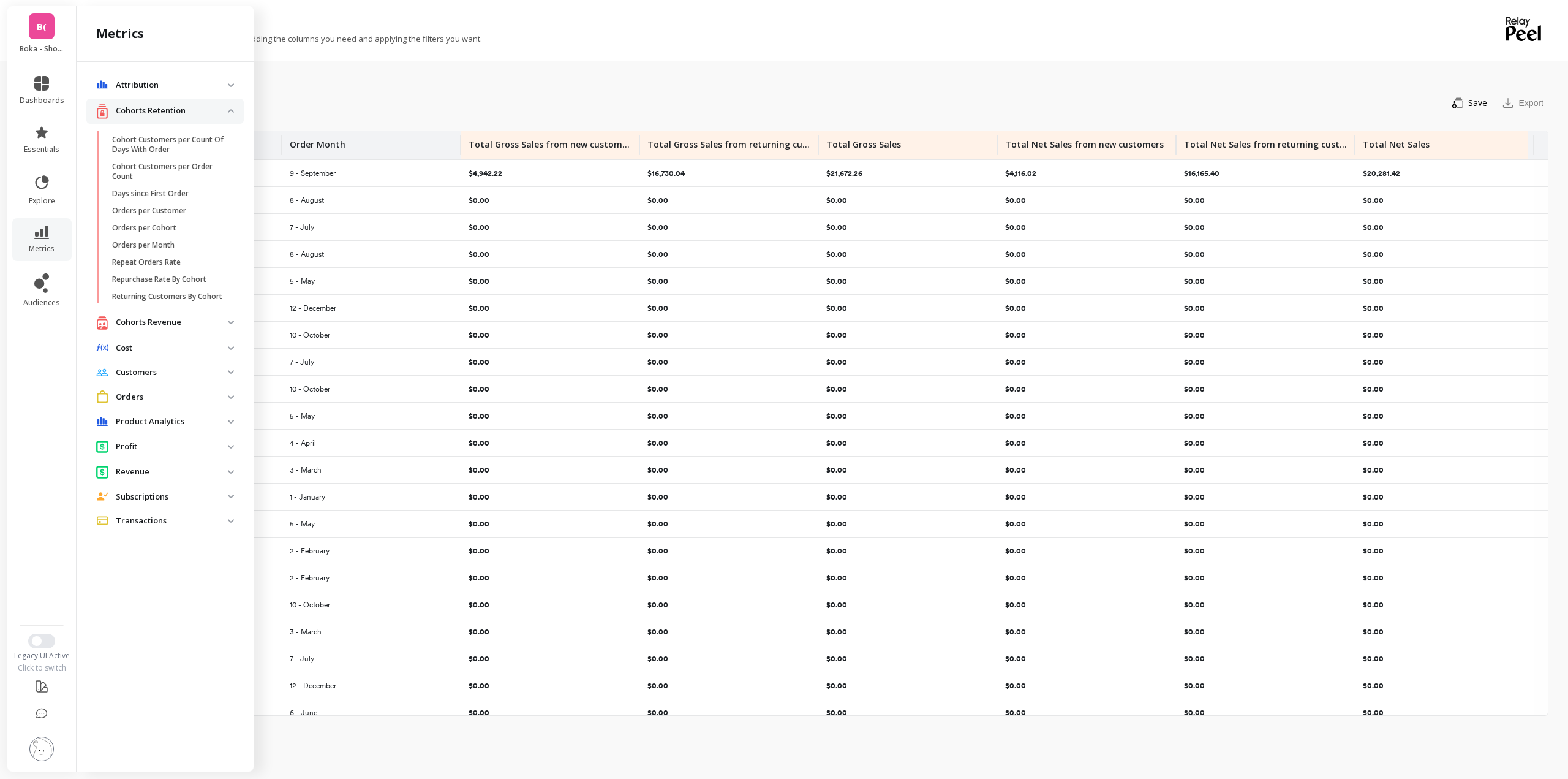
click at [147, 467] on p "Revenue" at bounding box center [172, 472] width 112 height 12
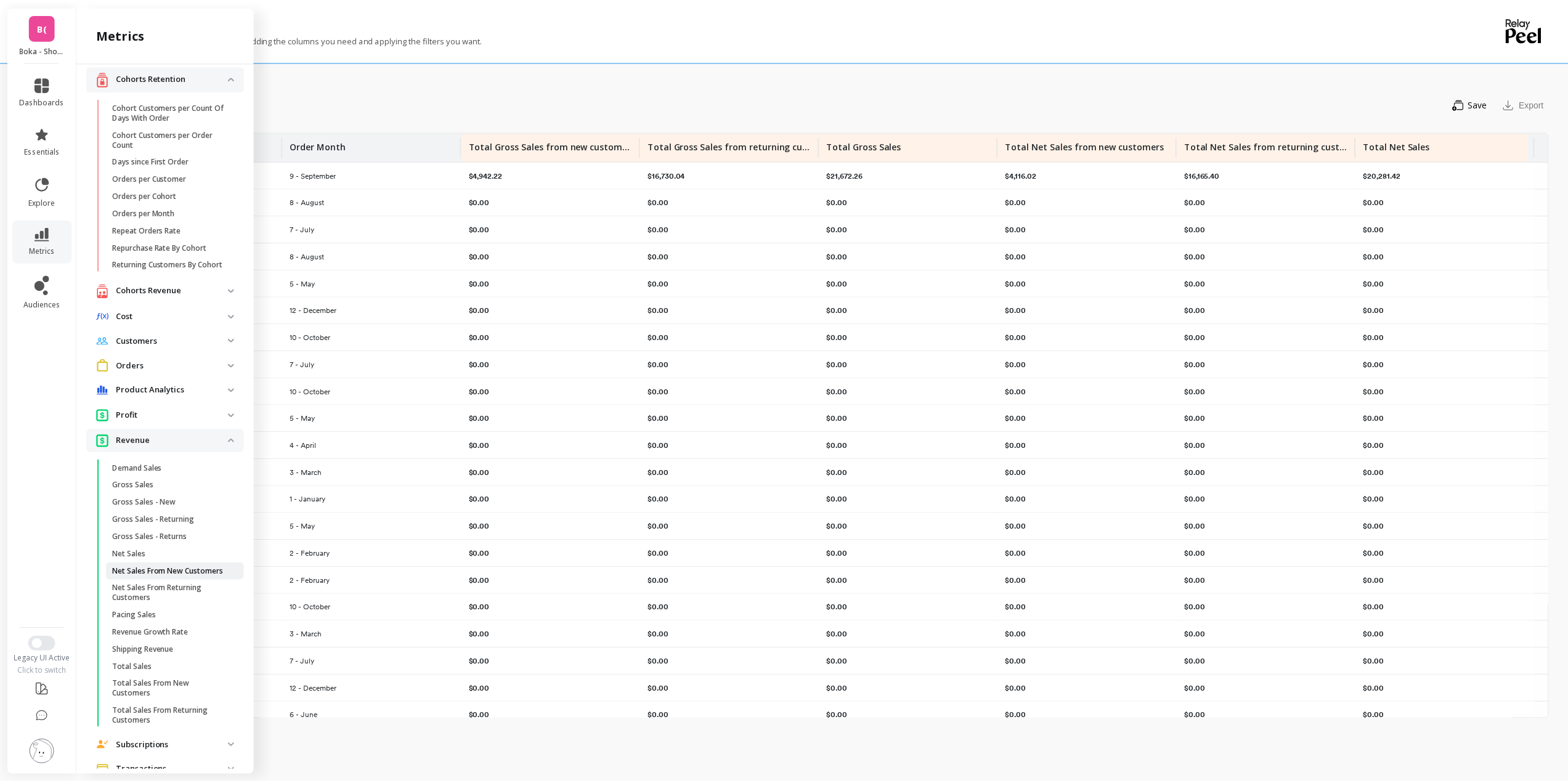
scroll to position [79, 0]
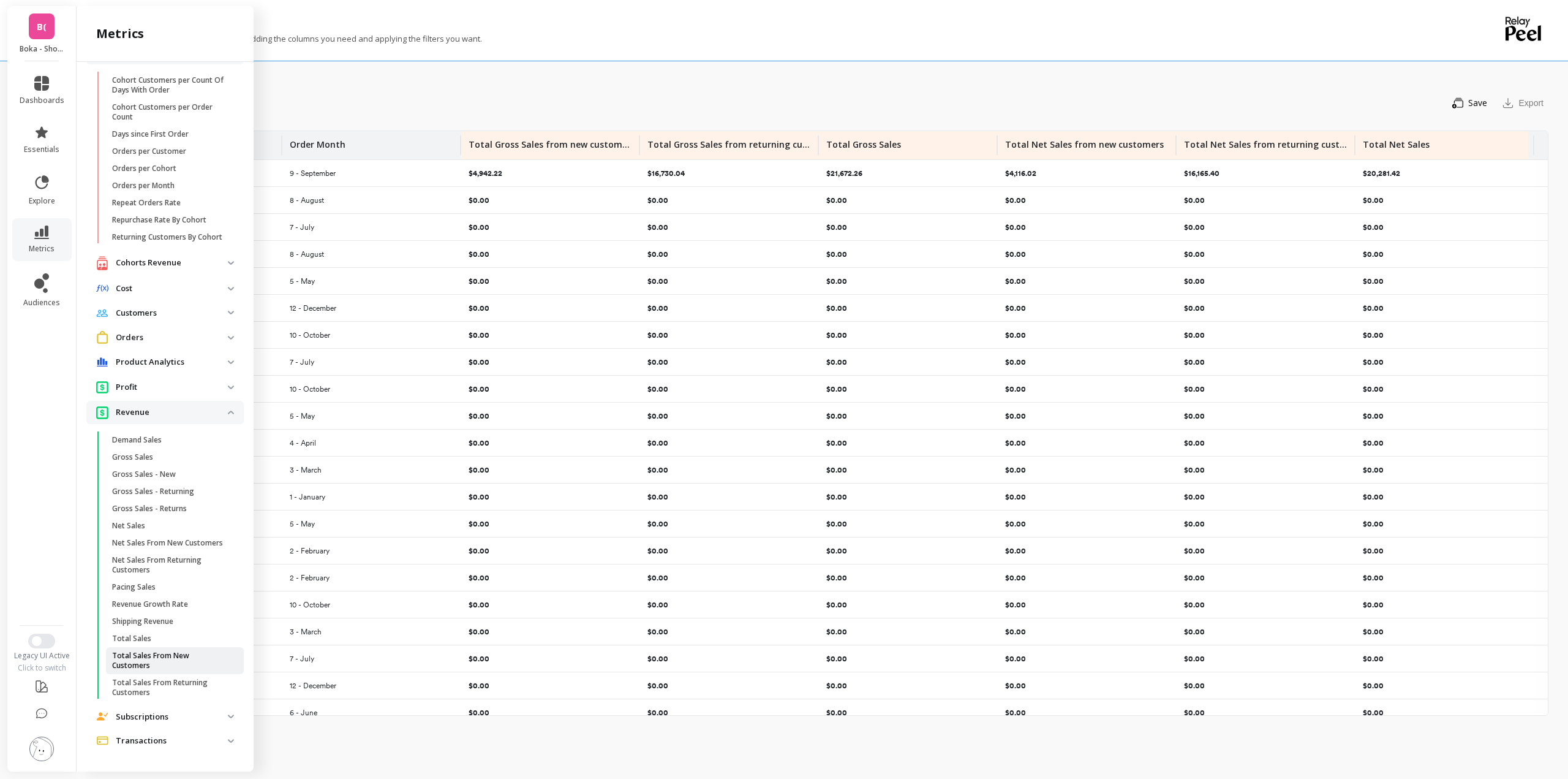
click at [172, 652] on p "Total Sales From New Customers" at bounding box center [170, 660] width 117 height 20
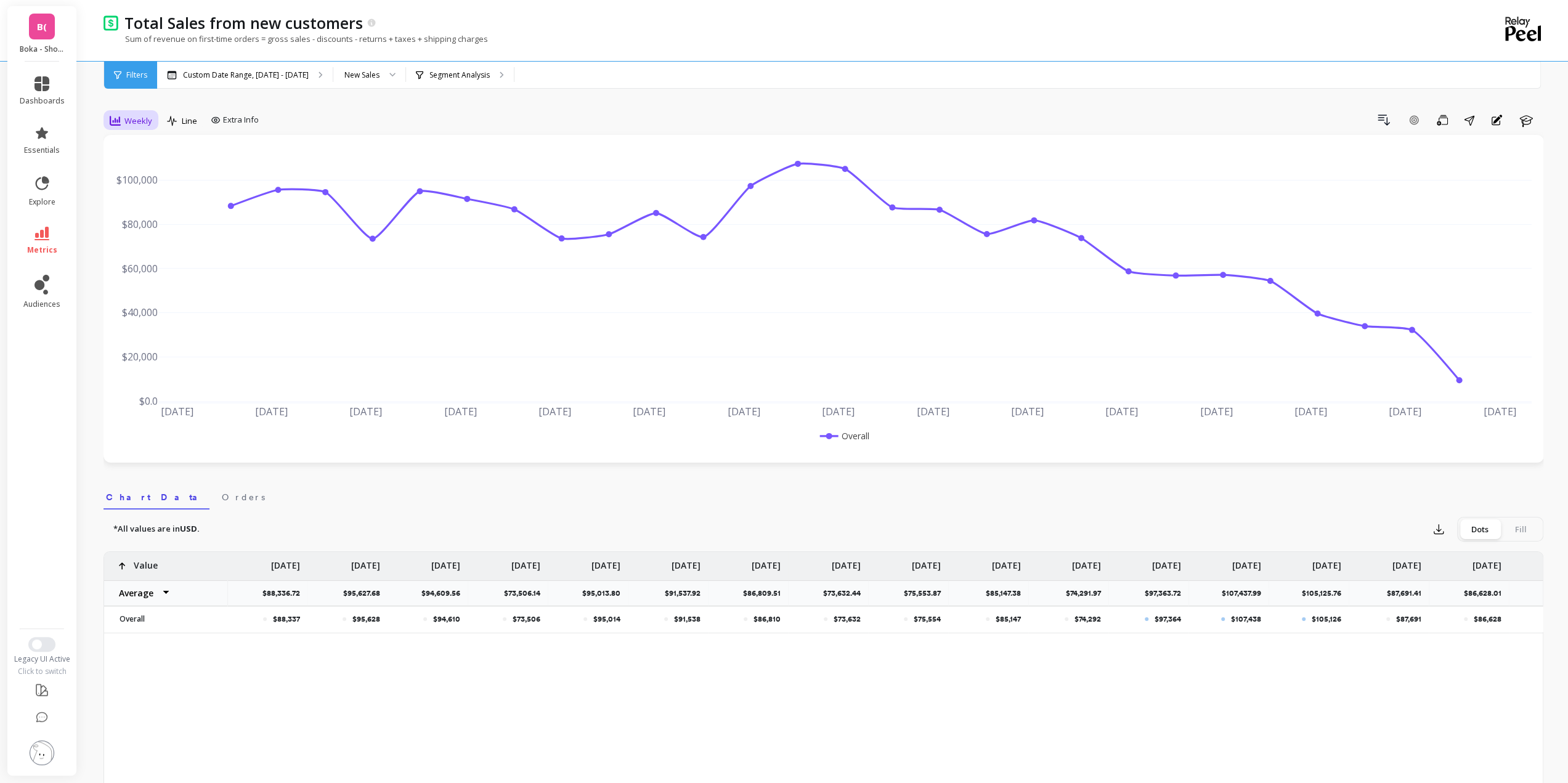
click at [150, 119] on span "Weekly" at bounding box center [138, 122] width 27 height 12
click at [150, 225] on div "Monthly" at bounding box center [149, 218] width 85 height 21
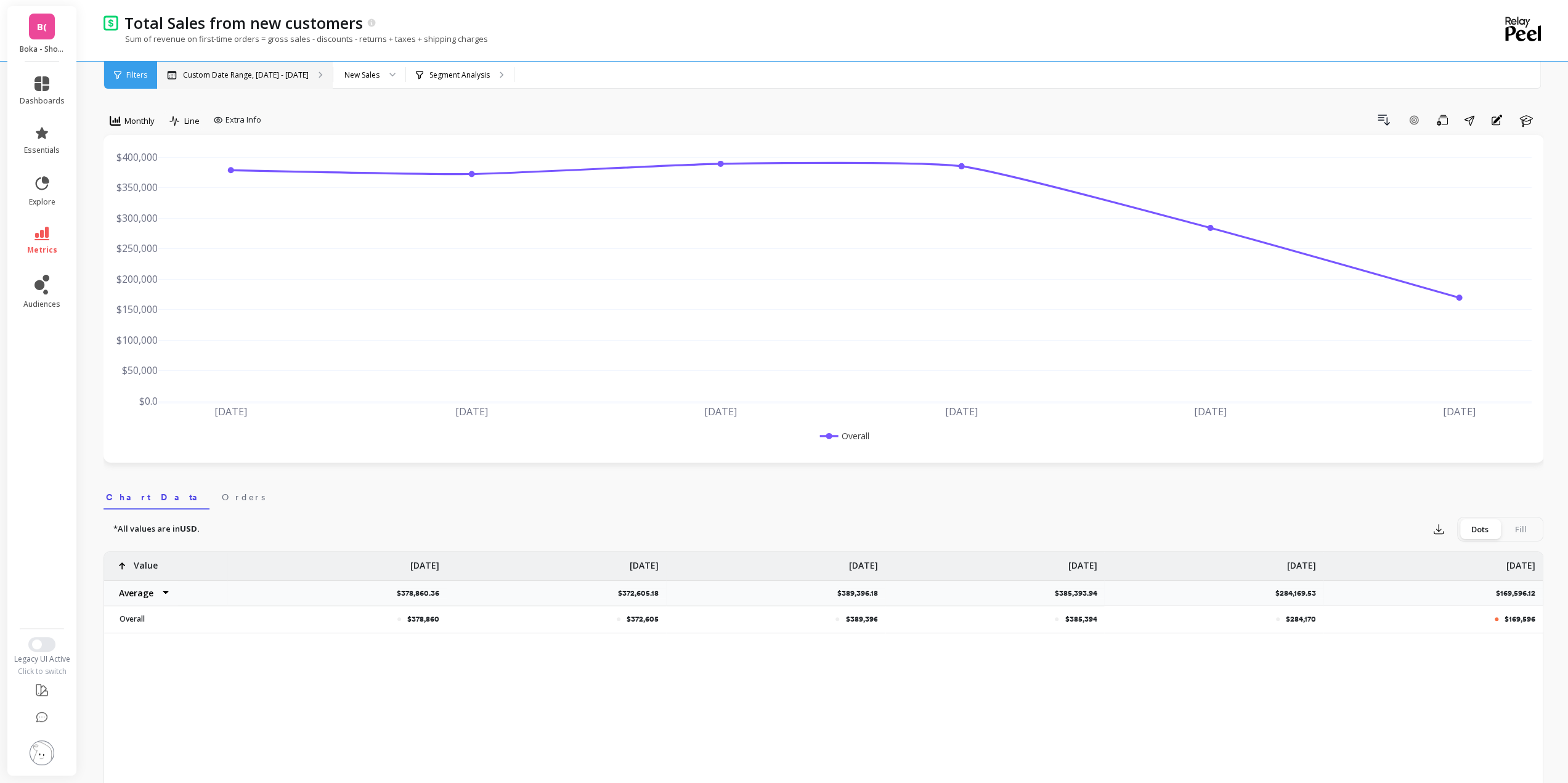
click at [213, 69] on div "Custom Date Range, Apr 1 - Sep 30" at bounding box center [245, 75] width 175 height 27
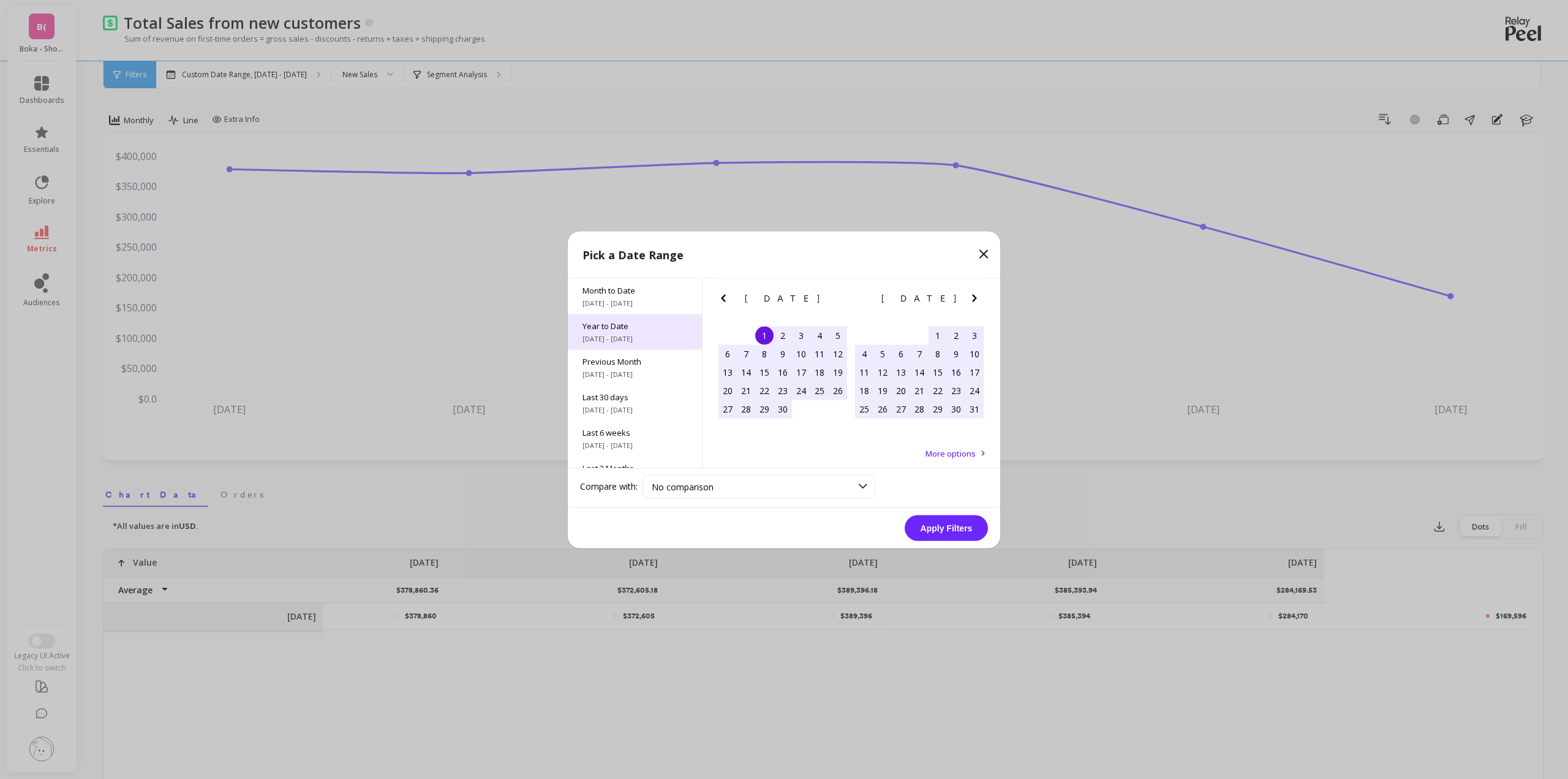
click at [628, 345] on div "Year to Date 1/1/2025 - 10/1/2025" at bounding box center [635, 331] width 134 height 36
click at [949, 521] on button "Apply Filters" at bounding box center [947, 528] width 83 height 26
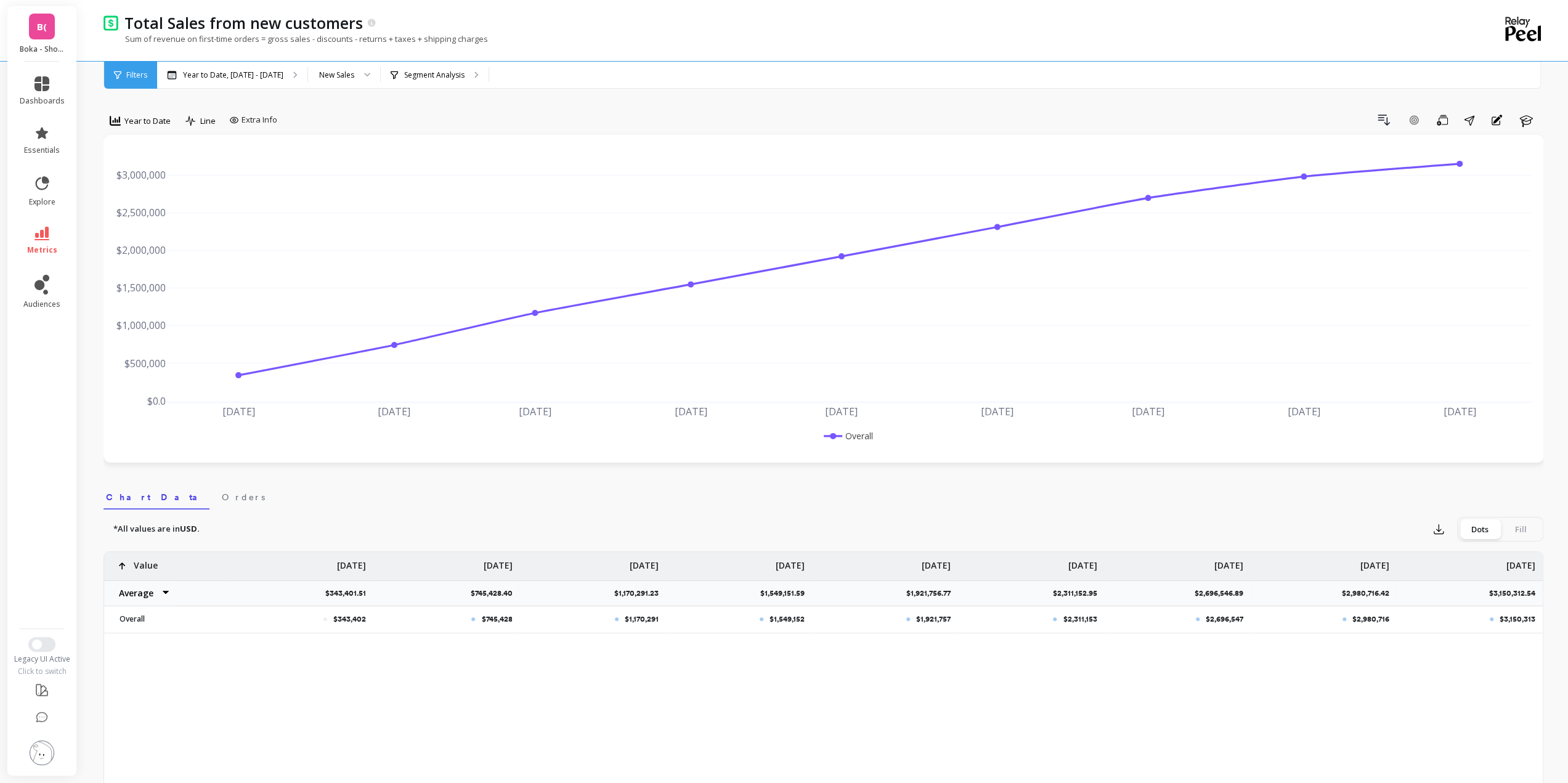
click at [350, 593] on p "$343,401.51" at bounding box center [349, 593] width 48 height 10
copy p "343,401.51"
click at [502, 619] on p "$745,428" at bounding box center [496, 620] width 31 height 10
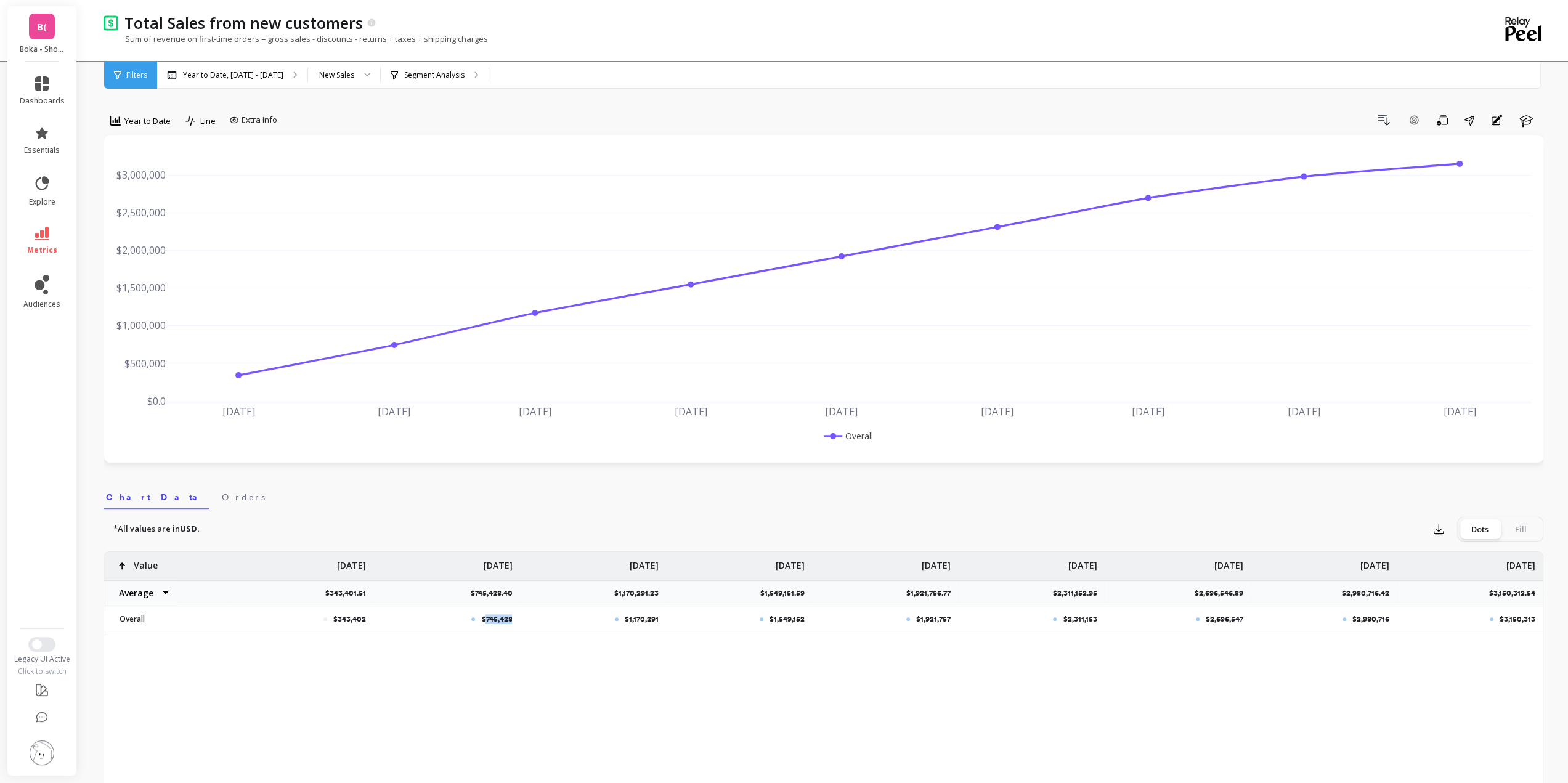
copy p "745,428"
click at [639, 619] on p "$1,170,291" at bounding box center [642, 620] width 34 height 10
copy p "1,170,291"
click at [43, 240] on link "metrics" at bounding box center [42, 240] width 45 height 28
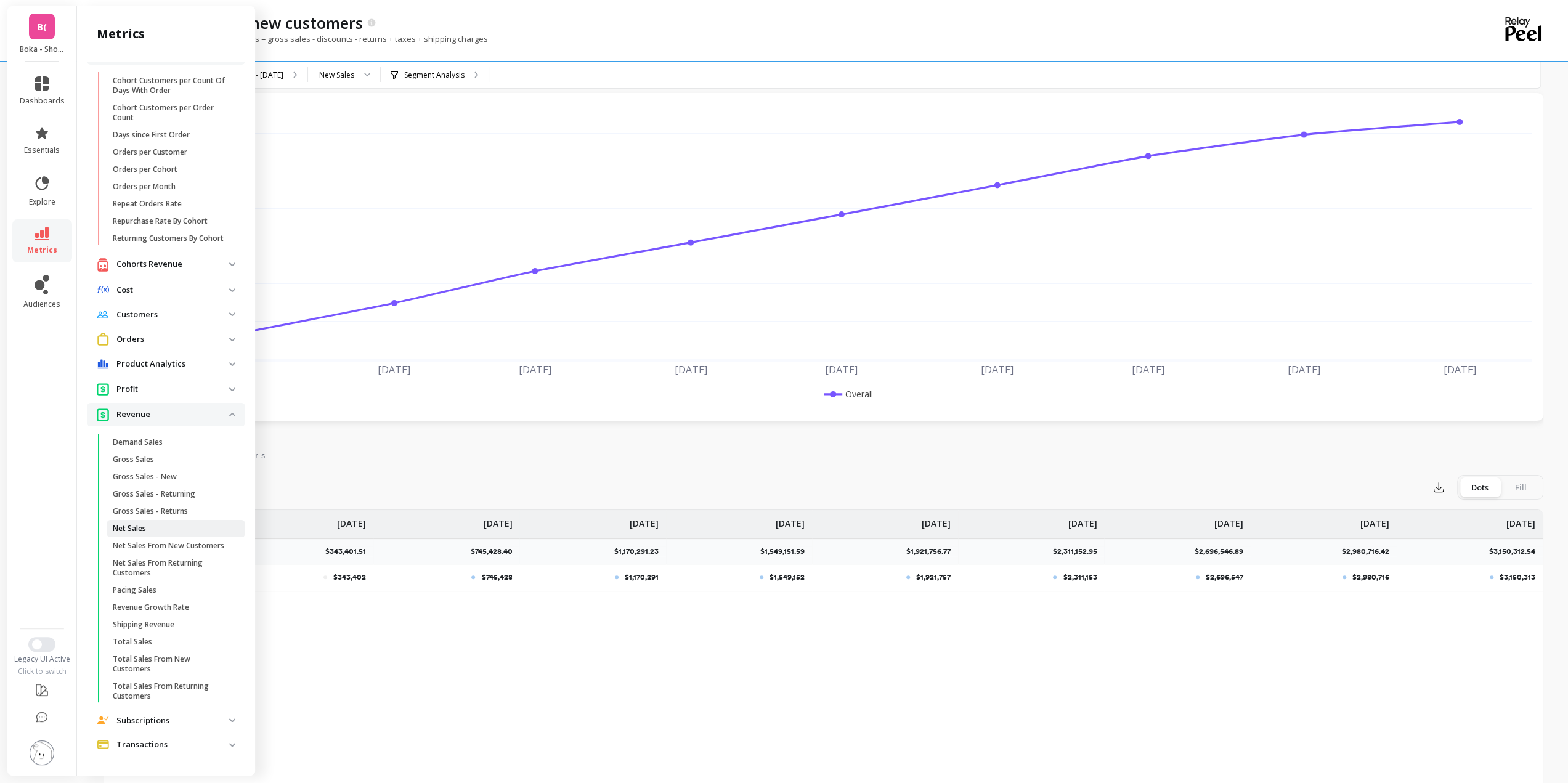
scroll to position [62, 0]
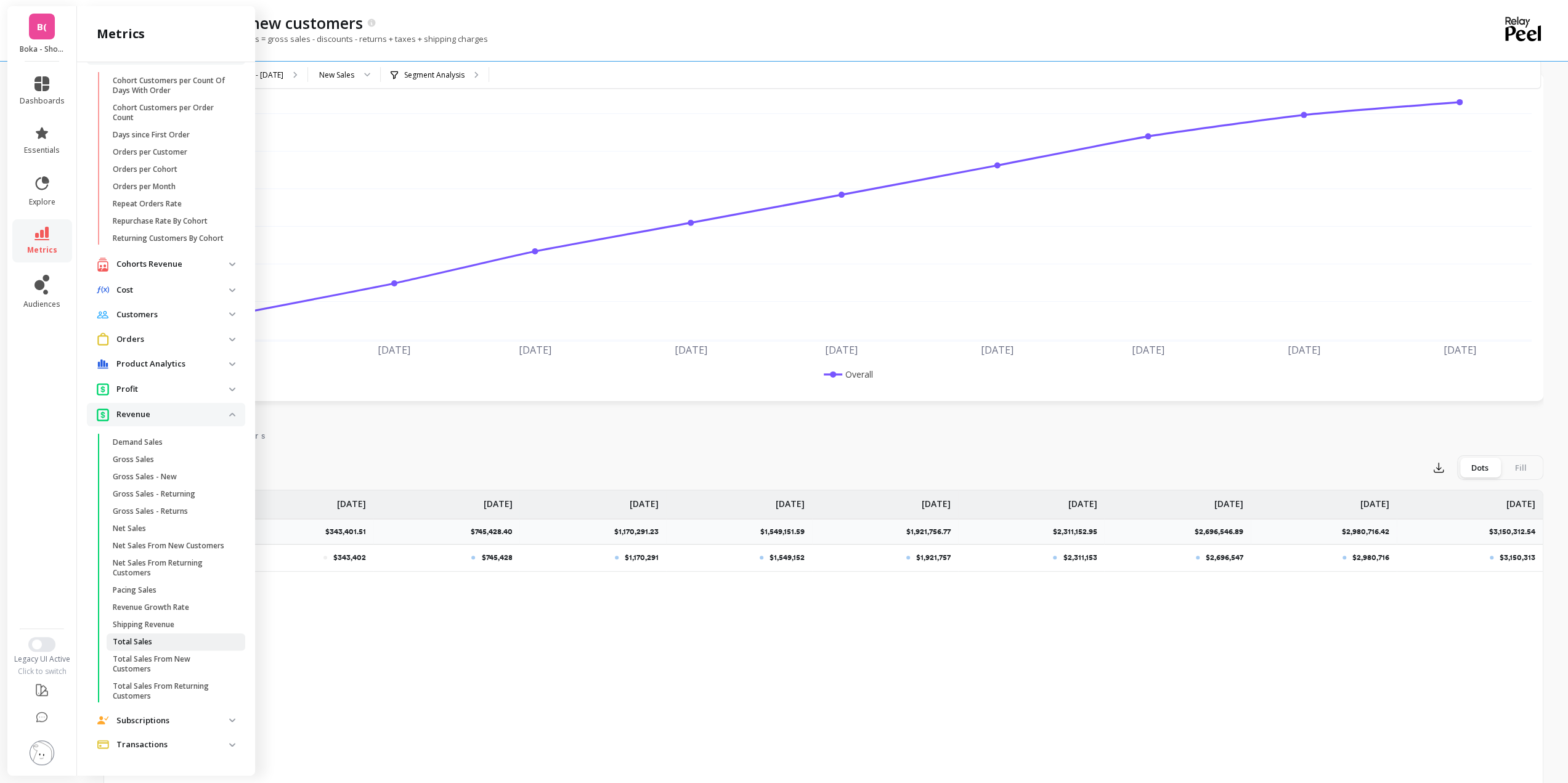
click at [163, 649] on link "Total Sales" at bounding box center [176, 642] width 139 height 17
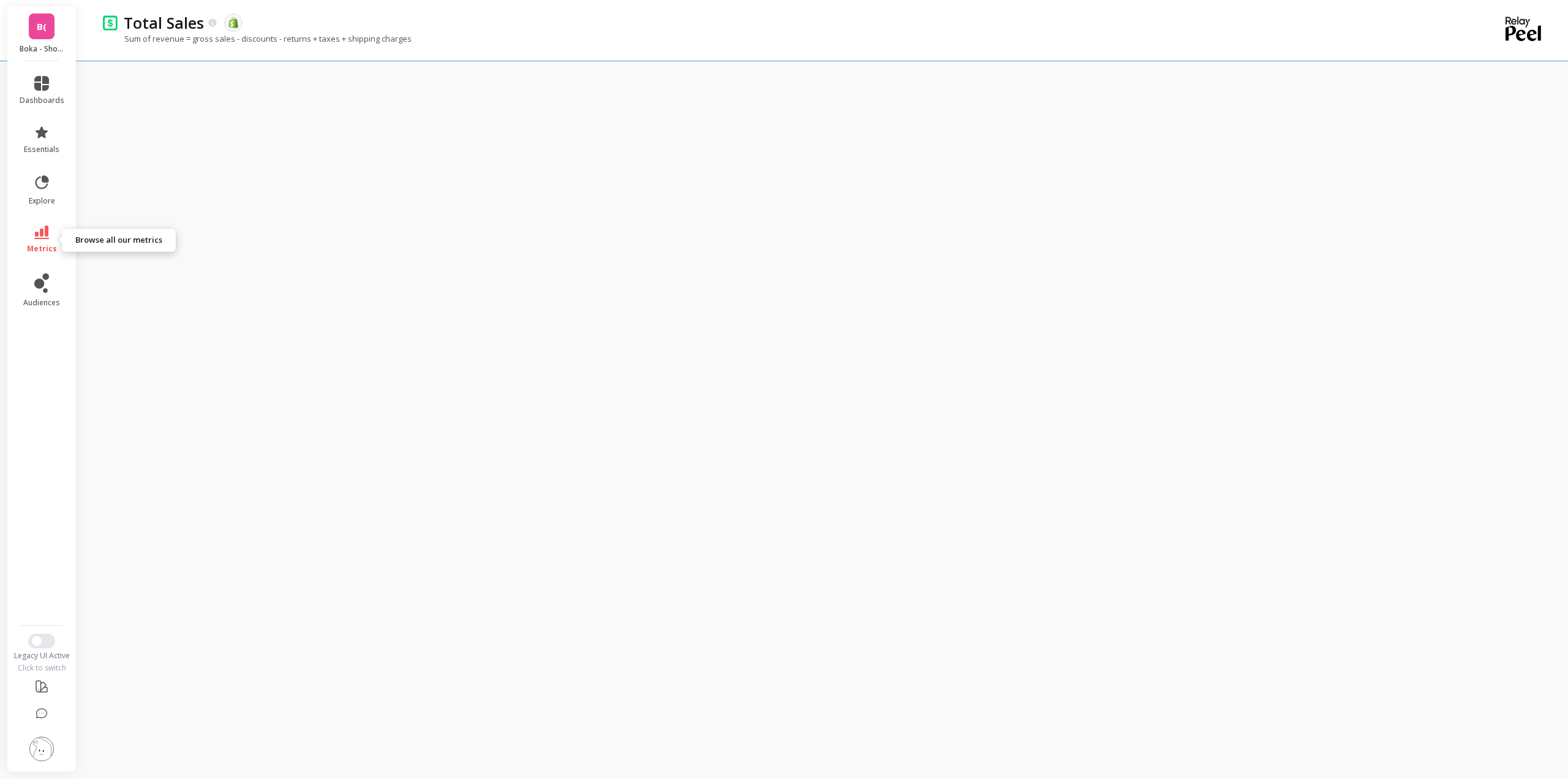
click at [53, 246] on span "metrics" at bounding box center [42, 249] width 30 height 10
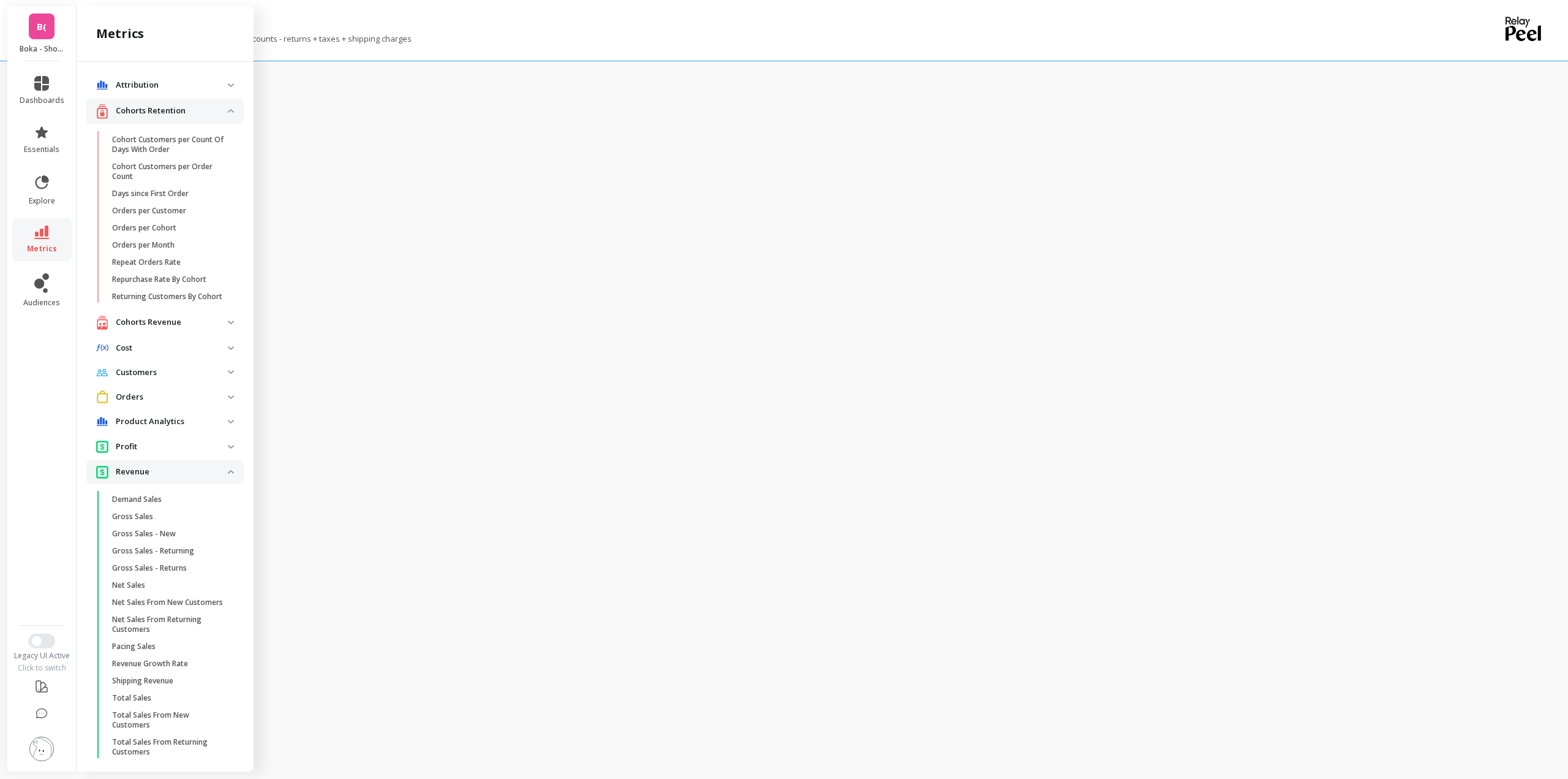
scroll to position [78, 0]
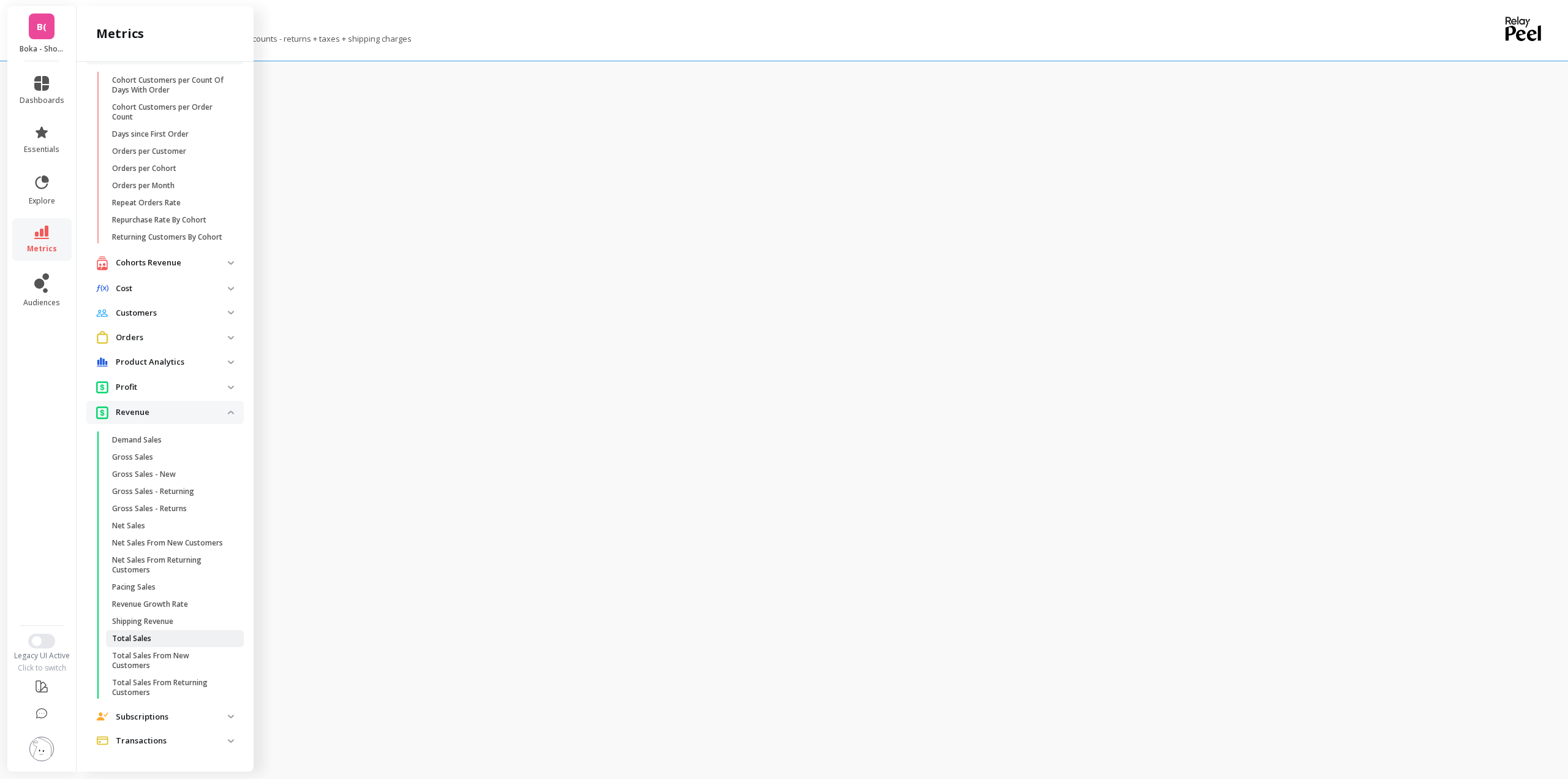
click at [172, 641] on span "Total Sales" at bounding box center [170, 639] width 117 height 10
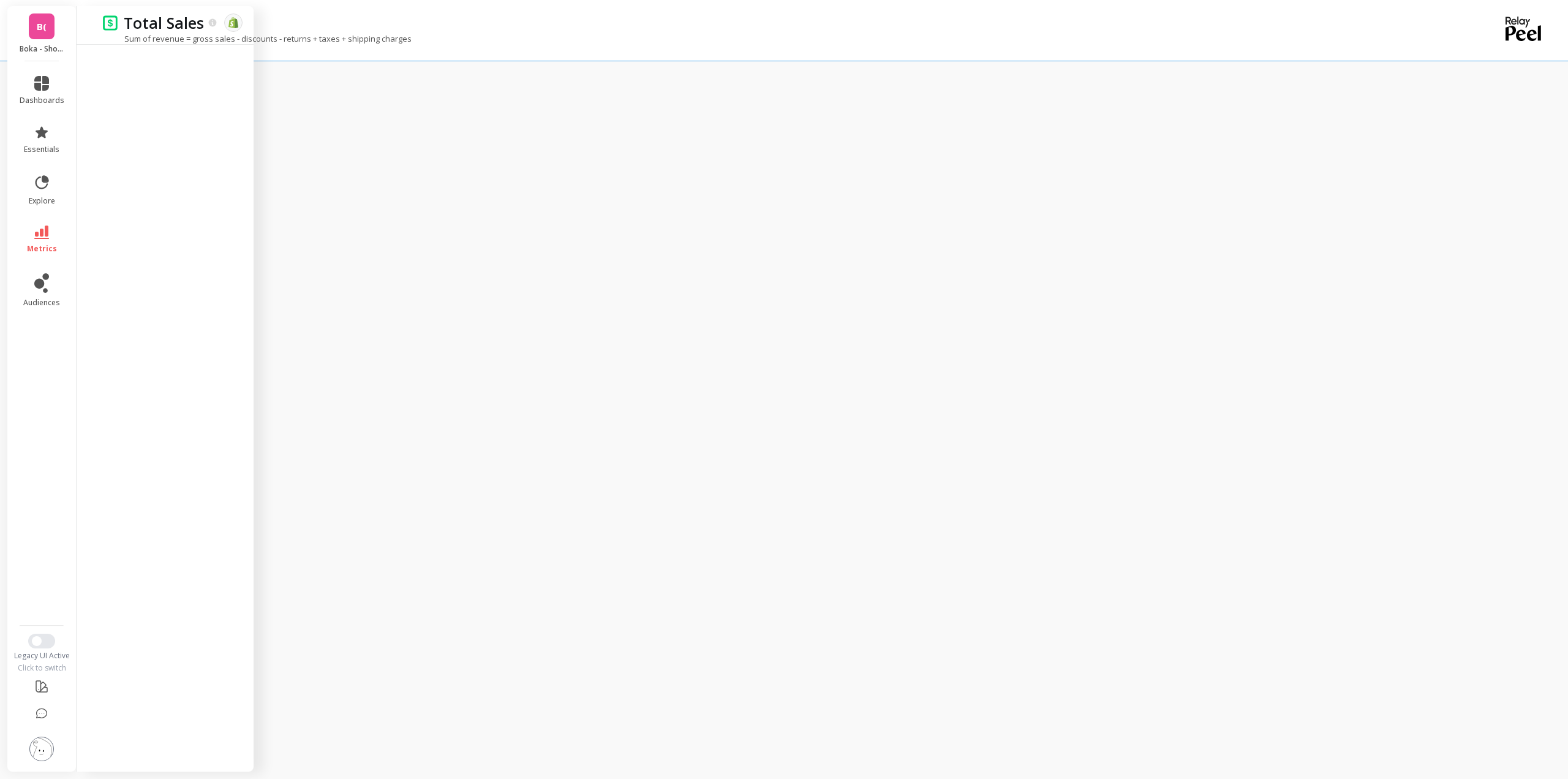
scroll to position [0, 0]
click at [49, 238] on link "metrics" at bounding box center [42, 239] width 45 height 28
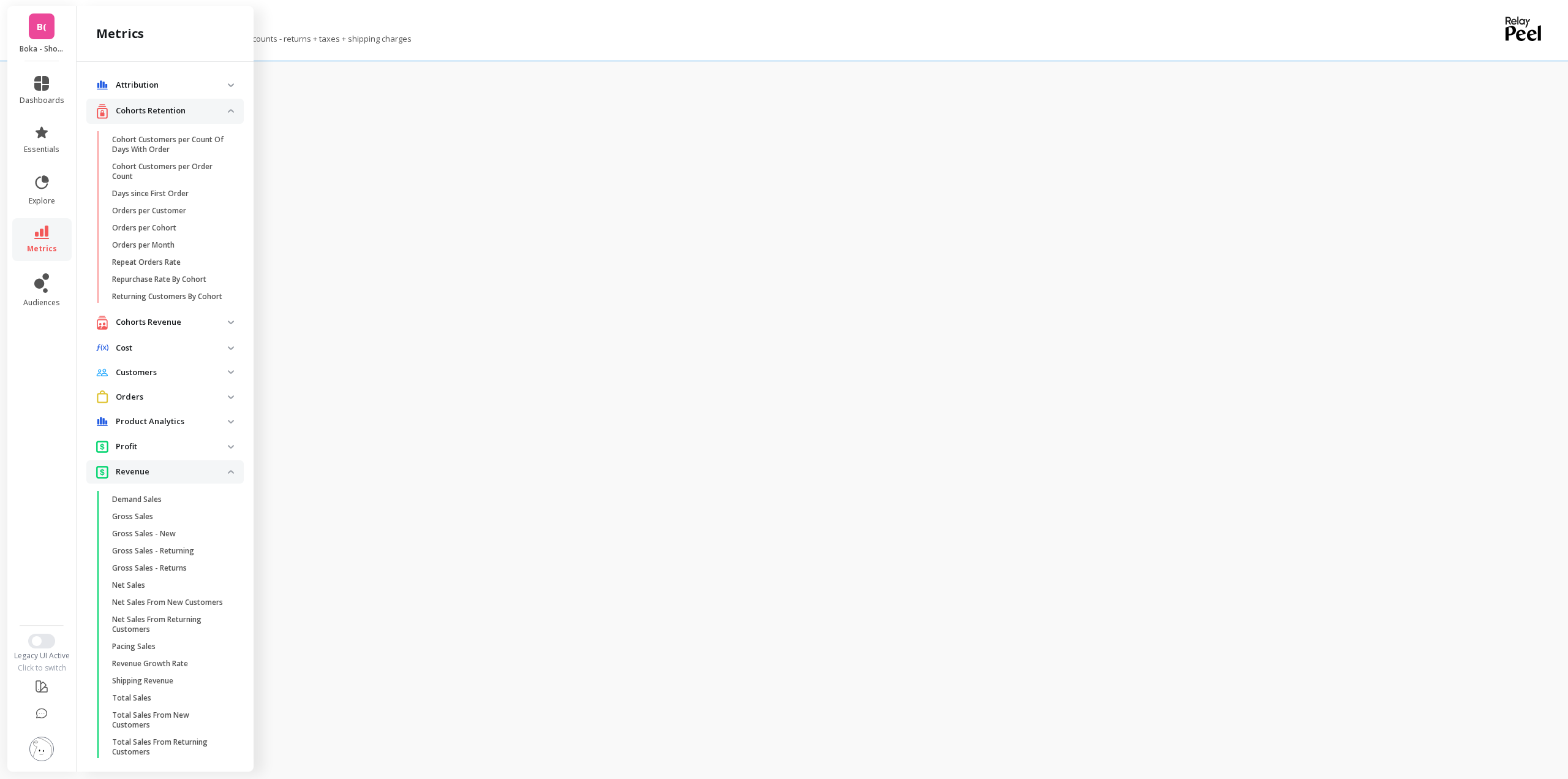
scroll to position [78, 0]
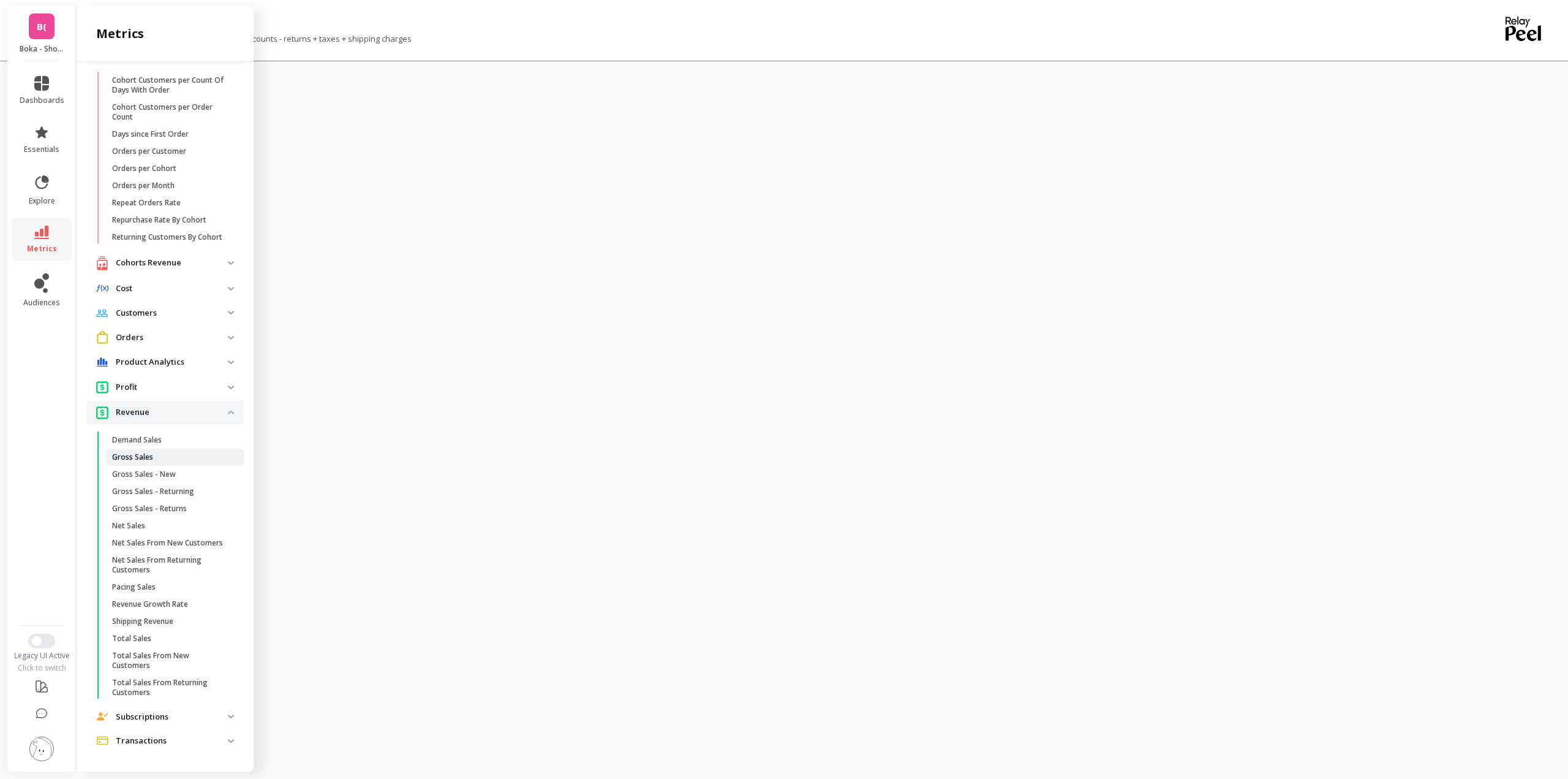
click at [171, 452] on span "Gross Sales" at bounding box center [170, 457] width 117 height 10
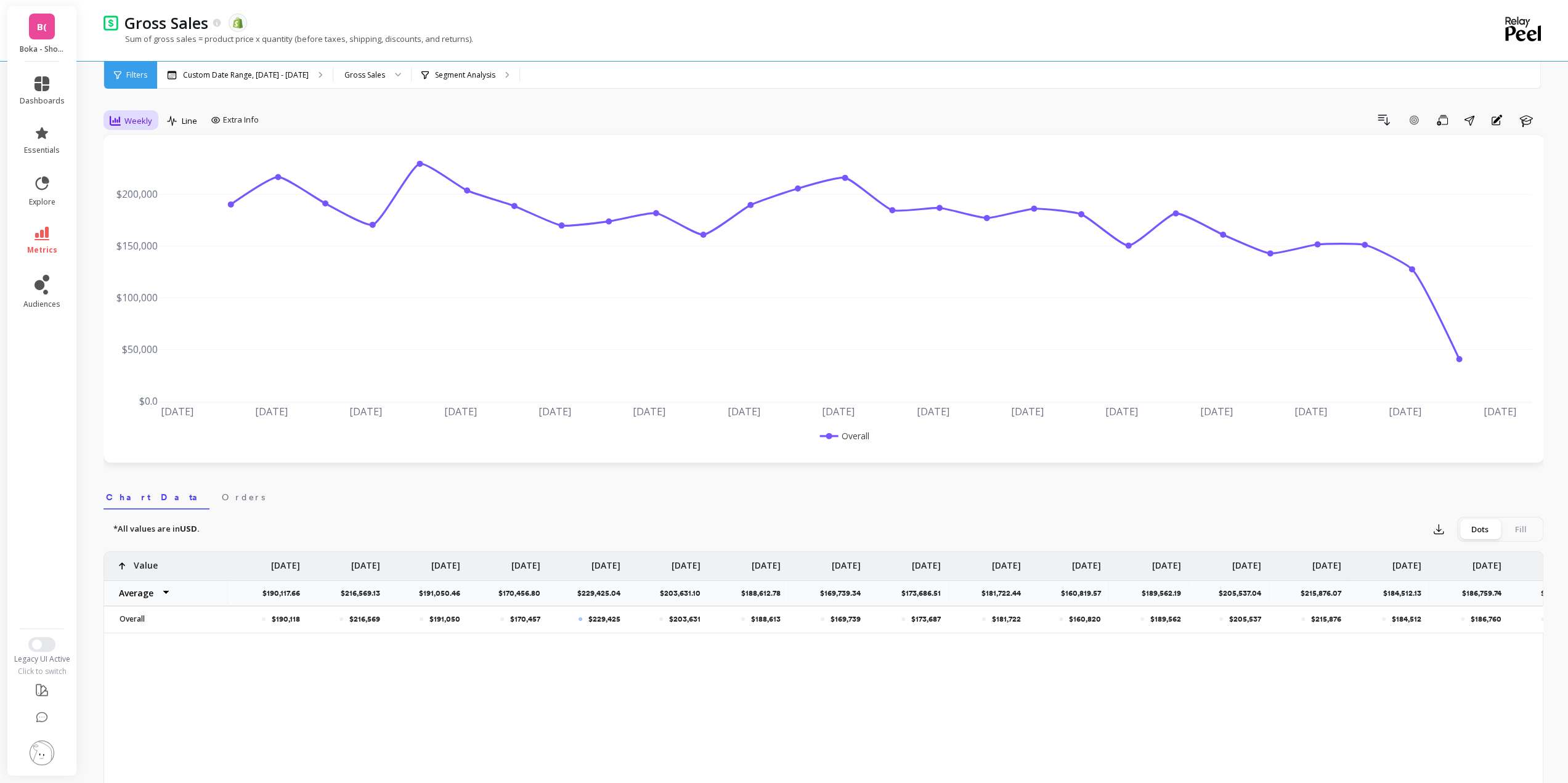
click at [141, 113] on div "Weekly" at bounding box center [131, 121] width 50 height 21
click at [154, 225] on div "Monthly" at bounding box center [149, 218] width 85 height 21
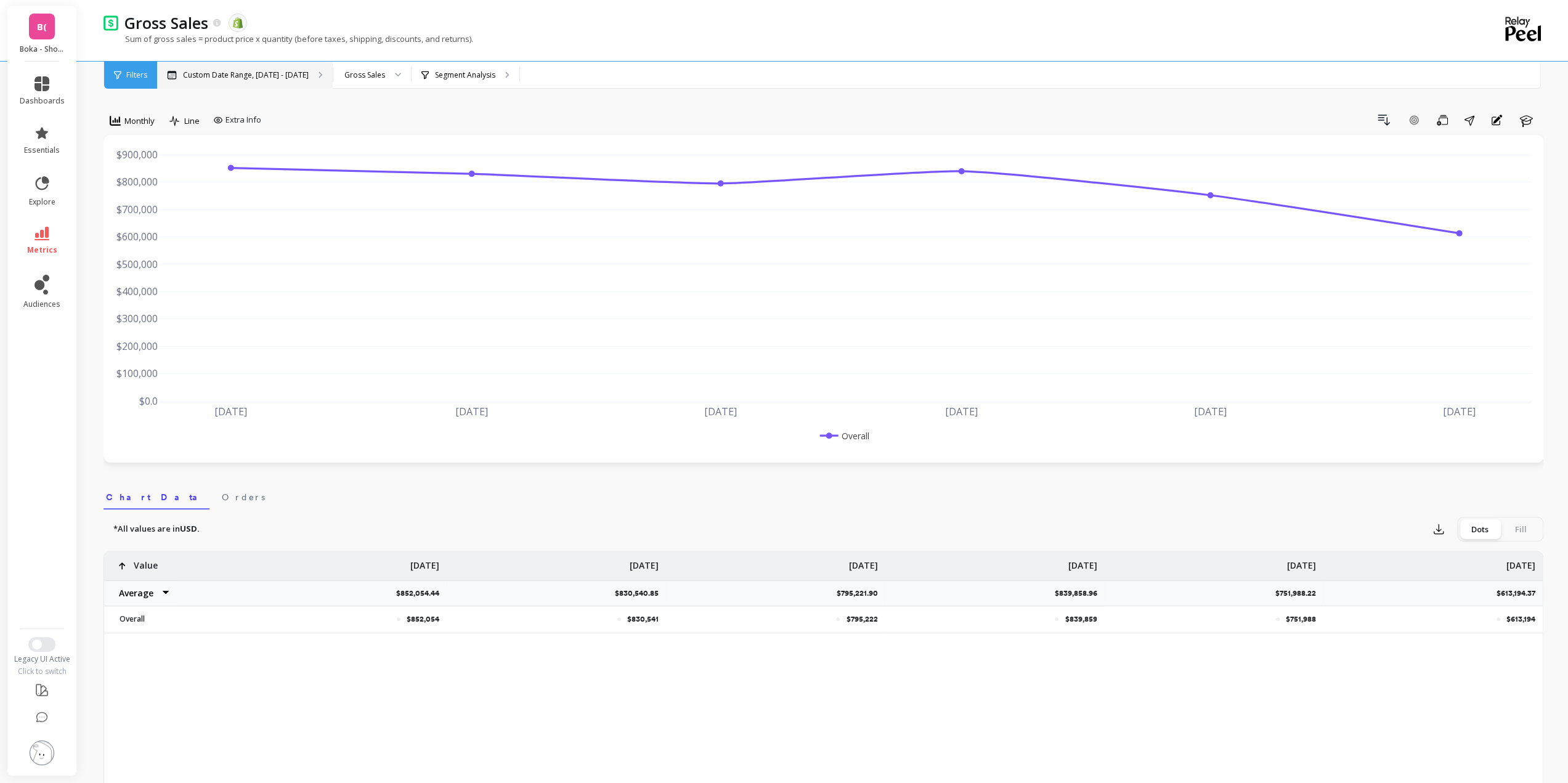
click at [217, 65] on div "Custom Date Range, Apr 1 - Sep 30" at bounding box center [245, 75] width 175 height 27
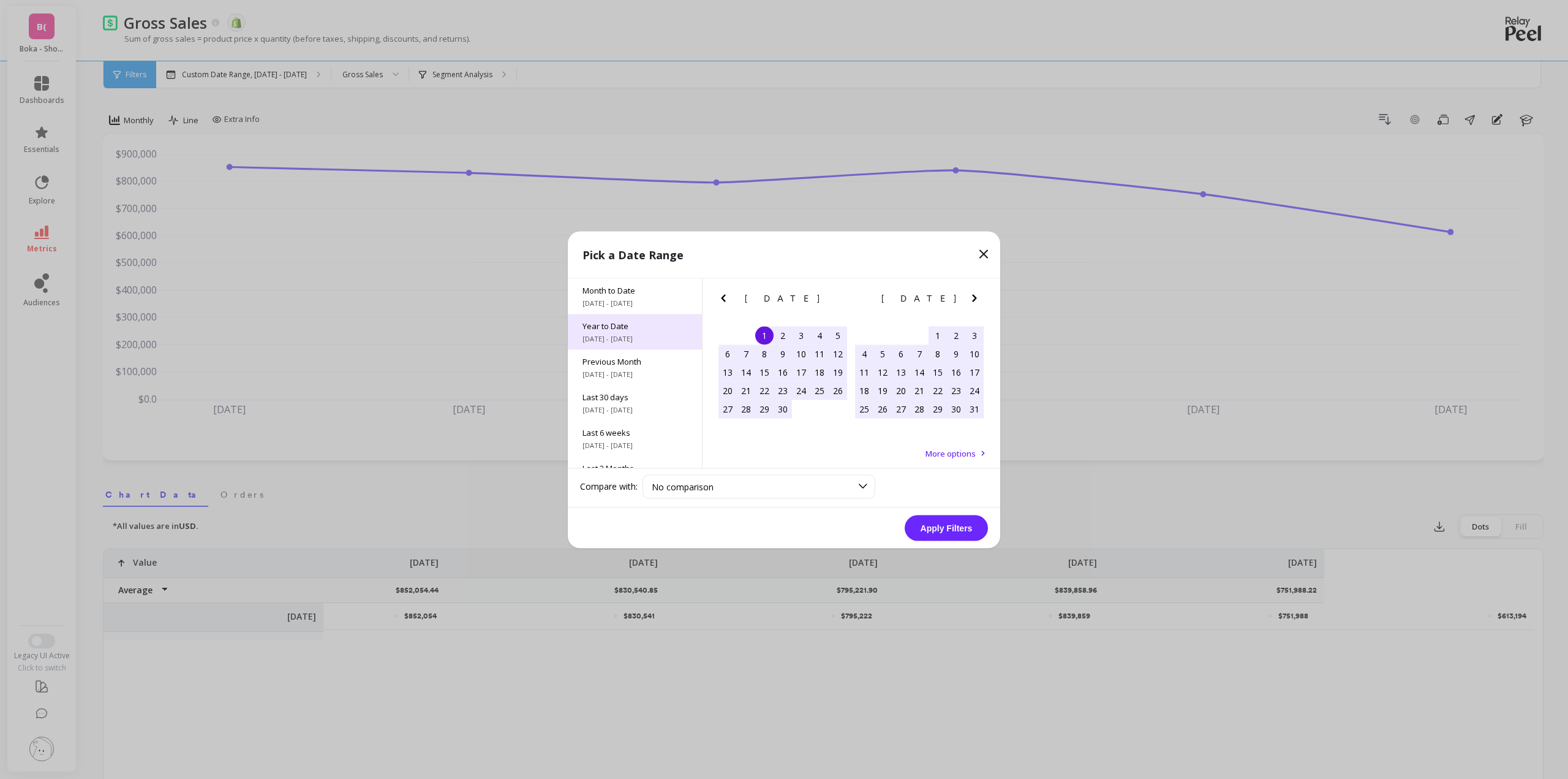
click at [639, 341] on span "1/1/2025 - 10/1/2025" at bounding box center [634, 339] width 105 height 10
click at [936, 523] on button "Apply Filters" at bounding box center [947, 528] width 83 height 26
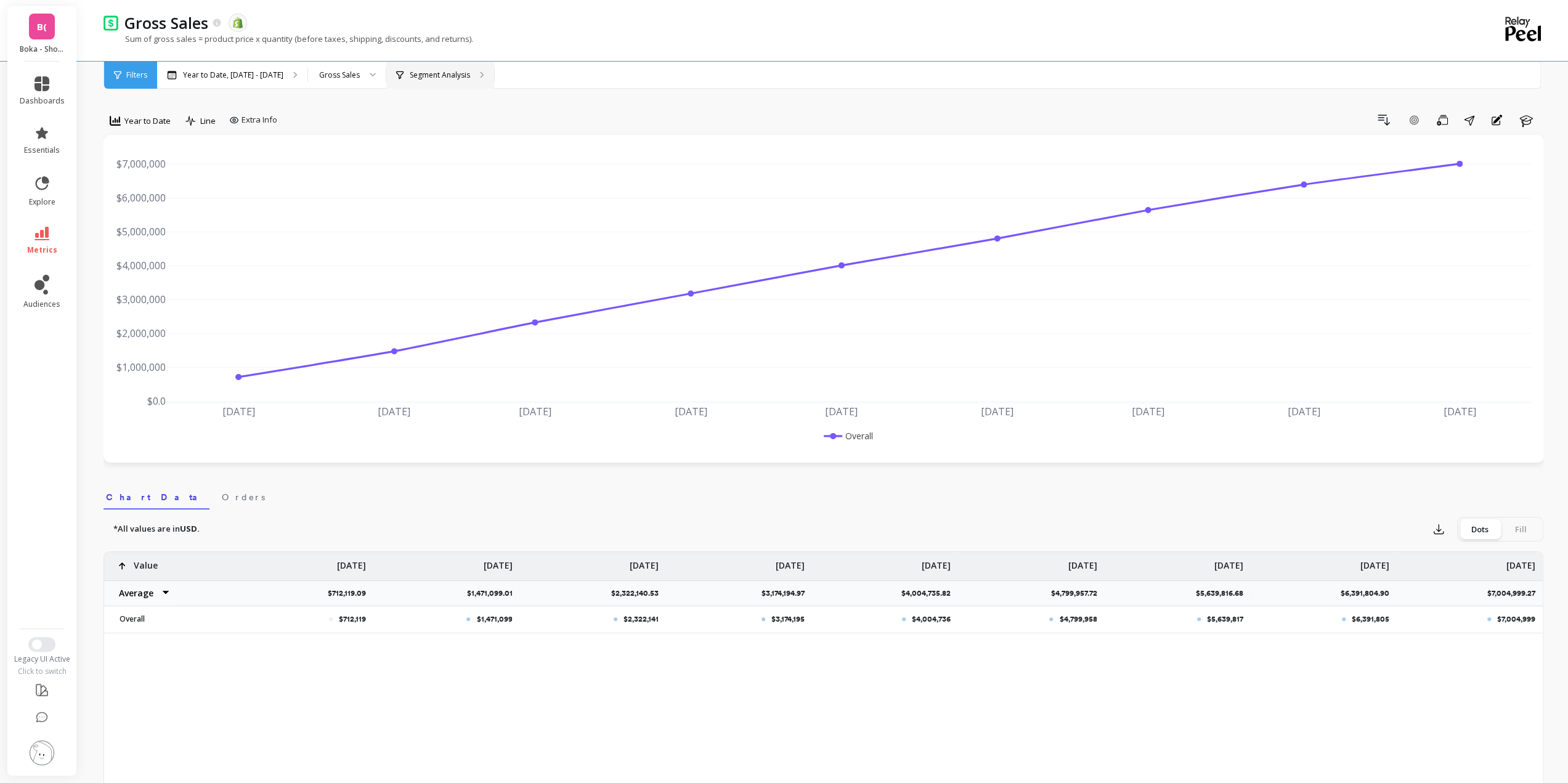
click at [396, 70] on div "Segment Analysis" at bounding box center [433, 75] width 74 height 10
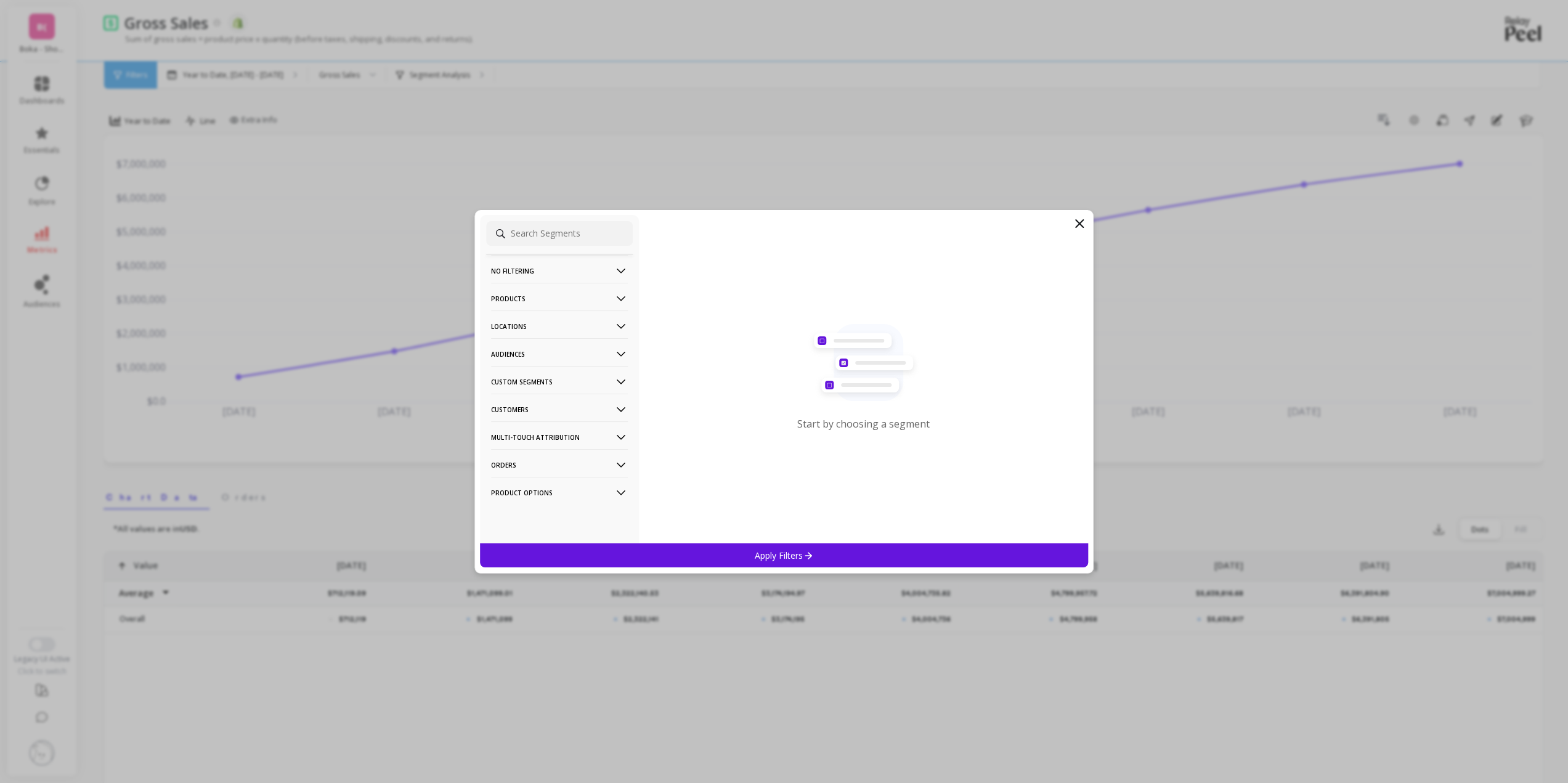
click at [538, 323] on p "Locations" at bounding box center [560, 326] width 137 height 32
click at [527, 346] on div "Cities" at bounding box center [559, 349] width 146 height 20
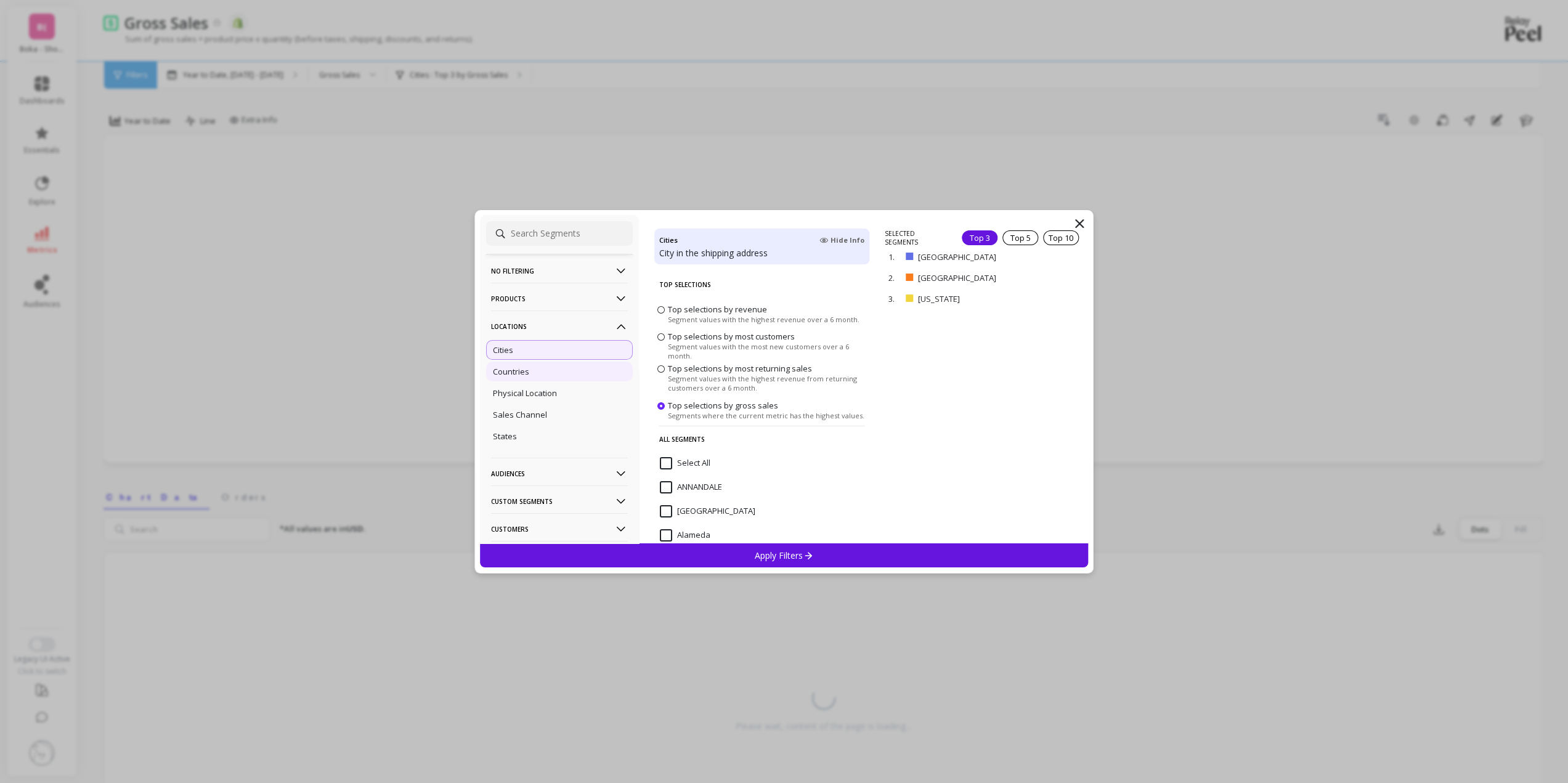
click at [518, 366] on p "Countries" at bounding box center [511, 371] width 36 height 11
click at [1046, 296] on p "remove" at bounding box center [1052, 298] width 32 height 9
click at [1048, 260] on p "remove" at bounding box center [1052, 260] width 32 height 9
click at [836, 554] on div "Apply Filters" at bounding box center [784, 555] width 609 height 24
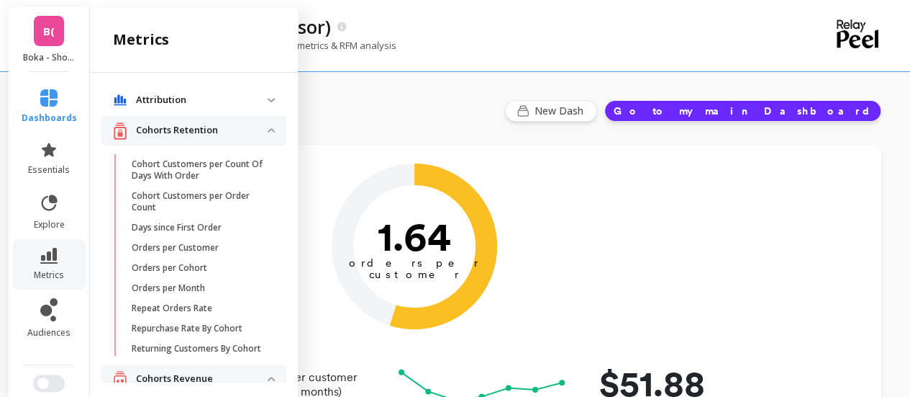
scroll to position [576, 0]
